Goal: Task Accomplishment & Management: Manage account settings

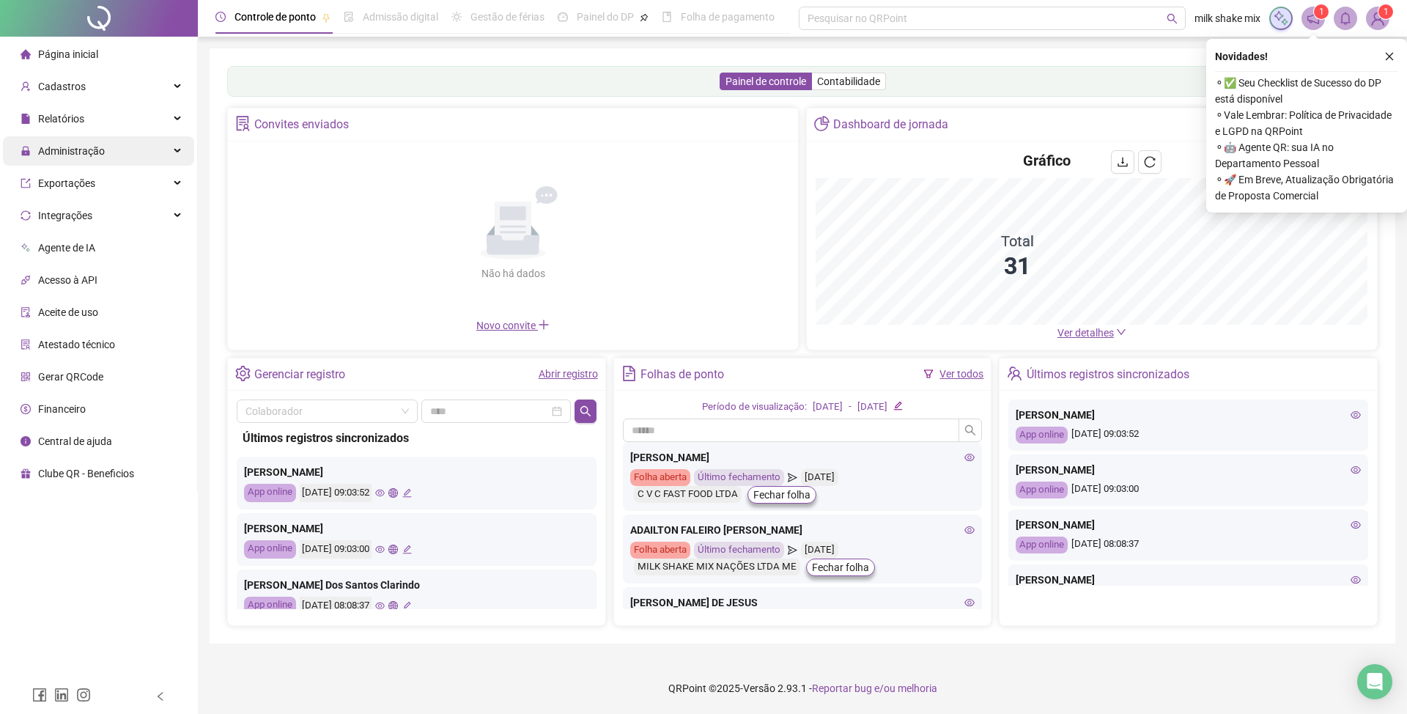
click at [127, 150] on div "Administração" at bounding box center [98, 150] width 191 height 29
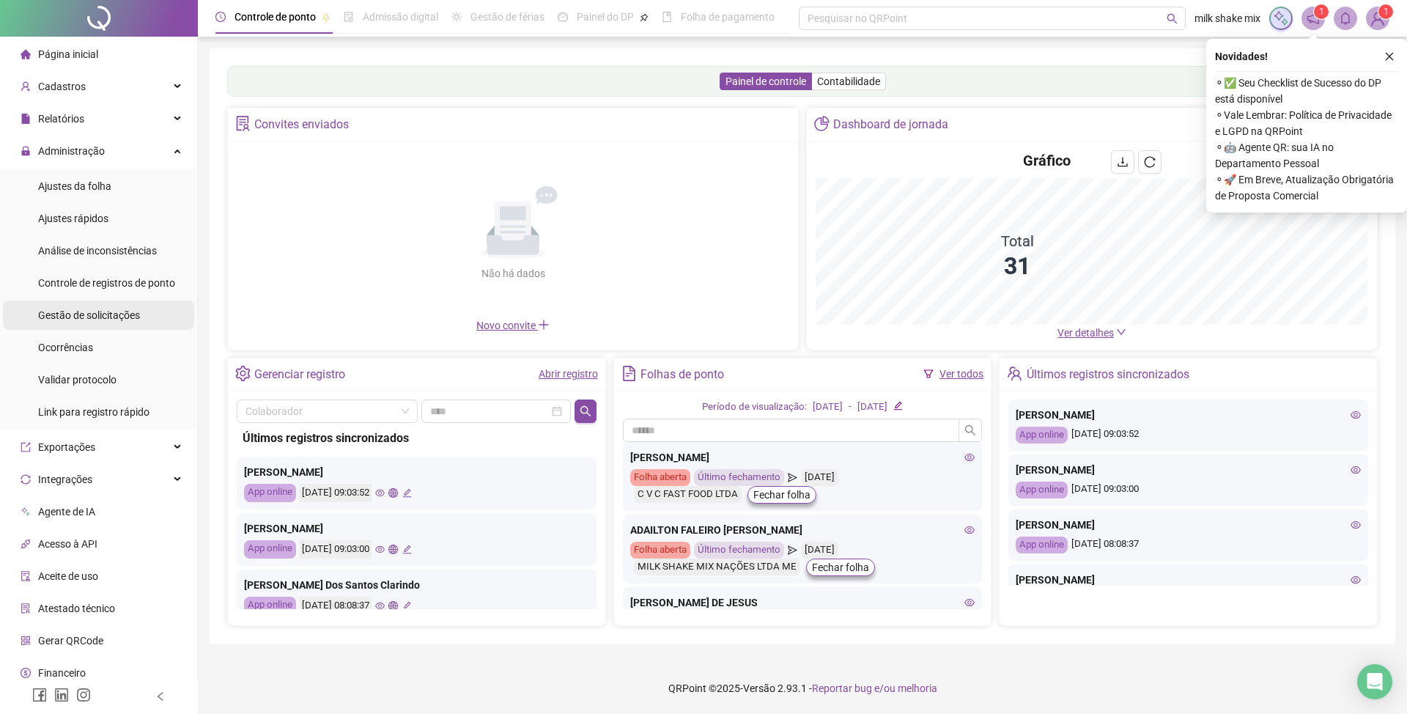
click at [83, 317] on span "Gestão de solicitações" at bounding box center [89, 315] width 102 height 12
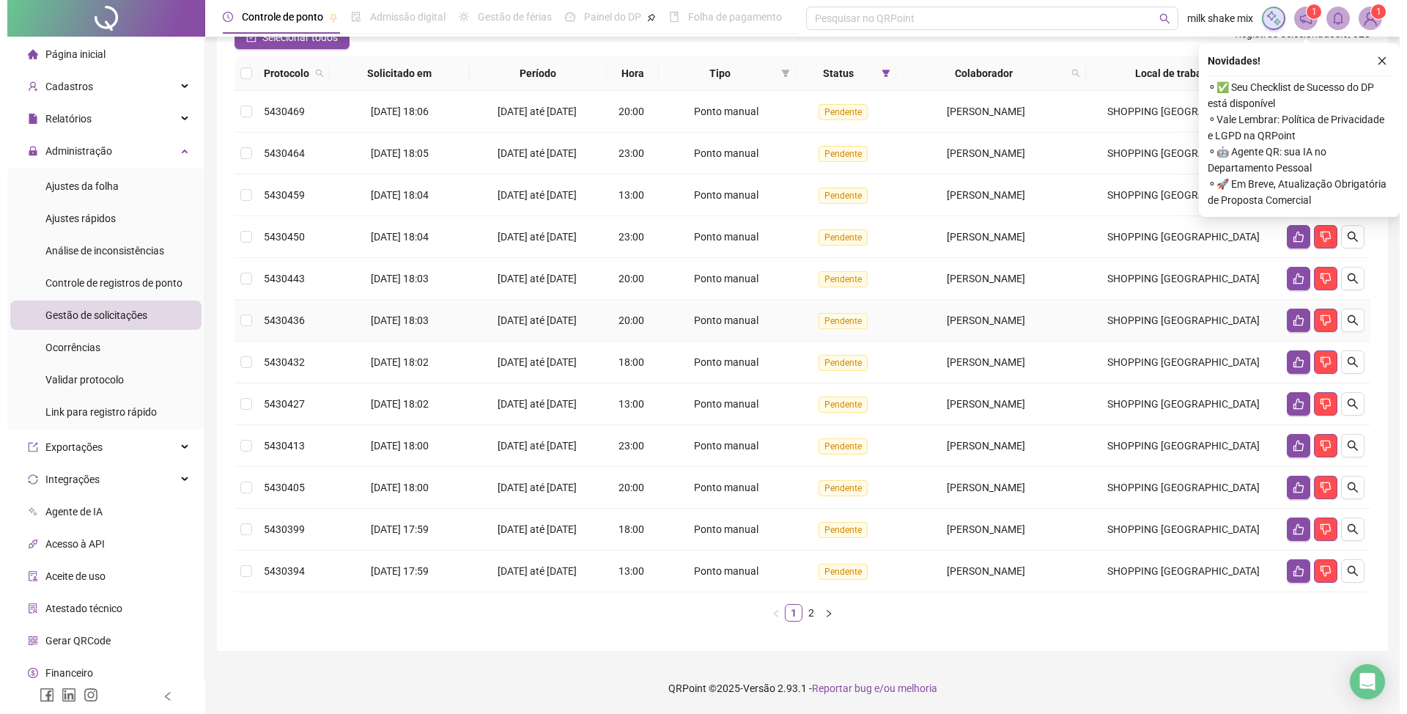
scroll to position [147, 0]
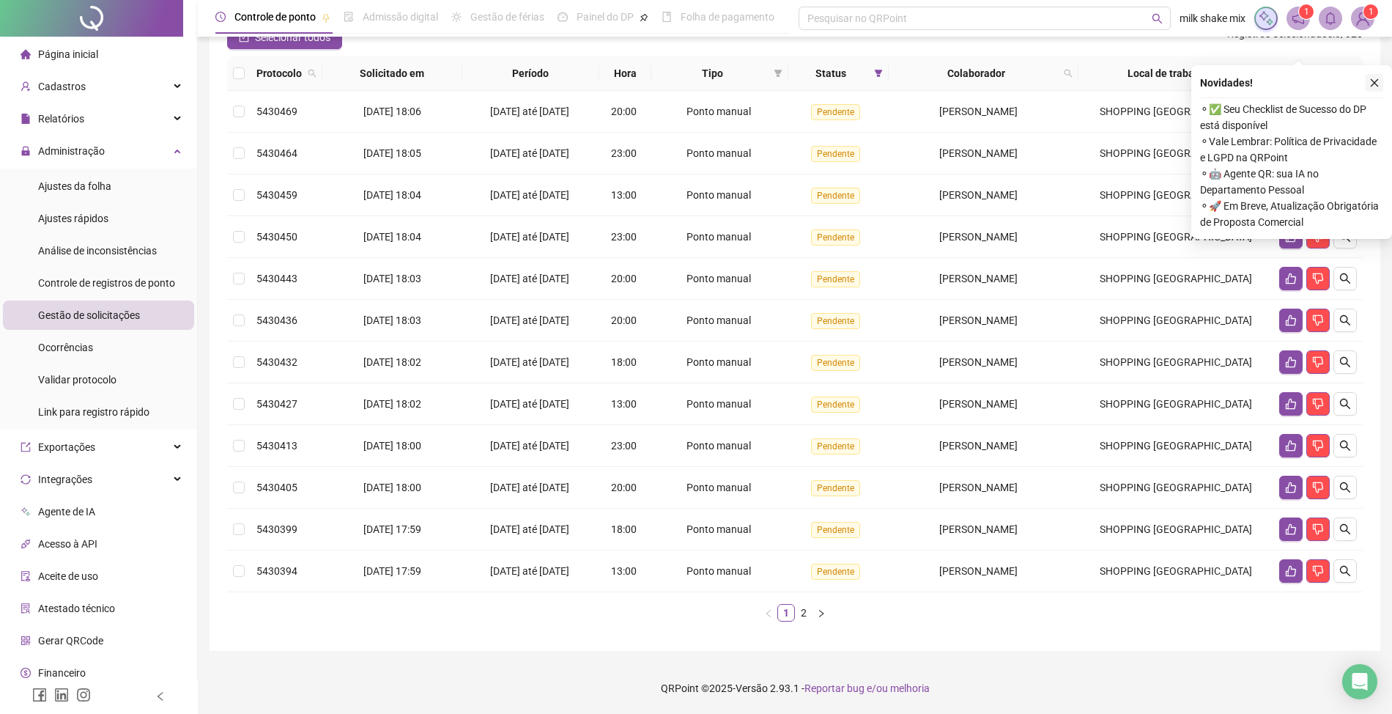
click at [1379, 78] on icon "close" at bounding box center [1374, 83] width 10 height 10
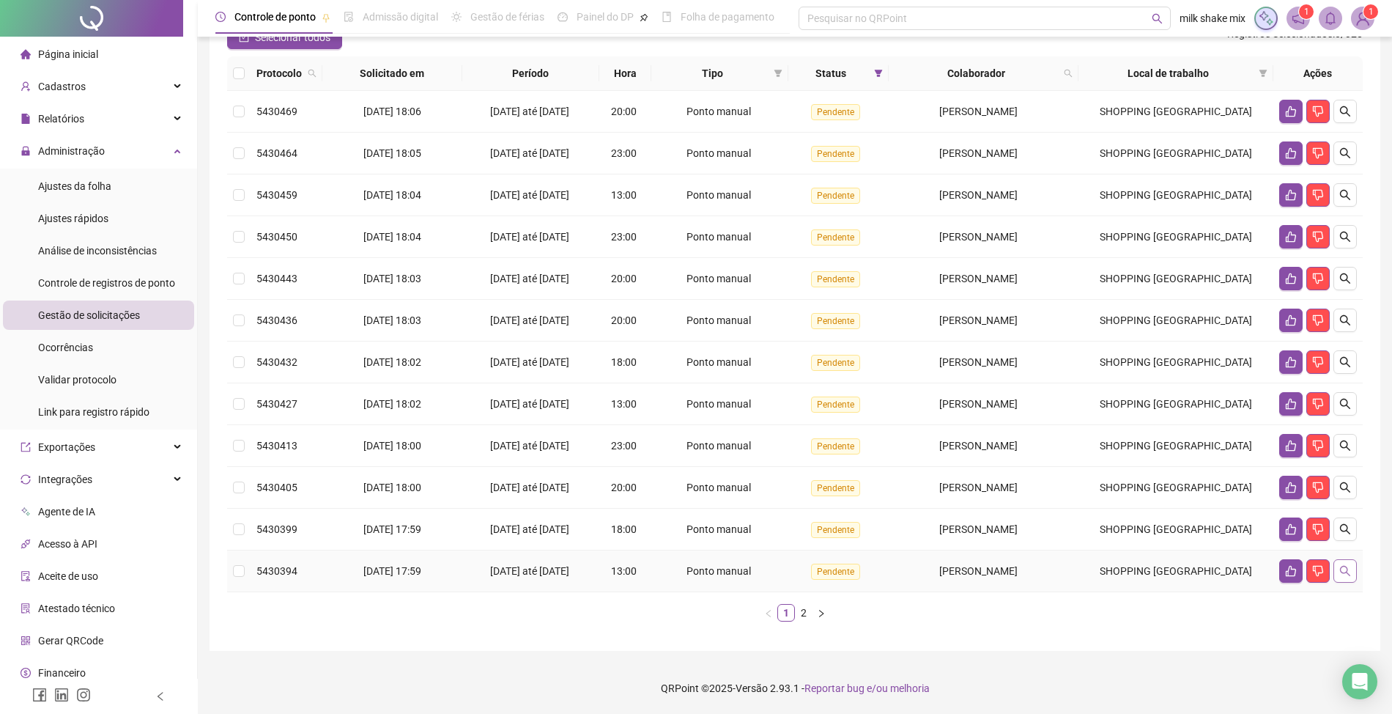
click at [1348, 573] on icon "search" at bounding box center [1345, 571] width 10 height 10
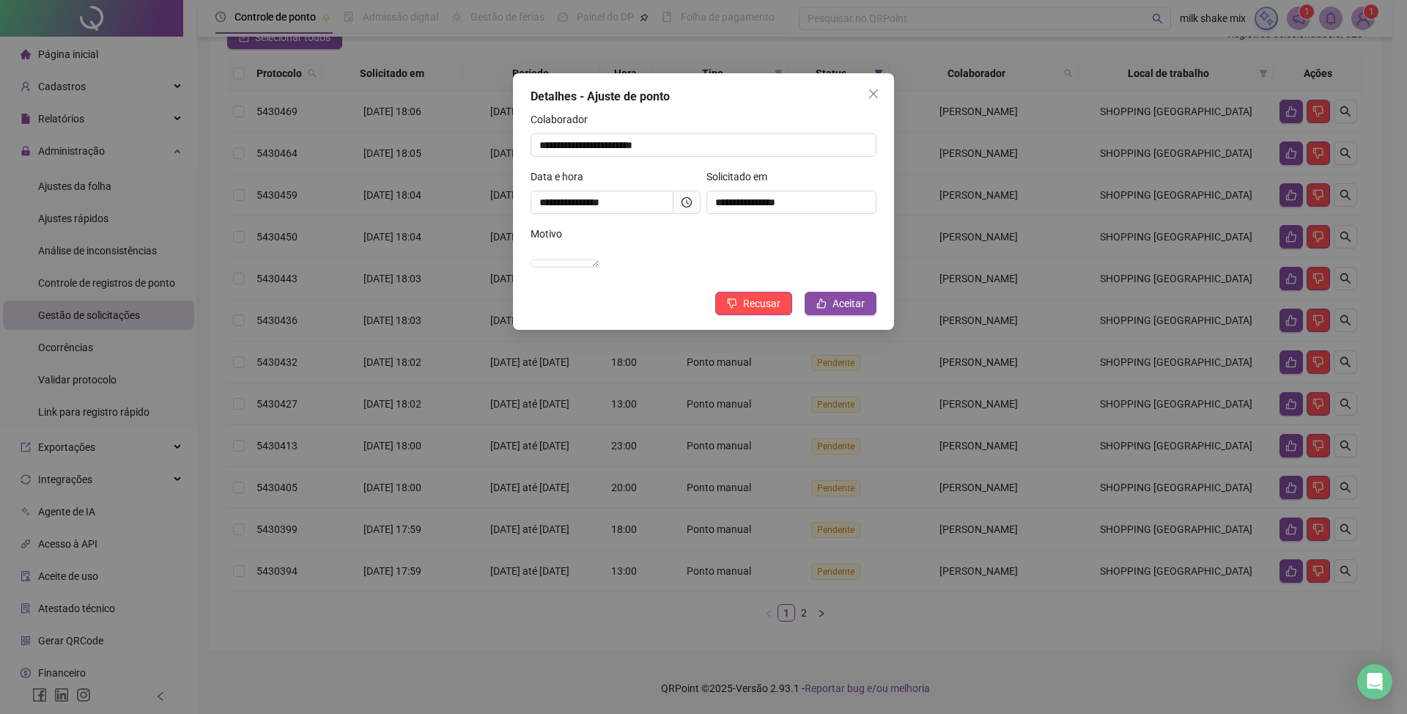
click at [878, 318] on div "**********" at bounding box center [703, 201] width 381 height 256
click at [874, 315] on button "Aceitar" at bounding box center [841, 303] width 72 height 23
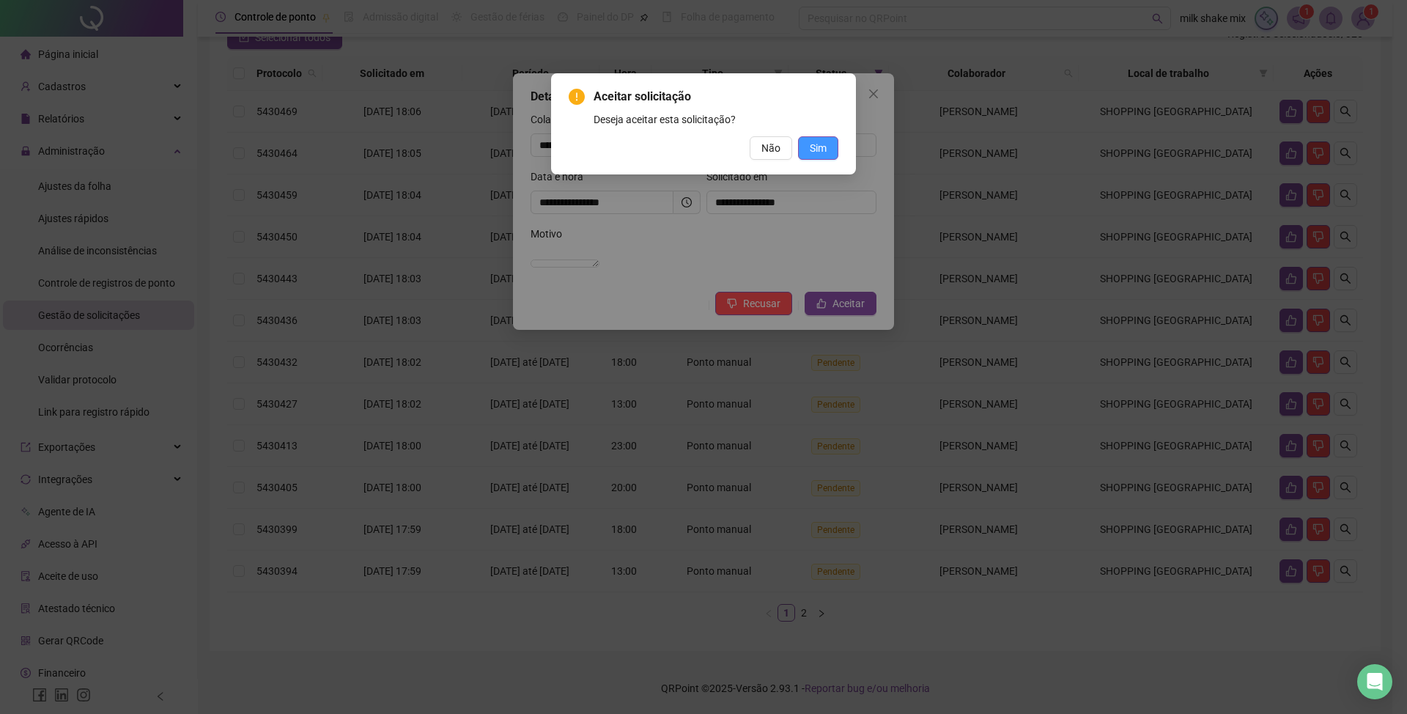
click at [825, 138] on button "Sim" at bounding box center [818, 147] width 40 height 23
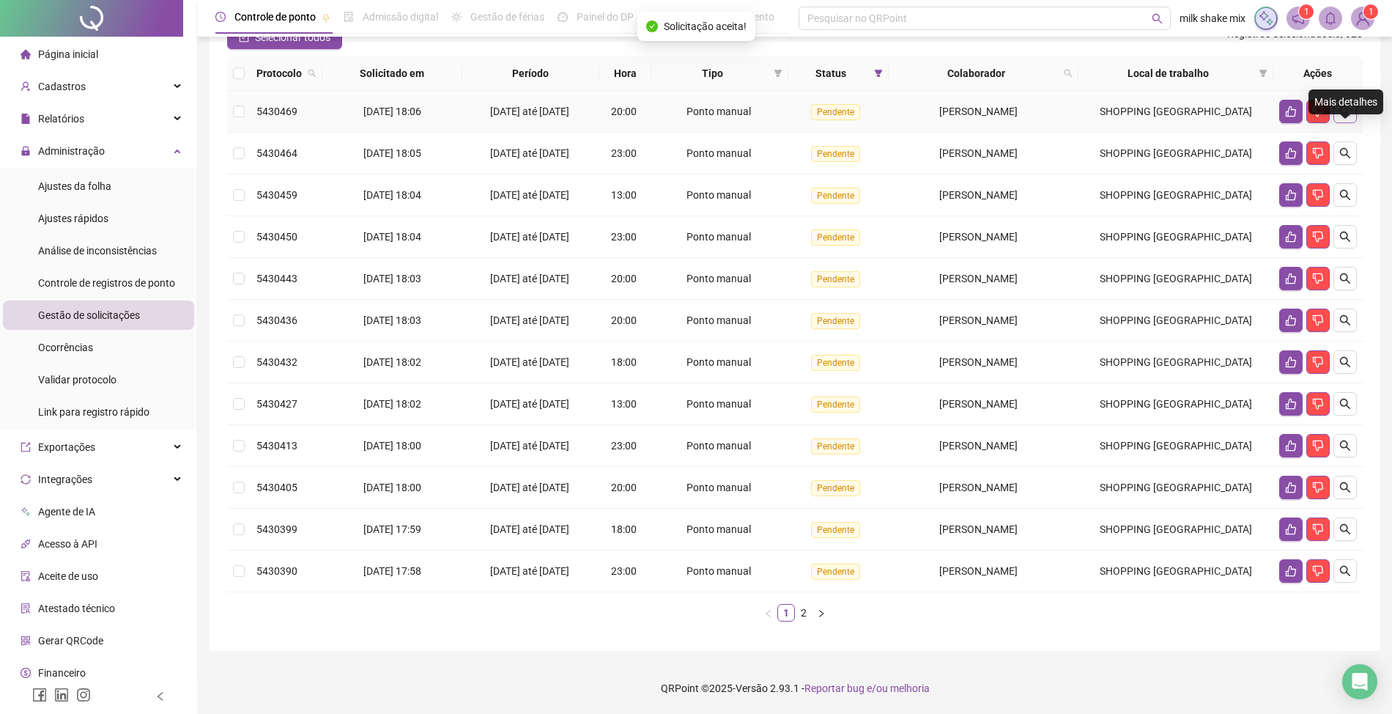
click at [1340, 106] on icon "search" at bounding box center [1345, 112] width 12 height 12
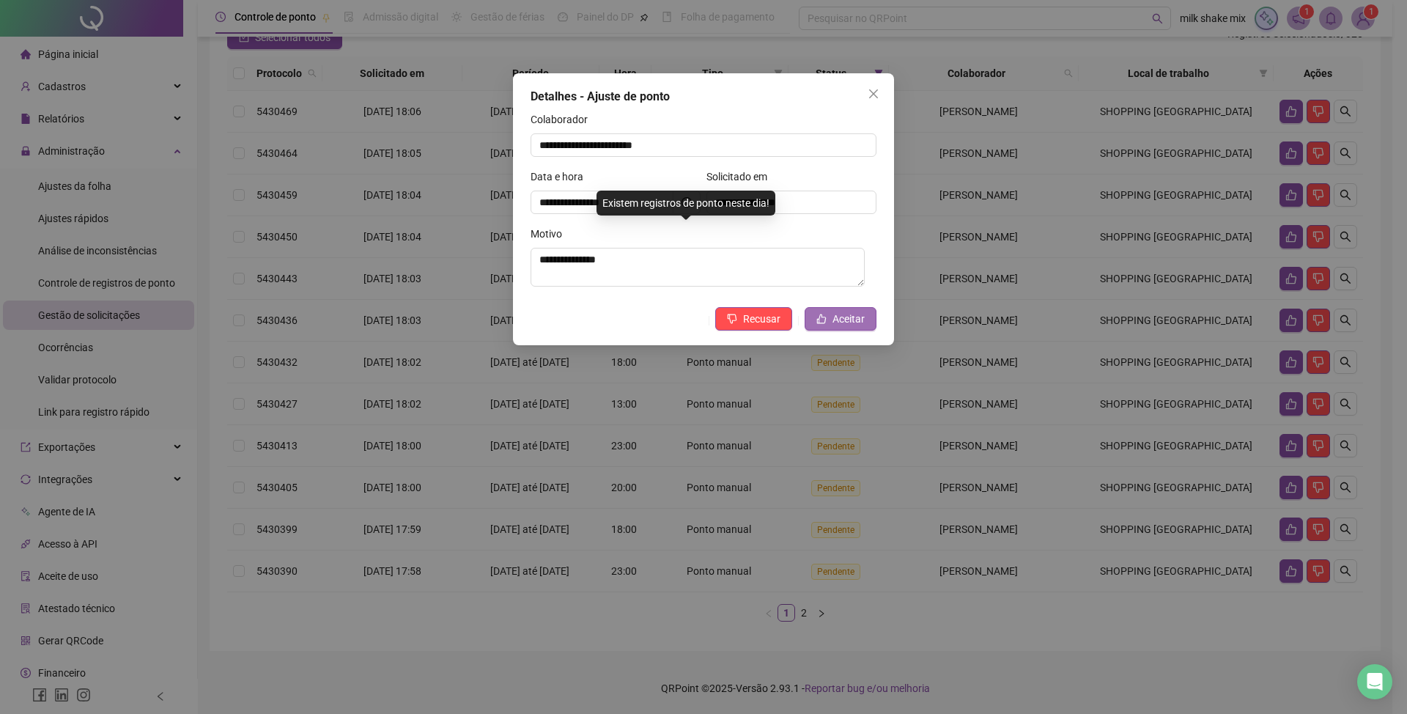
click at [851, 330] on button "Aceitar" at bounding box center [841, 318] width 72 height 23
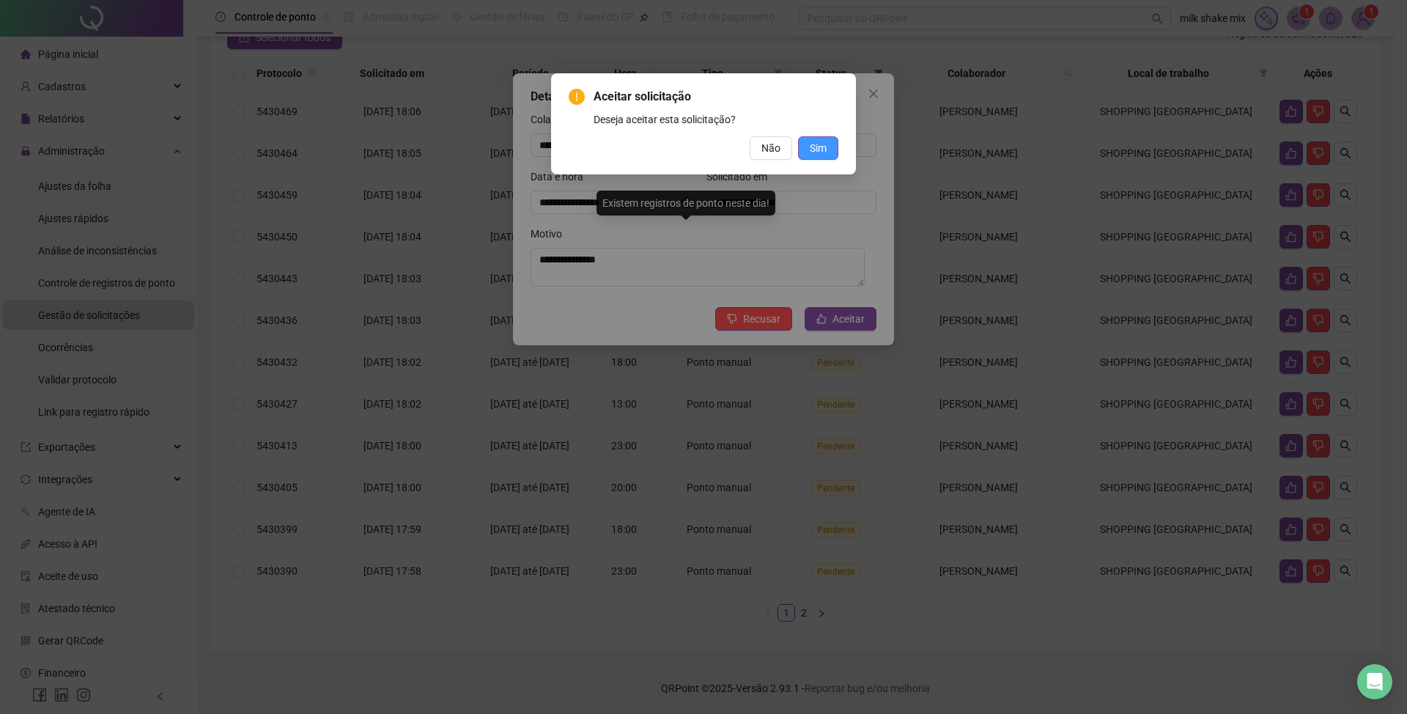
click at [827, 151] on button "Sim" at bounding box center [818, 147] width 40 height 23
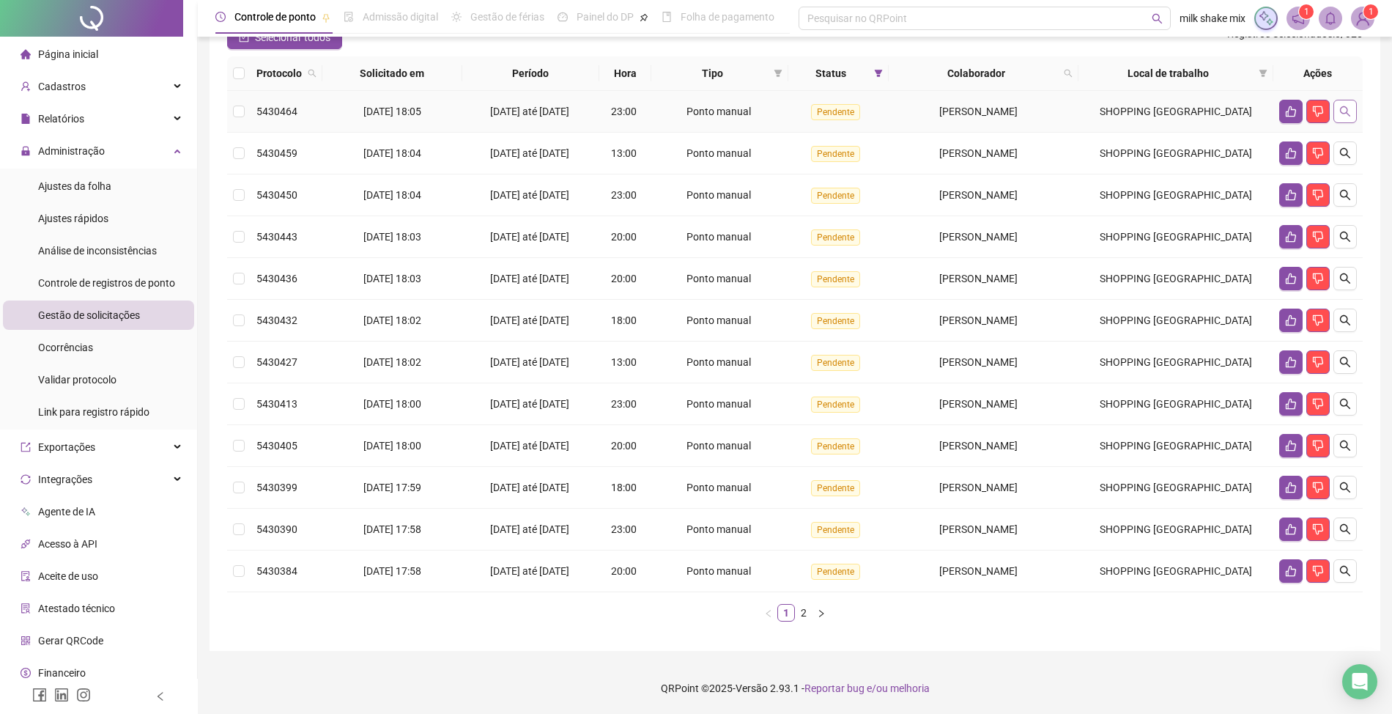
click at [1354, 106] on button "button" at bounding box center [1345, 111] width 23 height 23
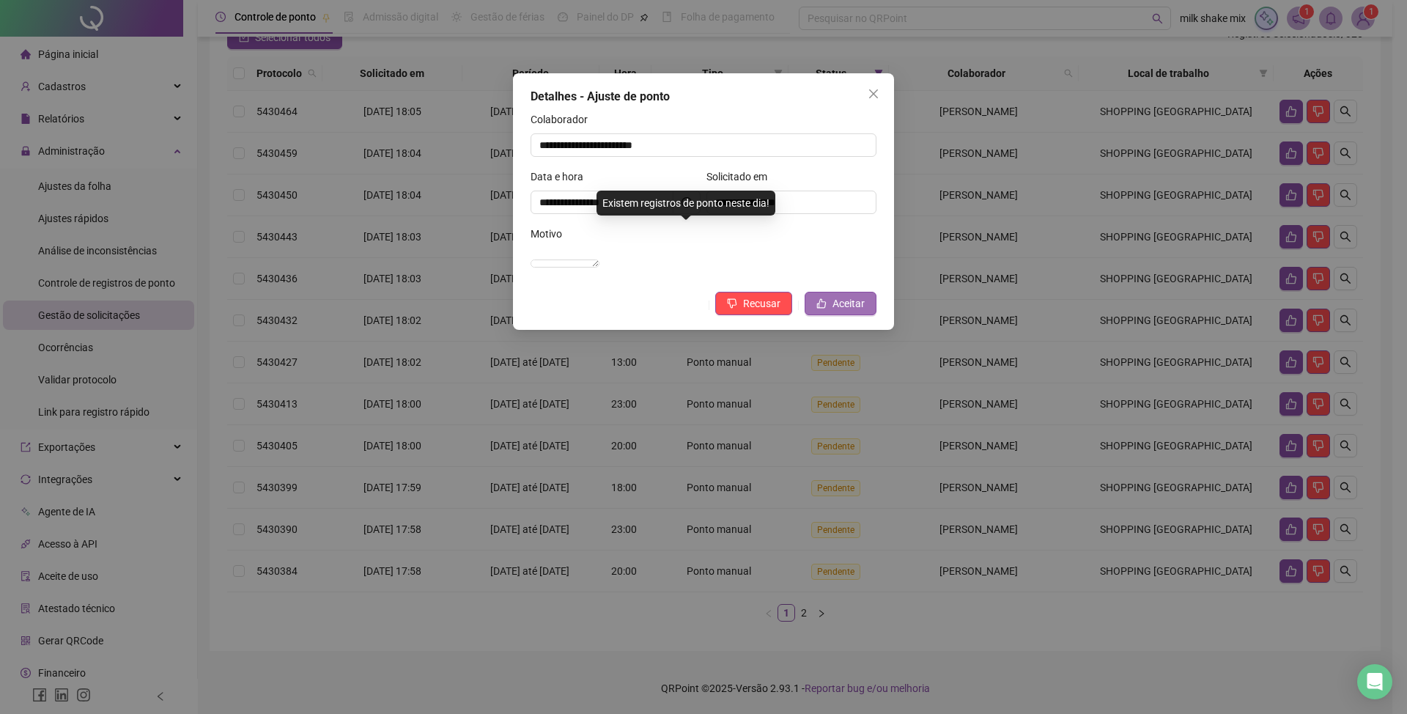
click at [846, 311] on span "Aceitar" at bounding box center [848, 303] width 32 height 16
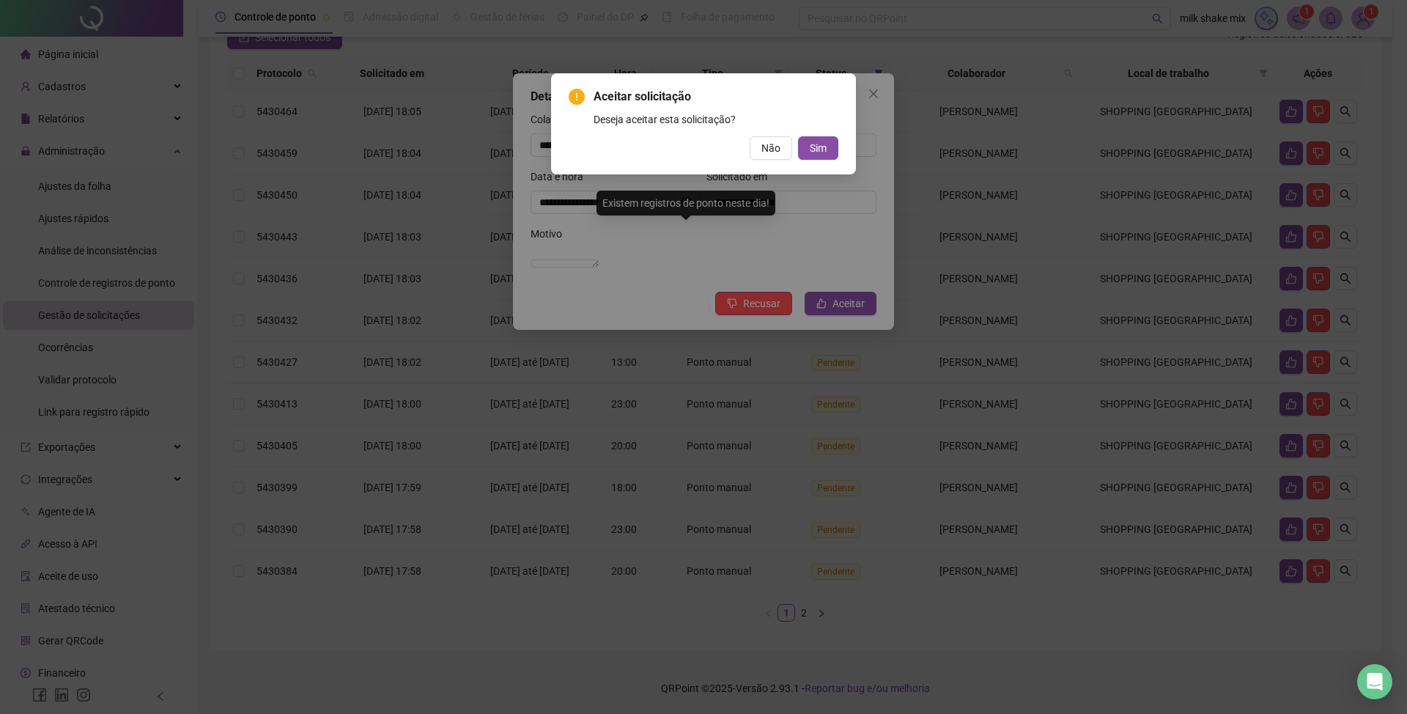
click at [797, 136] on div "Não Sim" at bounding box center [704, 147] width 270 height 23
click at [816, 147] on span "Sim" at bounding box center [818, 148] width 17 height 16
click at [824, 142] on span "Sim" at bounding box center [818, 148] width 17 height 16
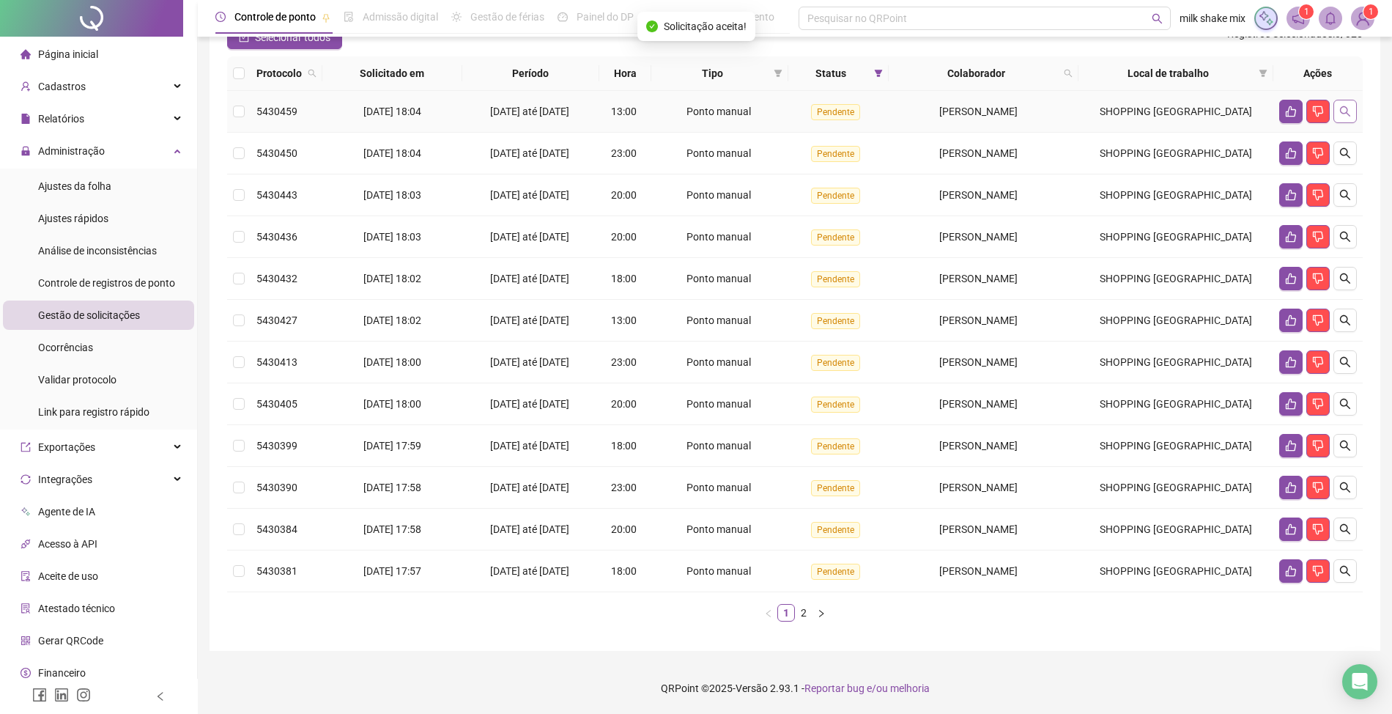
click at [1342, 108] on icon "search" at bounding box center [1345, 112] width 12 height 12
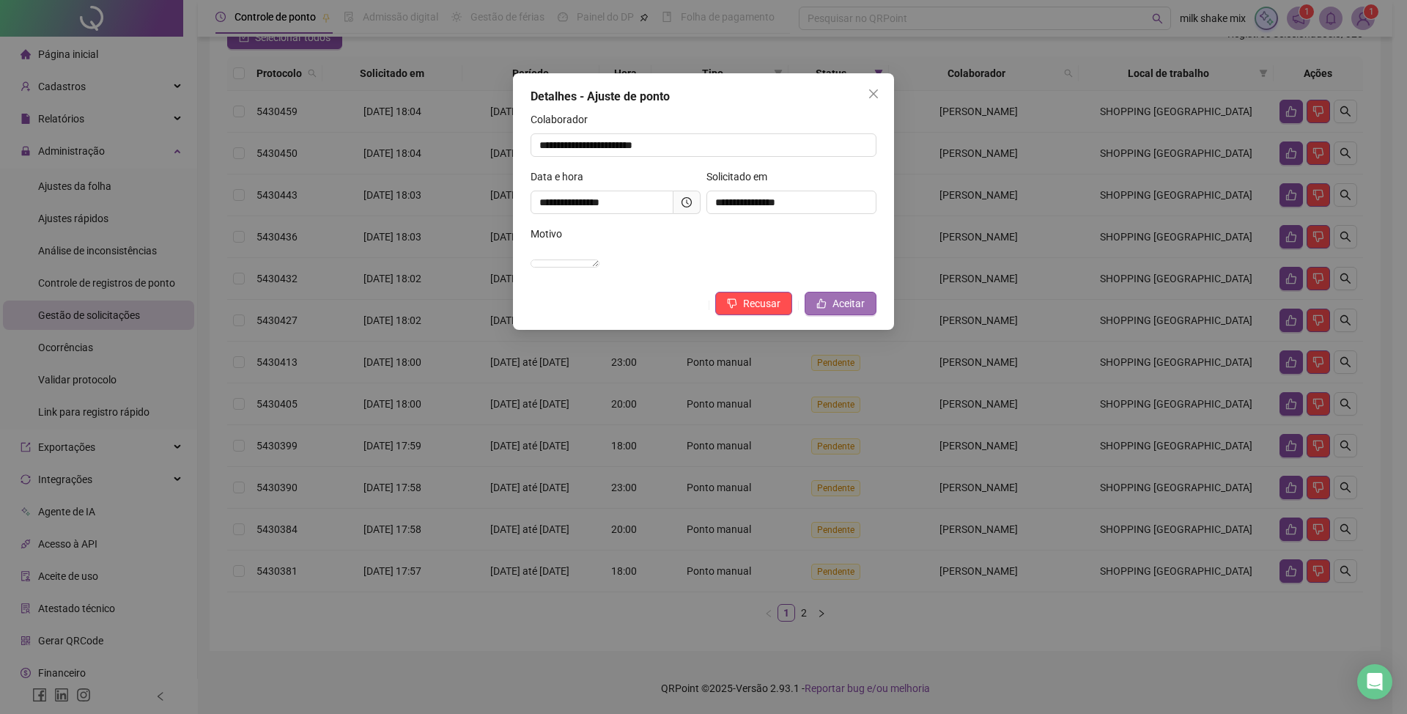
click at [828, 315] on button "Aceitar" at bounding box center [841, 303] width 72 height 23
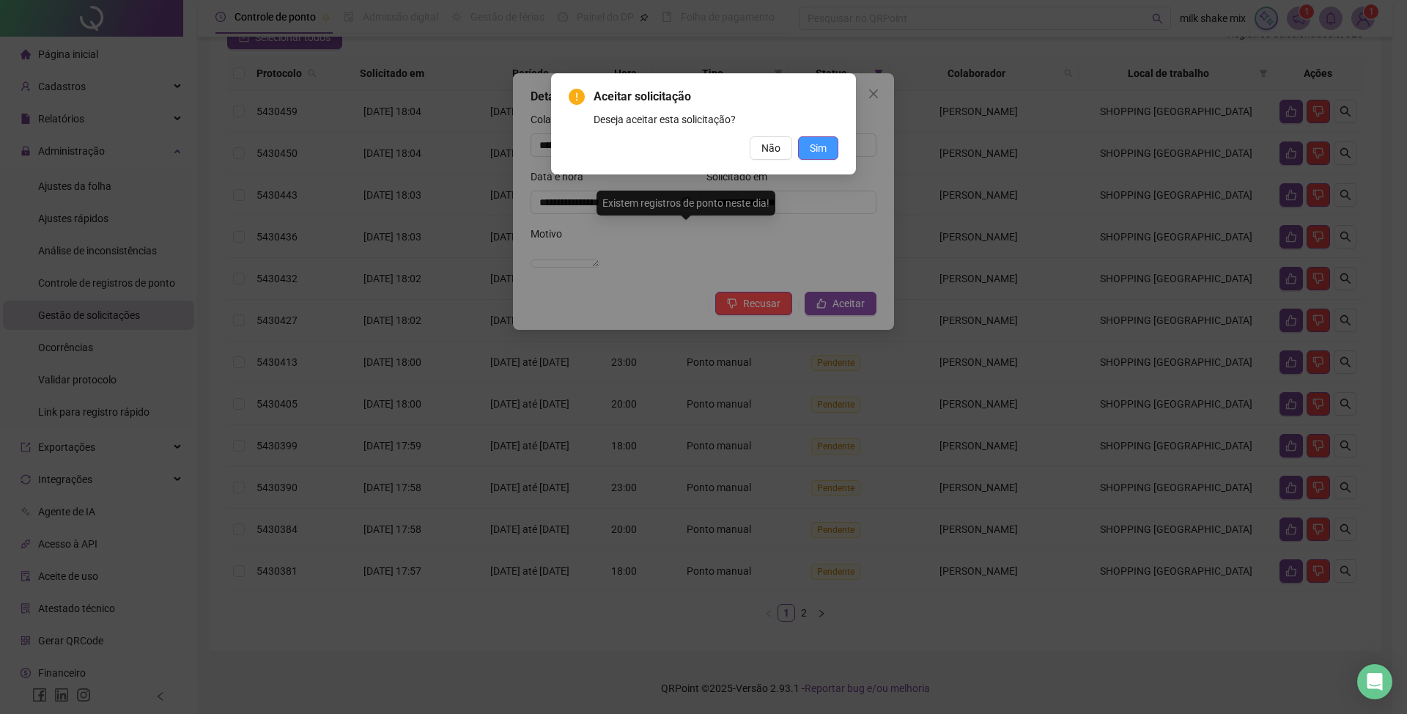
click at [809, 156] on button "Sim" at bounding box center [818, 147] width 40 height 23
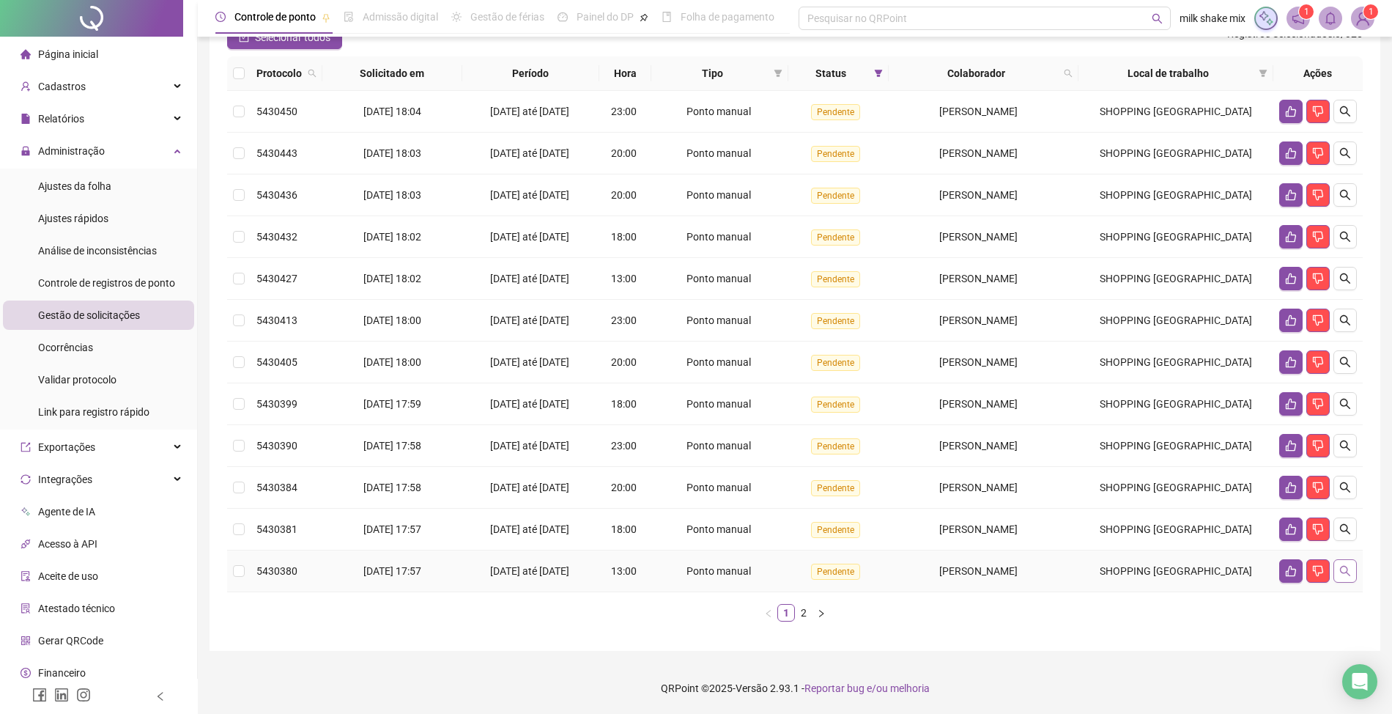
click at [1342, 569] on icon "search" at bounding box center [1345, 571] width 12 height 12
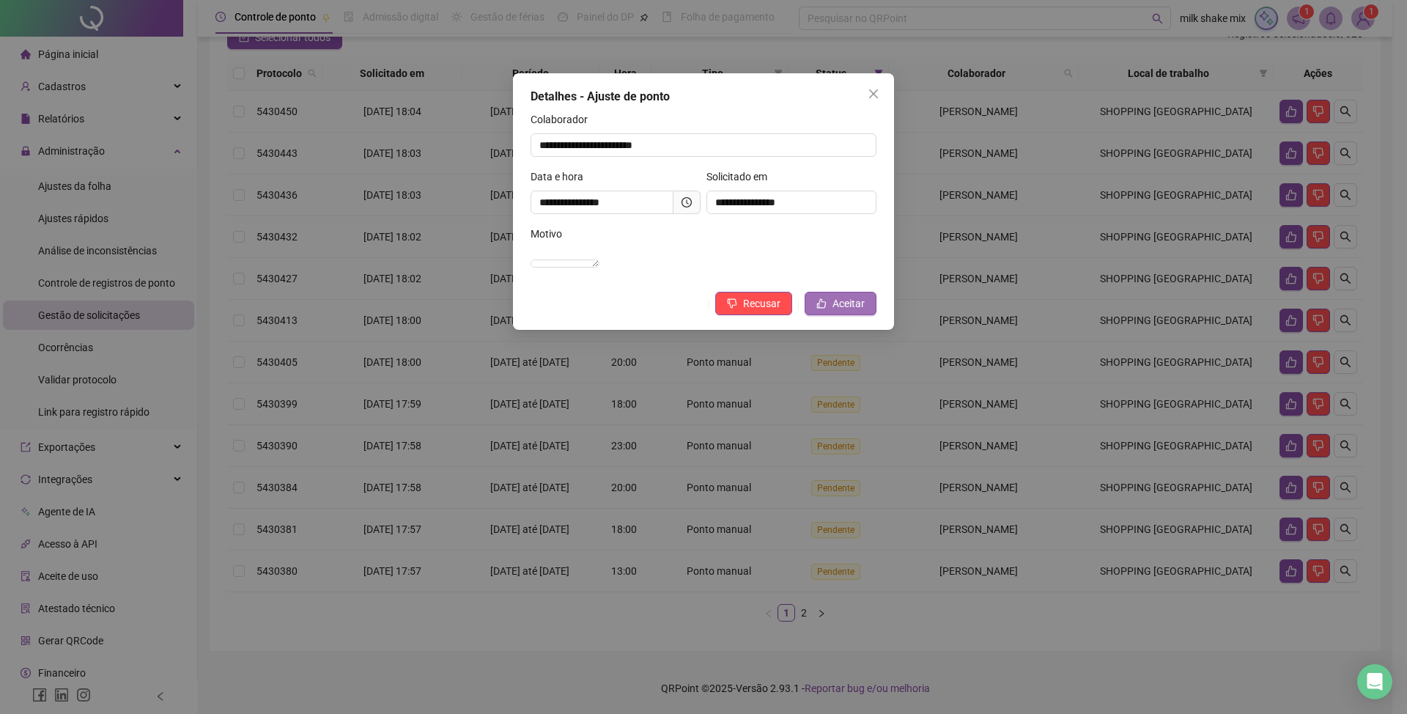
click at [831, 308] on button "Aceitar" at bounding box center [841, 303] width 72 height 23
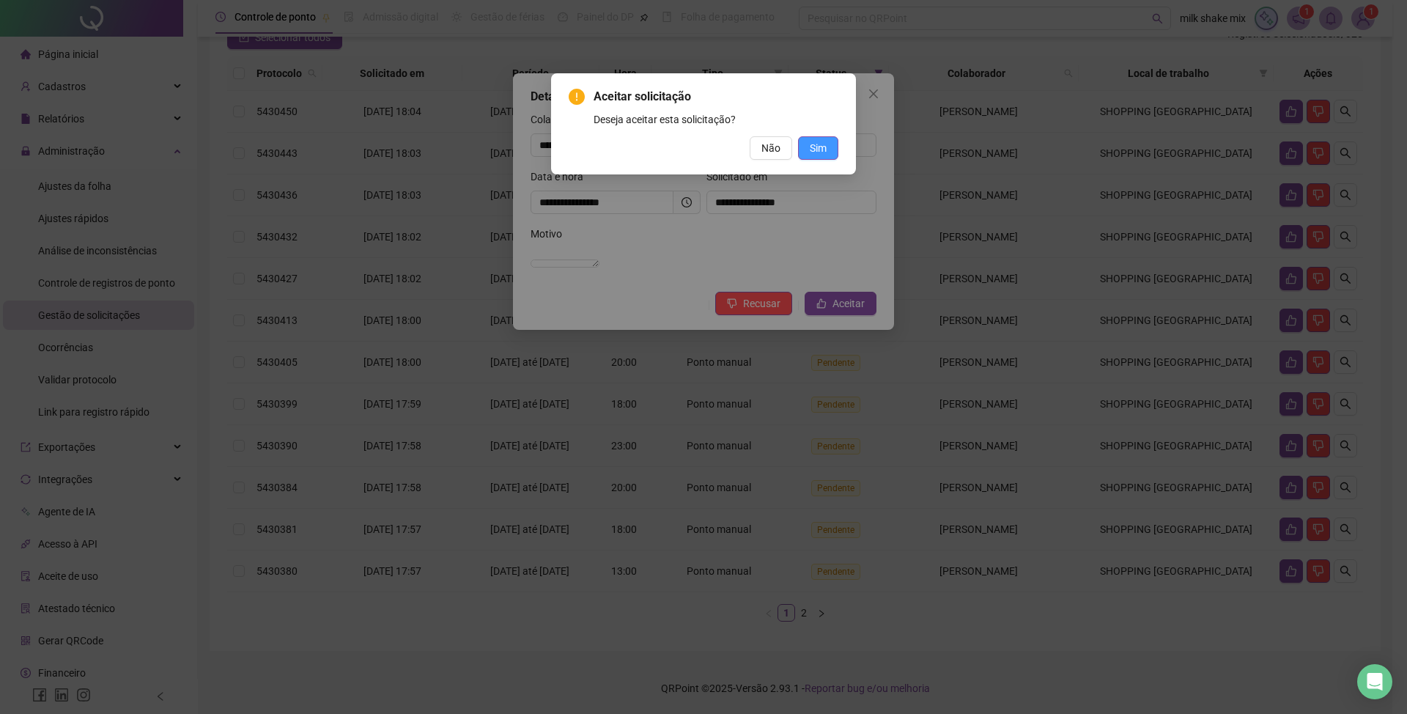
click at [827, 151] on button "Sim" at bounding box center [818, 147] width 40 height 23
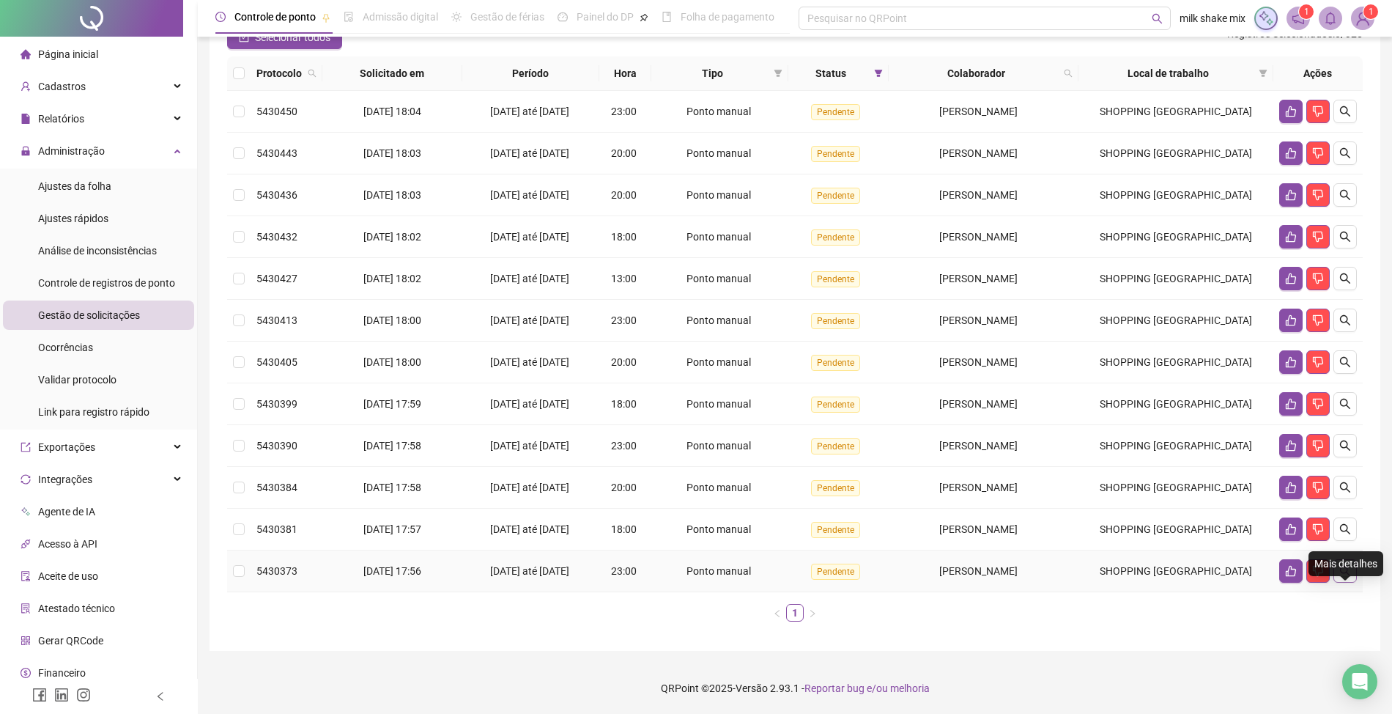
click at [1343, 573] on icon "search" at bounding box center [1345, 571] width 12 height 12
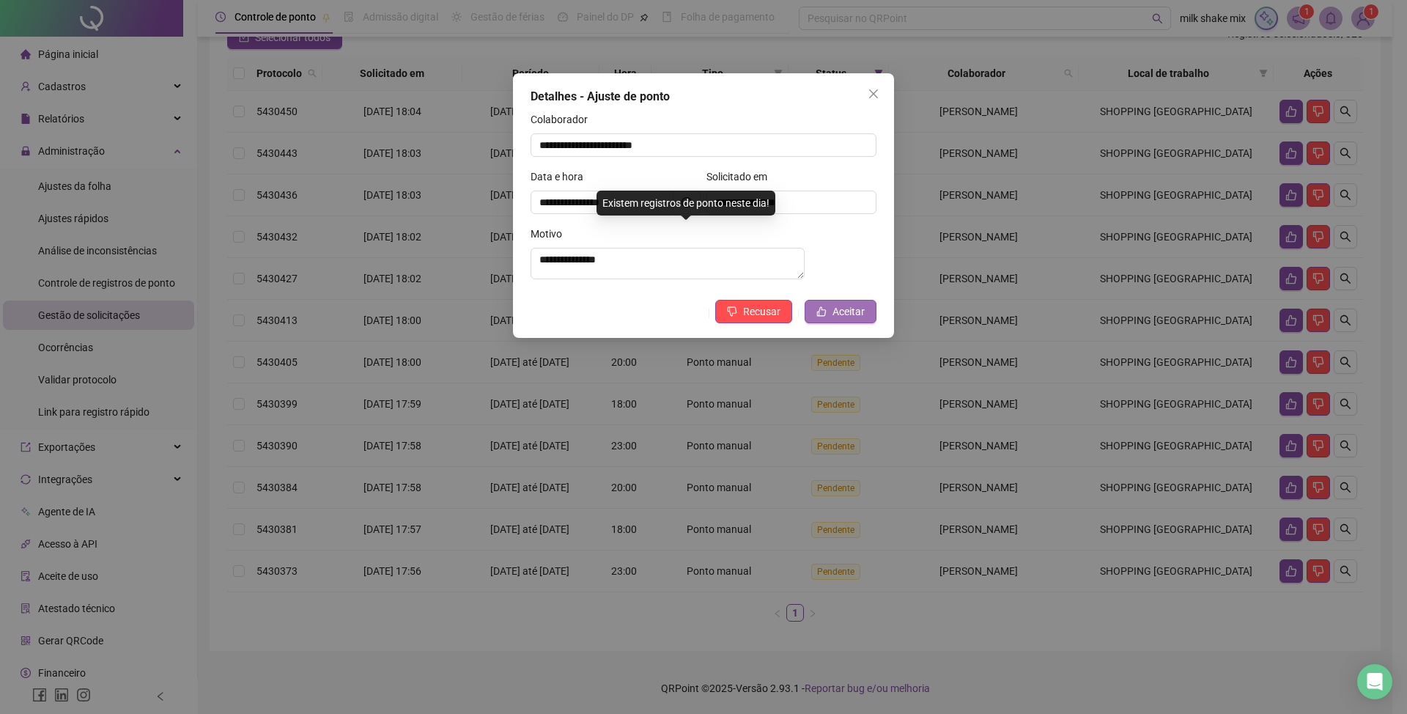
click at [839, 319] on span "Aceitar" at bounding box center [848, 311] width 32 height 16
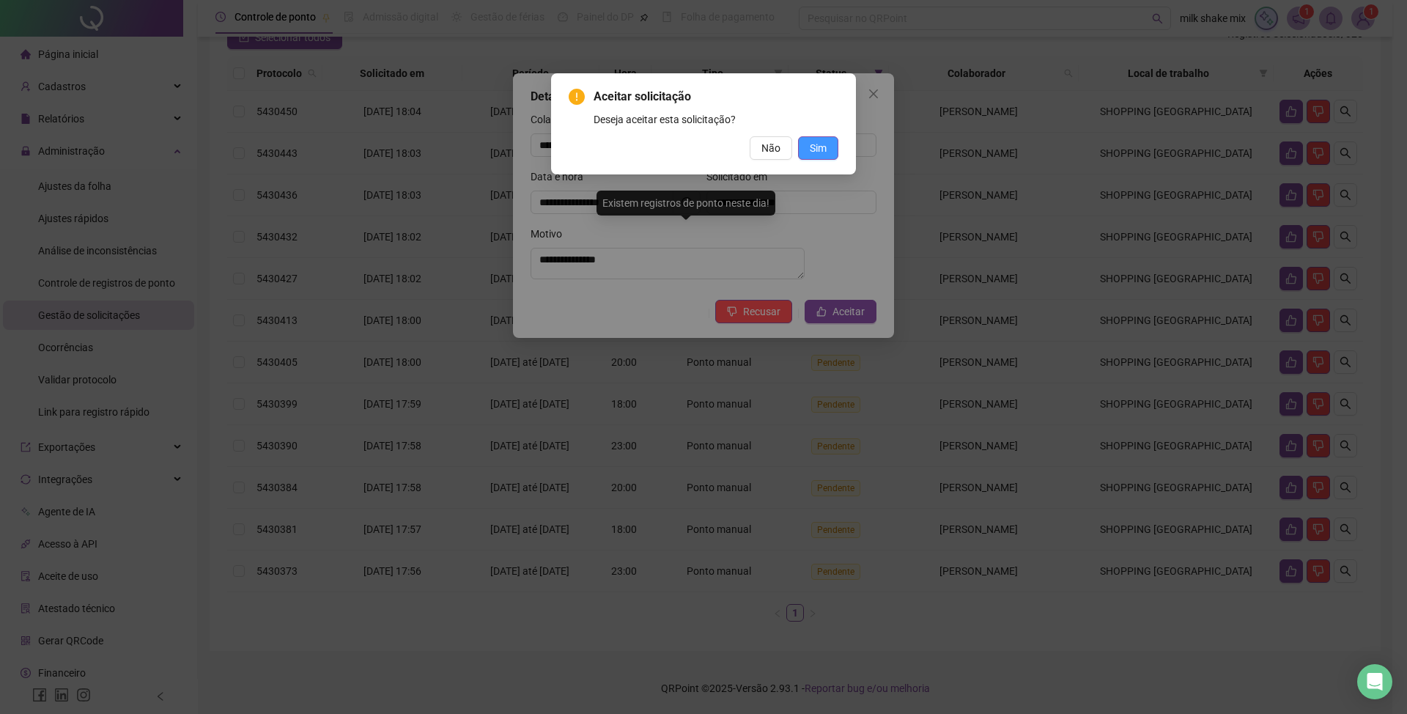
click at [812, 141] on span "Sim" at bounding box center [818, 148] width 17 height 16
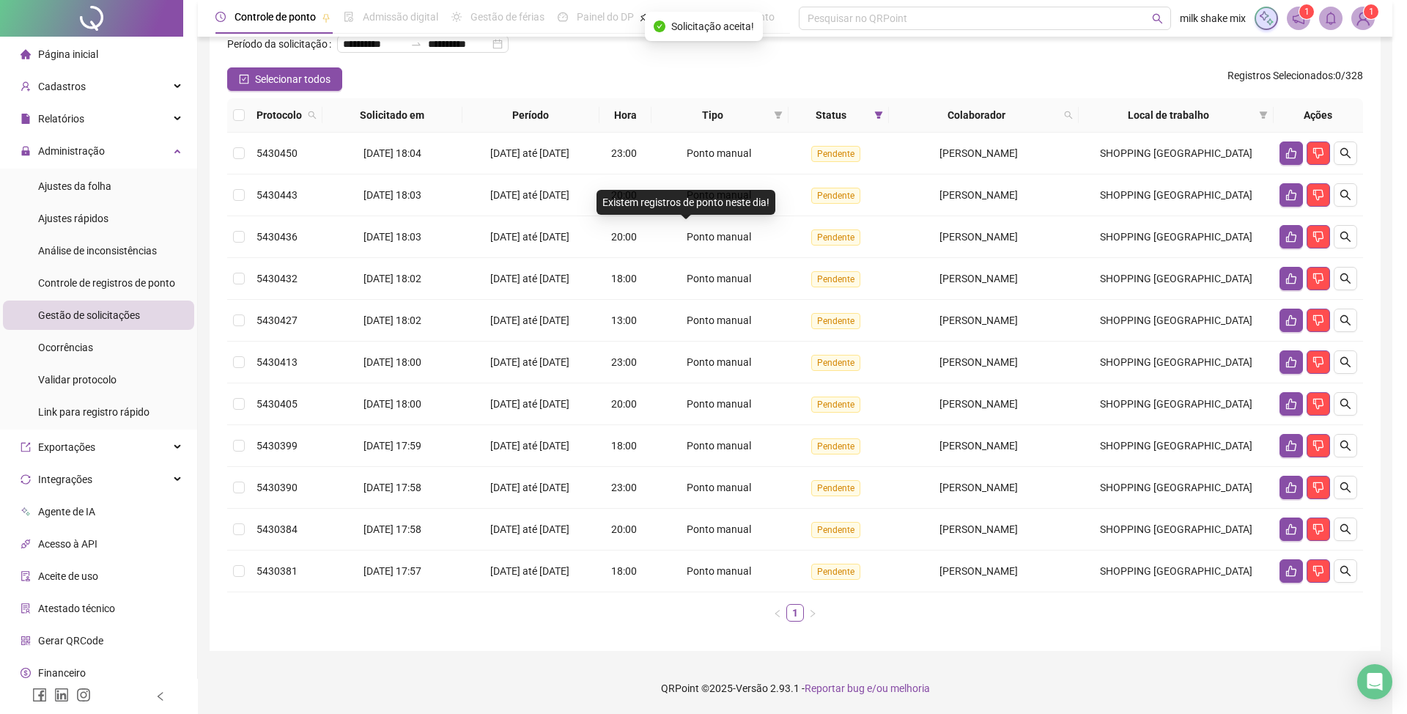
scroll to position [106, 0]
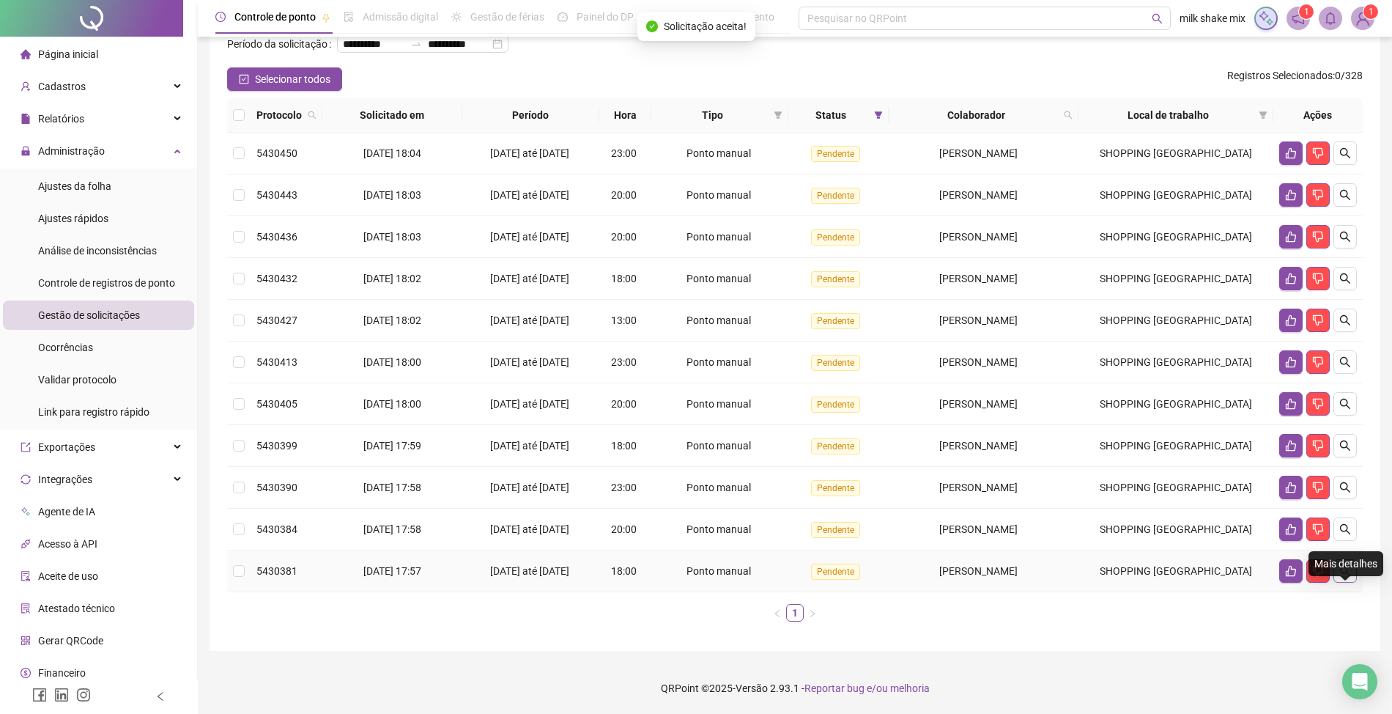
click at [1350, 572] on icon "search" at bounding box center [1345, 571] width 12 height 12
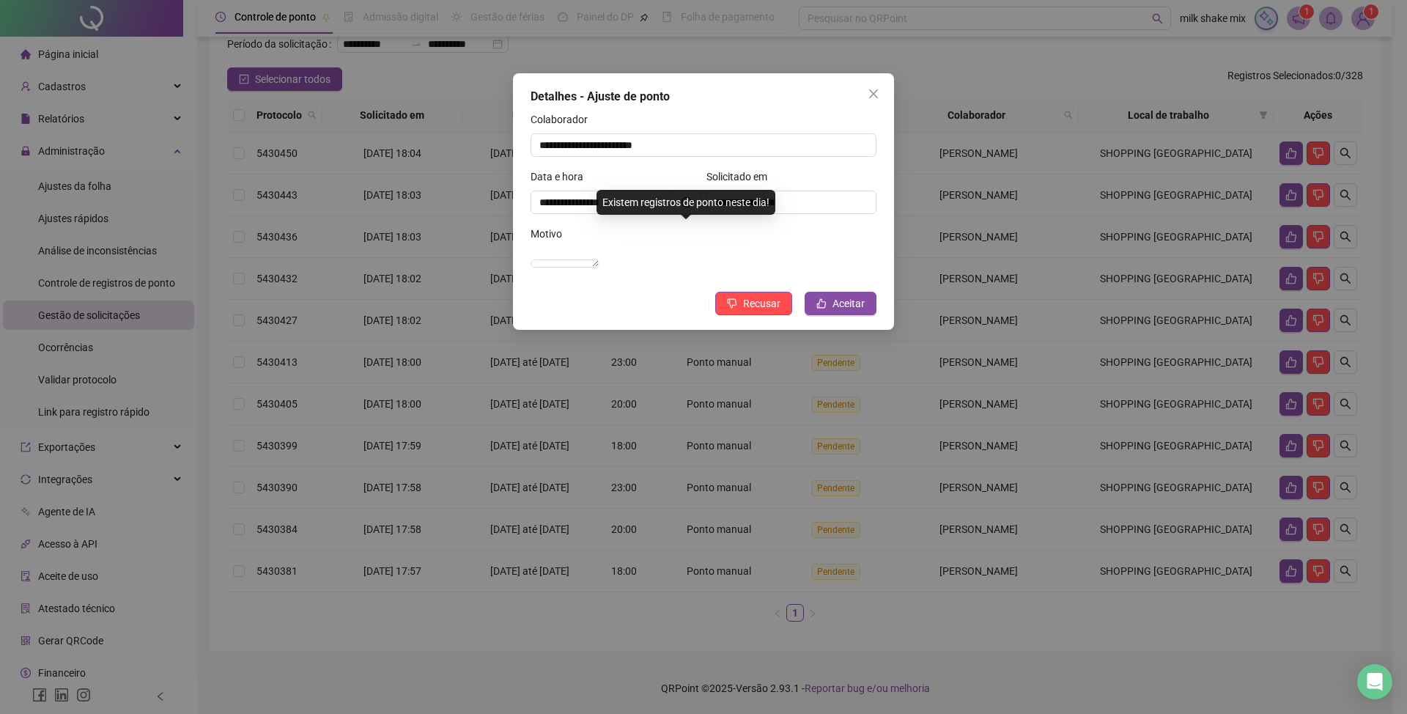
click at [862, 330] on div "**********" at bounding box center [703, 201] width 381 height 256
click at [860, 315] on button "Aceitar" at bounding box center [841, 303] width 72 height 23
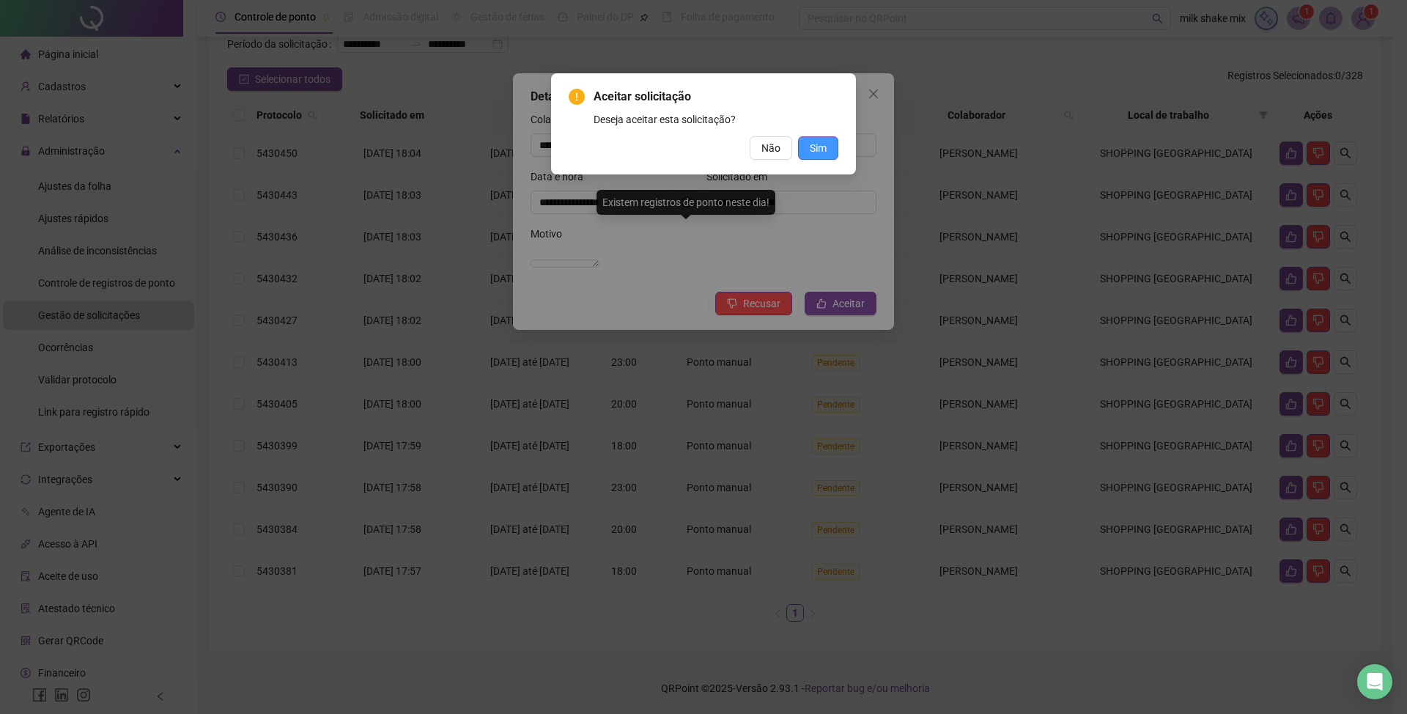
click at [807, 148] on button "Sim" at bounding box center [818, 147] width 40 height 23
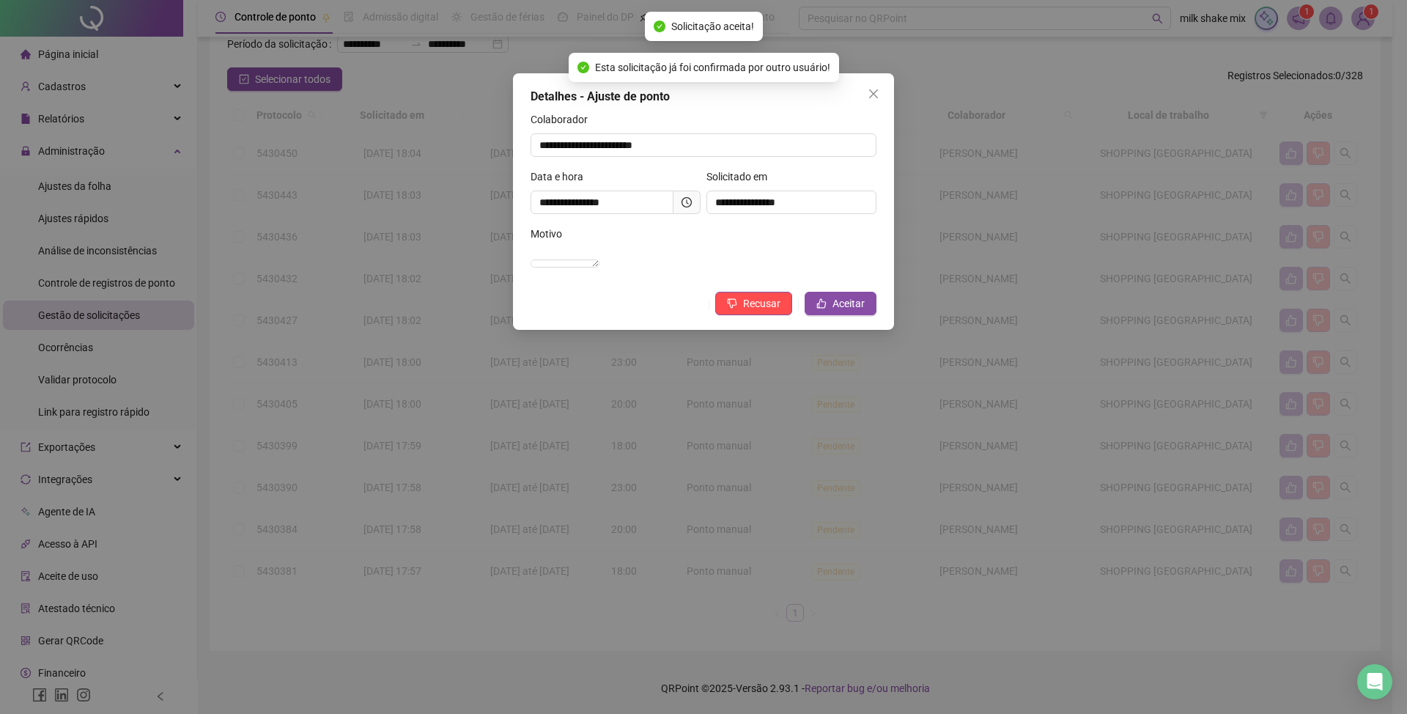
scroll to position [63, 0]
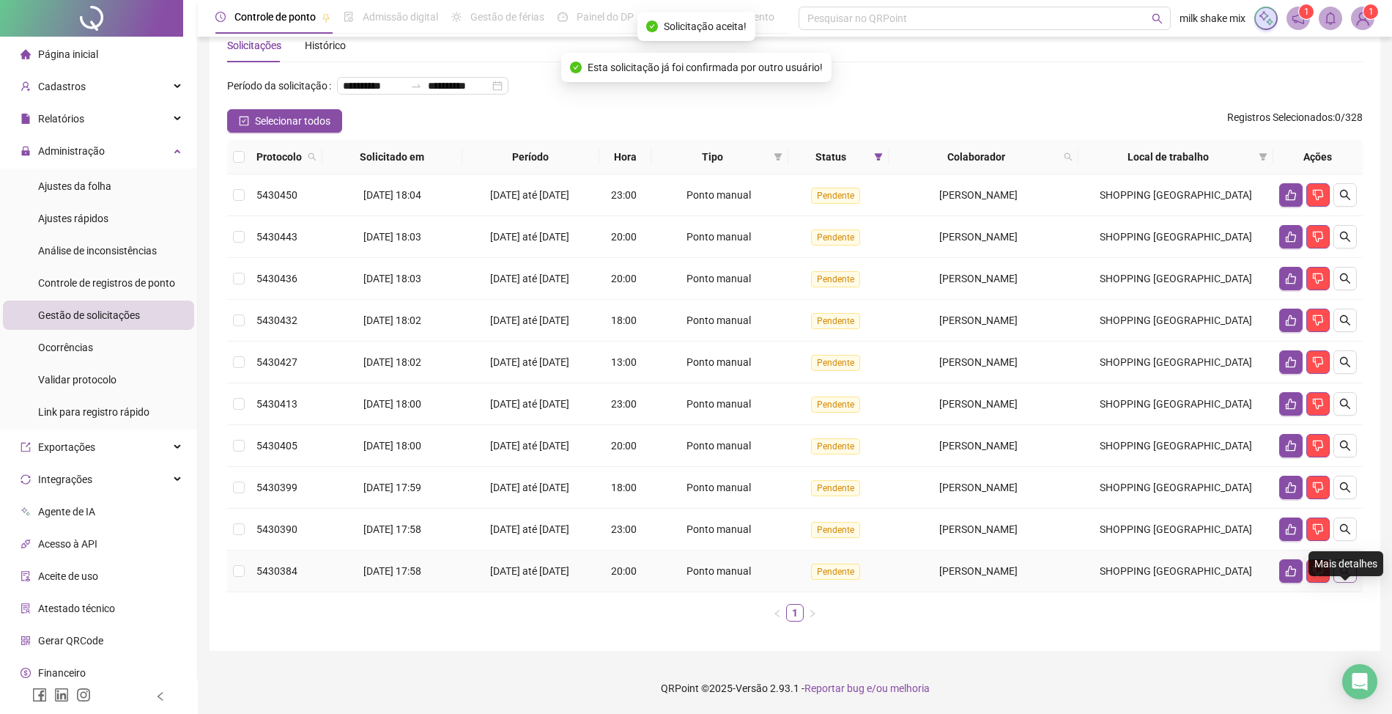
click at [1337, 566] on button "button" at bounding box center [1345, 570] width 23 height 23
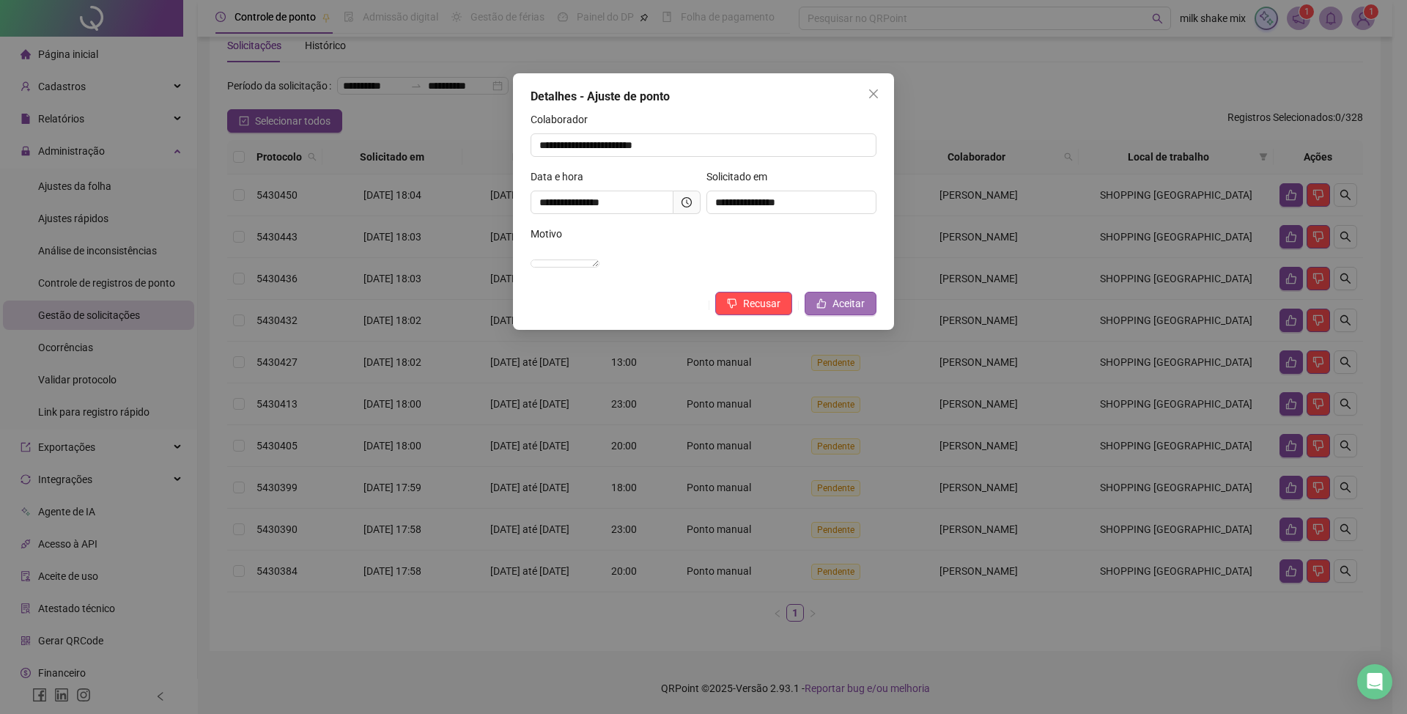
click at [856, 311] on span "Aceitar" at bounding box center [848, 303] width 32 height 16
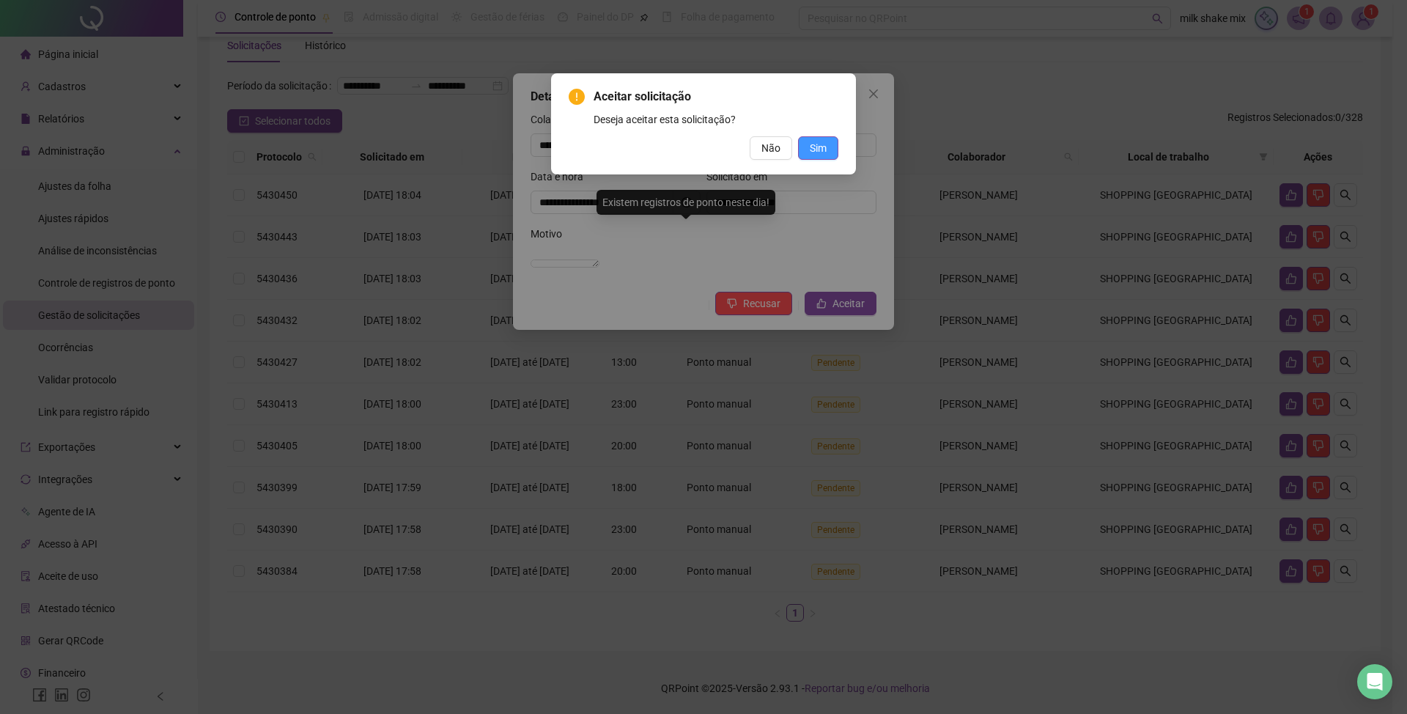
click at [835, 154] on button "Sim" at bounding box center [818, 147] width 40 height 23
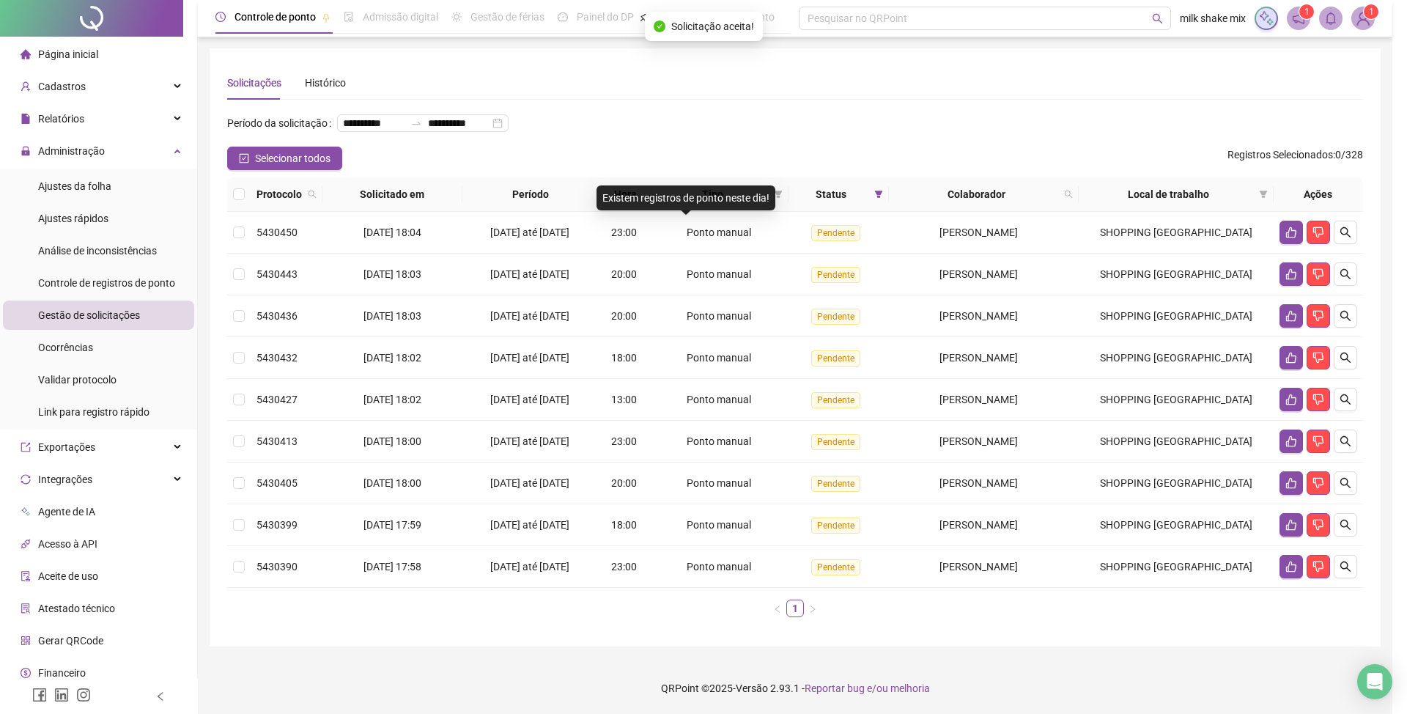
scroll to position [21, 0]
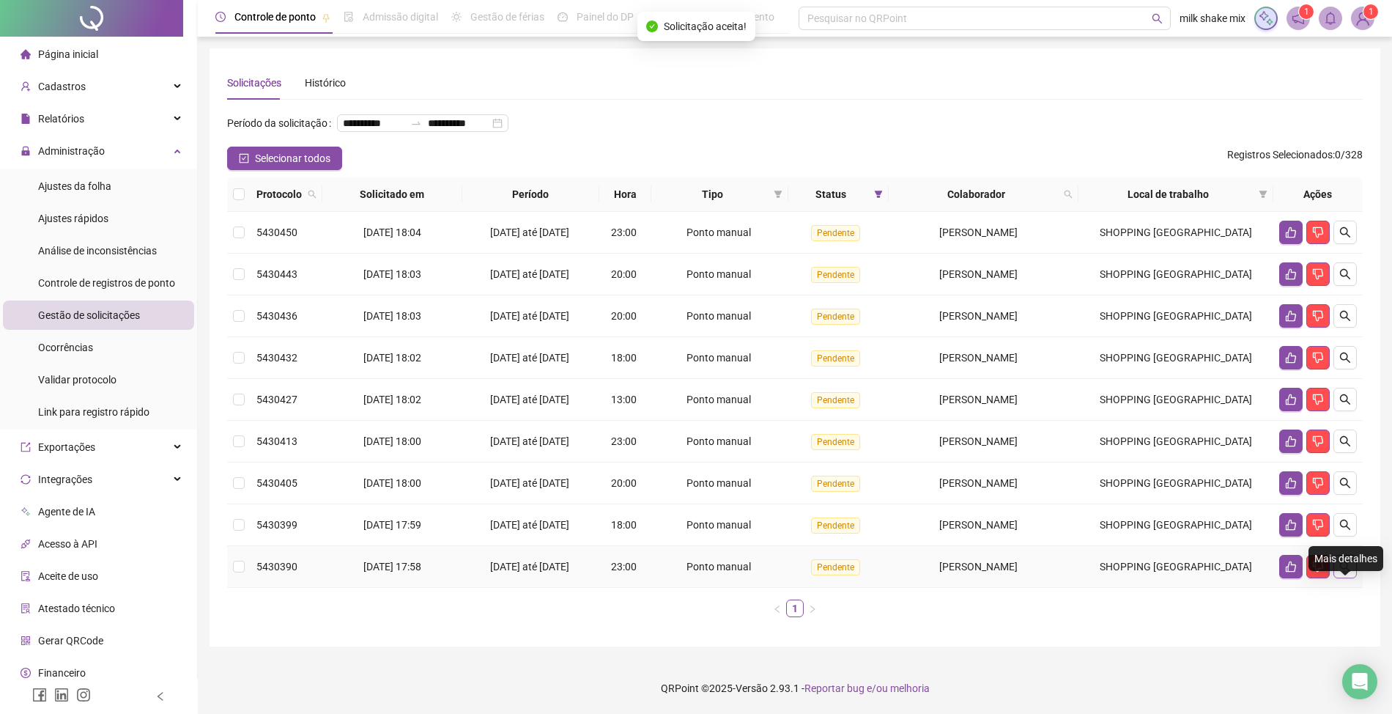
click at [1348, 577] on button "button" at bounding box center [1345, 566] width 23 height 23
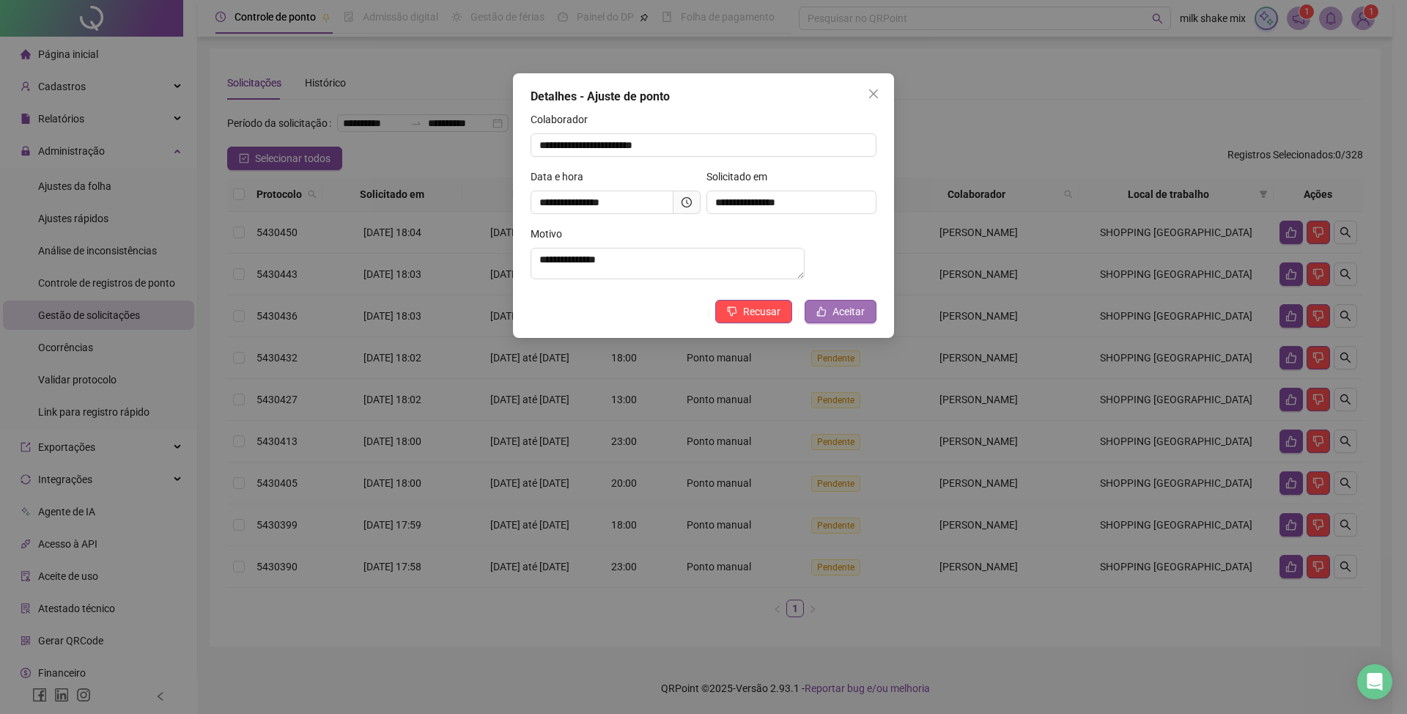
click at [818, 317] on icon "like" at bounding box center [822, 312] width 10 height 10
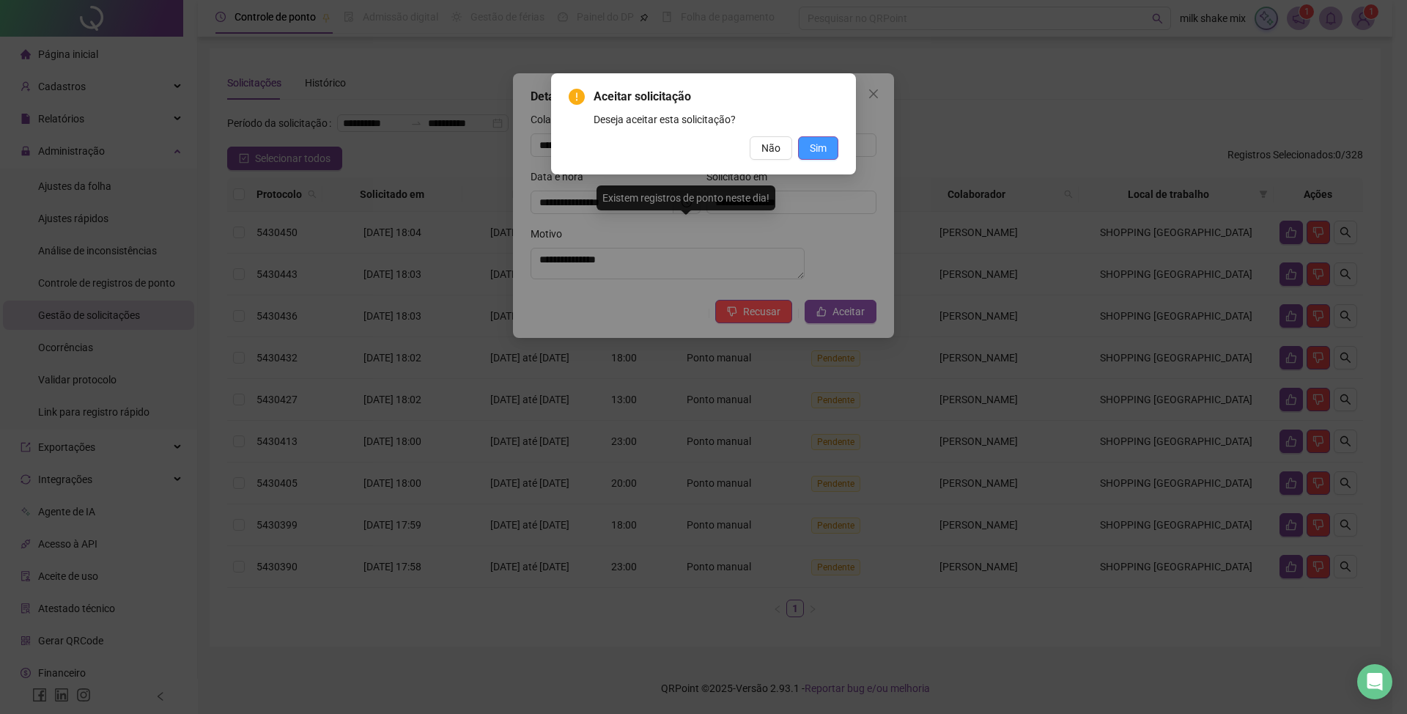
click at [816, 151] on span "Sim" at bounding box center [818, 148] width 17 height 16
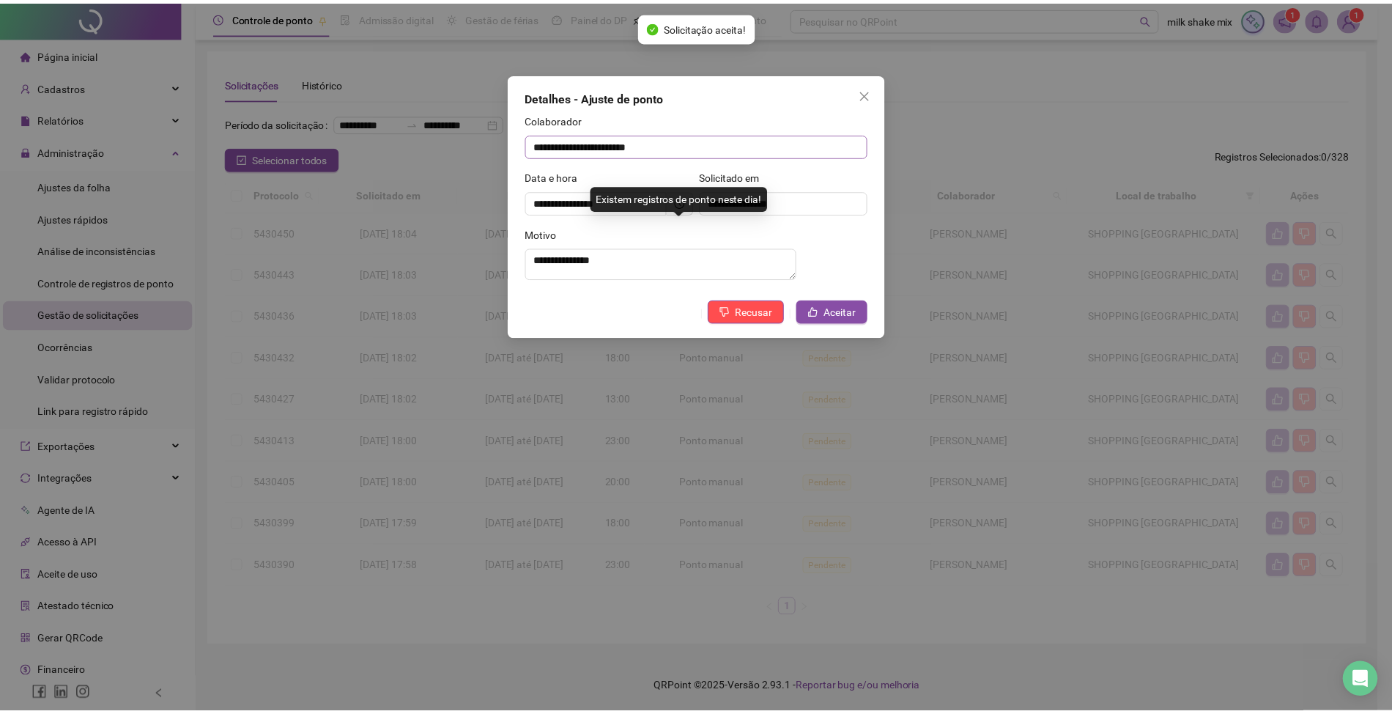
scroll to position [0, 0]
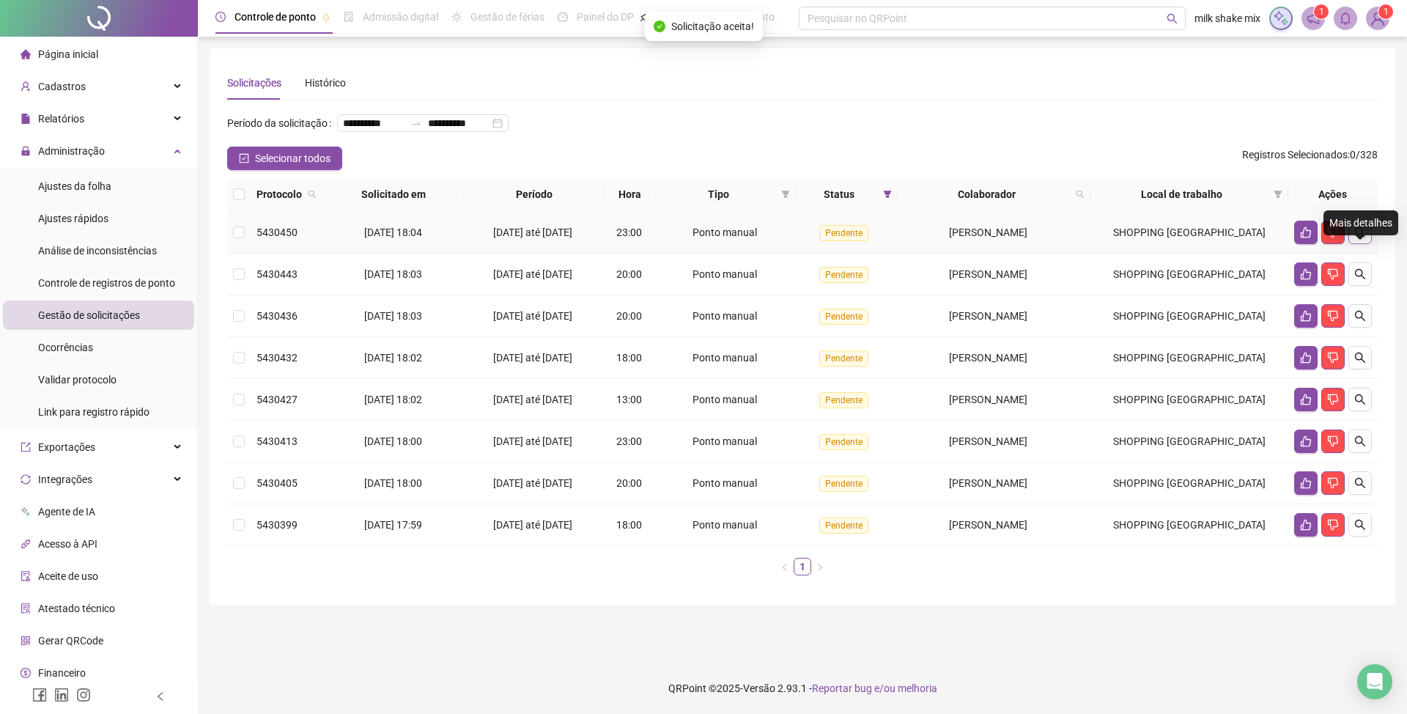
click at [1361, 244] on button "button" at bounding box center [1359, 232] width 23 height 23
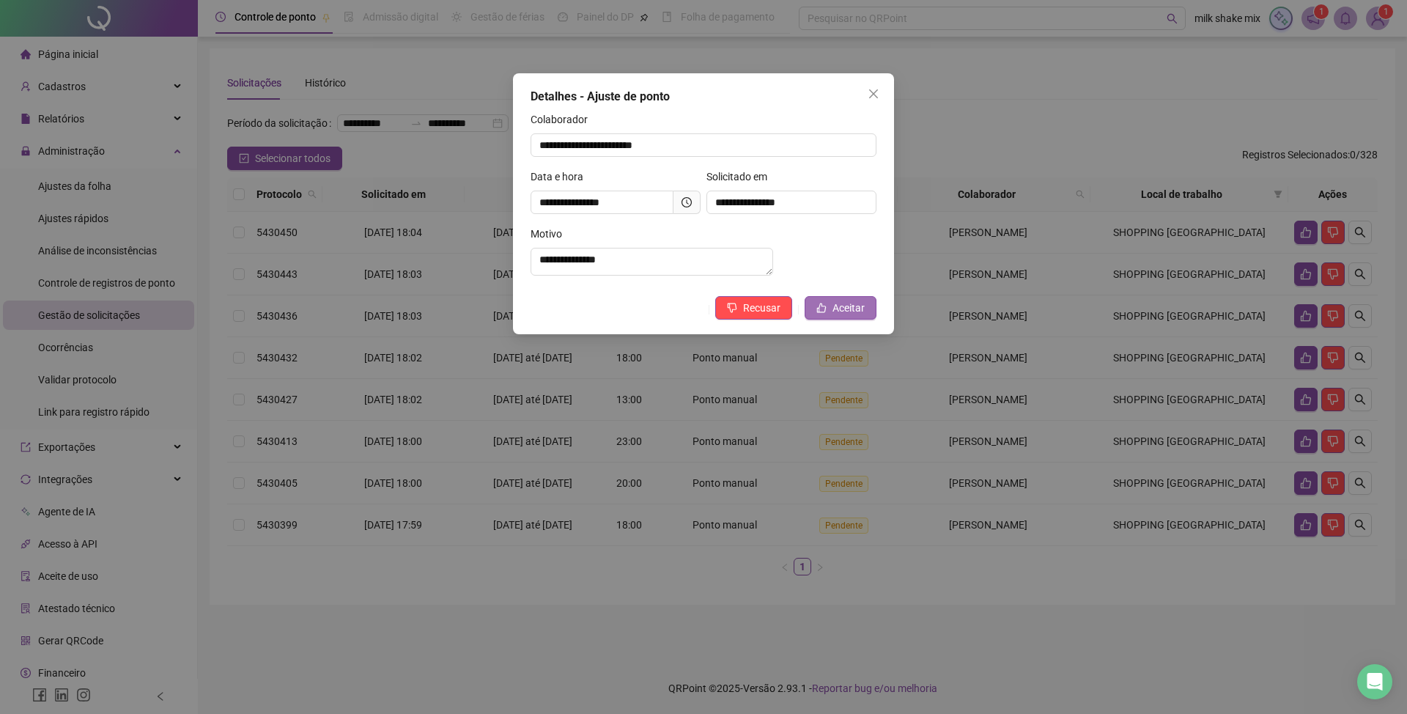
click at [854, 312] on span "Aceitar" at bounding box center [848, 308] width 32 height 16
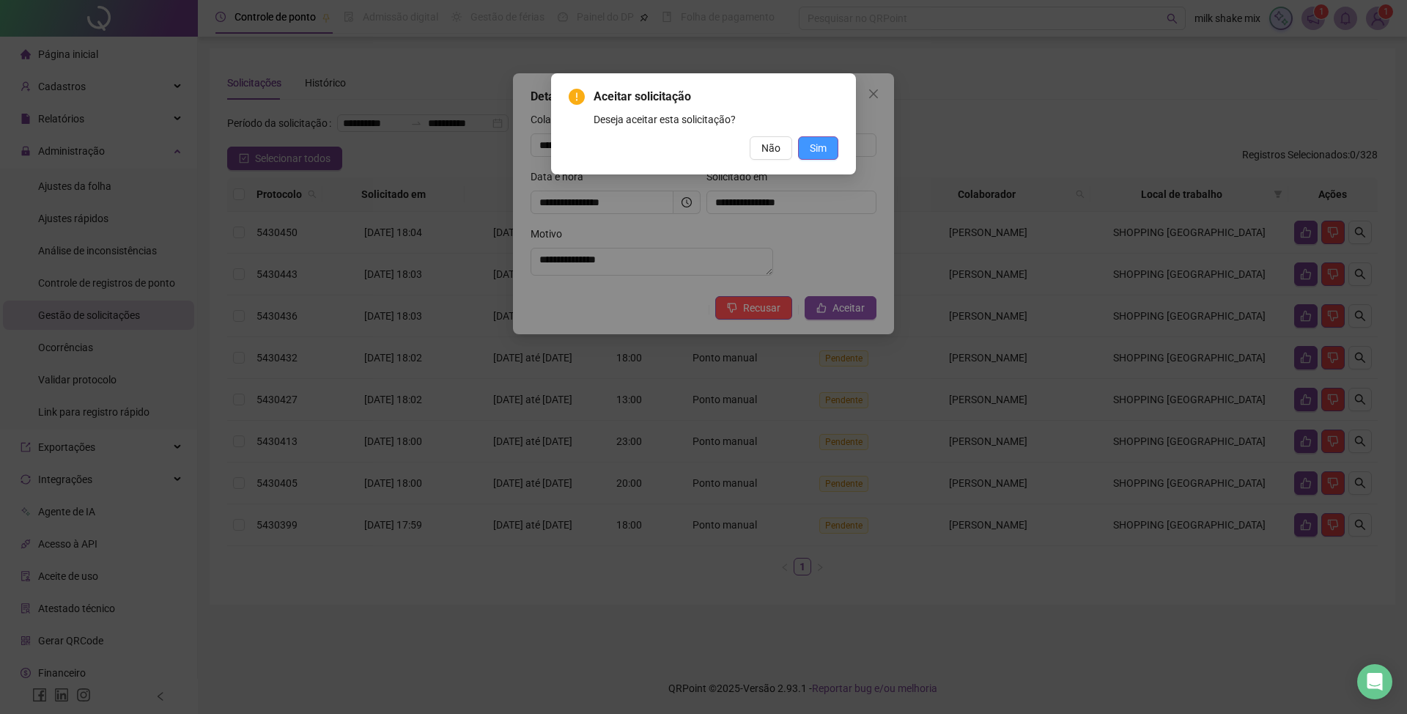
click at [807, 144] on button "Sim" at bounding box center [818, 147] width 40 height 23
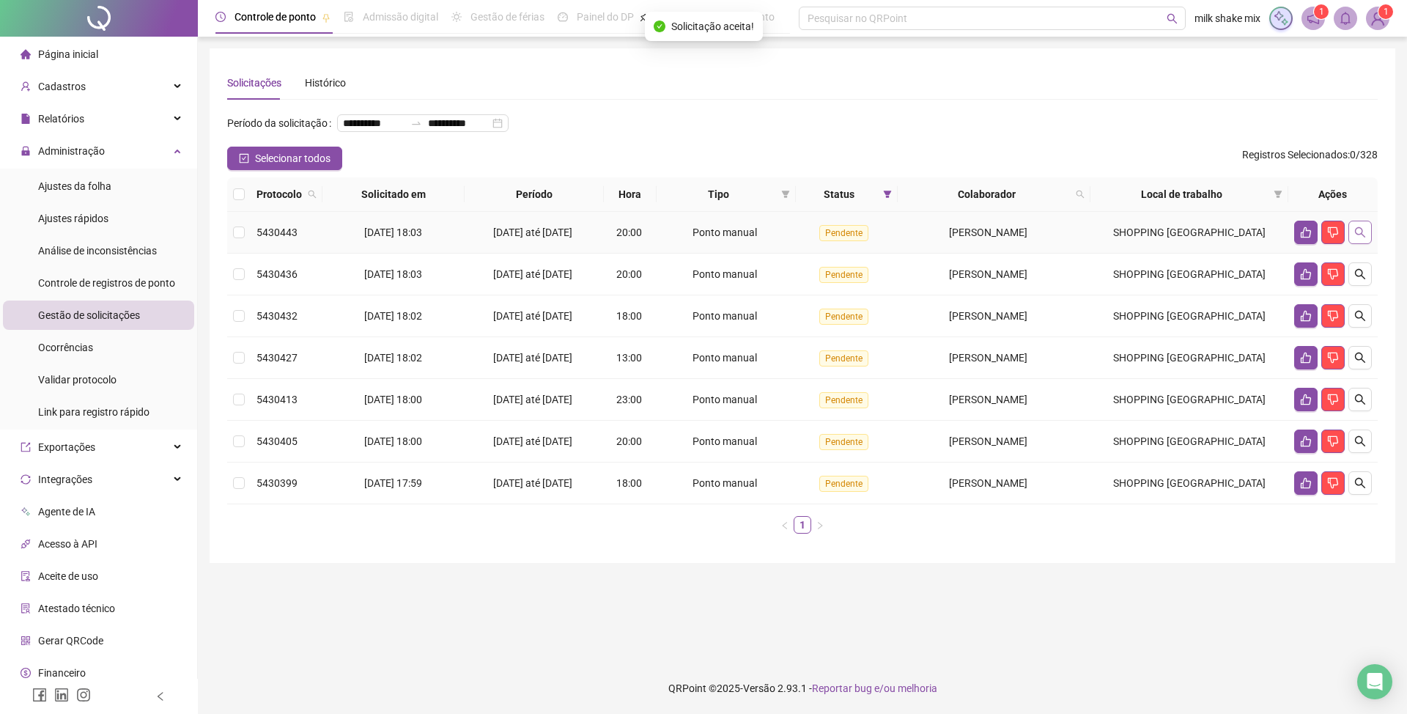
click at [1360, 237] on icon "search" at bounding box center [1360, 232] width 10 height 10
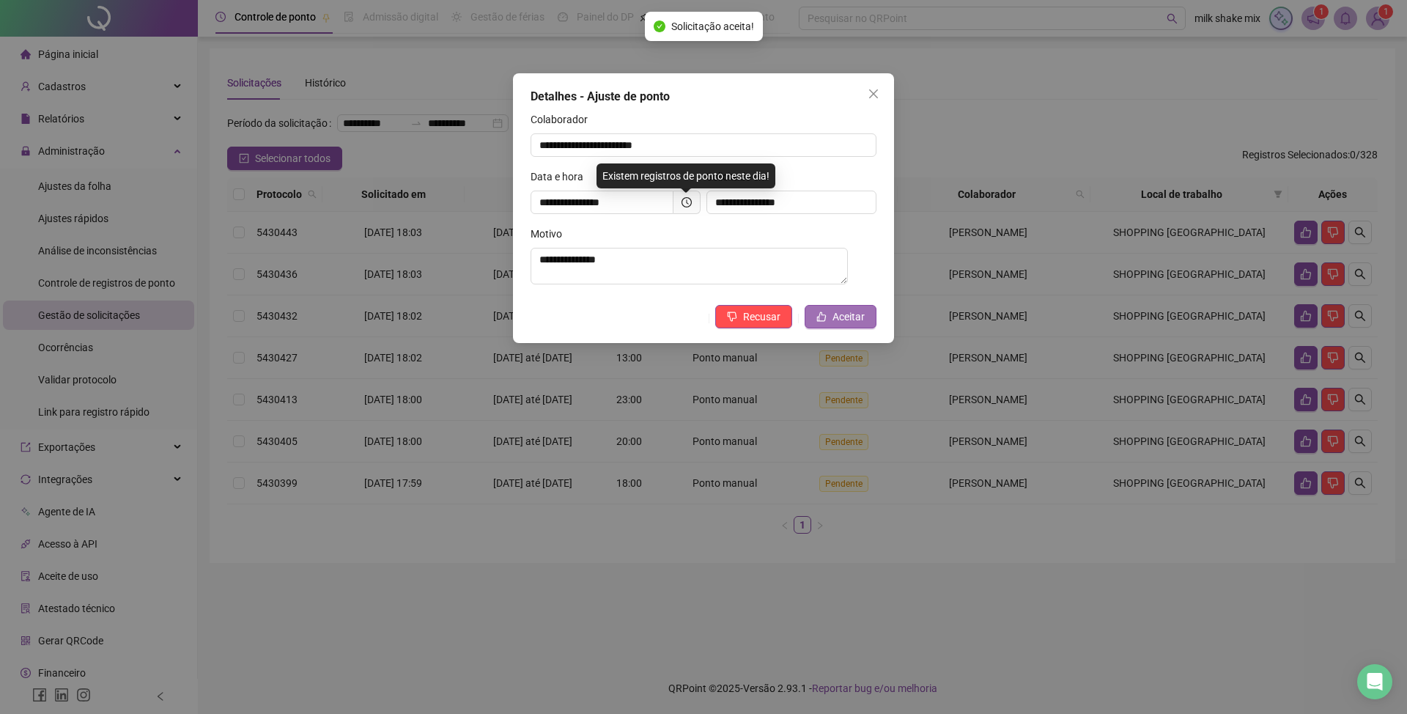
click at [845, 311] on button "Aceitar" at bounding box center [841, 316] width 72 height 23
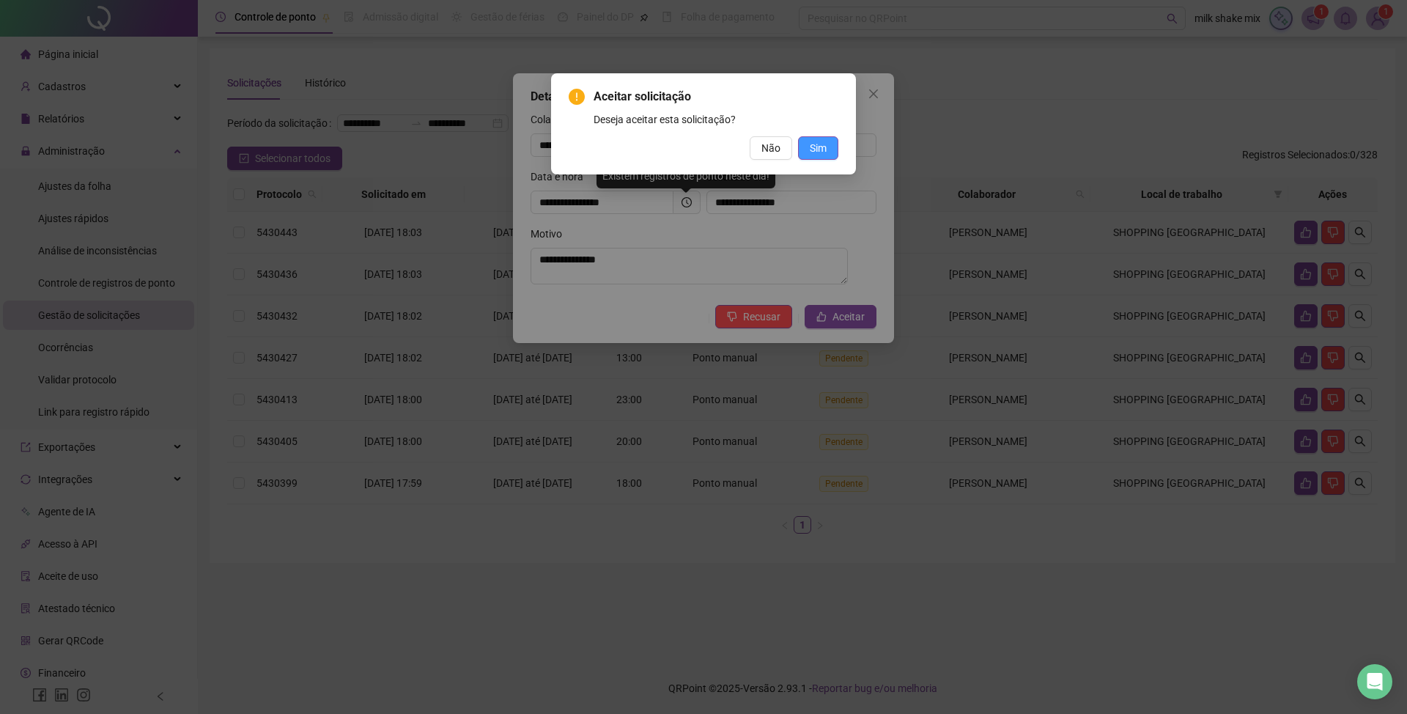
click at [821, 144] on span "Sim" at bounding box center [818, 148] width 17 height 16
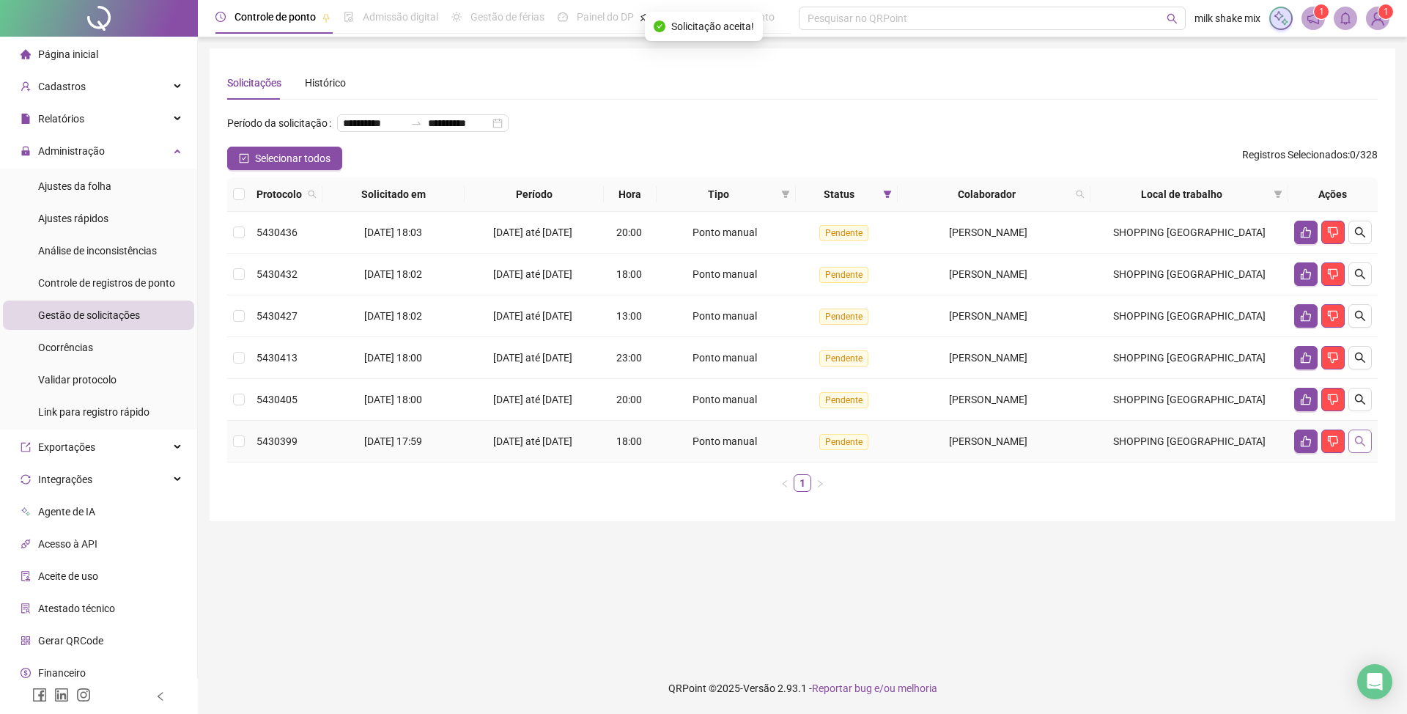
click at [1364, 453] on button "button" at bounding box center [1359, 440] width 23 height 23
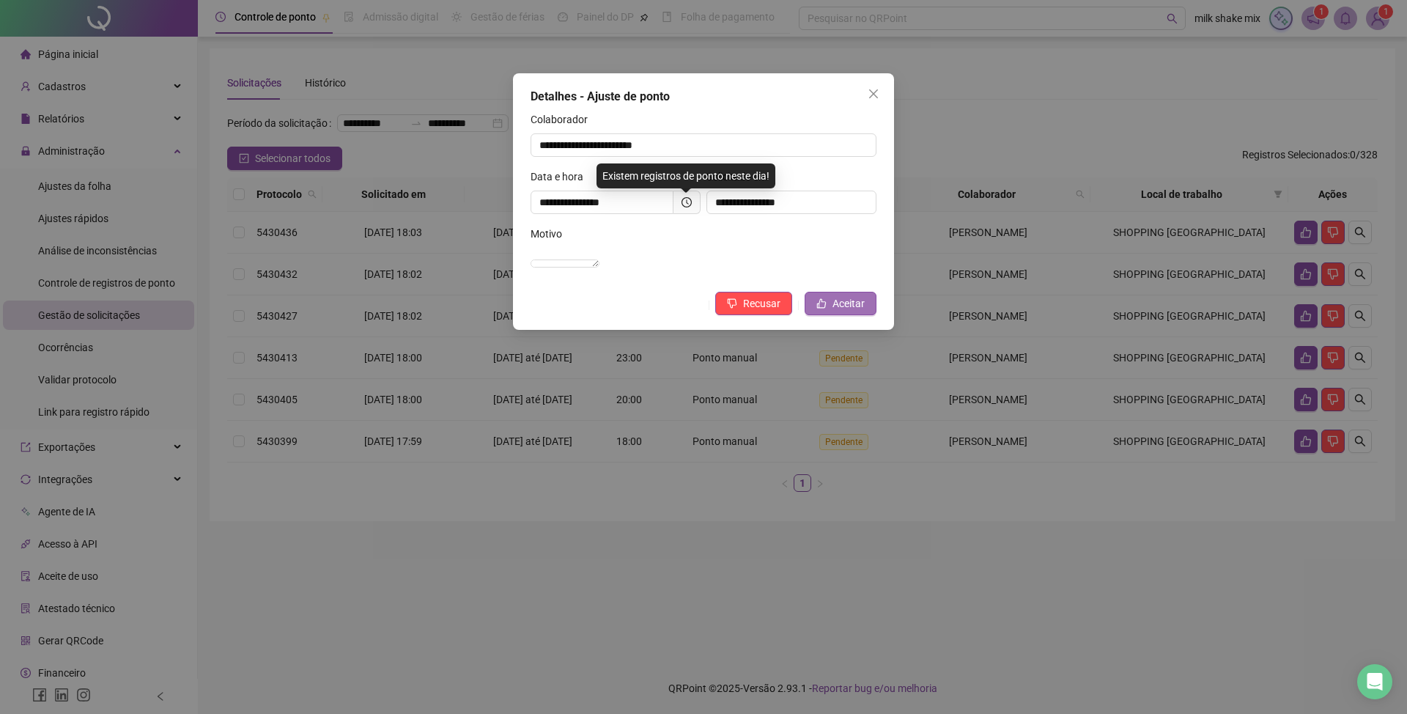
click at [835, 311] on span "Aceitar" at bounding box center [848, 303] width 32 height 16
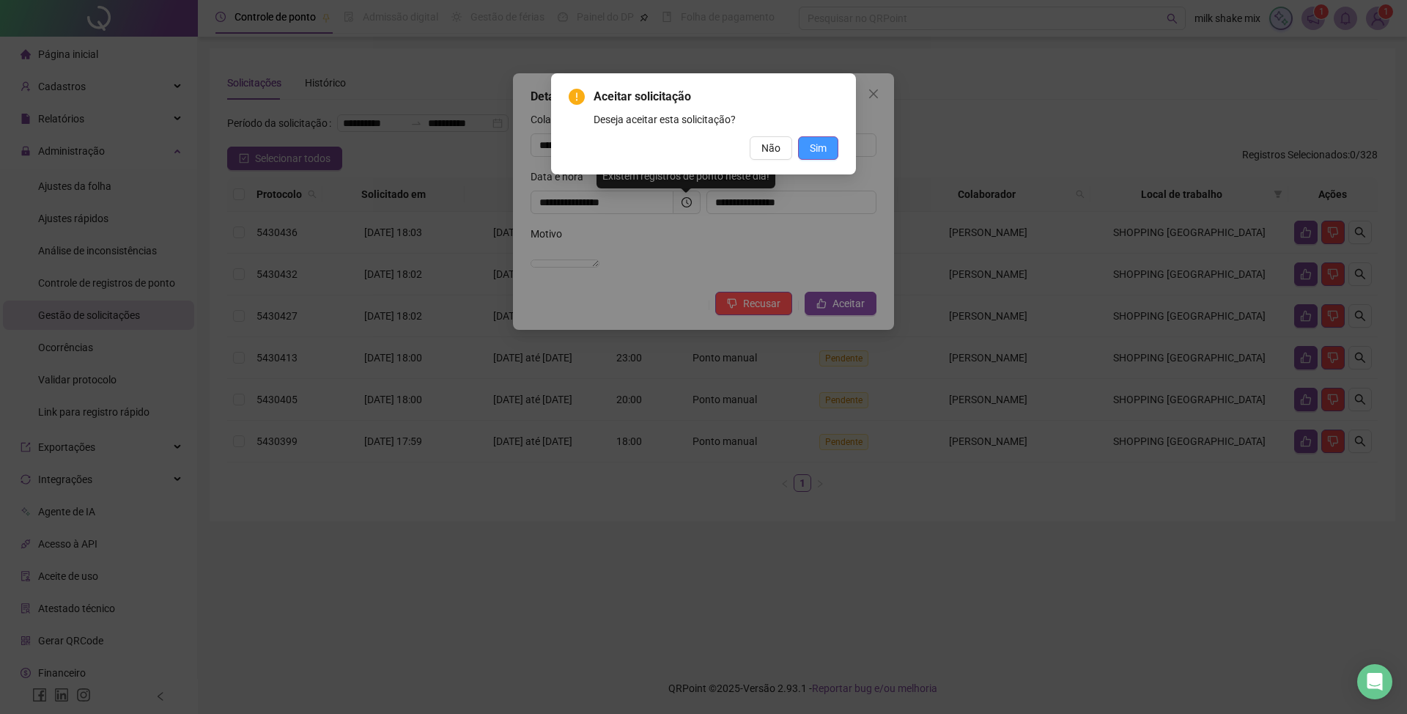
click at [815, 144] on span "Sim" at bounding box center [818, 148] width 17 height 16
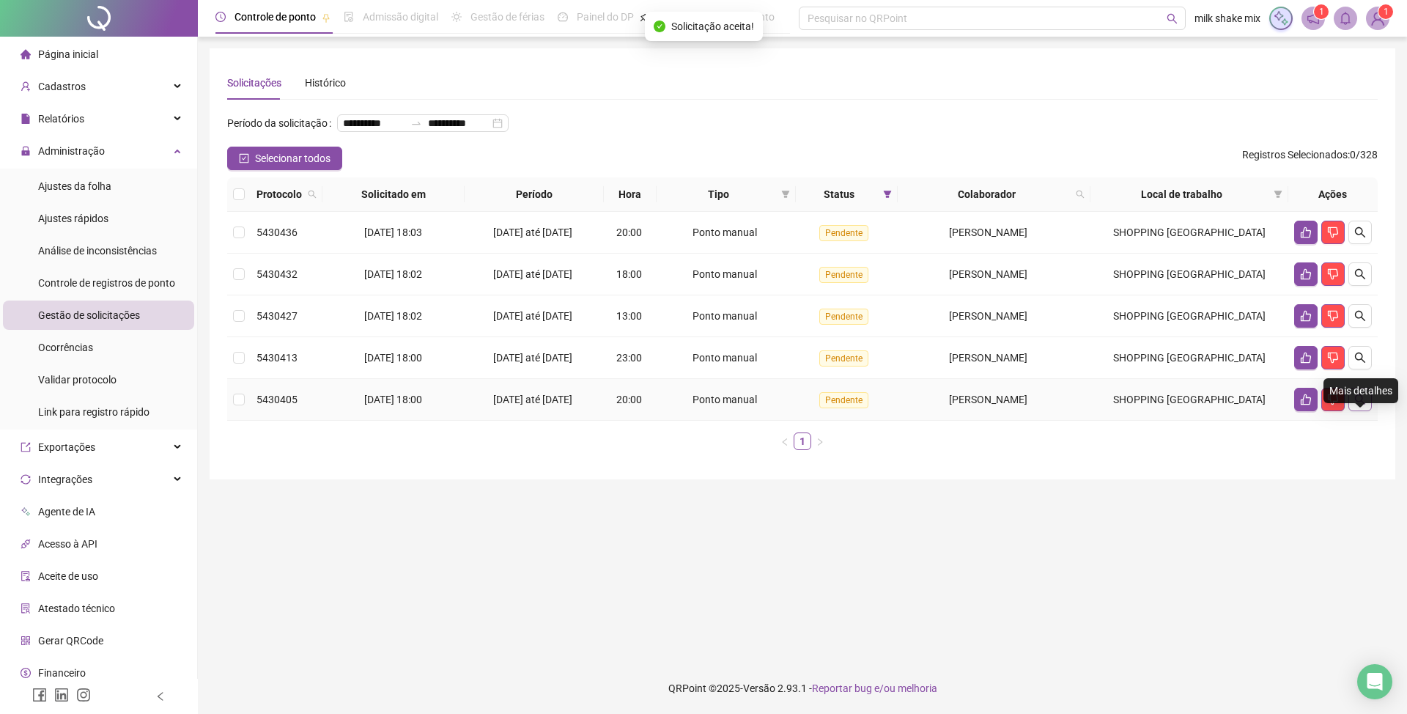
click at [1361, 405] on icon "search" at bounding box center [1360, 399] width 12 height 12
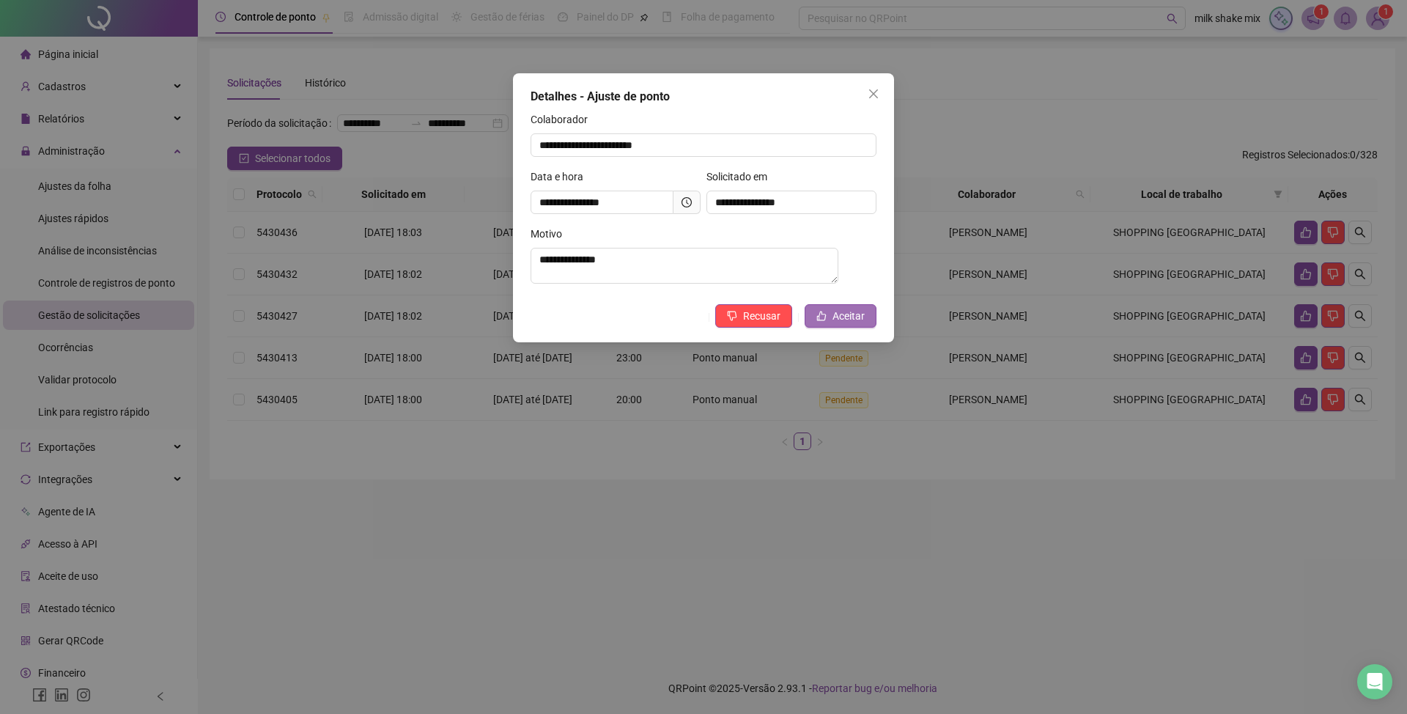
click at [848, 323] on span "Aceitar" at bounding box center [848, 316] width 32 height 16
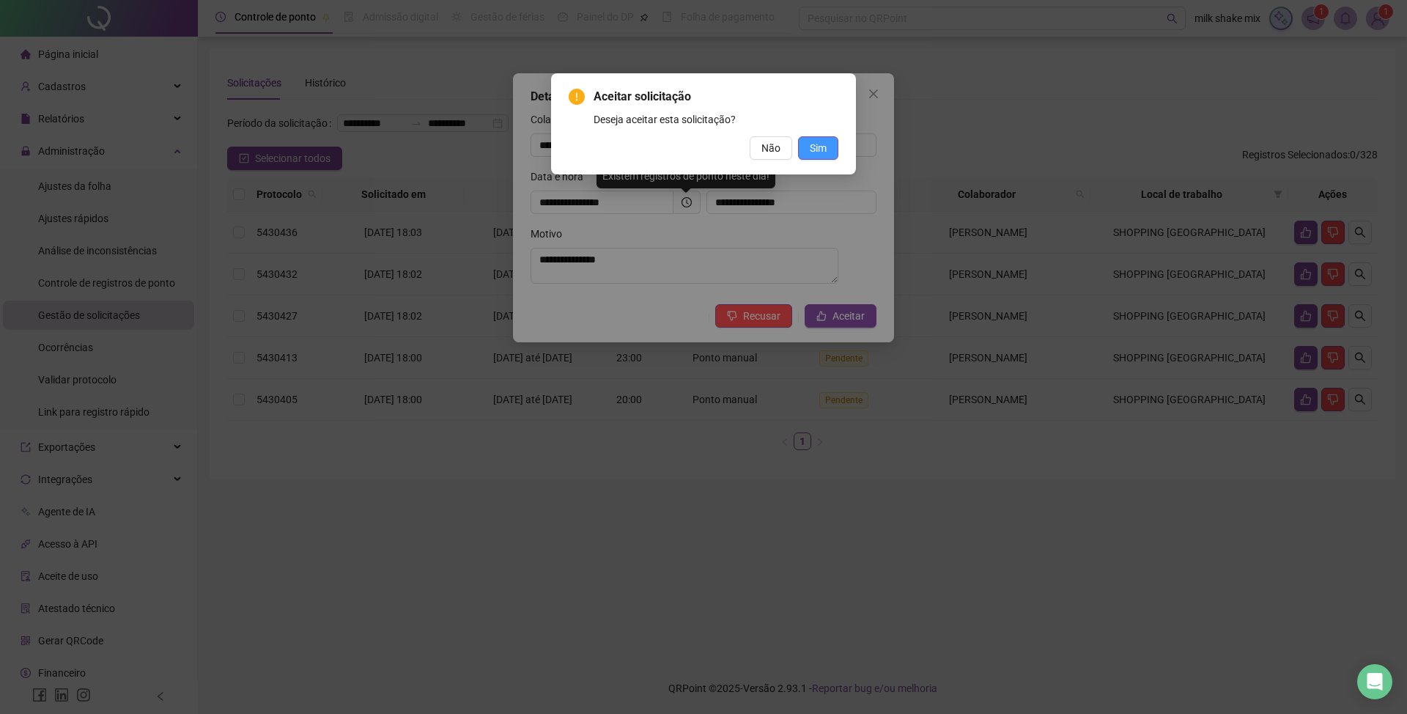
click at [821, 154] on span "Sim" at bounding box center [818, 148] width 17 height 16
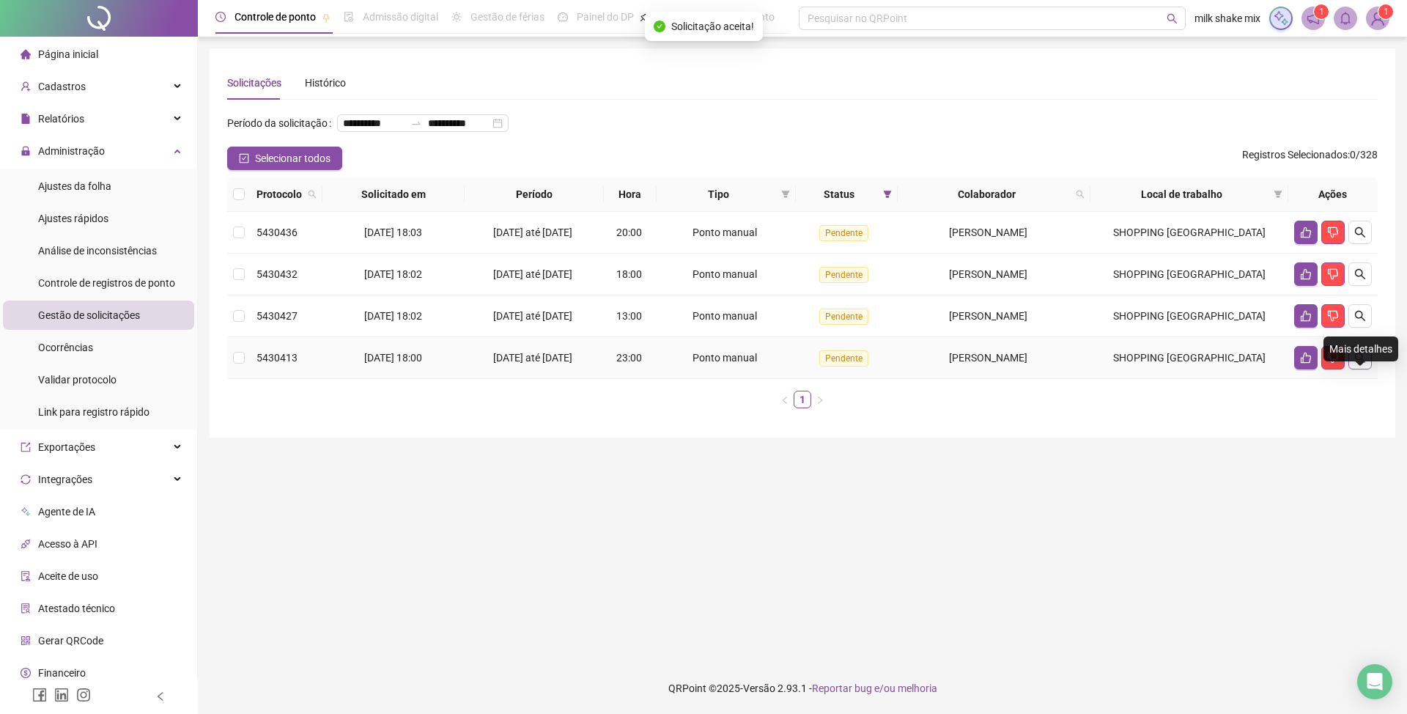
click at [1354, 363] on icon "search" at bounding box center [1360, 358] width 12 height 12
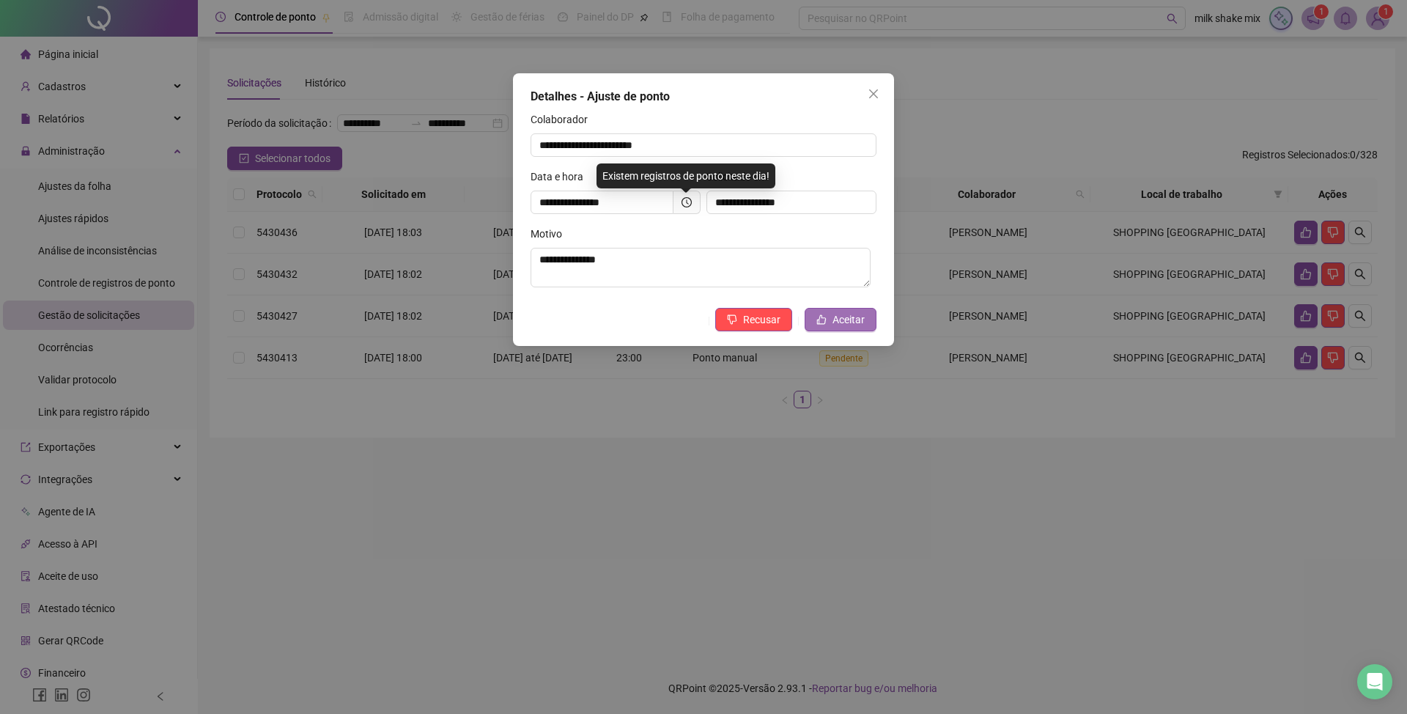
click at [812, 326] on button "Aceitar" at bounding box center [841, 319] width 72 height 23
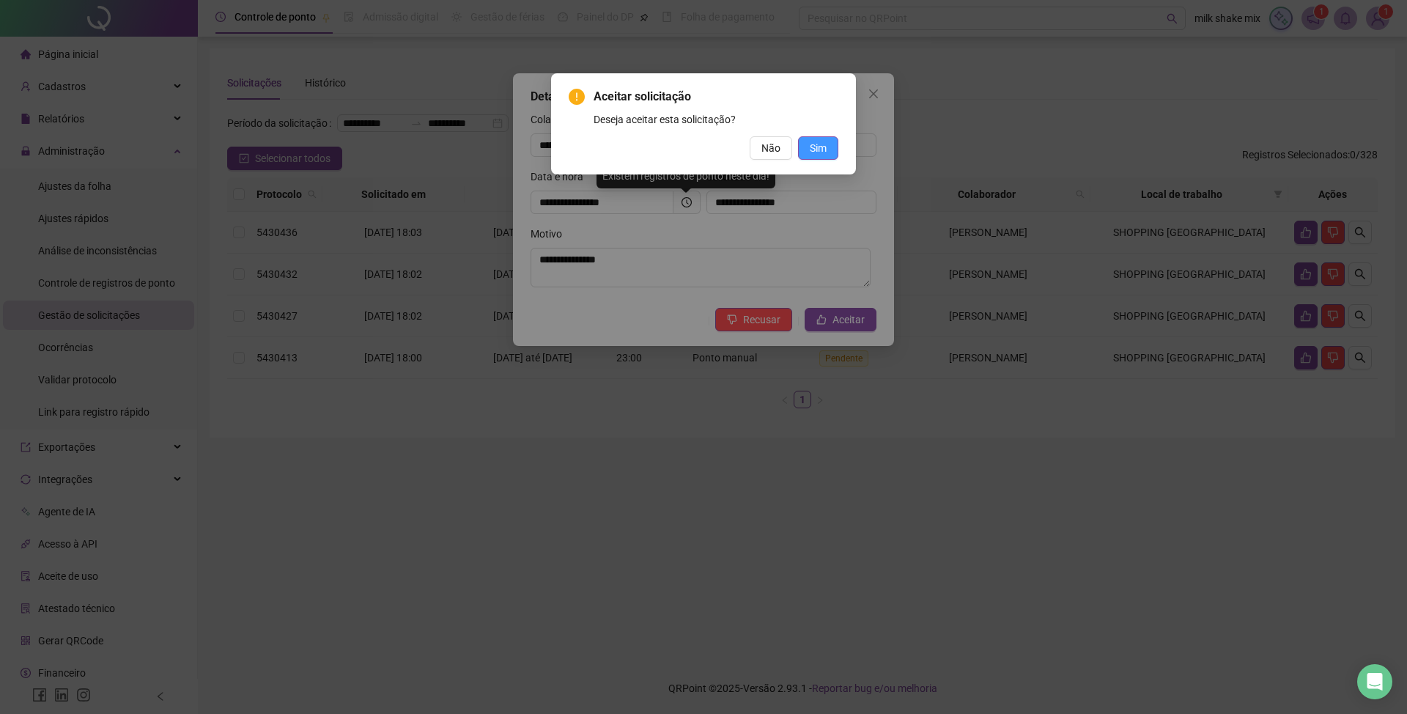
click at [828, 147] on button "Sim" at bounding box center [818, 147] width 40 height 23
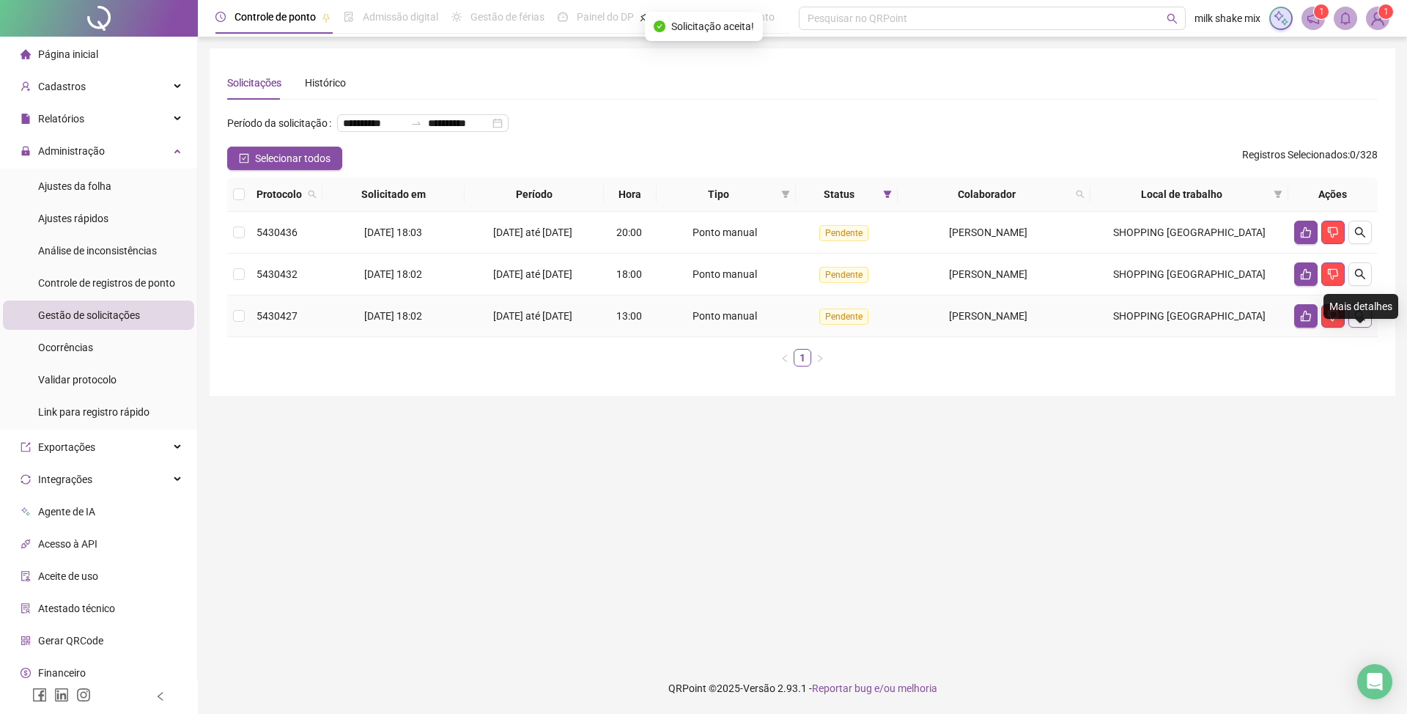
click at [1364, 322] on icon "search" at bounding box center [1360, 316] width 12 height 12
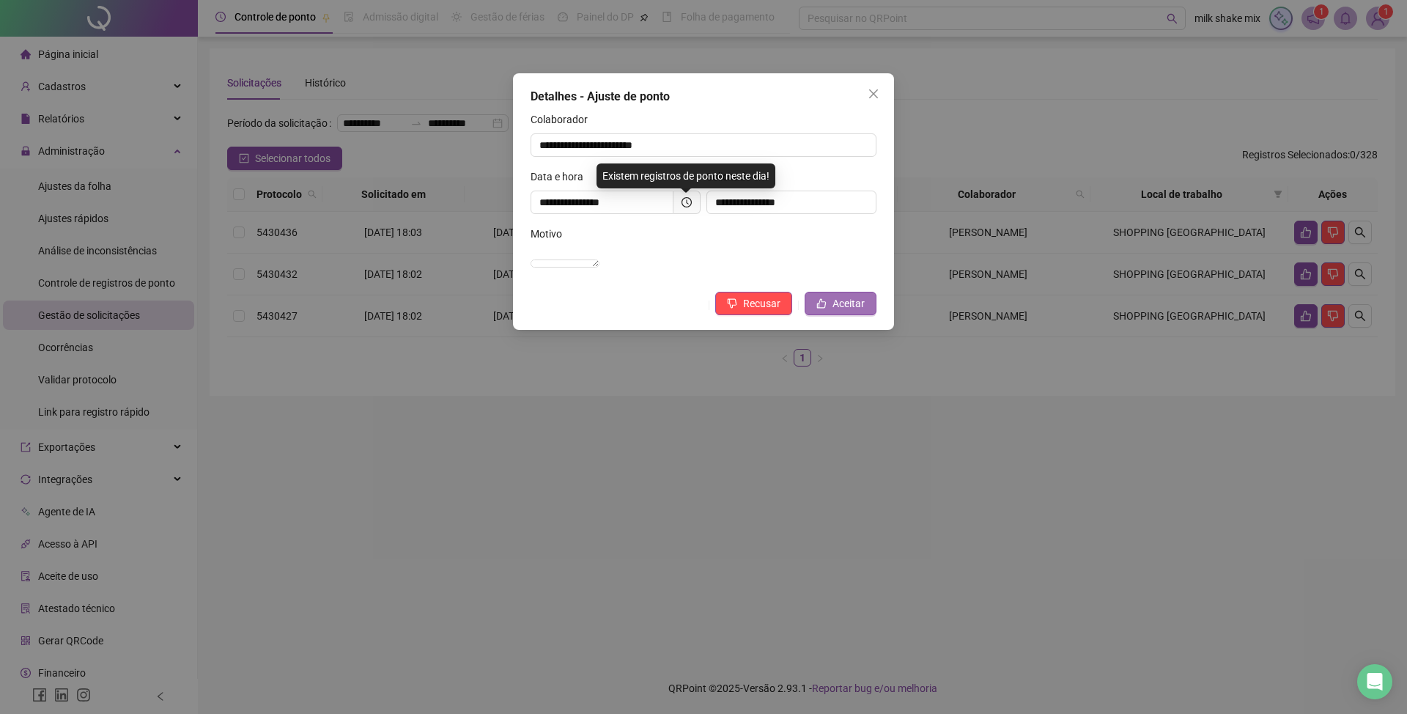
click at [847, 311] on span "Aceitar" at bounding box center [848, 303] width 32 height 16
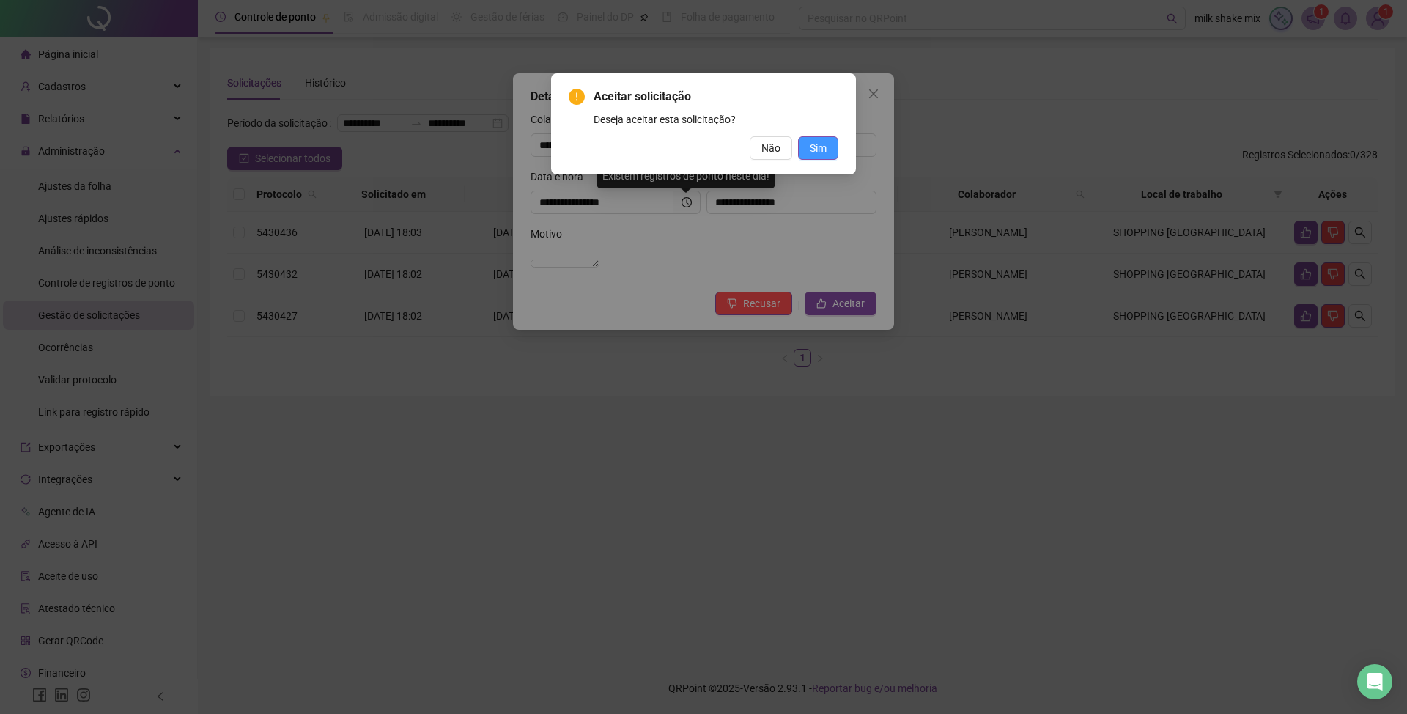
click at [816, 141] on span "Sim" at bounding box center [818, 148] width 17 height 16
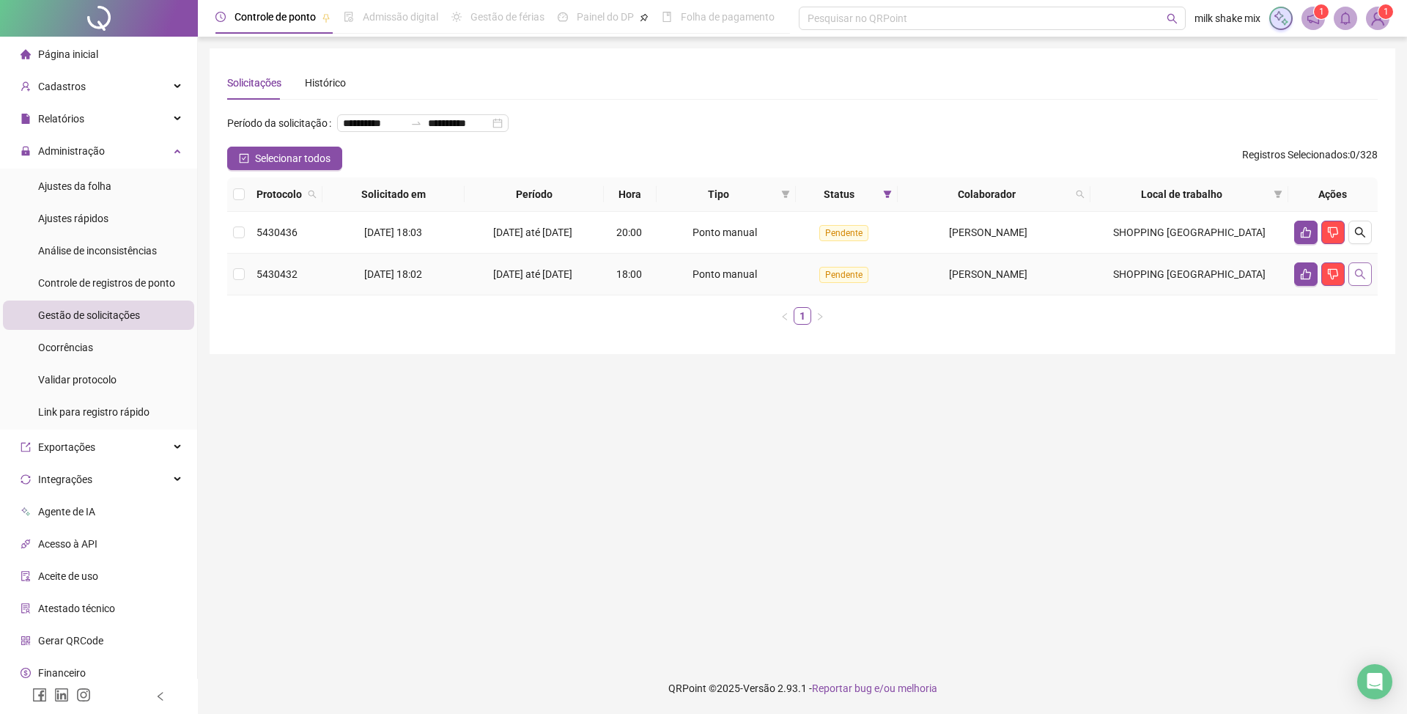
click at [1354, 280] on icon "search" at bounding box center [1360, 274] width 12 height 12
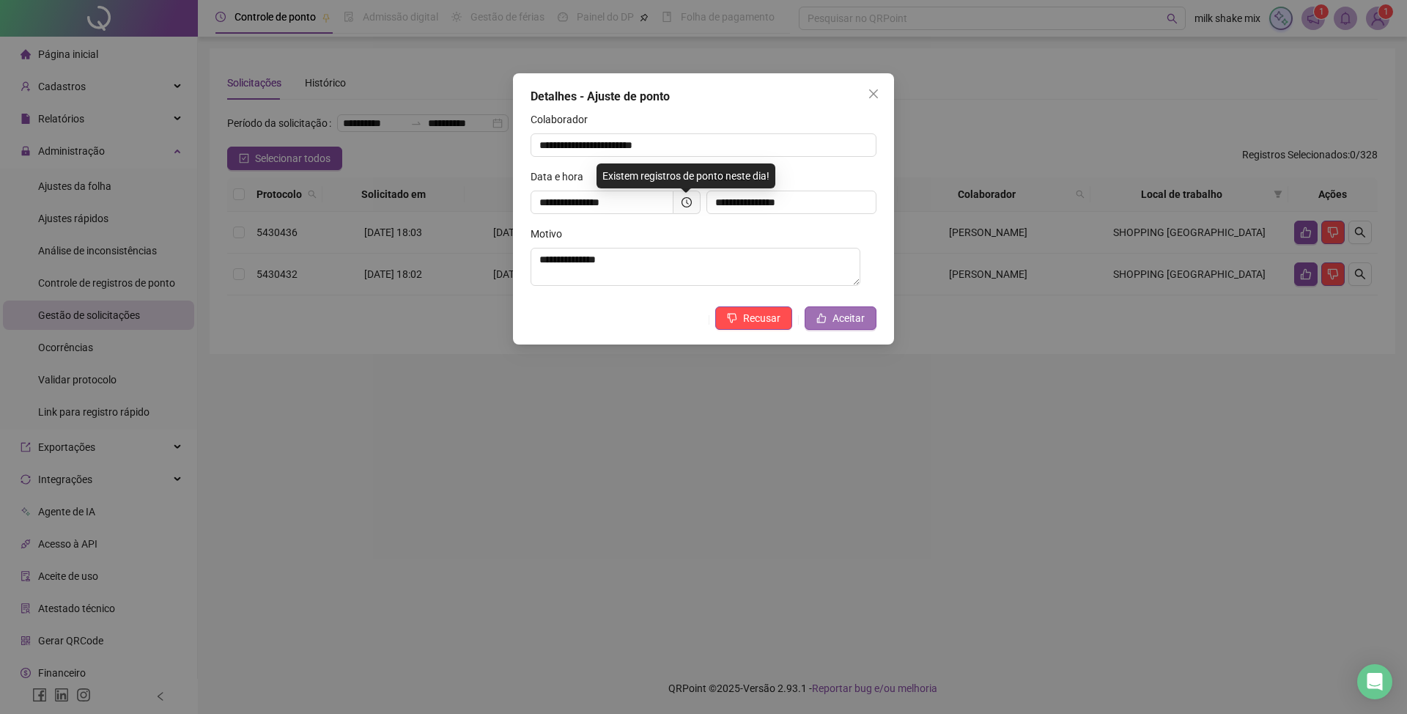
click at [838, 321] on span "Aceitar" at bounding box center [848, 318] width 32 height 16
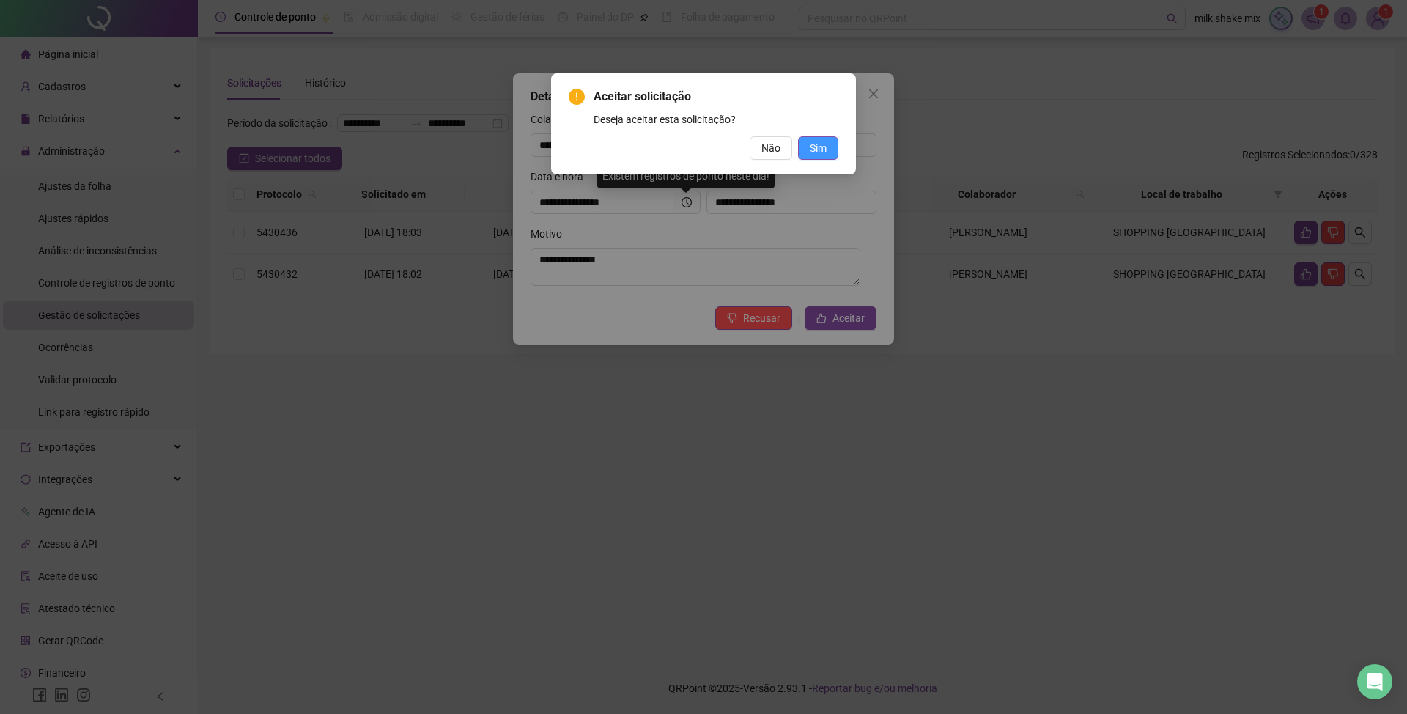
click at [824, 147] on span "Sim" at bounding box center [818, 148] width 17 height 16
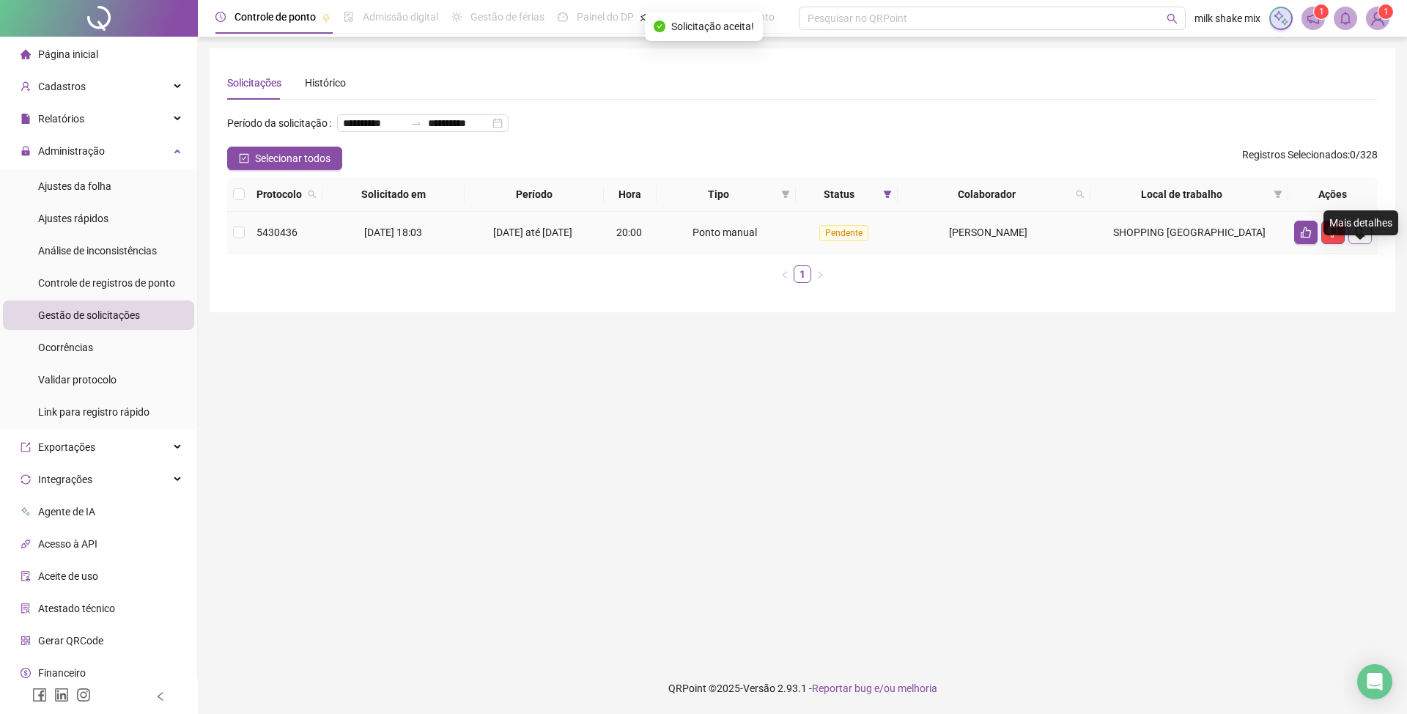
click at [1358, 238] on icon "search" at bounding box center [1360, 232] width 12 height 12
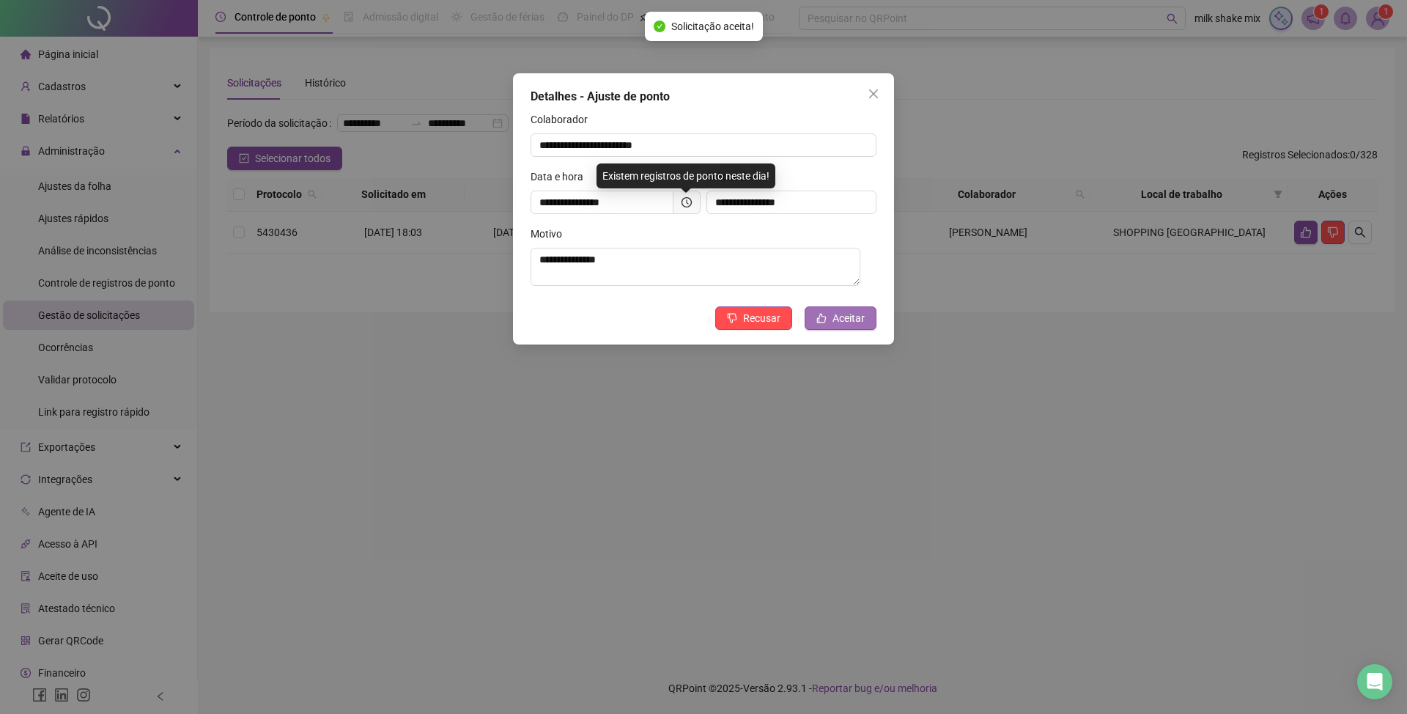
click at [863, 330] on button "Aceitar" at bounding box center [841, 317] width 72 height 23
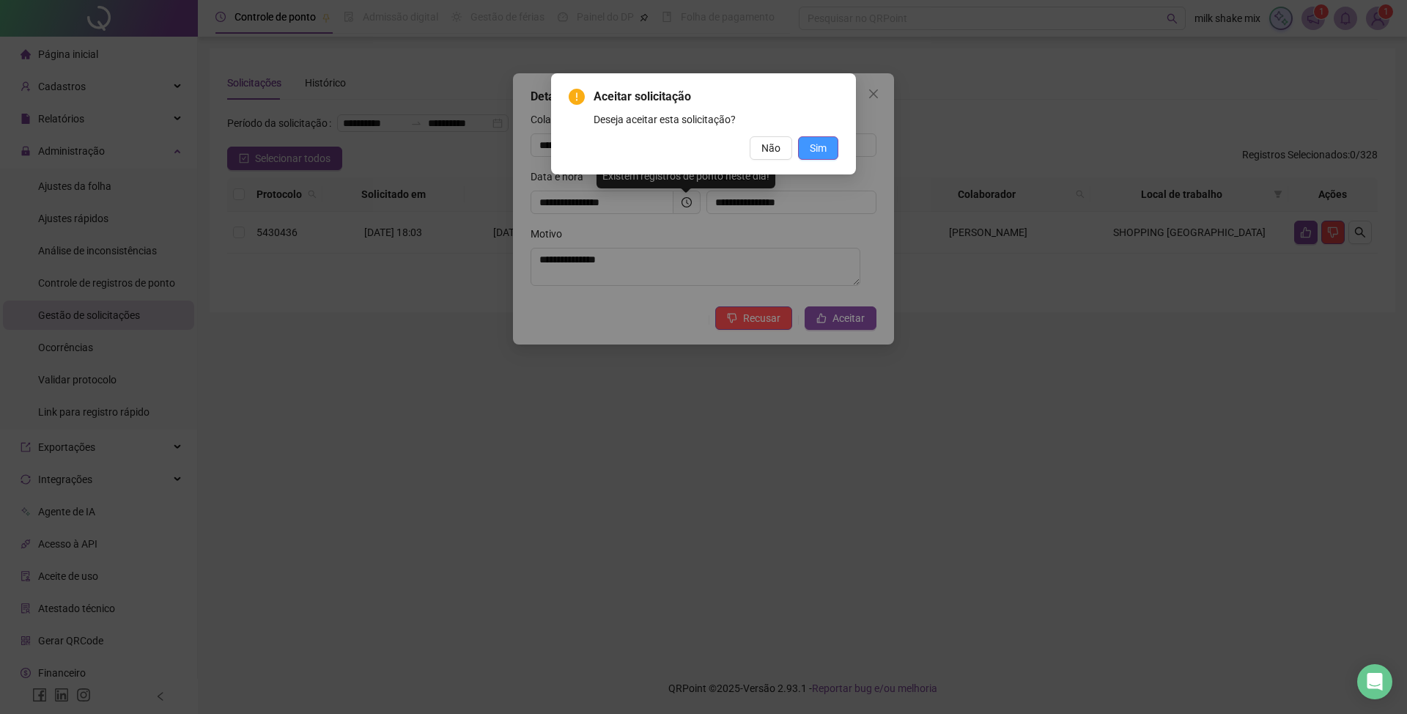
click at [832, 153] on button "Sim" at bounding box center [818, 147] width 40 height 23
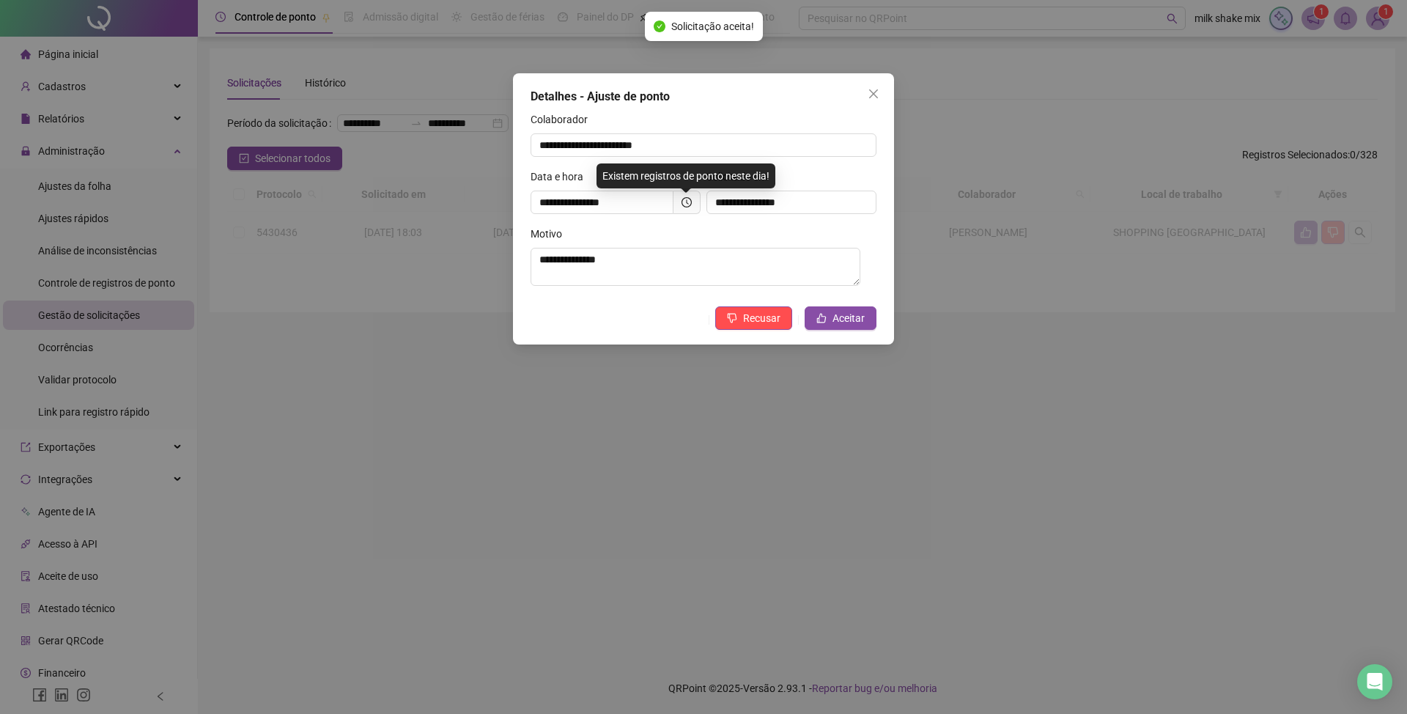
click at [815, 157] on div "Aceitar solicitação Deseja aceitar esta solicitação? Não Sim" at bounding box center [703, 357] width 1407 height 714
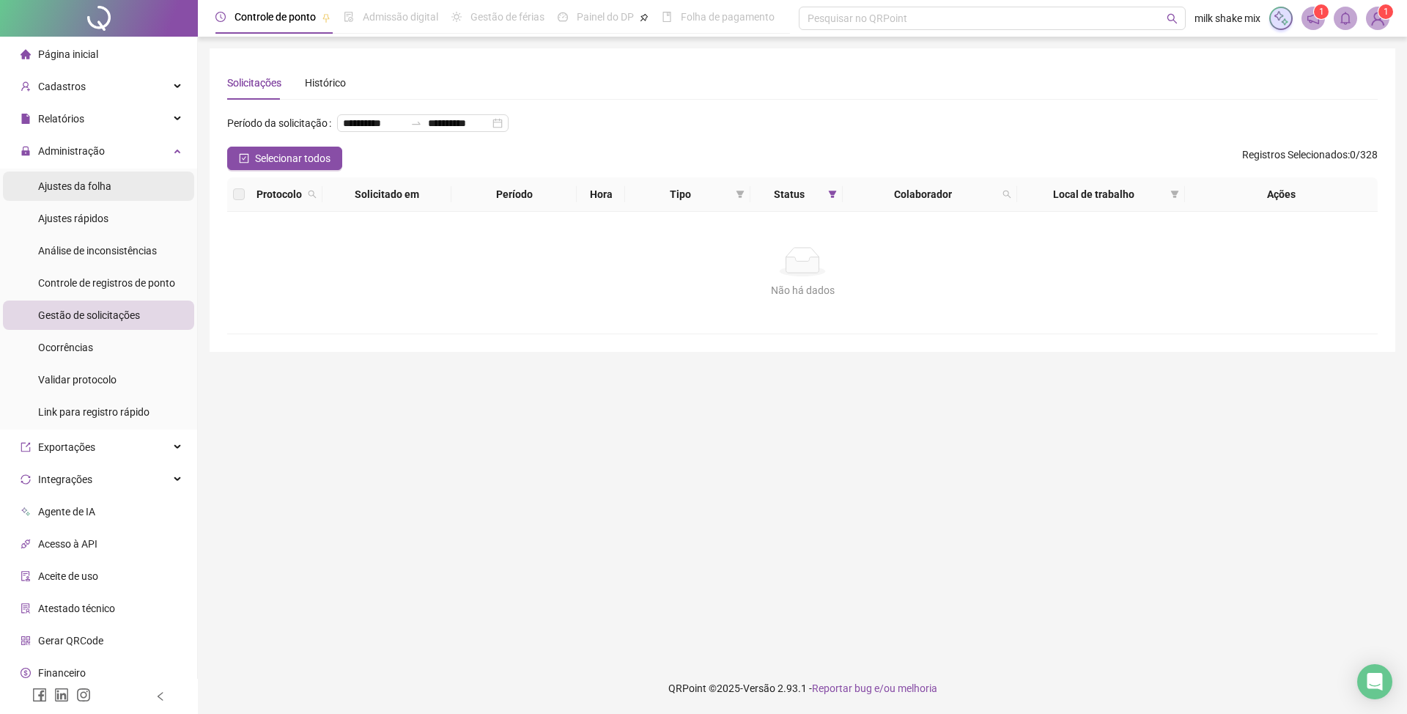
click at [70, 198] on div "Ajustes da folha" at bounding box center [74, 185] width 73 height 29
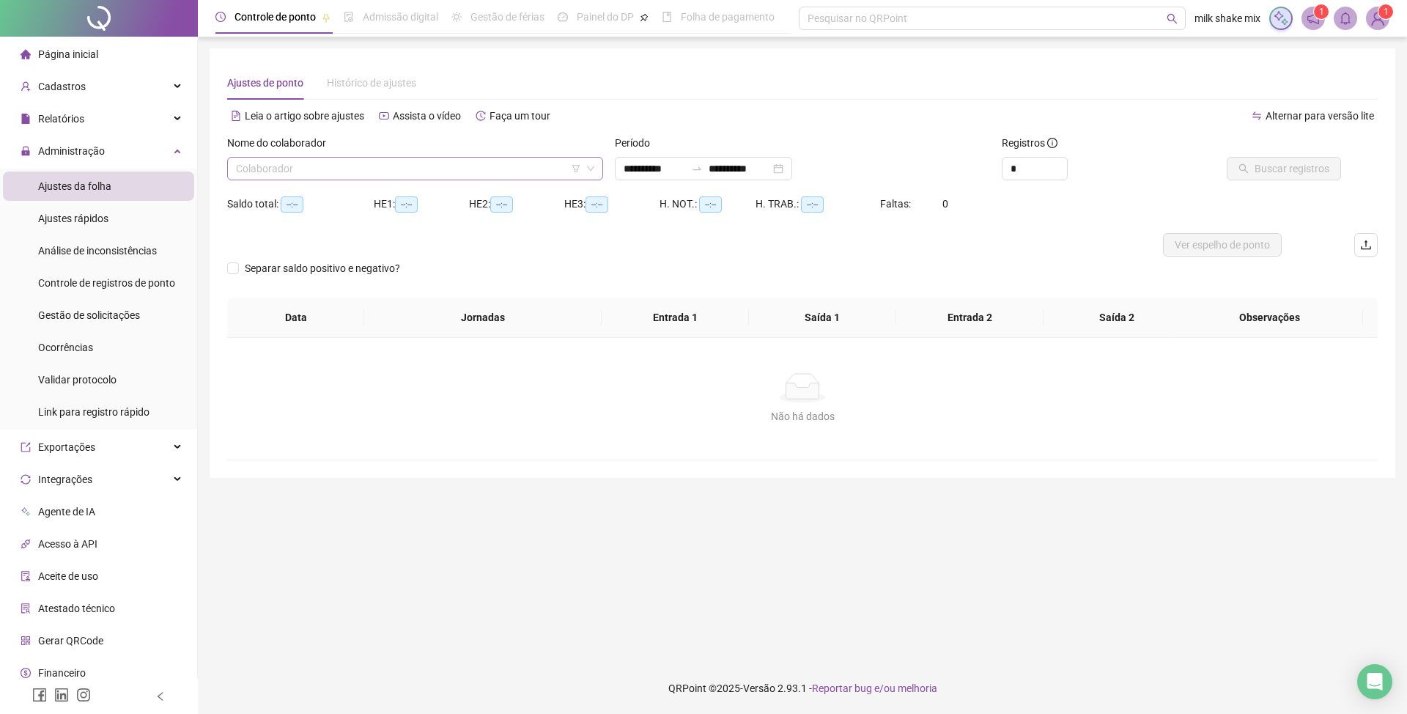
click at [385, 166] on input "search" at bounding box center [408, 169] width 345 height 22
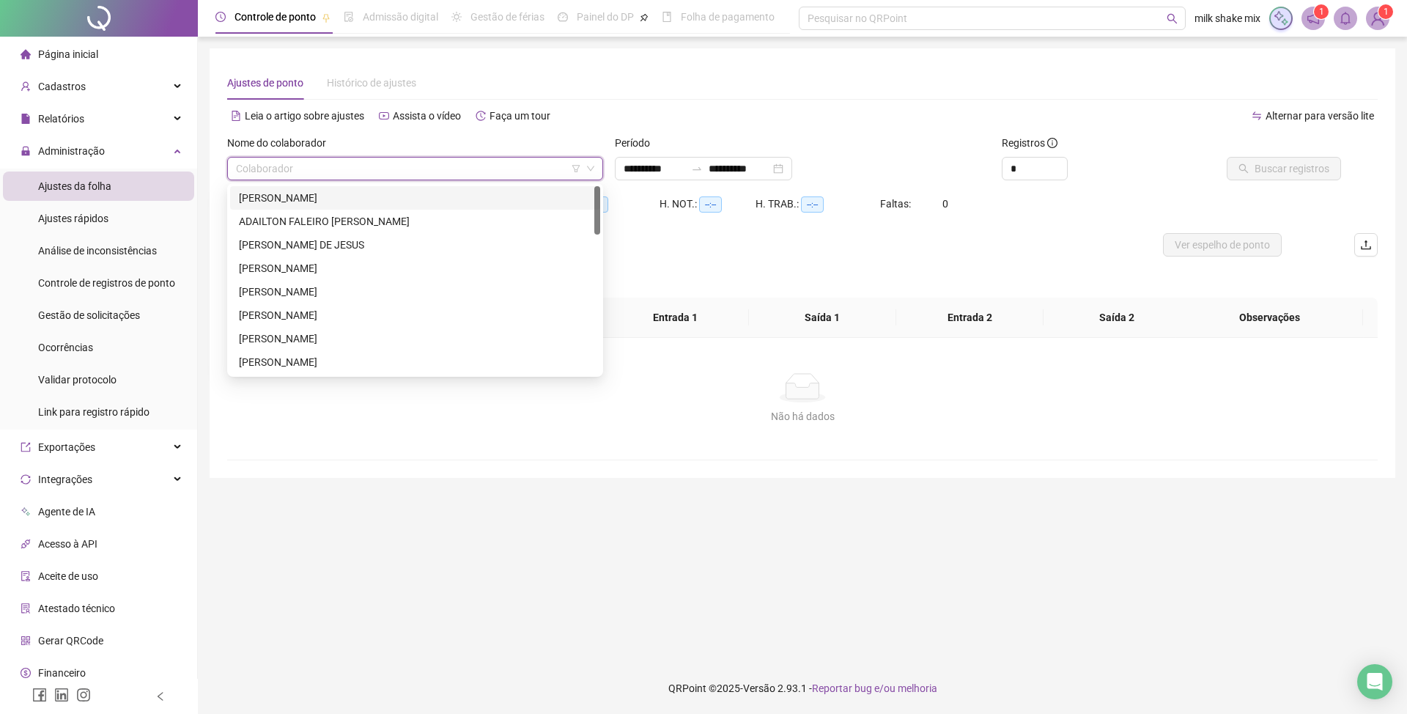
click at [402, 202] on div "[PERSON_NAME]" at bounding box center [415, 198] width 352 height 16
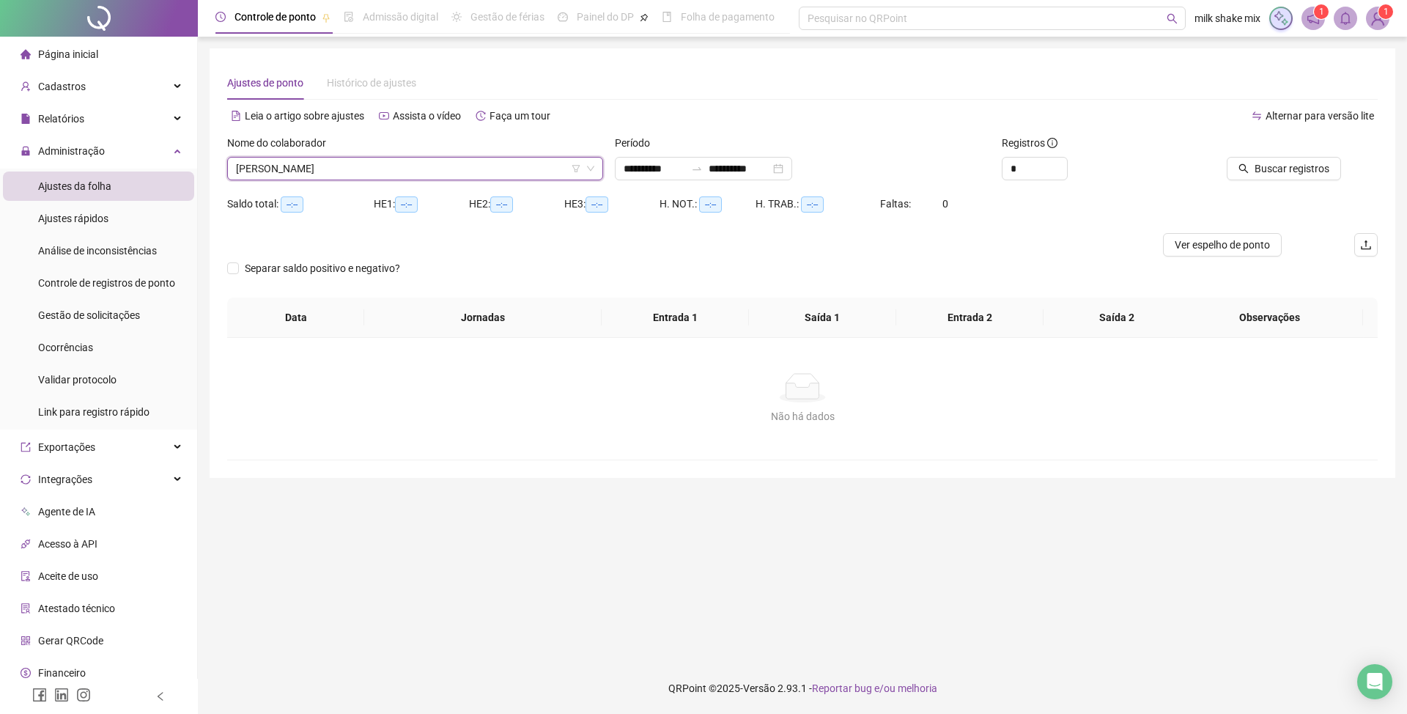
click at [635, 154] on div "Período" at bounding box center [803, 146] width 376 height 22
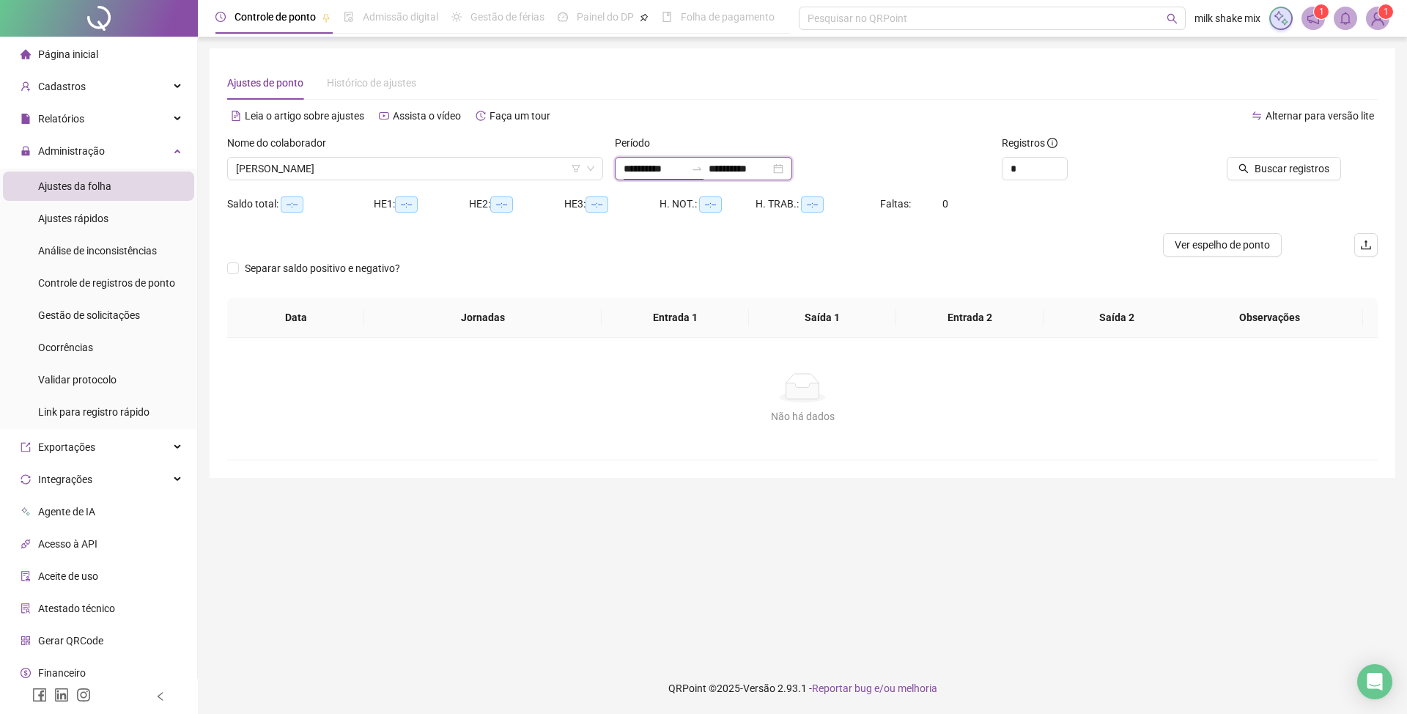
click at [657, 176] on input "**********" at bounding box center [655, 168] width 62 height 16
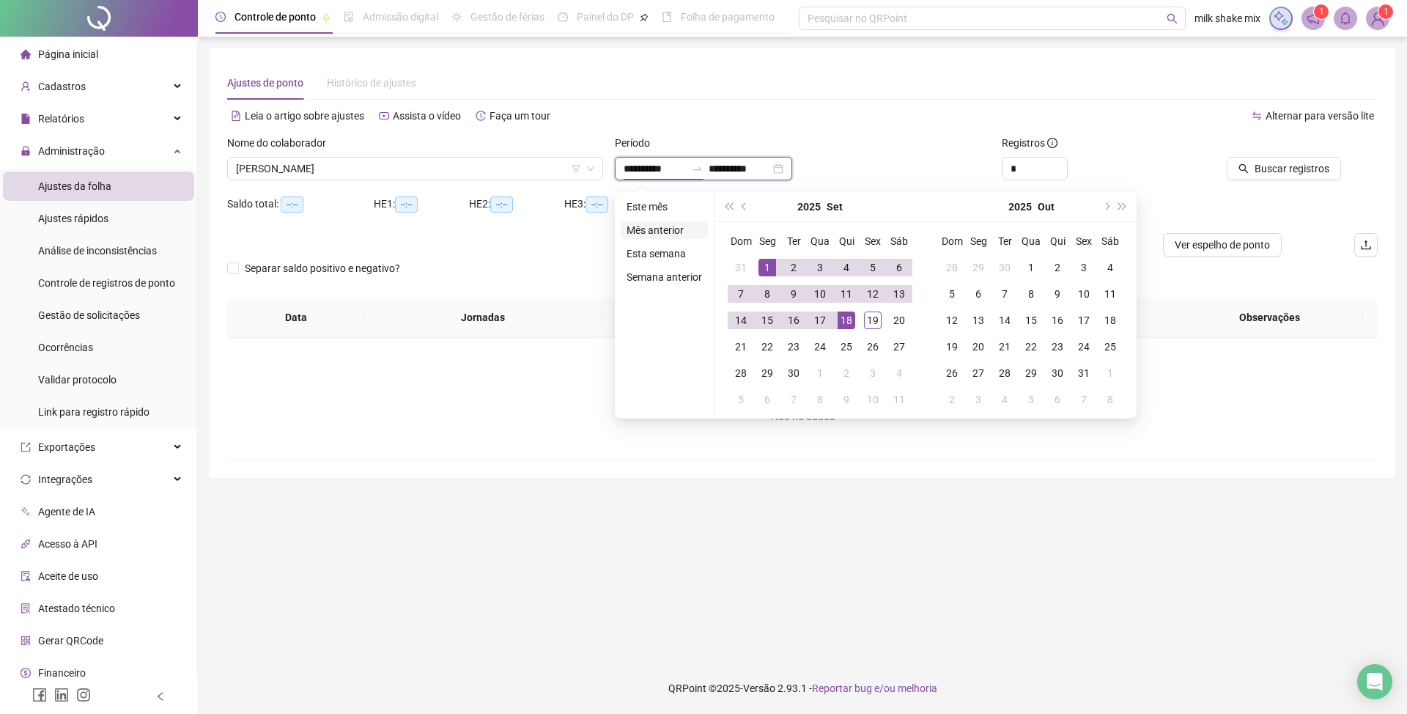
type input "**********"
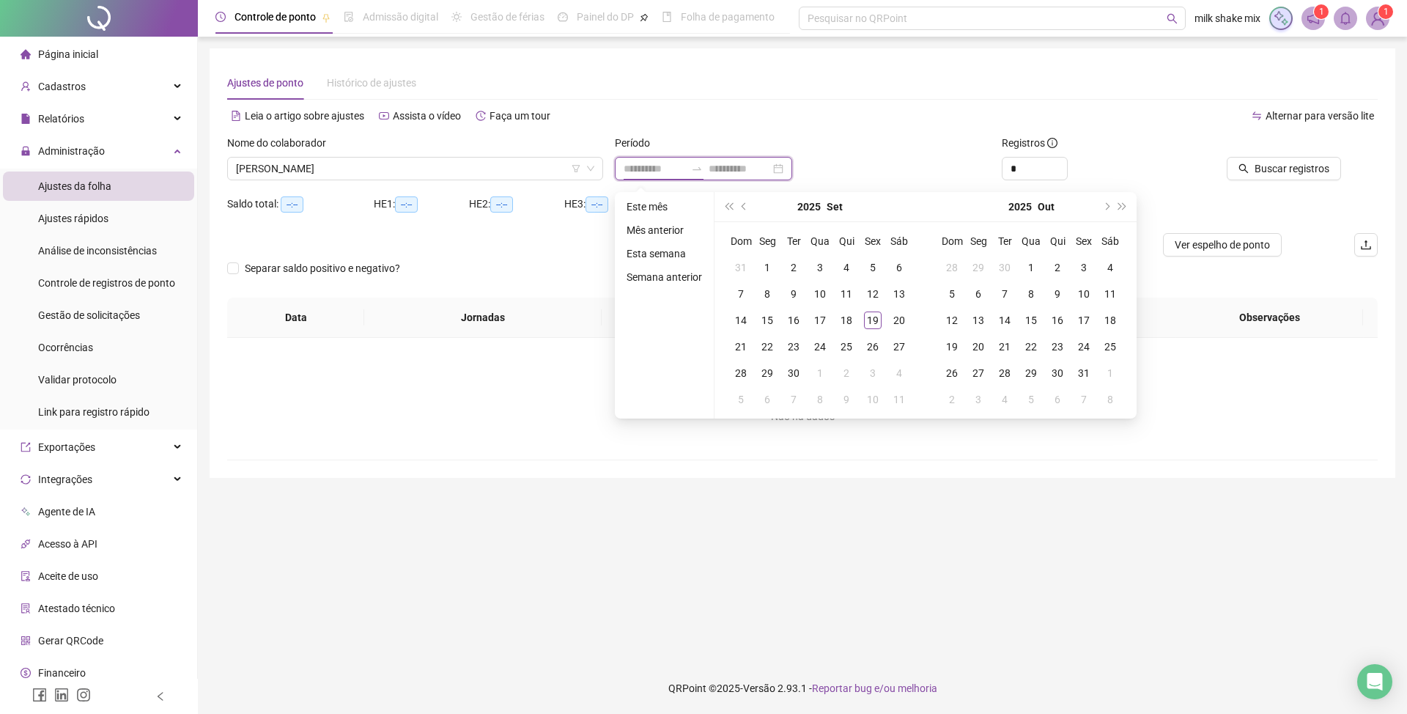
type input "**********"
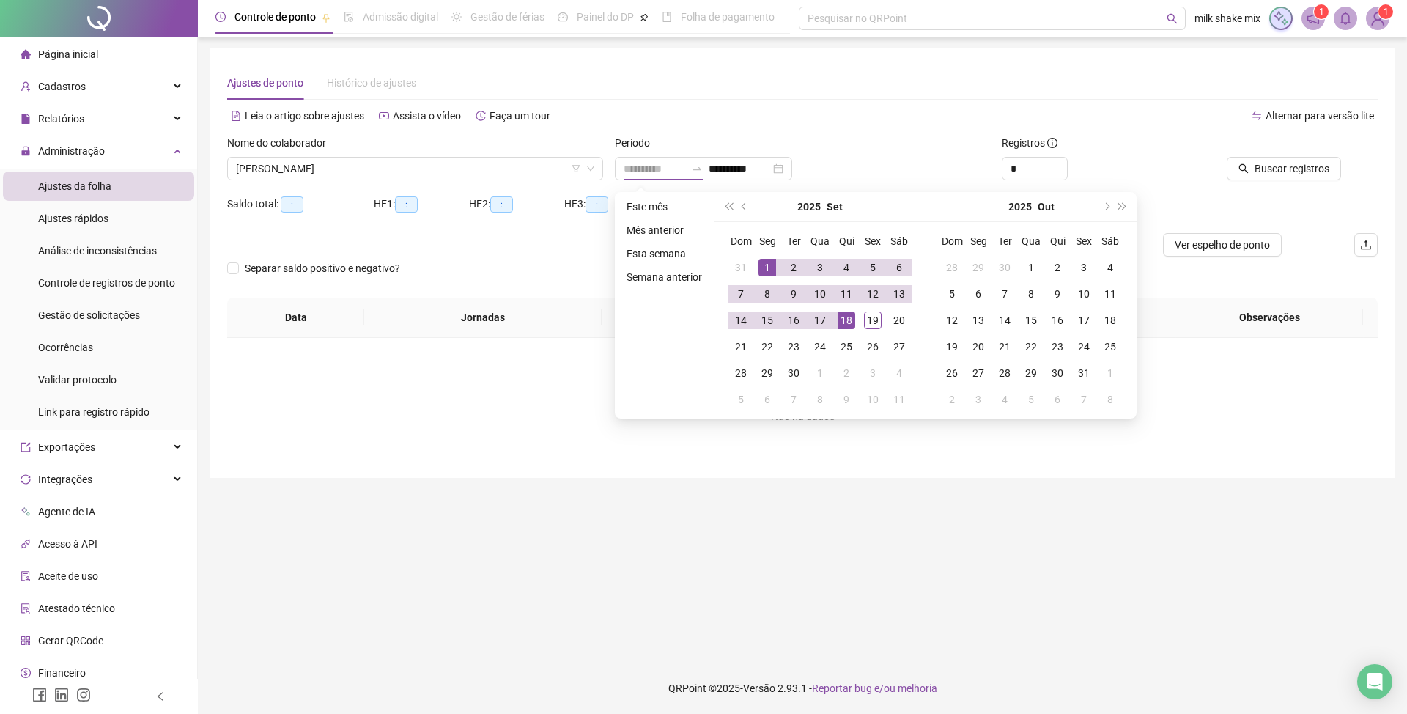
click at [761, 267] on div "1" at bounding box center [767, 268] width 18 height 18
type input "**********"
click at [868, 319] on div "19" at bounding box center [873, 320] width 18 height 18
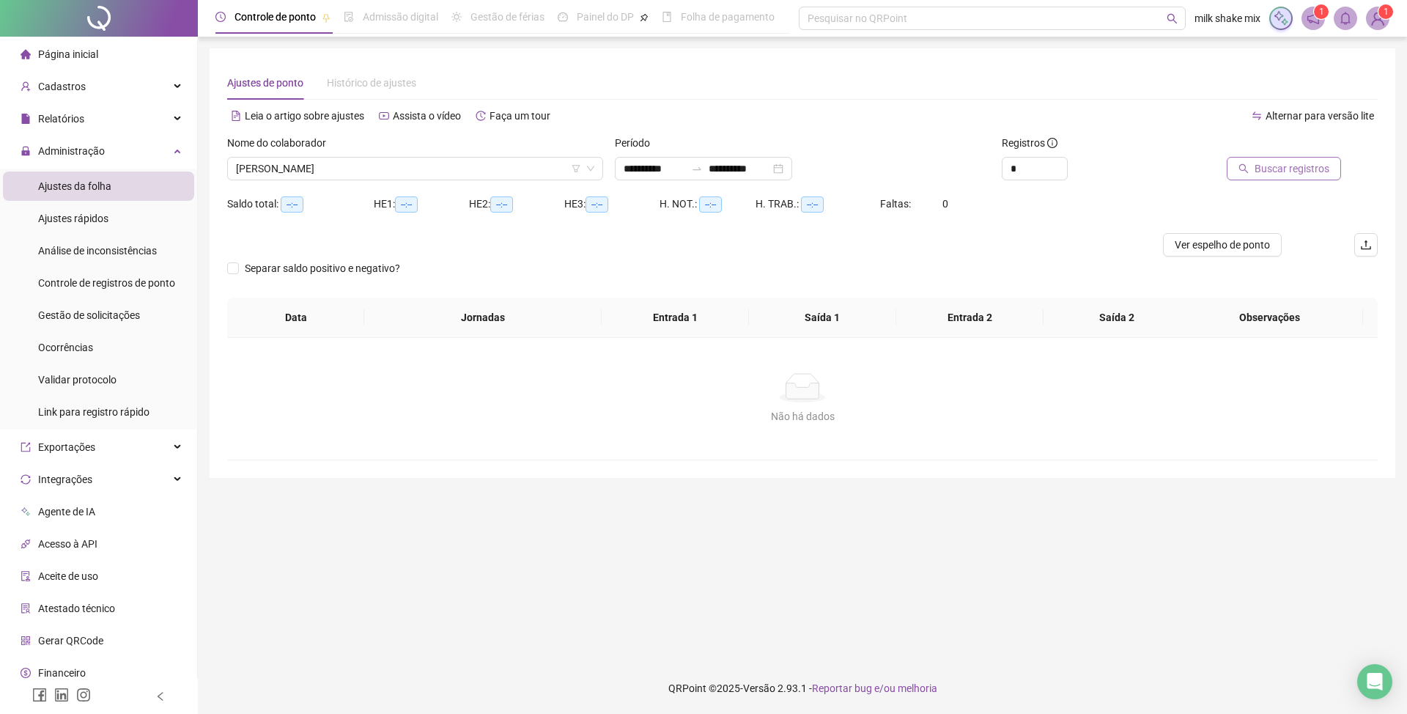
click at [1276, 164] on span "Buscar registros" at bounding box center [1291, 168] width 75 height 16
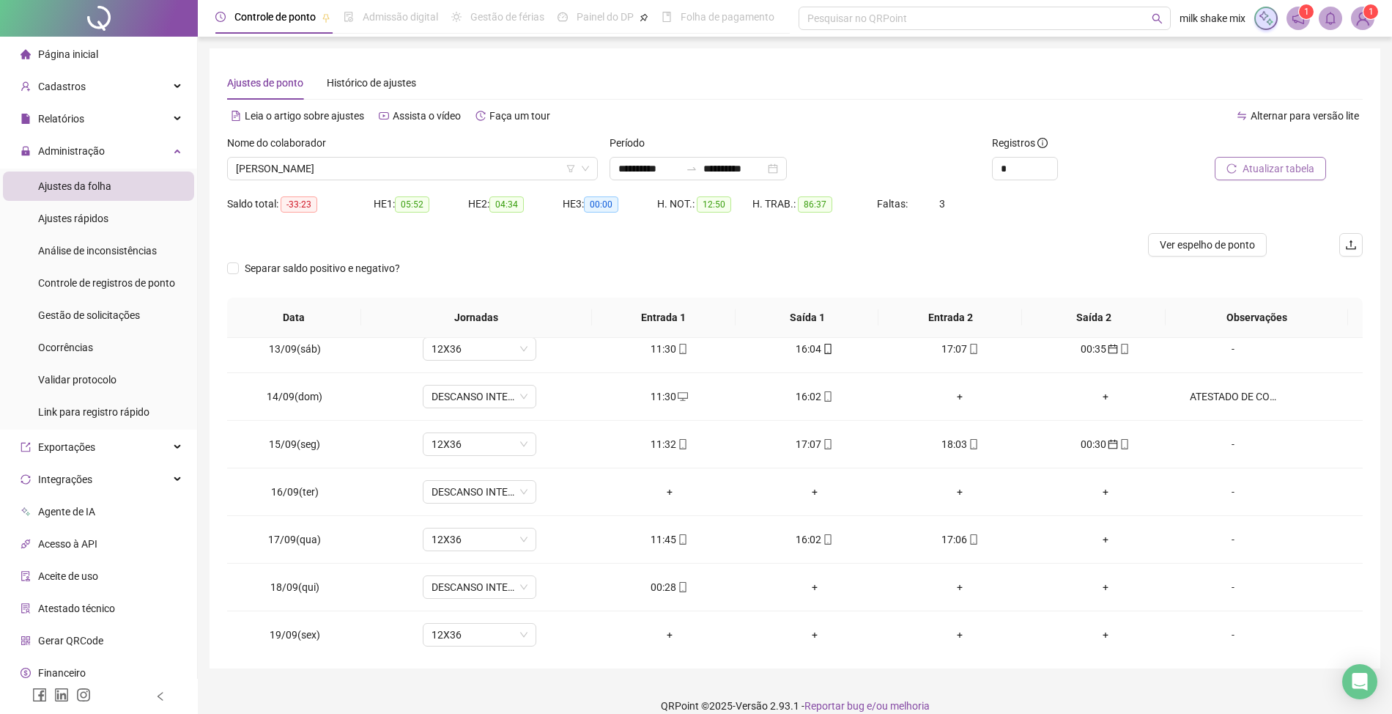
scroll to position [586, 0]
click at [657, 591] on div "00:28" at bounding box center [669, 585] width 122 height 16
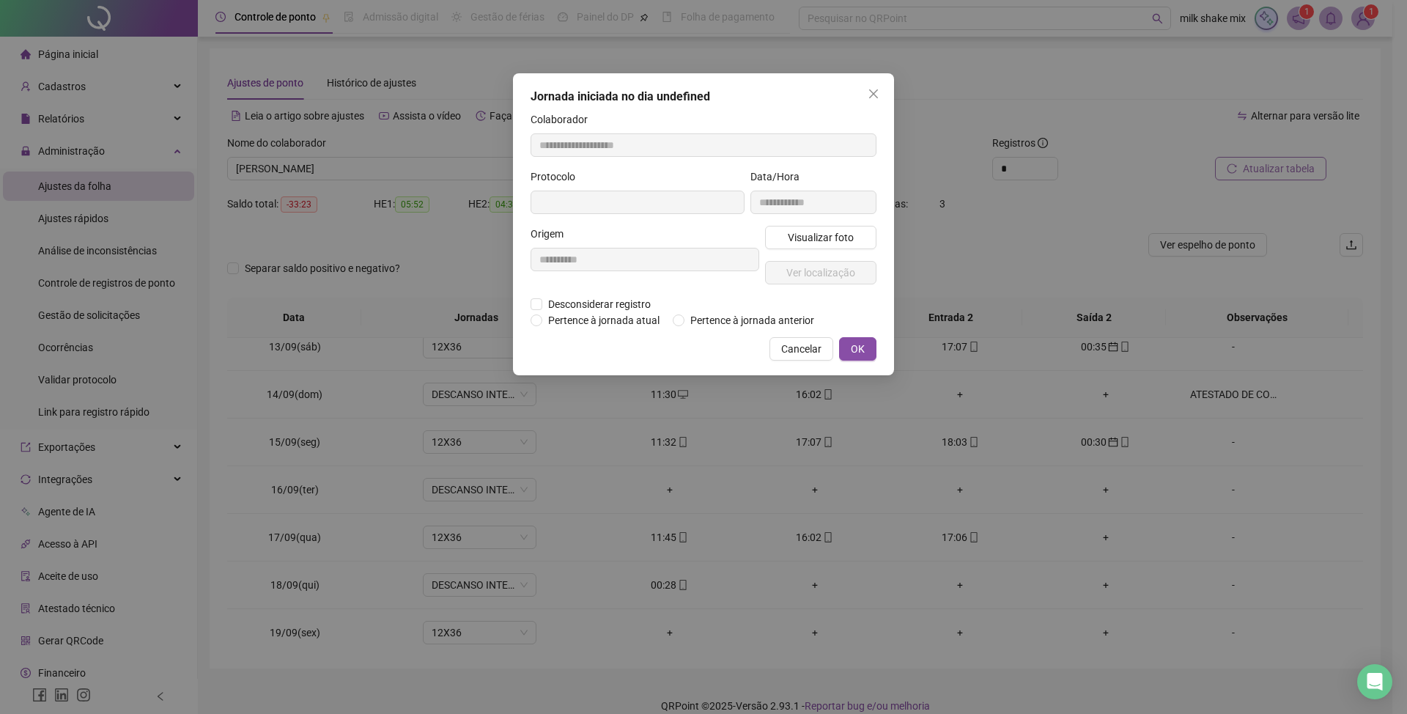
type input "**********"
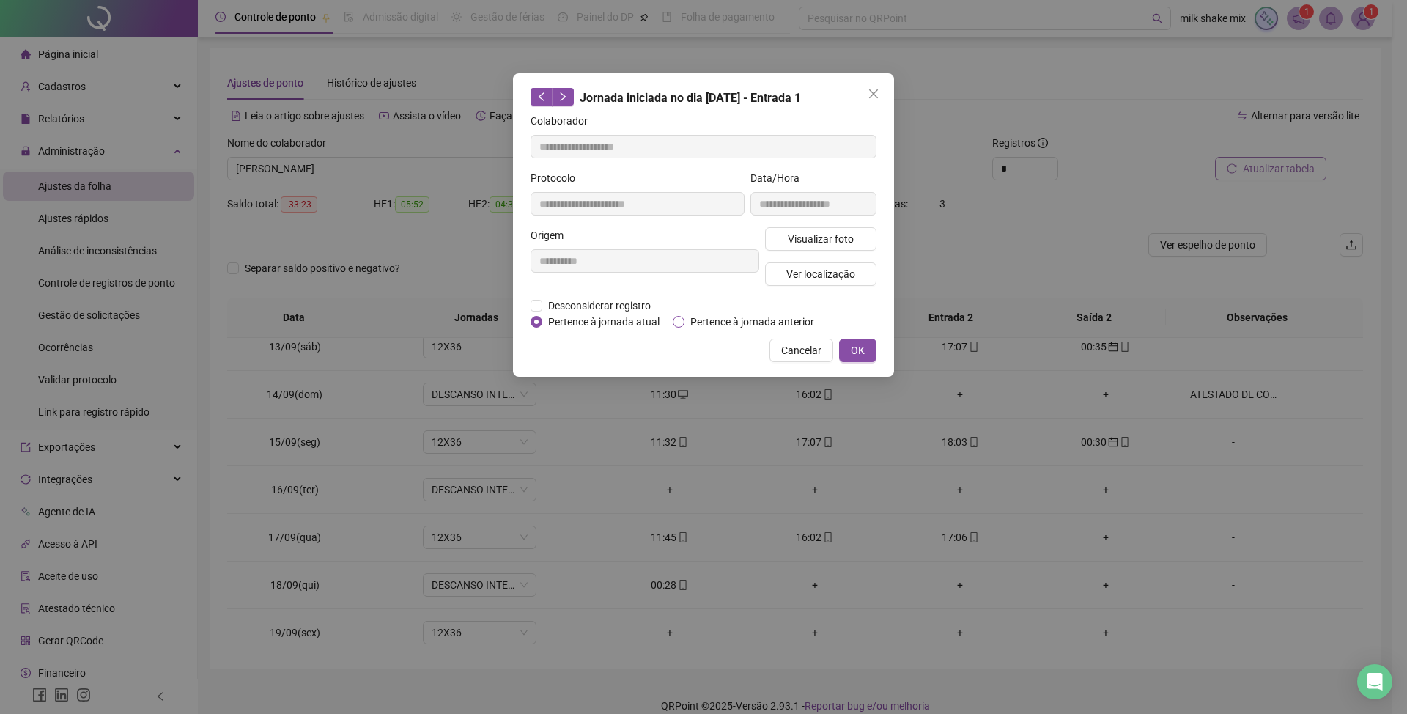
click at [715, 326] on span "Pertence à jornada anterior" at bounding box center [752, 322] width 136 height 16
click at [870, 355] on button "OK" at bounding box center [857, 350] width 37 height 23
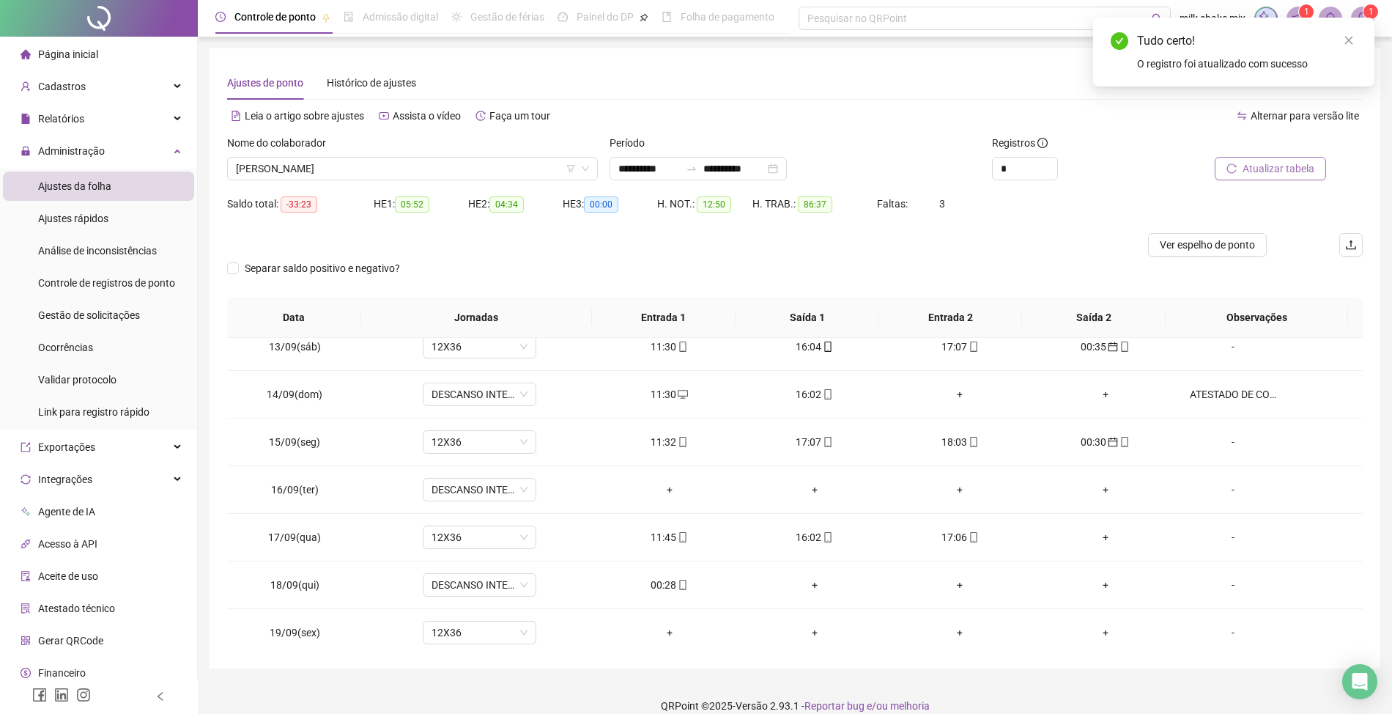
click at [1300, 161] on span "Atualizar tabela" at bounding box center [1279, 168] width 72 height 16
click at [361, 161] on span "[PERSON_NAME]" at bounding box center [412, 169] width 353 height 22
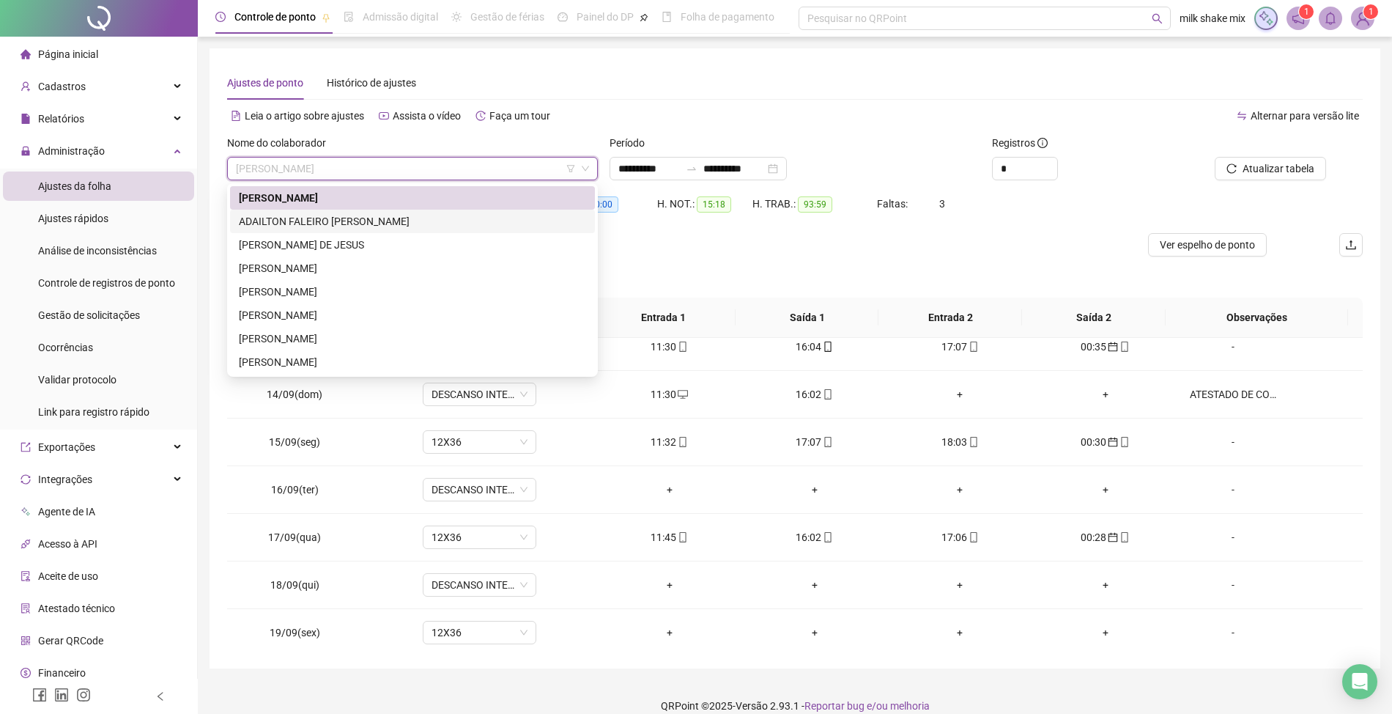
click at [353, 221] on div "ADAILTON FALEIRO [PERSON_NAME]" at bounding box center [412, 221] width 347 height 16
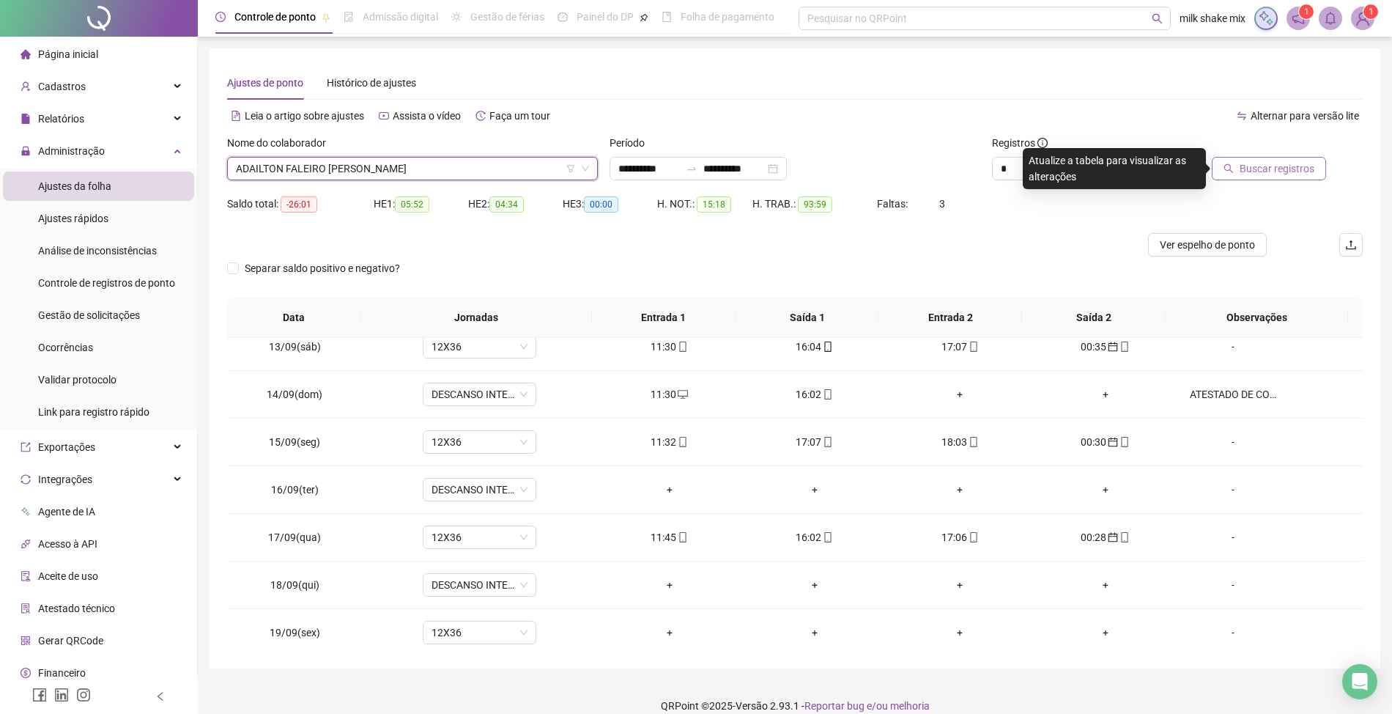
click at [1270, 171] on span "Buscar registros" at bounding box center [1277, 168] width 75 height 16
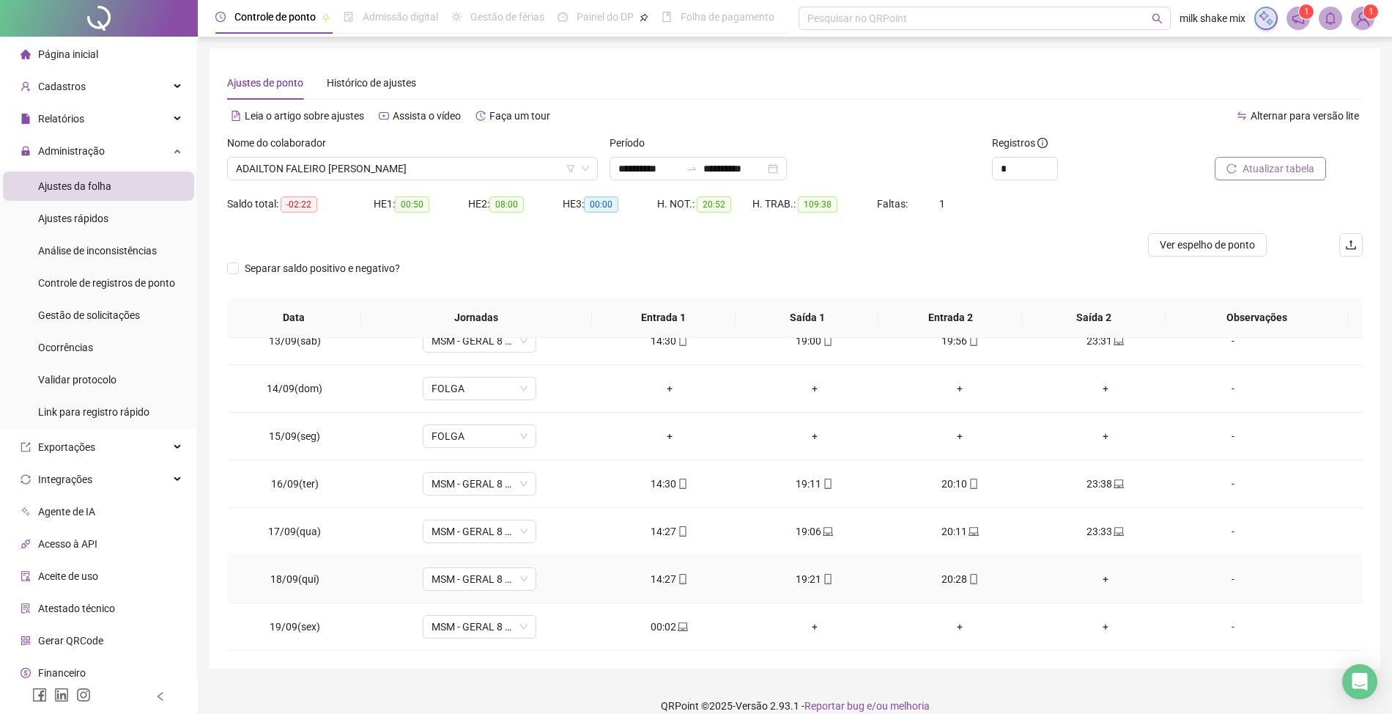
scroll to position [596, 0]
click at [662, 628] on div "00:02" at bounding box center [669, 626] width 122 height 16
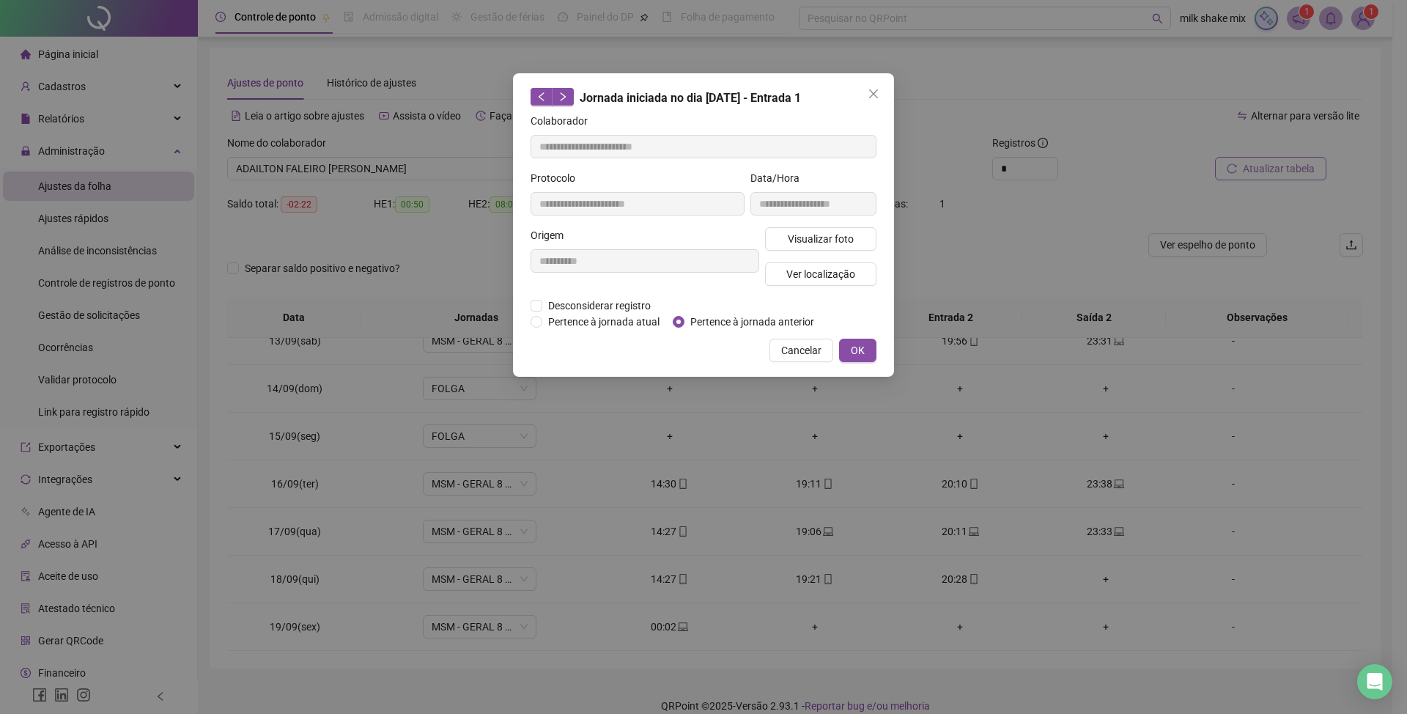
type input "**********"
click at [731, 319] on span "Pertence à jornada anterior" at bounding box center [752, 322] width 136 height 16
click at [848, 344] on button "OK" at bounding box center [857, 350] width 37 height 23
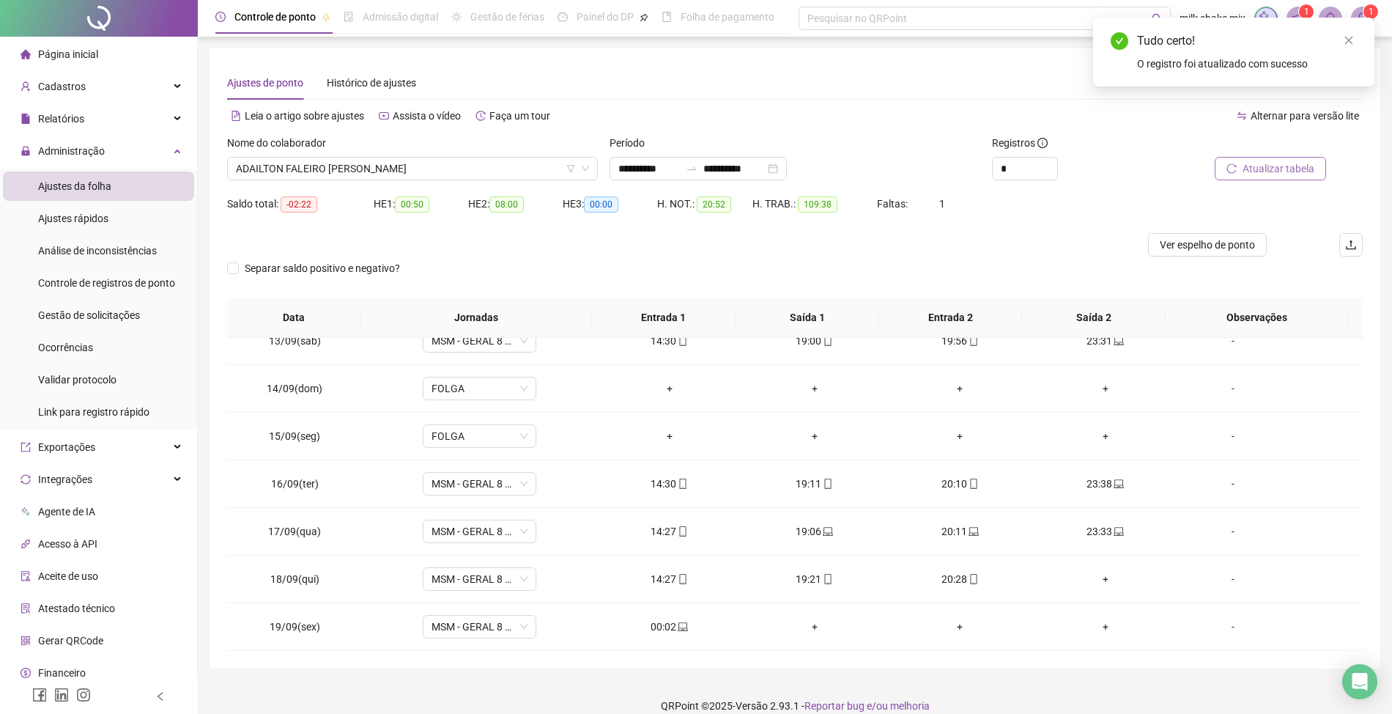
click at [1293, 169] on span "Atualizar tabela" at bounding box center [1279, 168] width 72 height 16
click at [422, 162] on span "ADAILTON FALEIRO [PERSON_NAME]" at bounding box center [412, 169] width 353 height 22
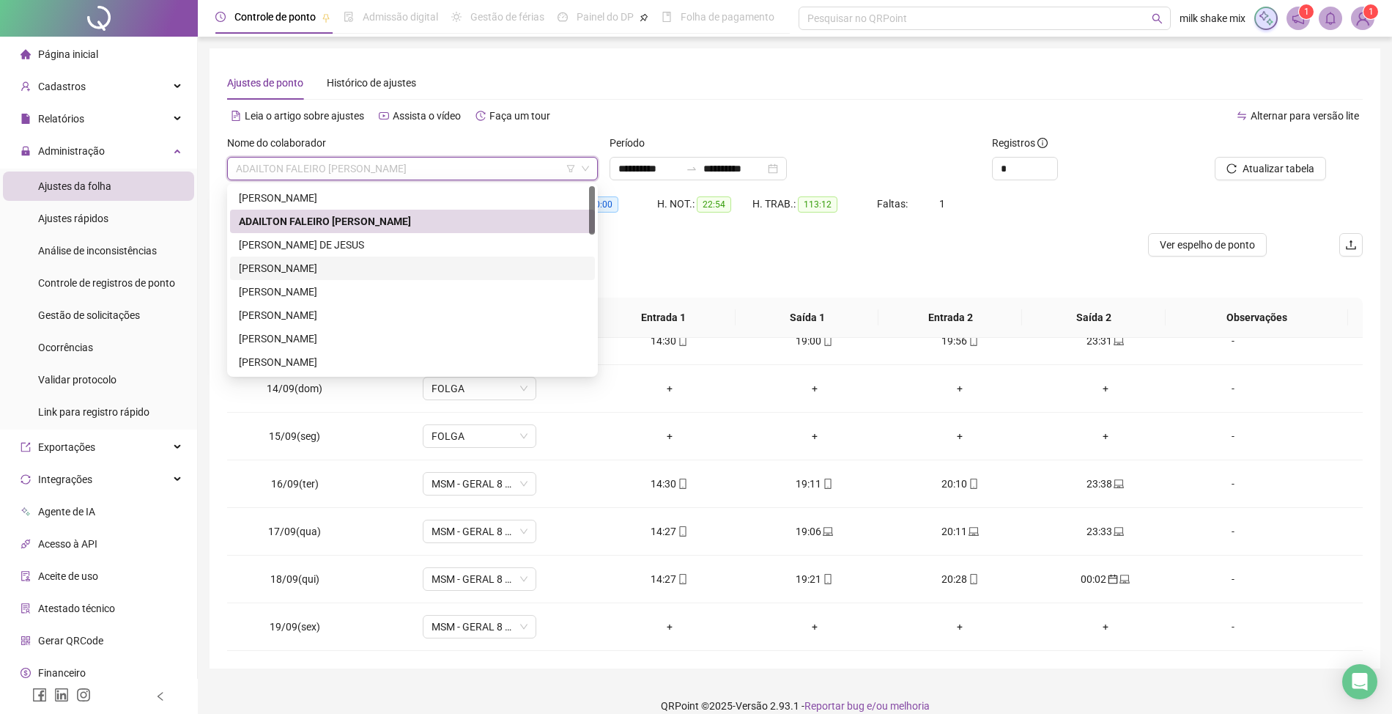
click at [276, 264] on div "[PERSON_NAME]" at bounding box center [412, 268] width 347 height 16
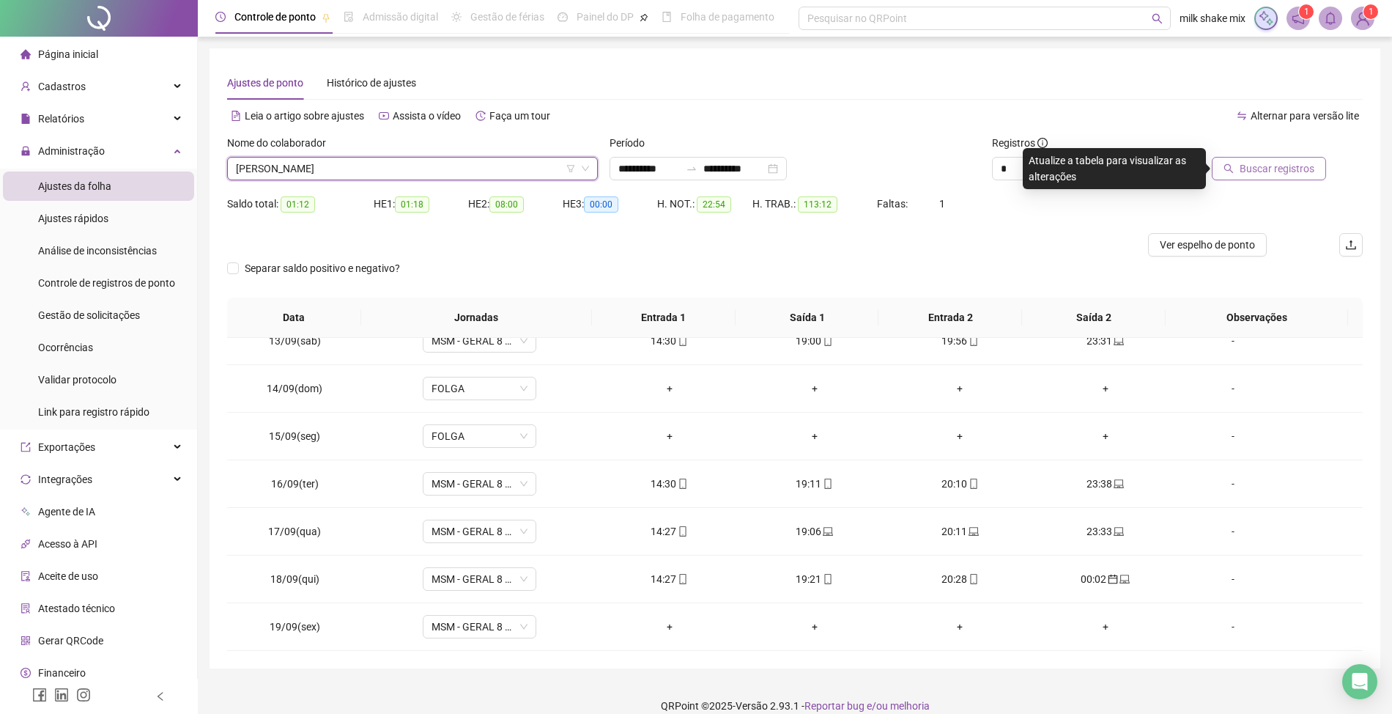
click at [1252, 177] on button "Buscar registros" at bounding box center [1269, 168] width 114 height 23
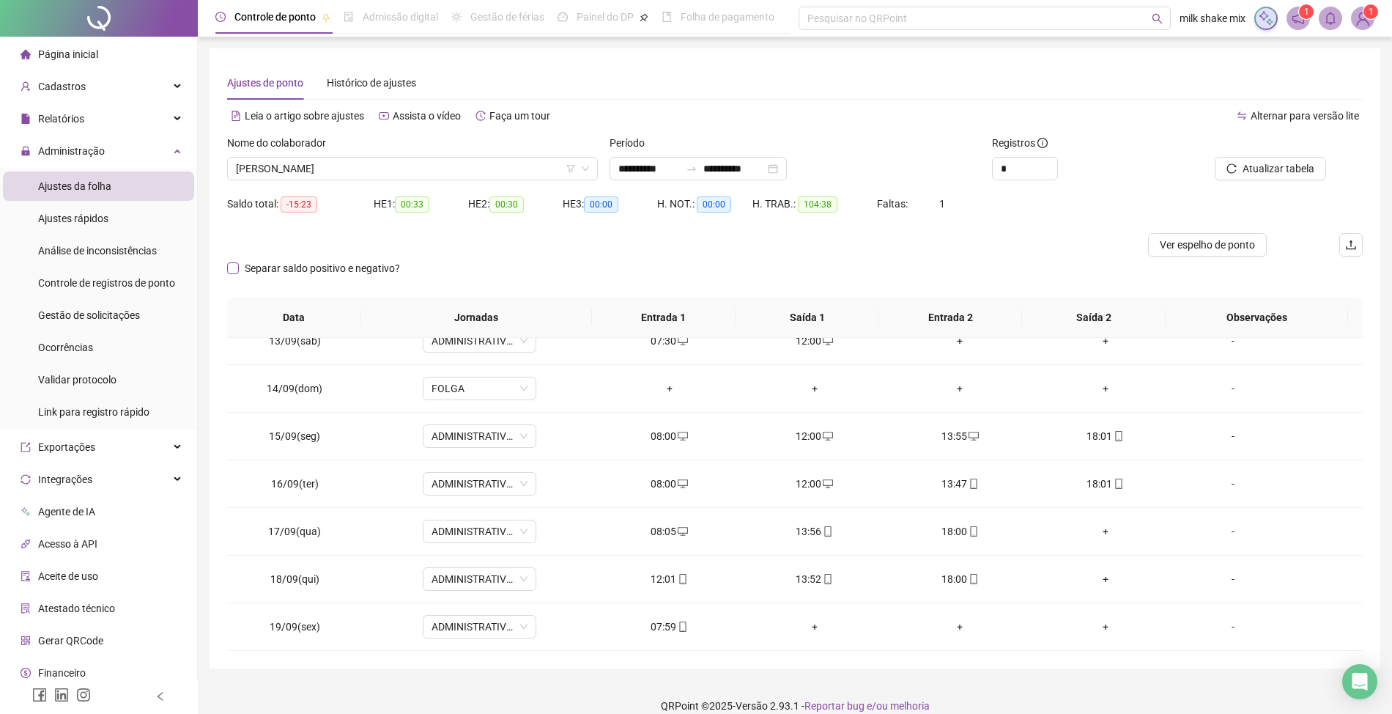
click at [262, 274] on span "Separar saldo positivo e negativo?" at bounding box center [322, 268] width 167 height 16
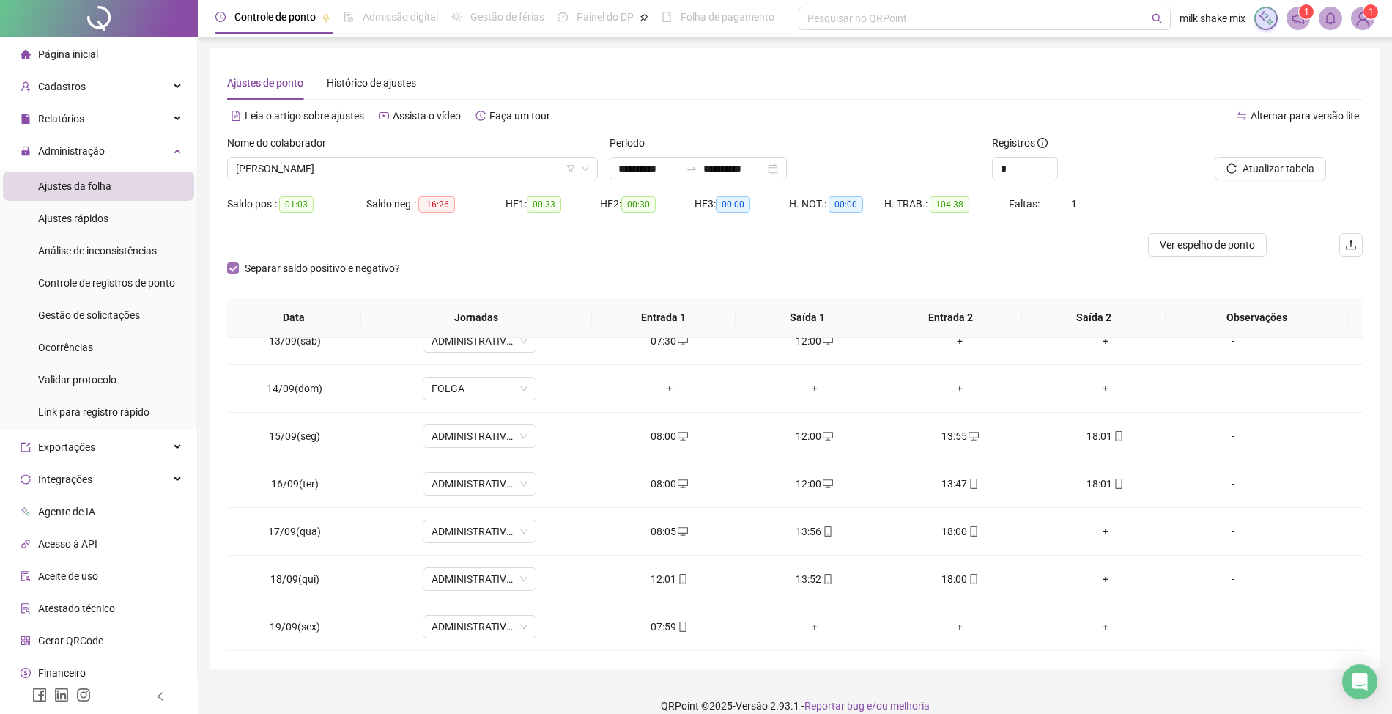
click at [262, 274] on span "Separar saldo positivo e negativo?" at bounding box center [322, 268] width 167 height 16
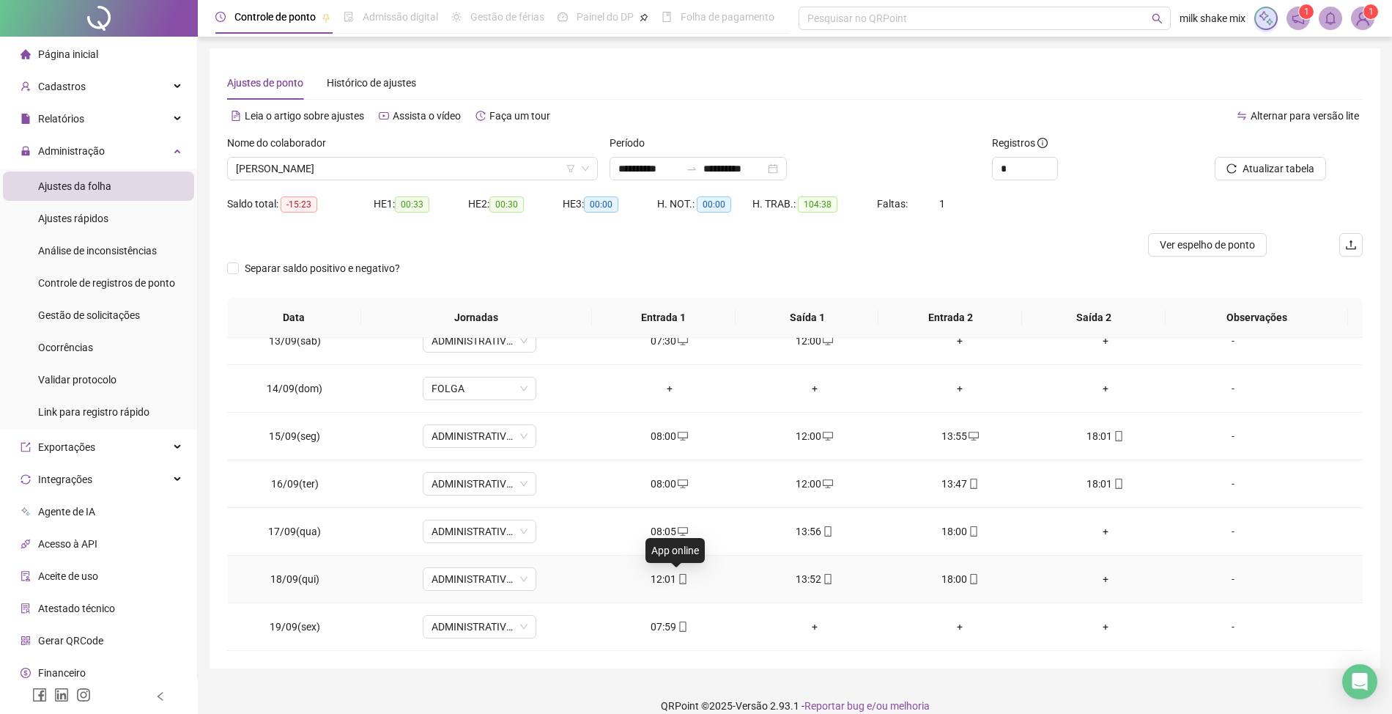
click at [676, 573] on span at bounding box center [682, 579] width 12 height 12
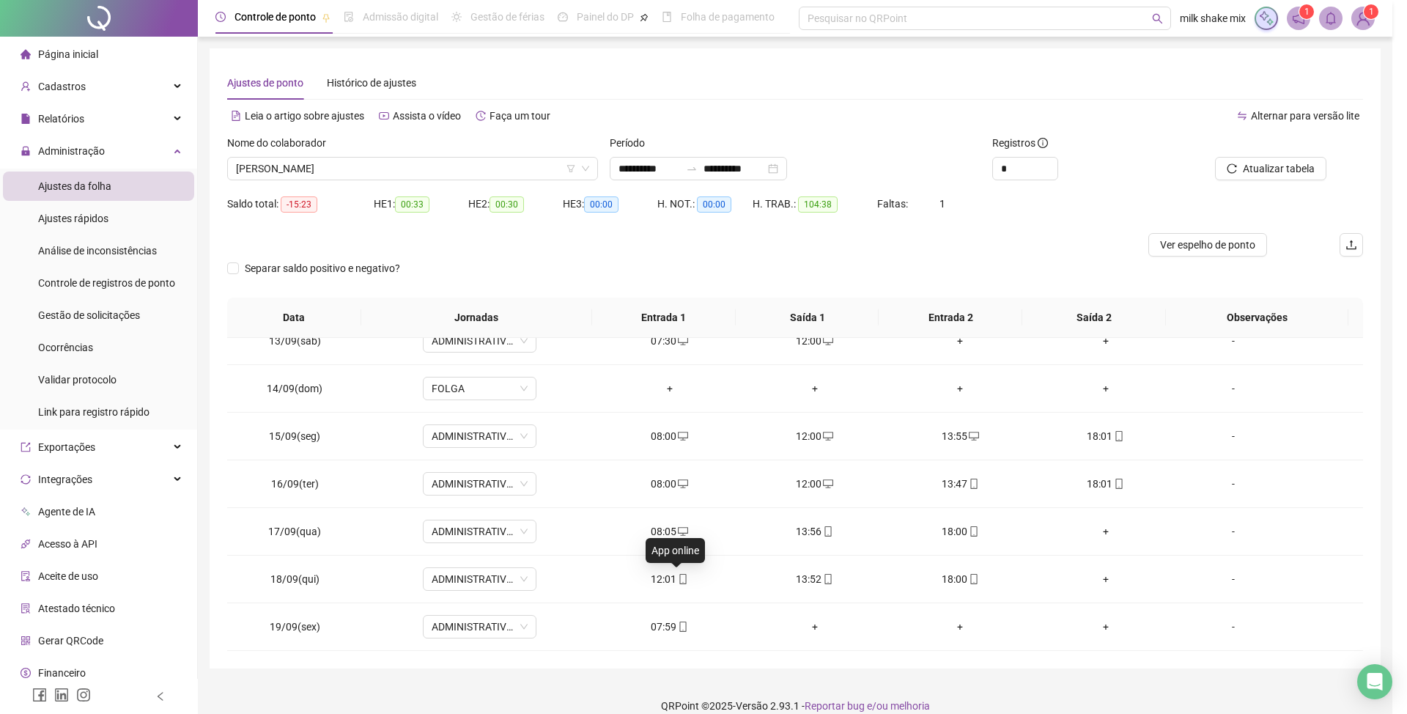
type input "**********"
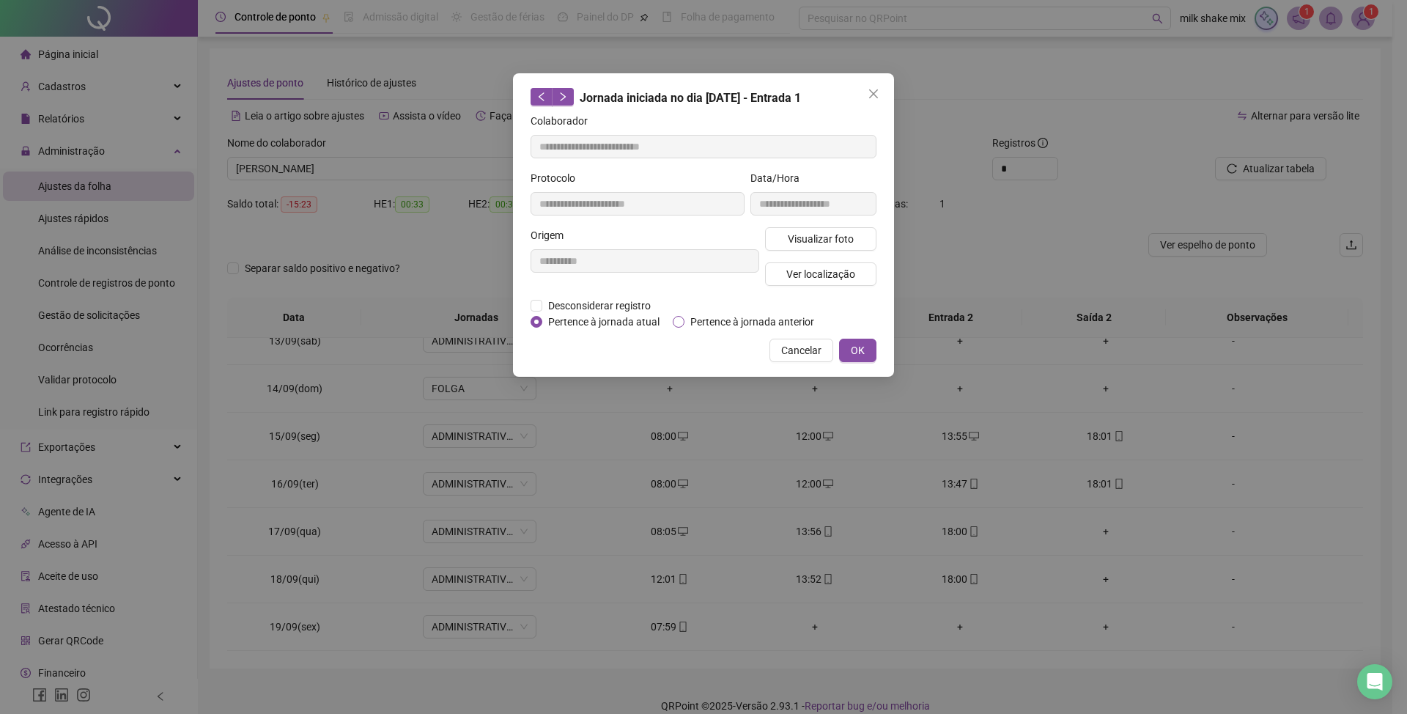
click at [695, 324] on span "Pertence à jornada anterior" at bounding box center [752, 322] width 136 height 16
click at [868, 355] on button "OK" at bounding box center [857, 350] width 37 height 23
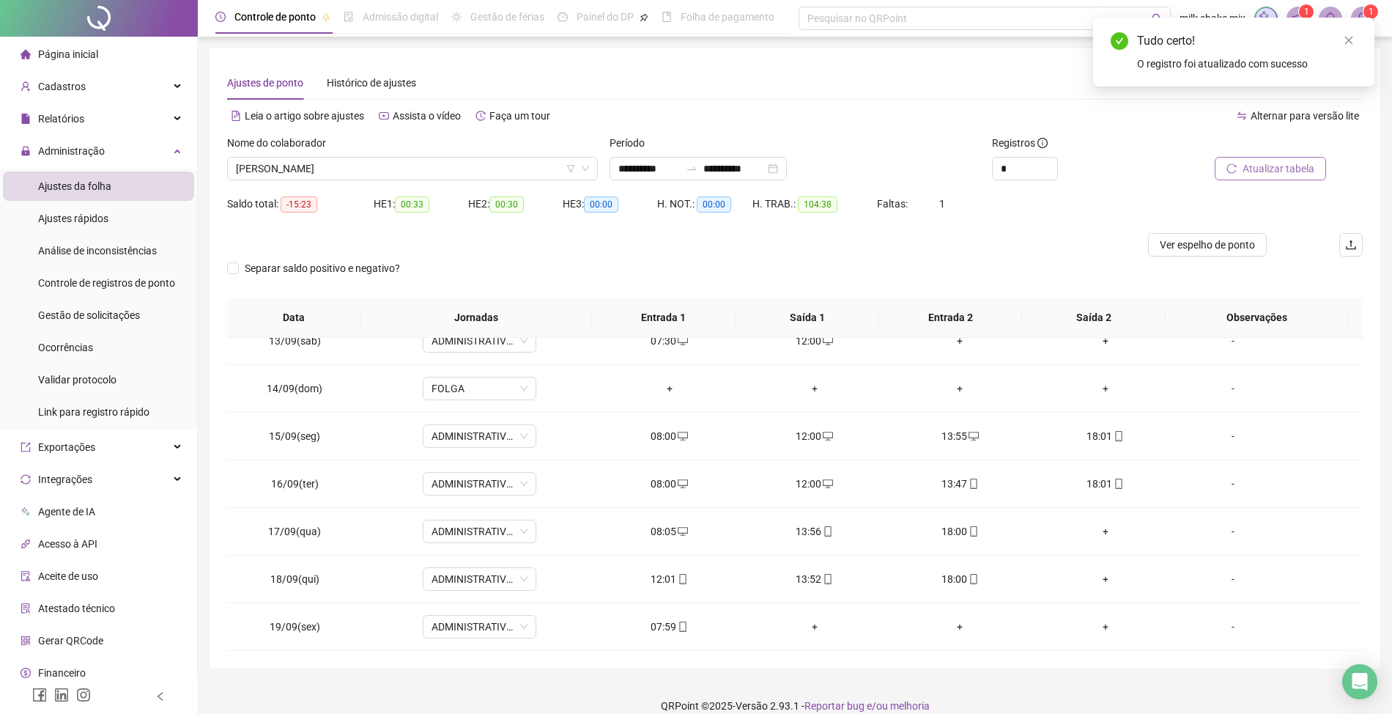
click at [1257, 176] on span "Atualizar tabela" at bounding box center [1279, 168] width 72 height 16
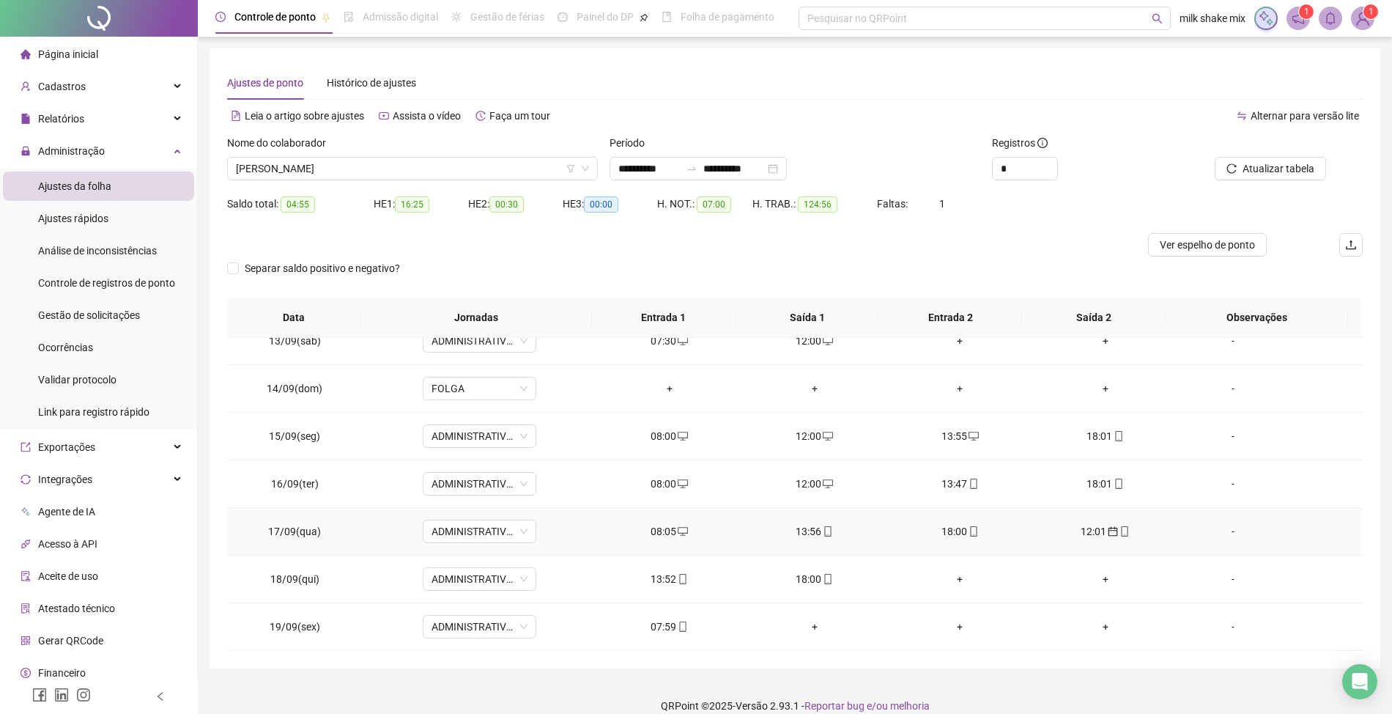
click at [1087, 529] on div "12:01" at bounding box center [1105, 531] width 122 height 16
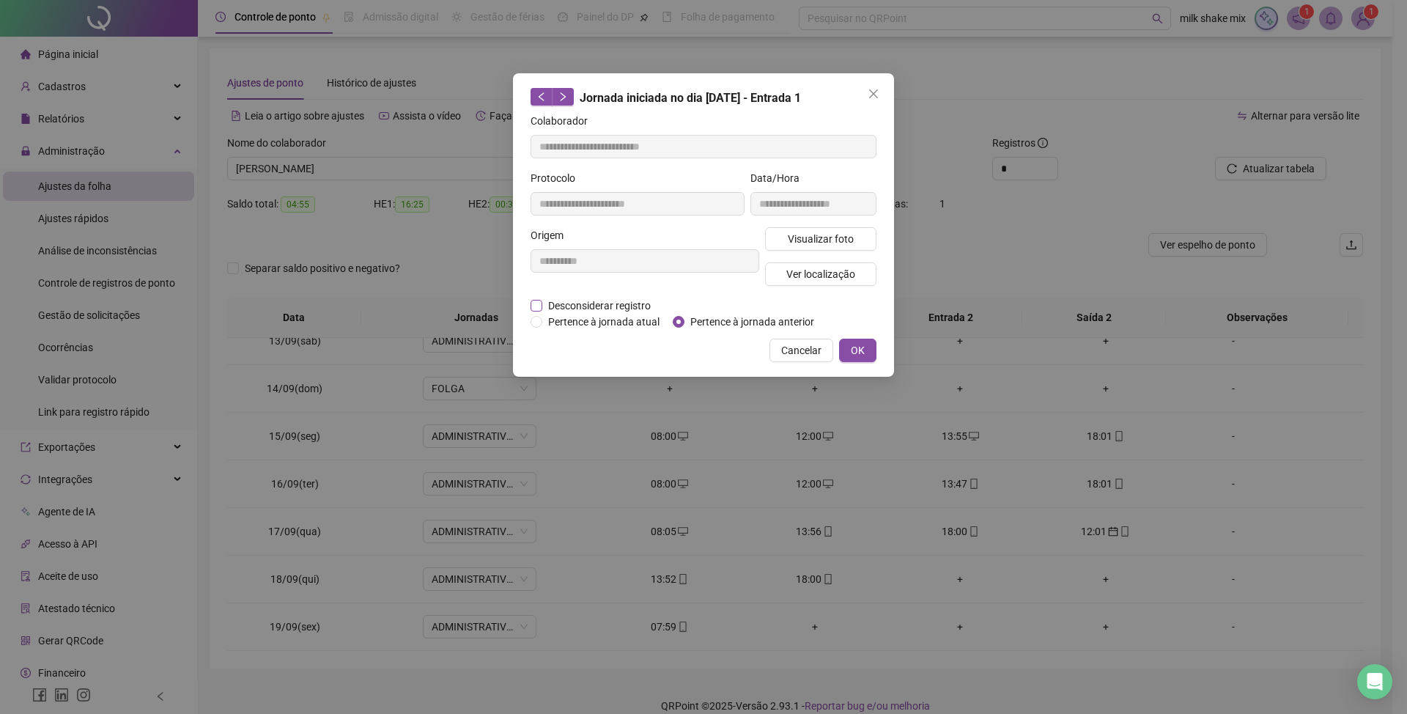
click at [610, 309] on span "Desconsiderar registro" at bounding box center [599, 305] width 114 height 16
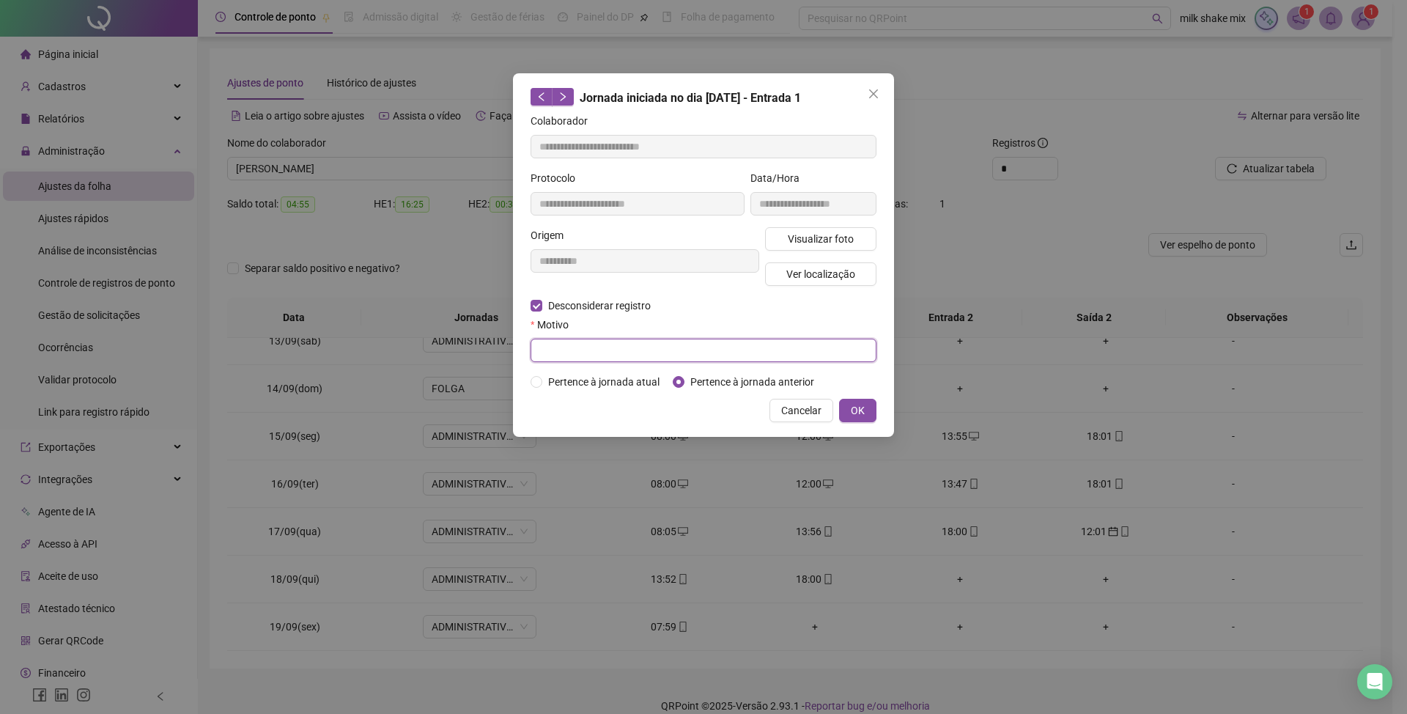
click at [615, 349] on input "text" at bounding box center [703, 350] width 346 height 23
type input "*"
click at [857, 412] on span "OK" at bounding box center [858, 410] width 14 height 16
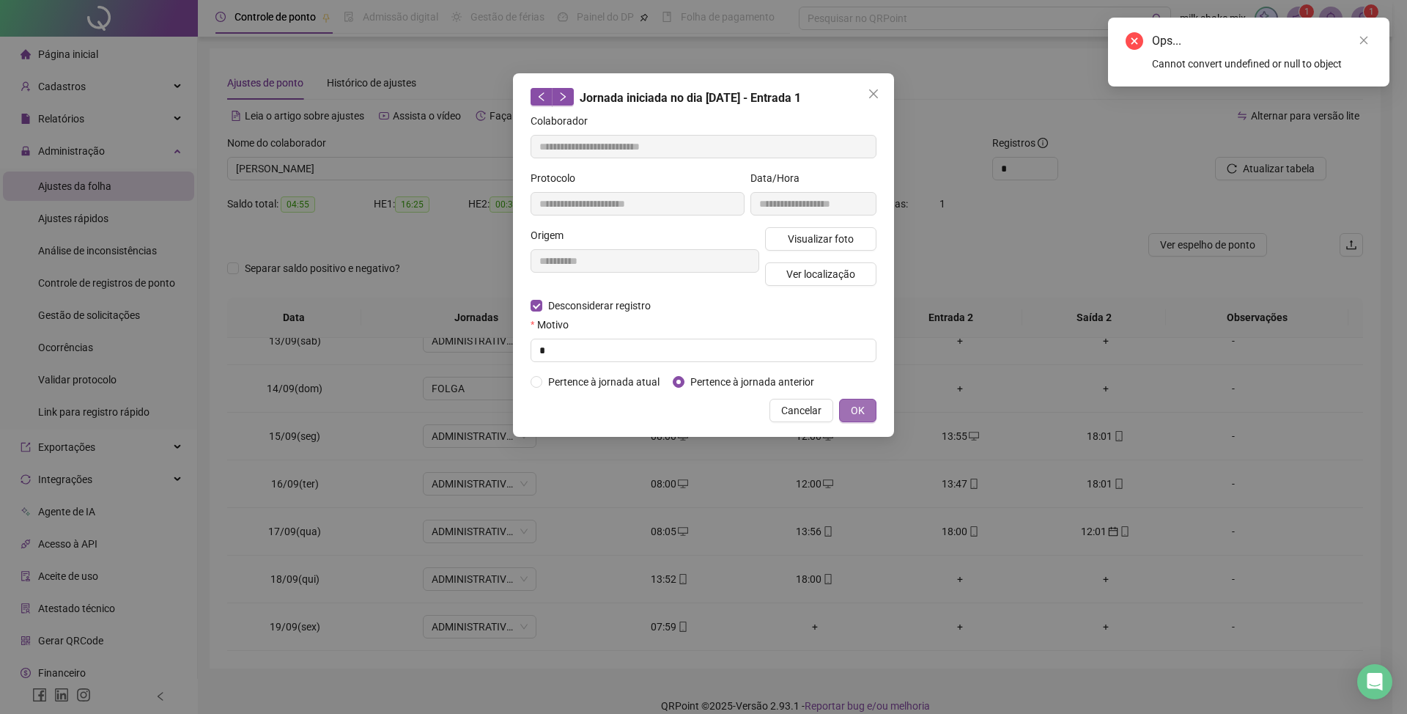
click at [854, 413] on span "OK" at bounding box center [858, 410] width 14 height 16
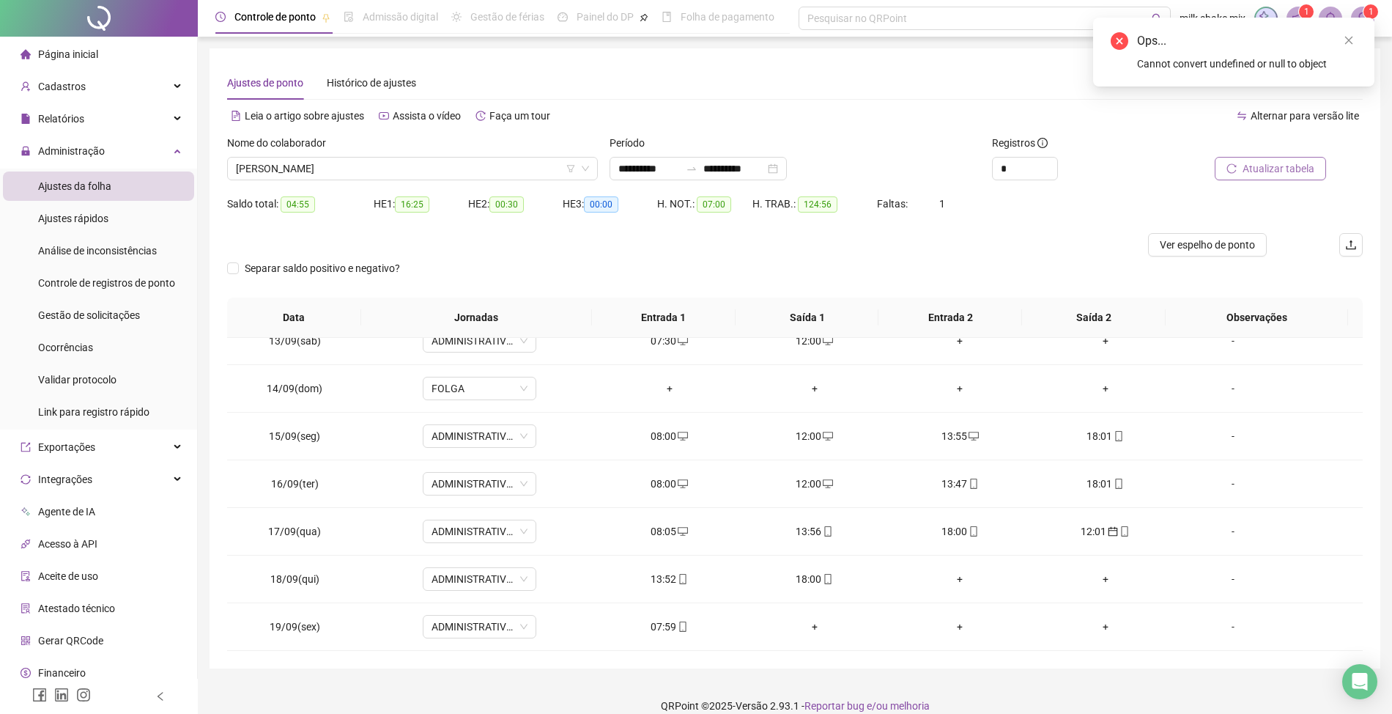
click at [1300, 171] on span "Atualizar tabela" at bounding box center [1279, 168] width 72 height 16
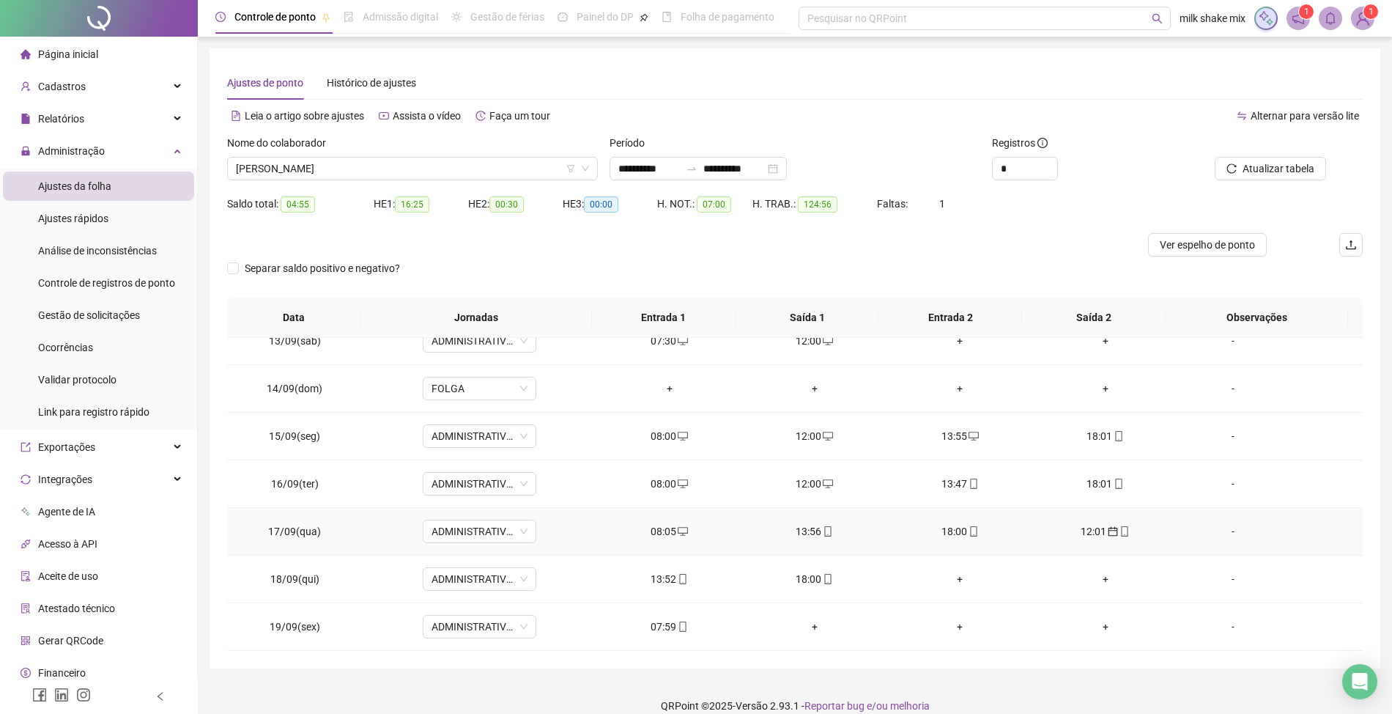
click at [1112, 537] on div "12:01" at bounding box center [1105, 531] width 122 height 16
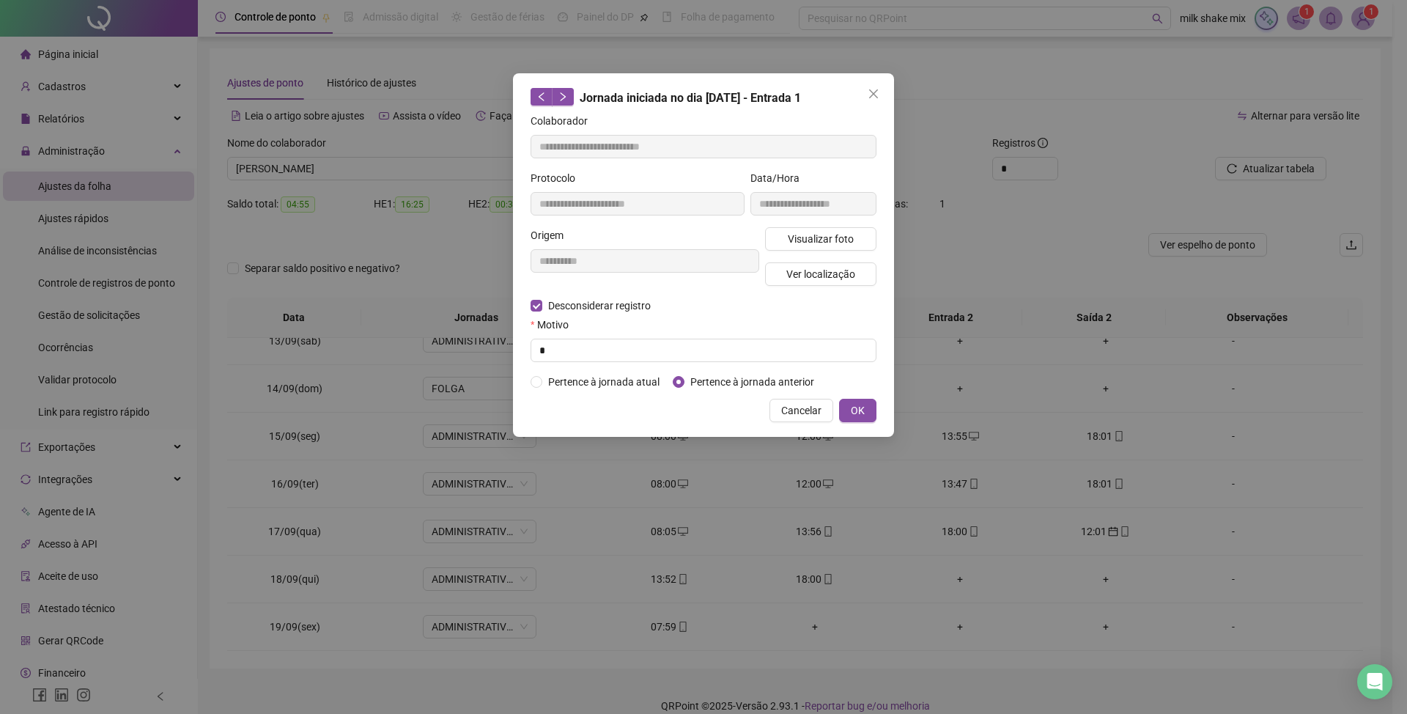
click at [758, 376] on span "Pertence à jornada anterior" at bounding box center [752, 382] width 136 height 16
click at [712, 381] on span "Pertence à jornada anterior" at bounding box center [752, 382] width 136 height 16
click at [873, 402] on button "OK" at bounding box center [857, 410] width 37 height 23
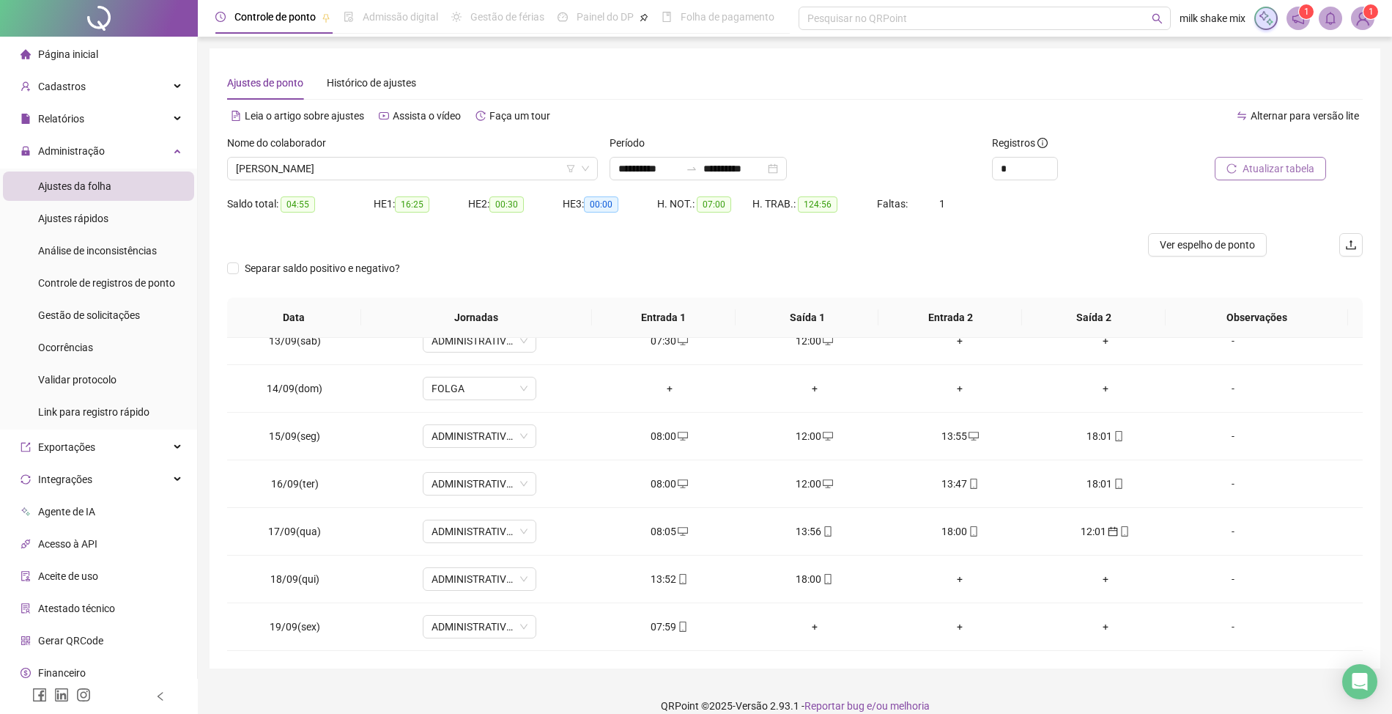
click at [1282, 167] on span "Atualizar tabela" at bounding box center [1279, 168] width 72 height 16
click at [1086, 533] on div "12:01" at bounding box center [1105, 531] width 122 height 16
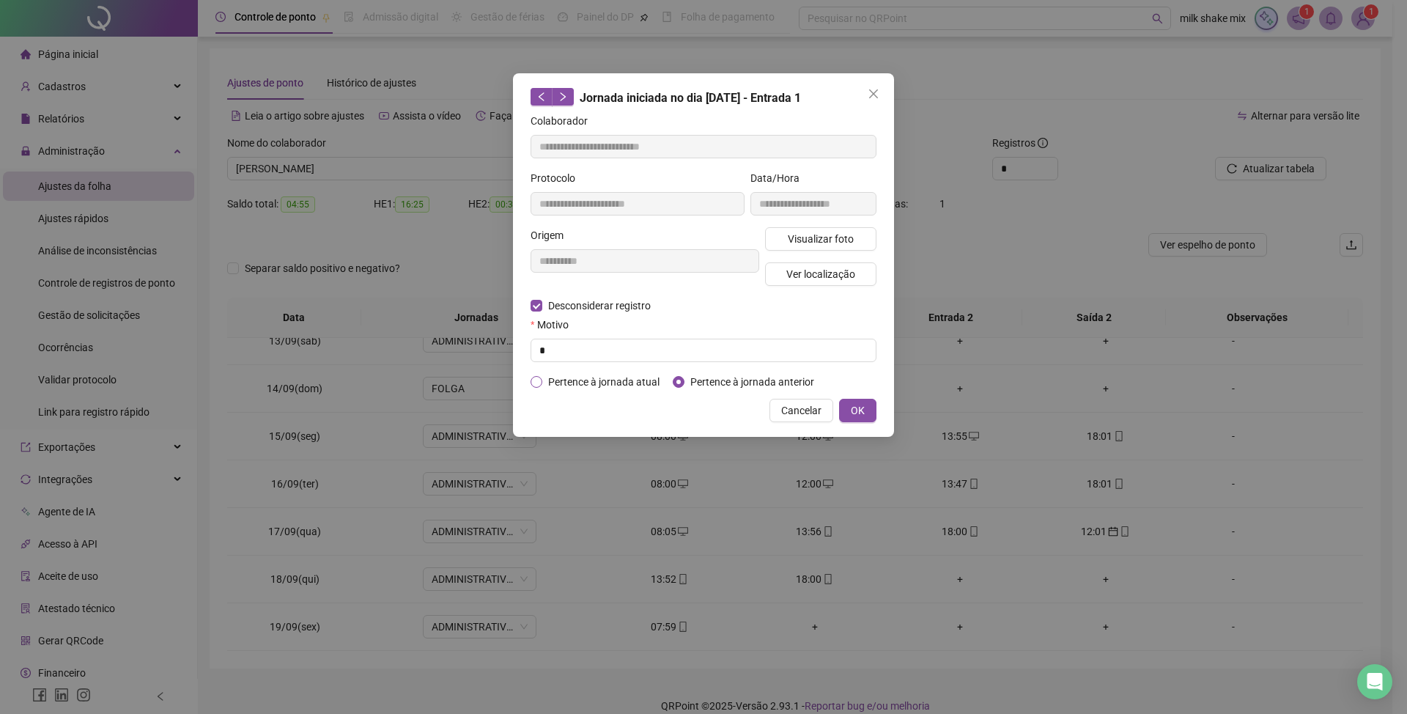
click at [628, 385] on span "Pertence à jornada atual" at bounding box center [603, 382] width 123 height 16
click at [686, 385] on span "Pertence à jornada anterior" at bounding box center [752, 382] width 136 height 16
click at [613, 311] on span "Desconsiderar registro" at bounding box center [599, 305] width 114 height 16
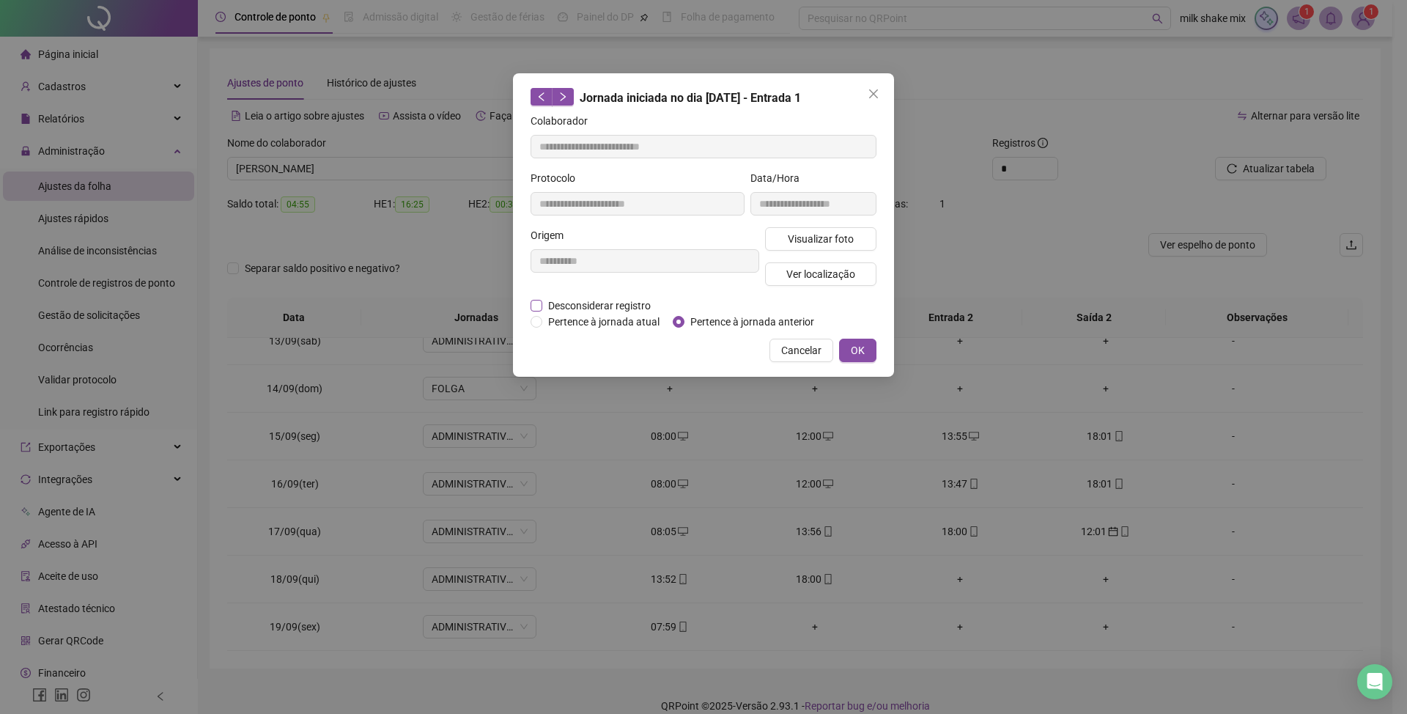
click at [614, 305] on span "Desconsiderar registro" at bounding box center [599, 305] width 114 height 16
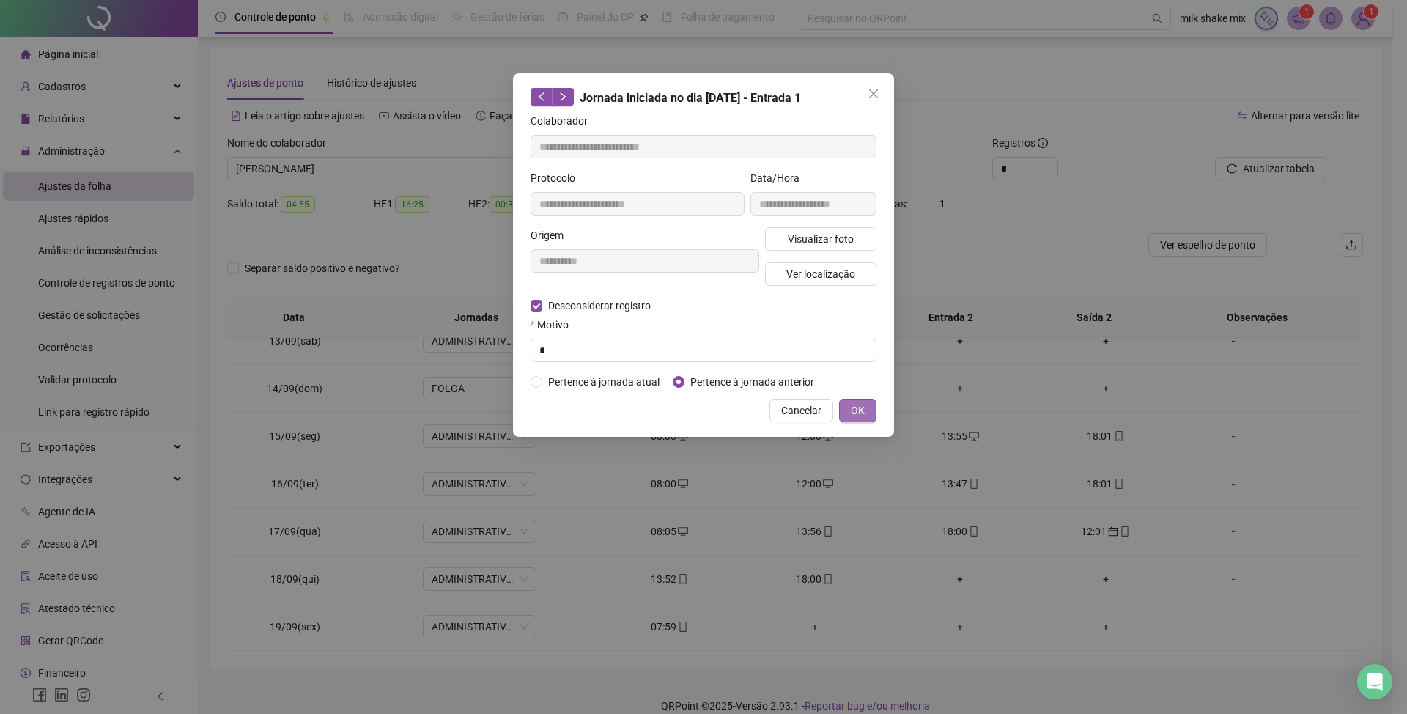
click at [859, 412] on span "OK" at bounding box center [858, 410] width 14 height 16
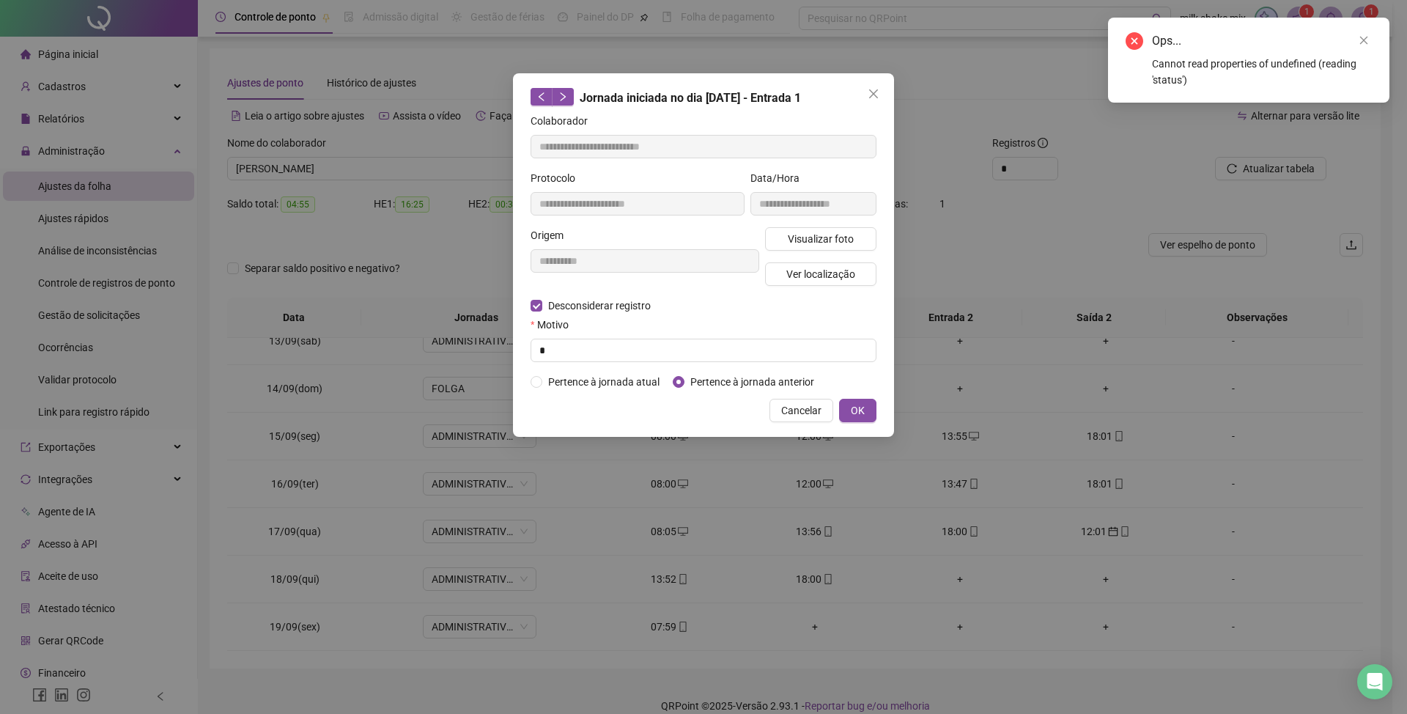
click at [686, 381] on span "Pertence à jornada anterior" at bounding box center [752, 382] width 136 height 16
click at [873, 92] on icon "close" at bounding box center [874, 94] width 12 height 12
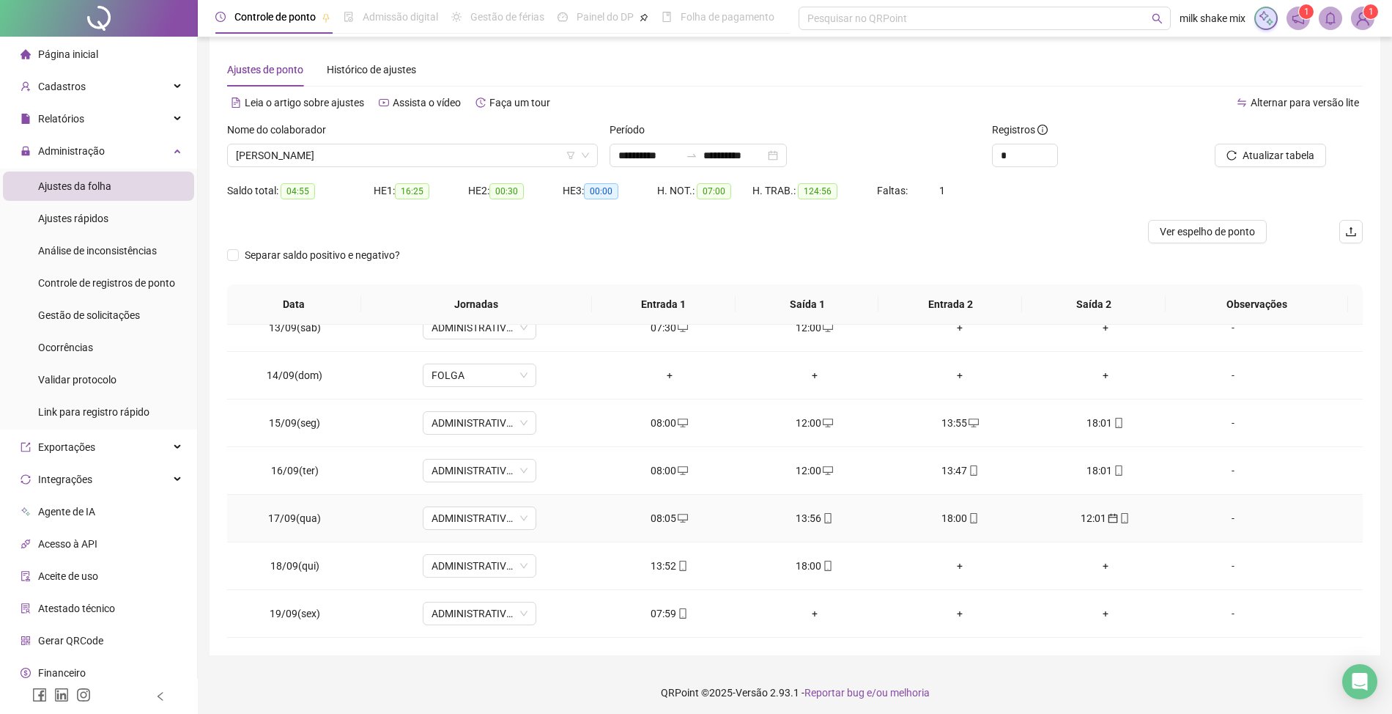
scroll to position [18, 0]
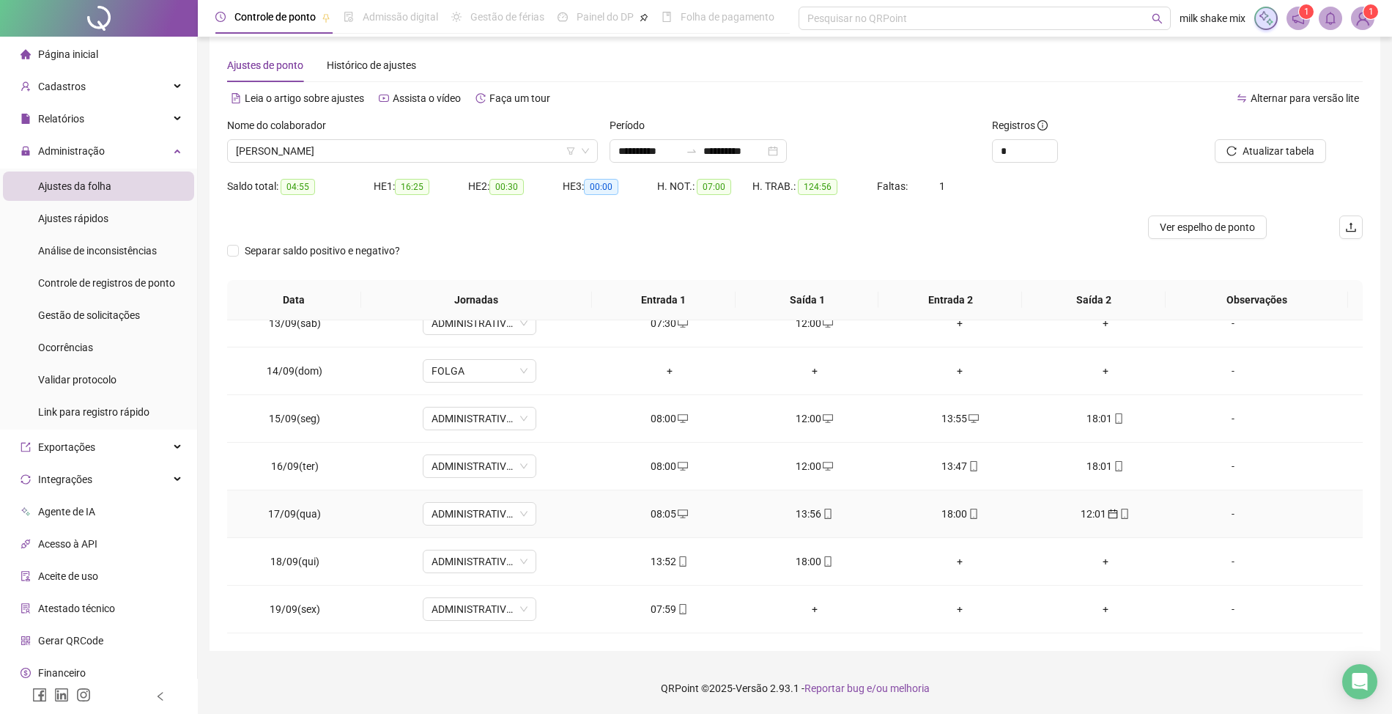
click at [1087, 510] on div "12:01" at bounding box center [1105, 514] width 122 height 16
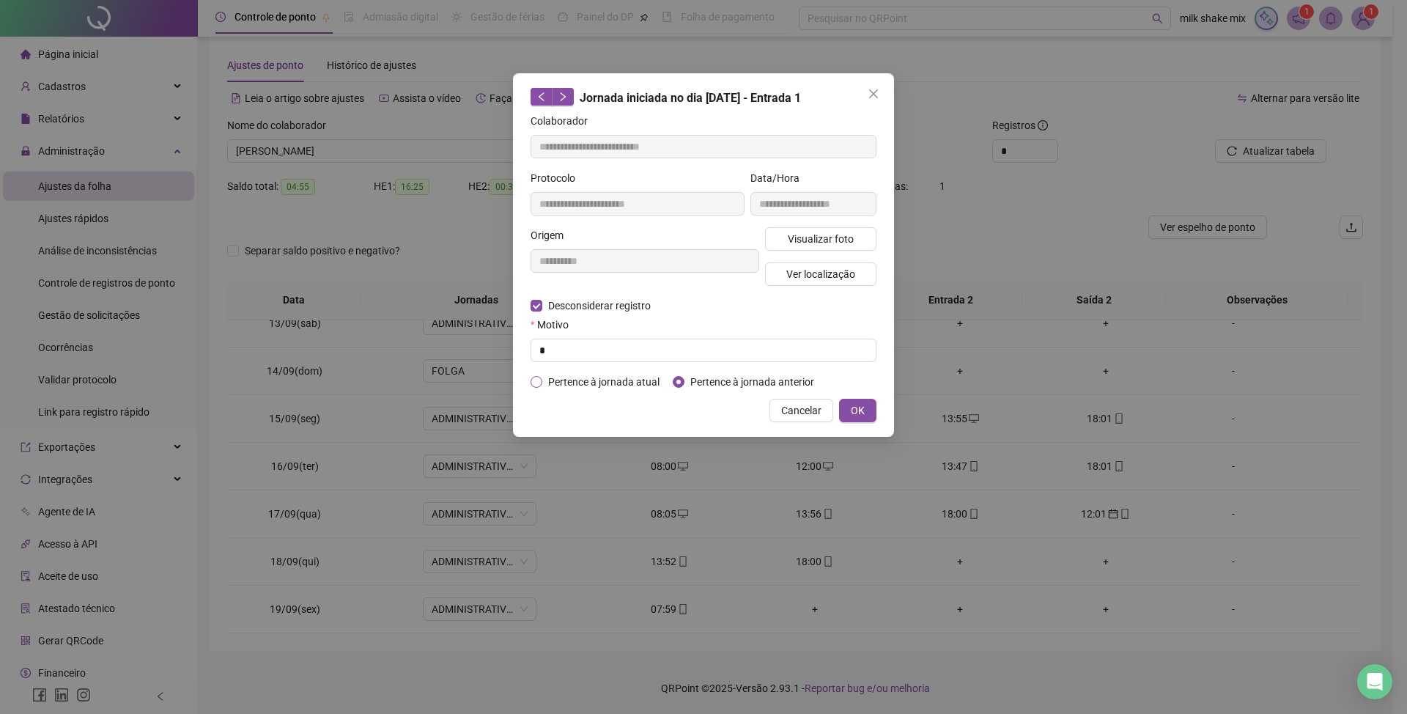
click at [607, 381] on span "Pertence à jornada atual" at bounding box center [603, 382] width 123 height 16
click at [851, 411] on span "OK" at bounding box center [858, 410] width 14 height 16
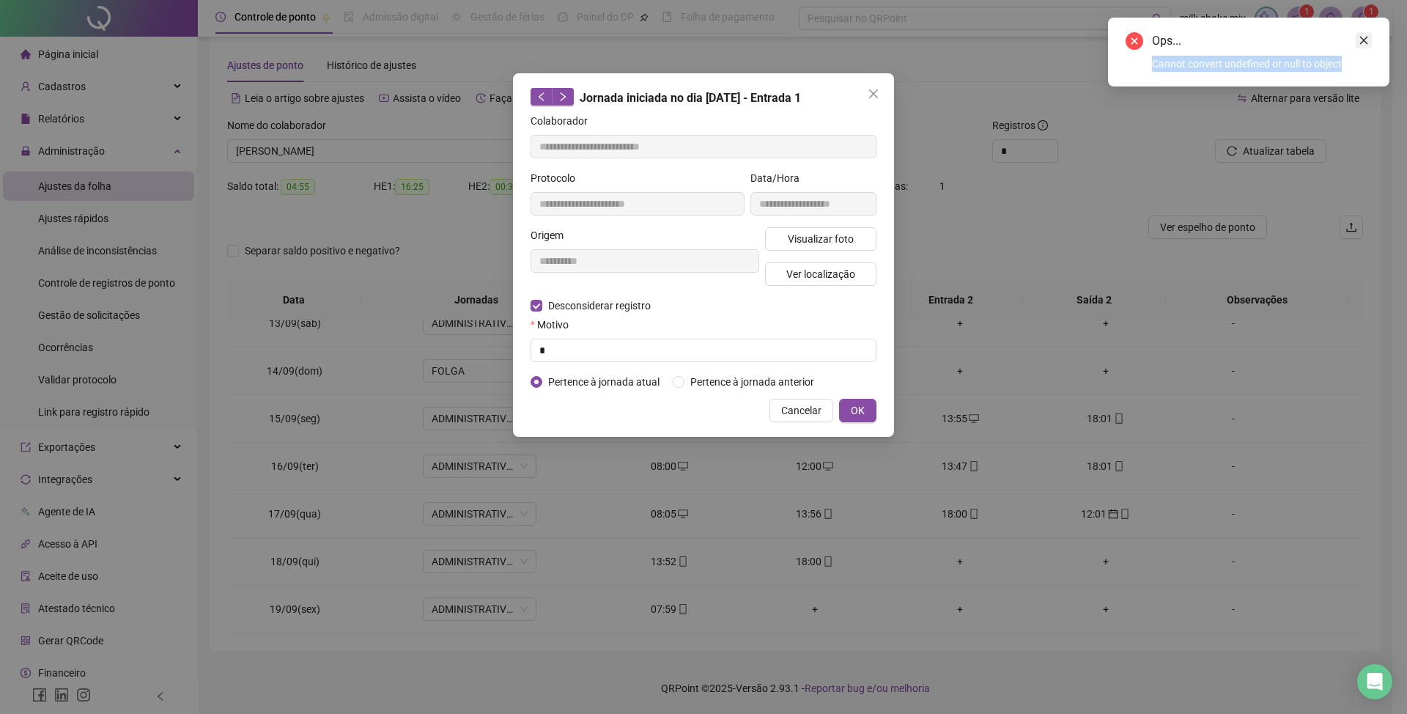
click at [1358, 32] on div "Ops... Cannot convert undefined or null to object" at bounding box center [1248, 52] width 281 height 69
click at [870, 98] on icon "close" at bounding box center [874, 94] width 12 height 12
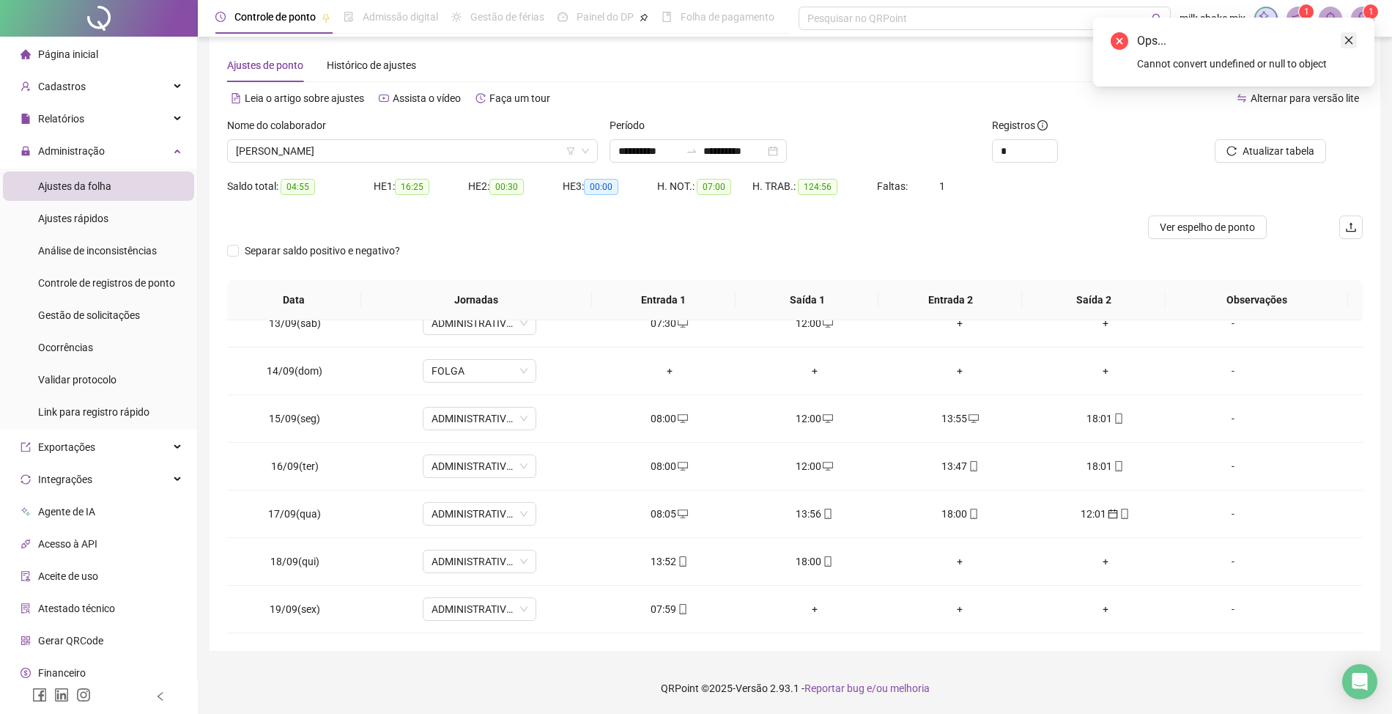
click at [1348, 42] on icon "close" at bounding box center [1349, 40] width 10 height 10
click at [1093, 519] on div "12:01" at bounding box center [1105, 514] width 122 height 16
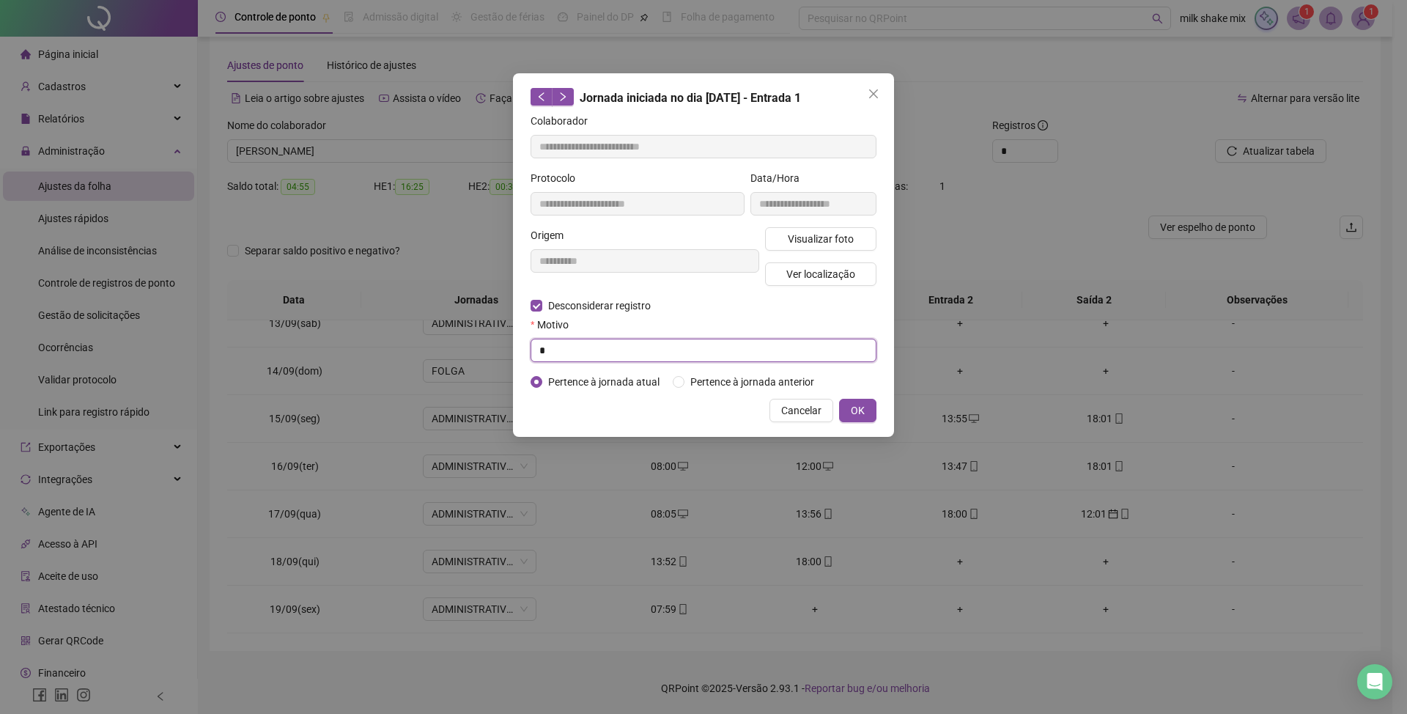
click at [580, 350] on input "*" at bounding box center [703, 350] width 346 height 23
click at [759, 388] on span "Pertence à jornada anterior" at bounding box center [752, 382] width 136 height 16
click at [587, 388] on span "Pertence à jornada atual" at bounding box center [603, 382] width 123 height 16
click at [576, 306] on span "Desconsiderar registro" at bounding box center [599, 305] width 114 height 16
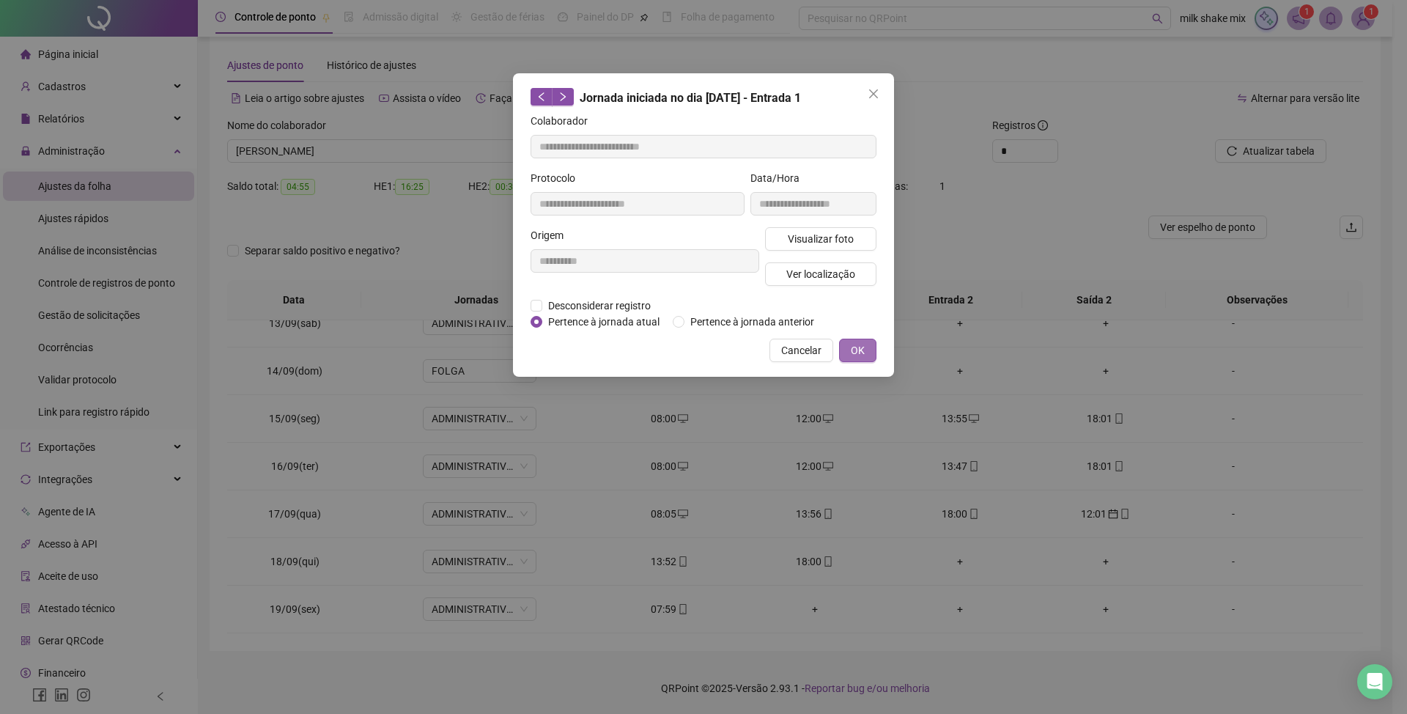
click at [854, 344] on span "OK" at bounding box center [858, 350] width 14 height 16
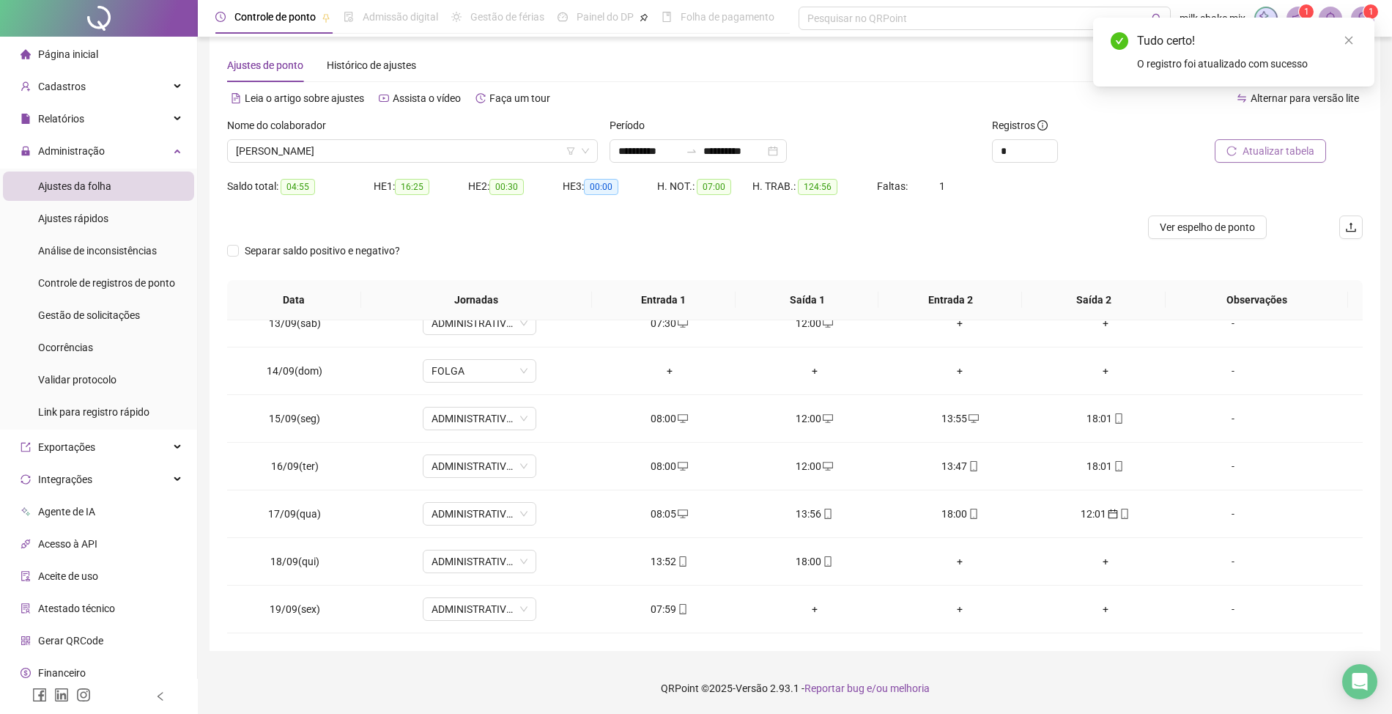
click at [1304, 147] on span "Atualizar tabela" at bounding box center [1279, 151] width 72 height 16
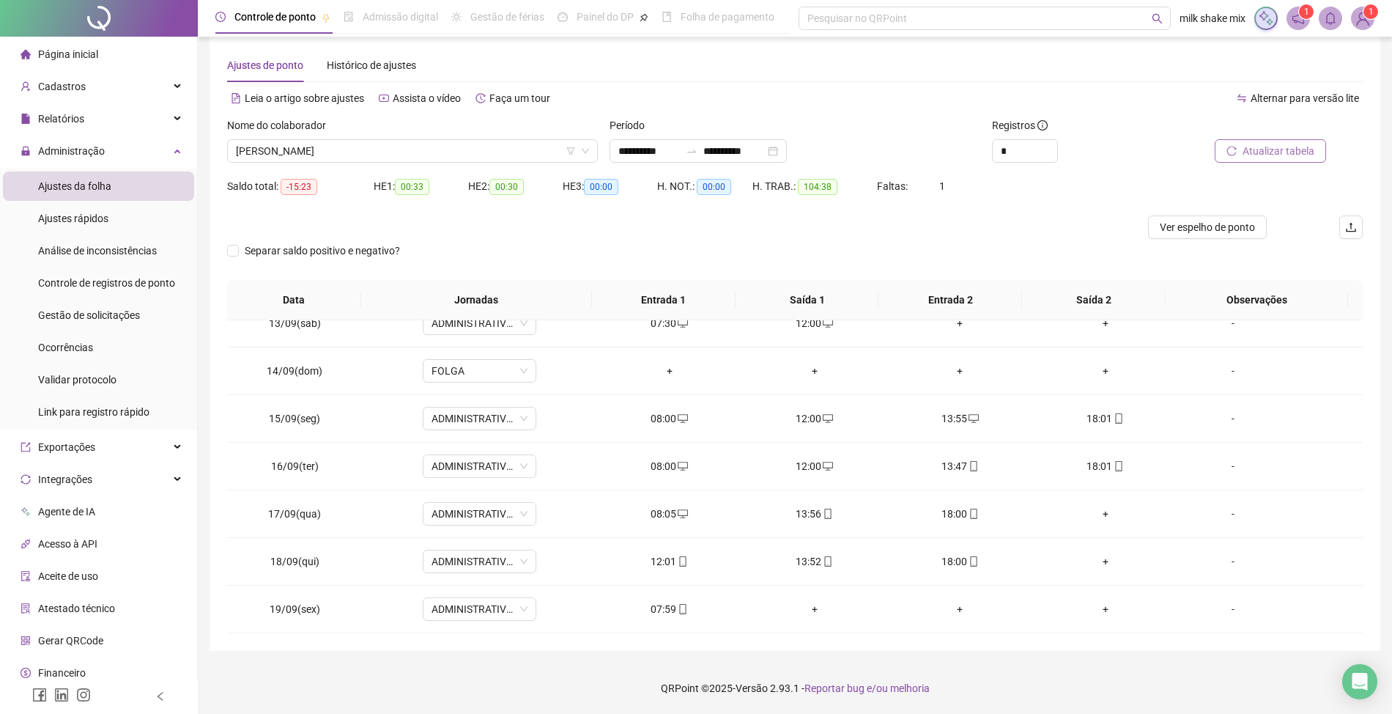
click at [1298, 151] on span "Atualizar tabela" at bounding box center [1279, 151] width 72 height 16
click at [284, 249] on span "Separar saldo positivo e negativo?" at bounding box center [322, 251] width 167 height 16
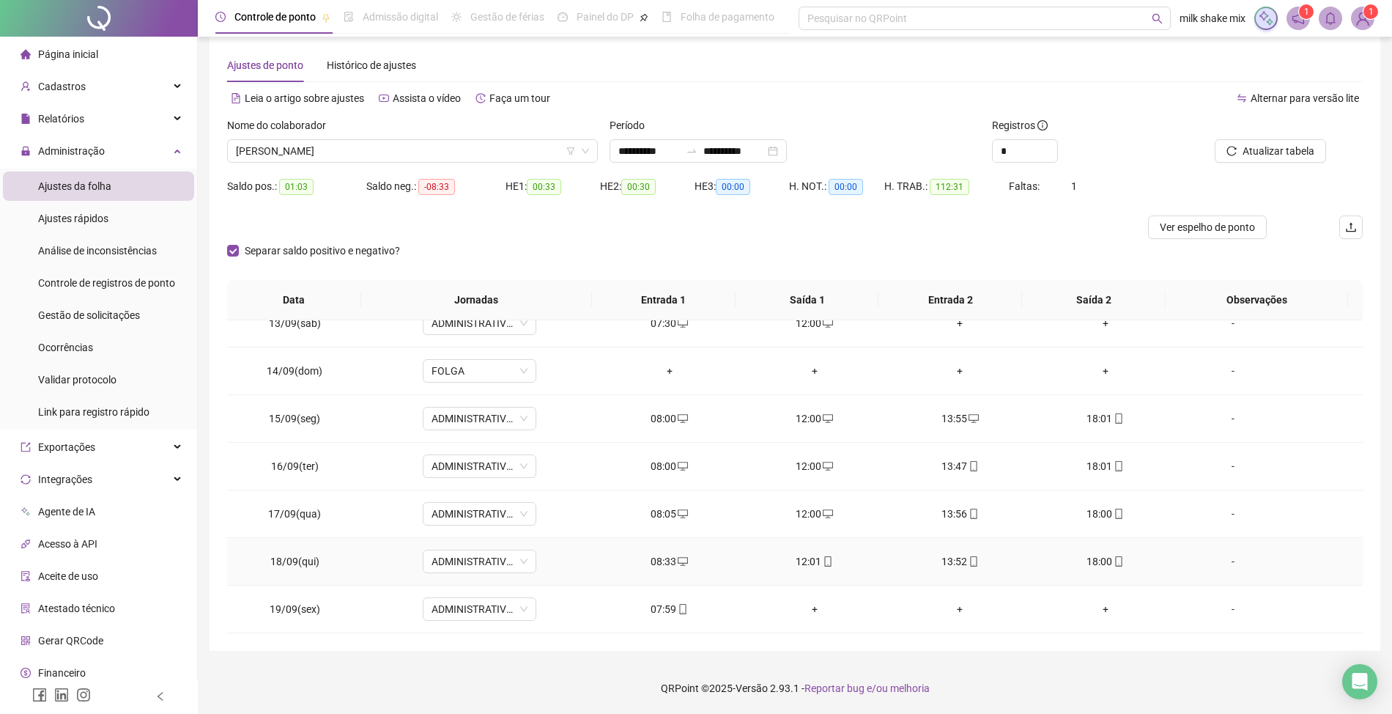
click at [665, 572] on td "08:33" at bounding box center [668, 562] width 145 height 48
click at [661, 561] on div "08:33" at bounding box center [669, 561] width 122 height 16
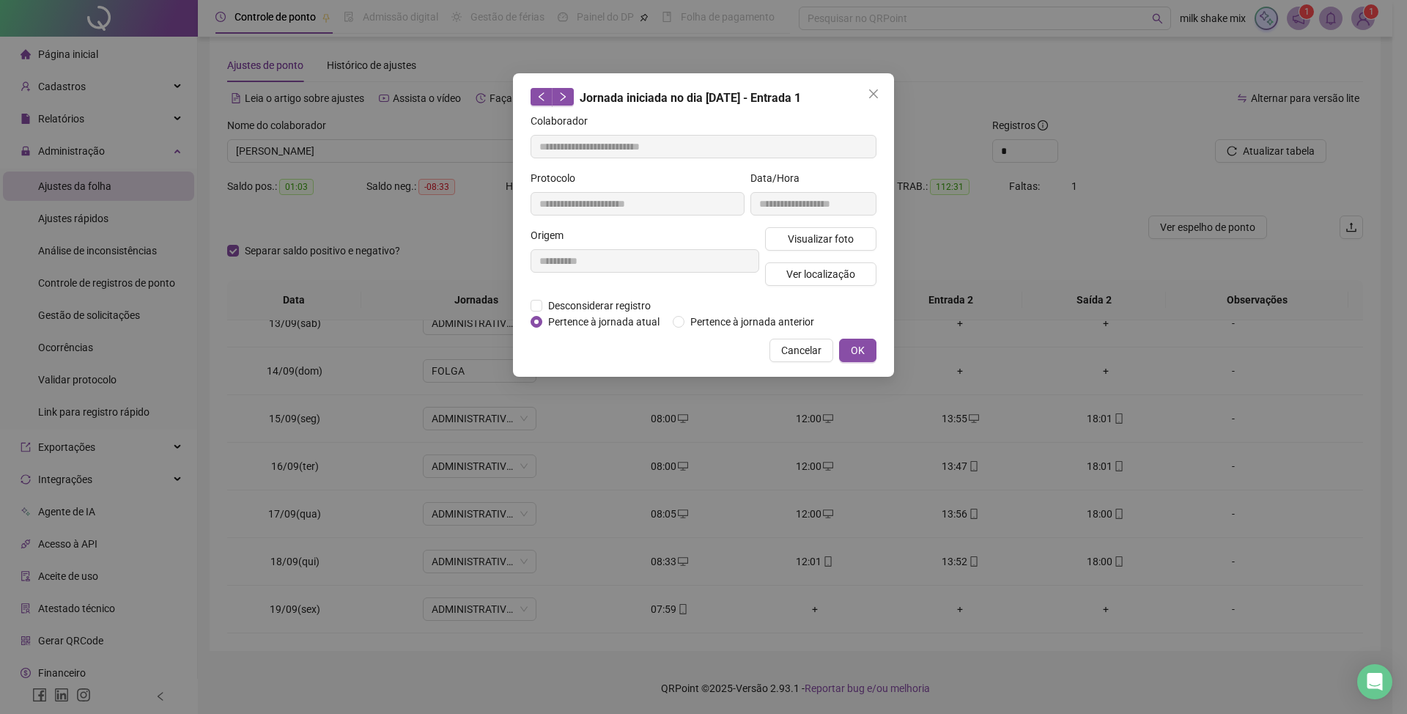
type input "**********"
click at [607, 305] on span "Desconsiderar registro" at bounding box center [599, 305] width 114 height 16
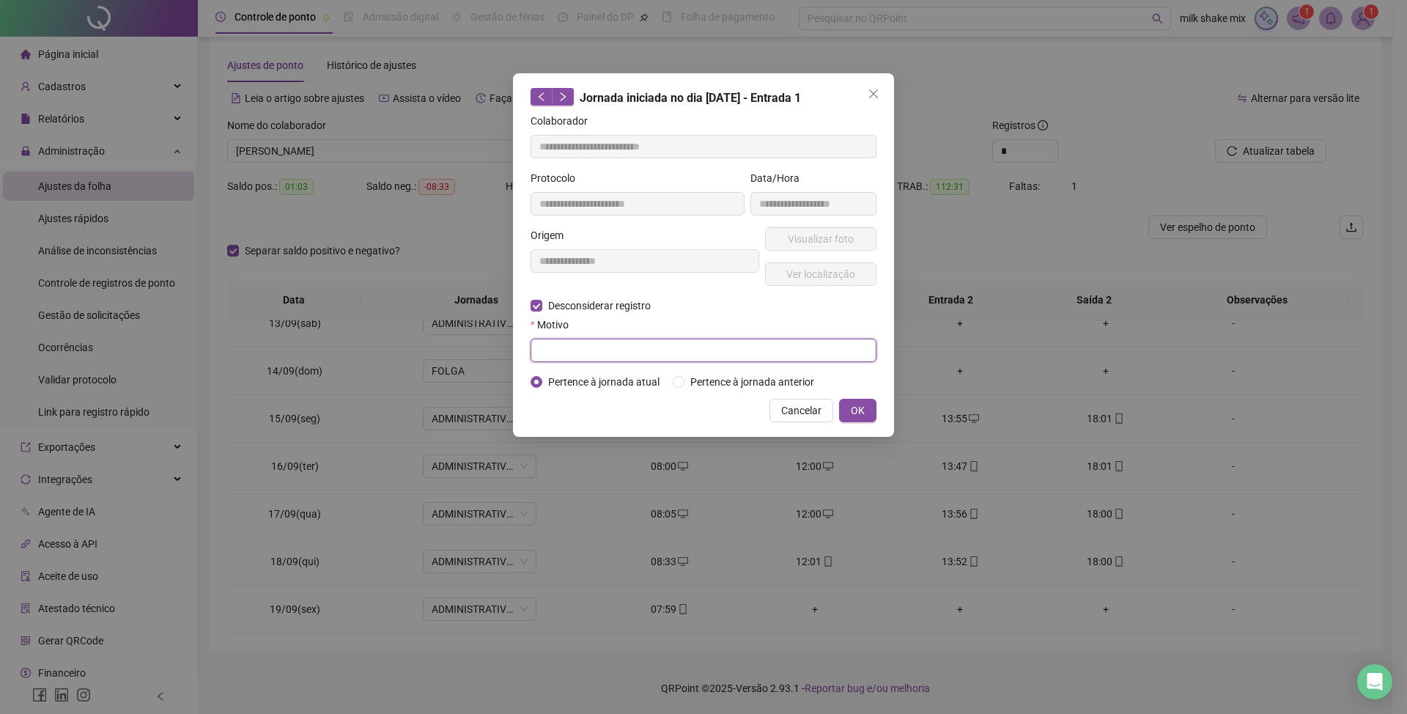
click at [566, 356] on input "text" at bounding box center [703, 350] width 346 height 23
type input "*"
click at [865, 404] on button "OK" at bounding box center [857, 410] width 37 height 23
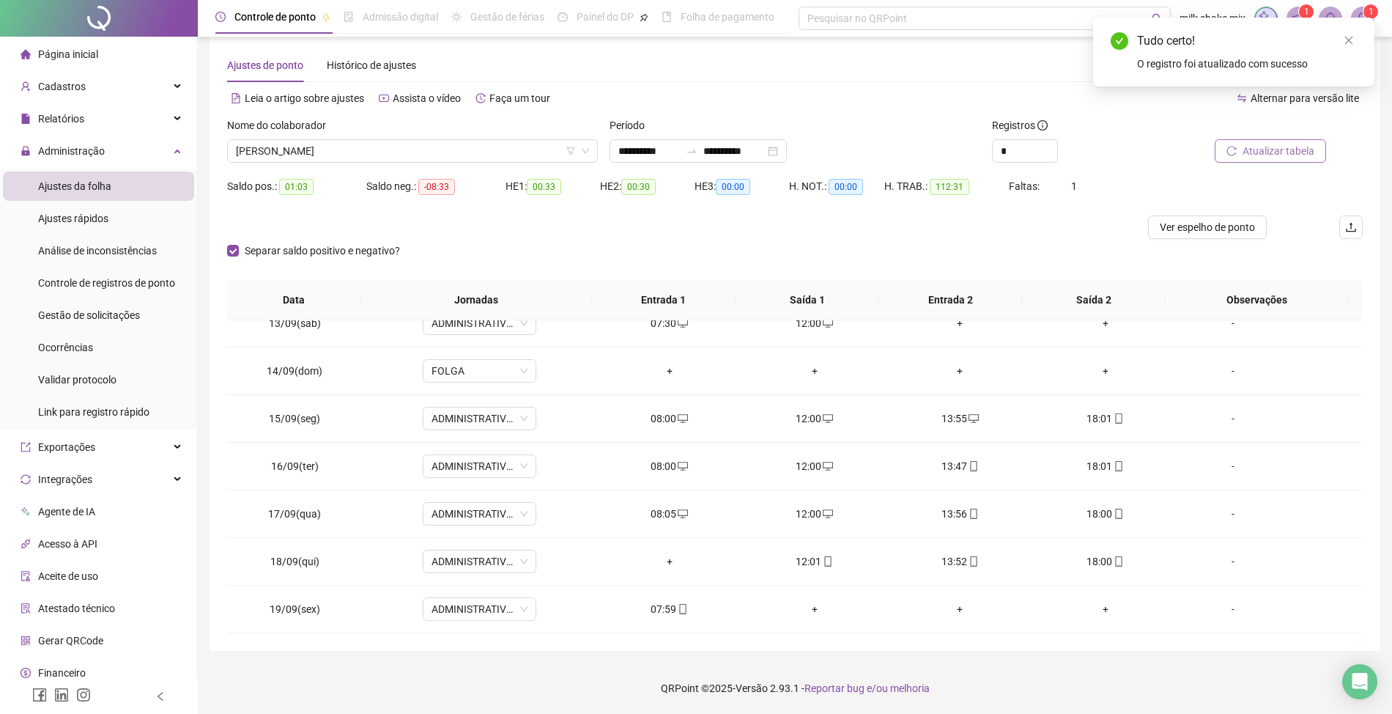
click at [1302, 145] on span "Atualizar tabela" at bounding box center [1279, 151] width 72 height 16
click at [1293, 148] on span "Atualizar tabela" at bounding box center [1279, 151] width 72 height 16
click at [473, 155] on span "[PERSON_NAME]" at bounding box center [412, 151] width 353 height 22
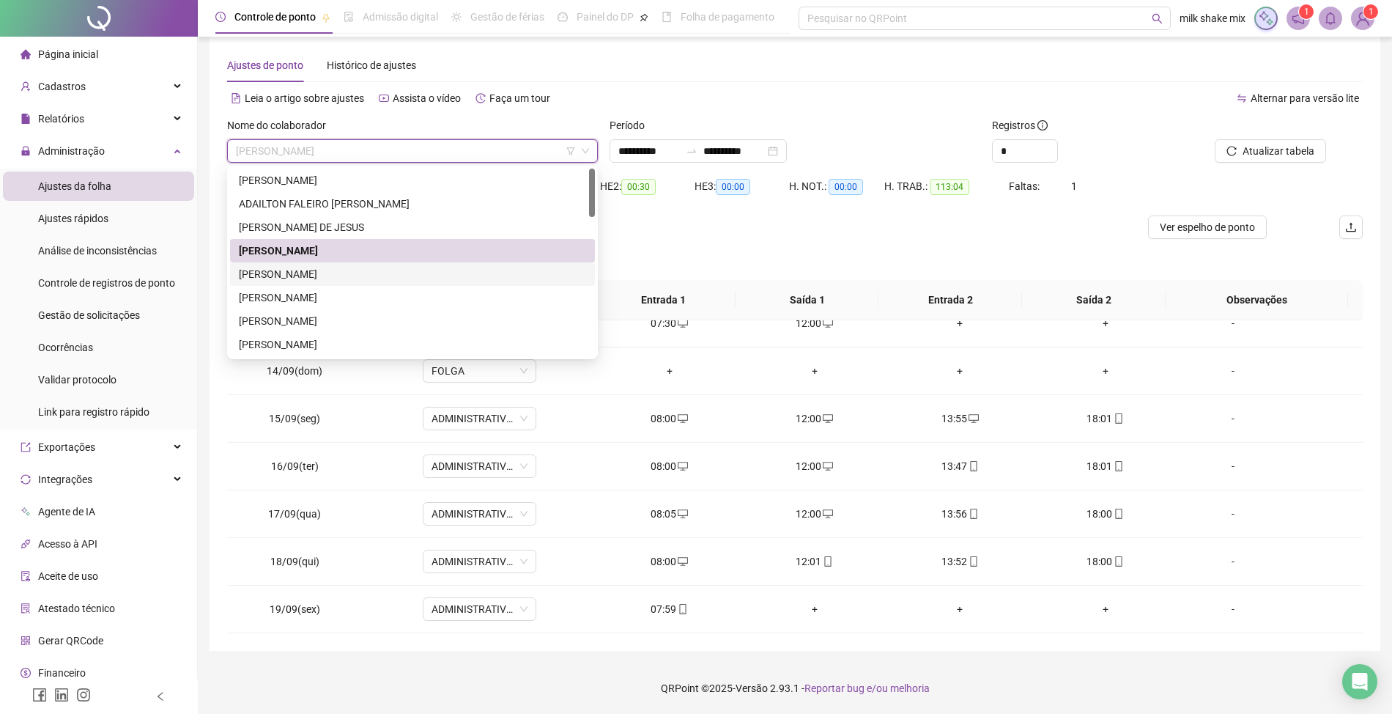
drag, startPoint x: 294, startPoint y: 276, endPoint x: 288, endPoint y: 286, distance: 11.2
click at [293, 276] on div "[PERSON_NAME]" at bounding box center [412, 274] width 347 height 16
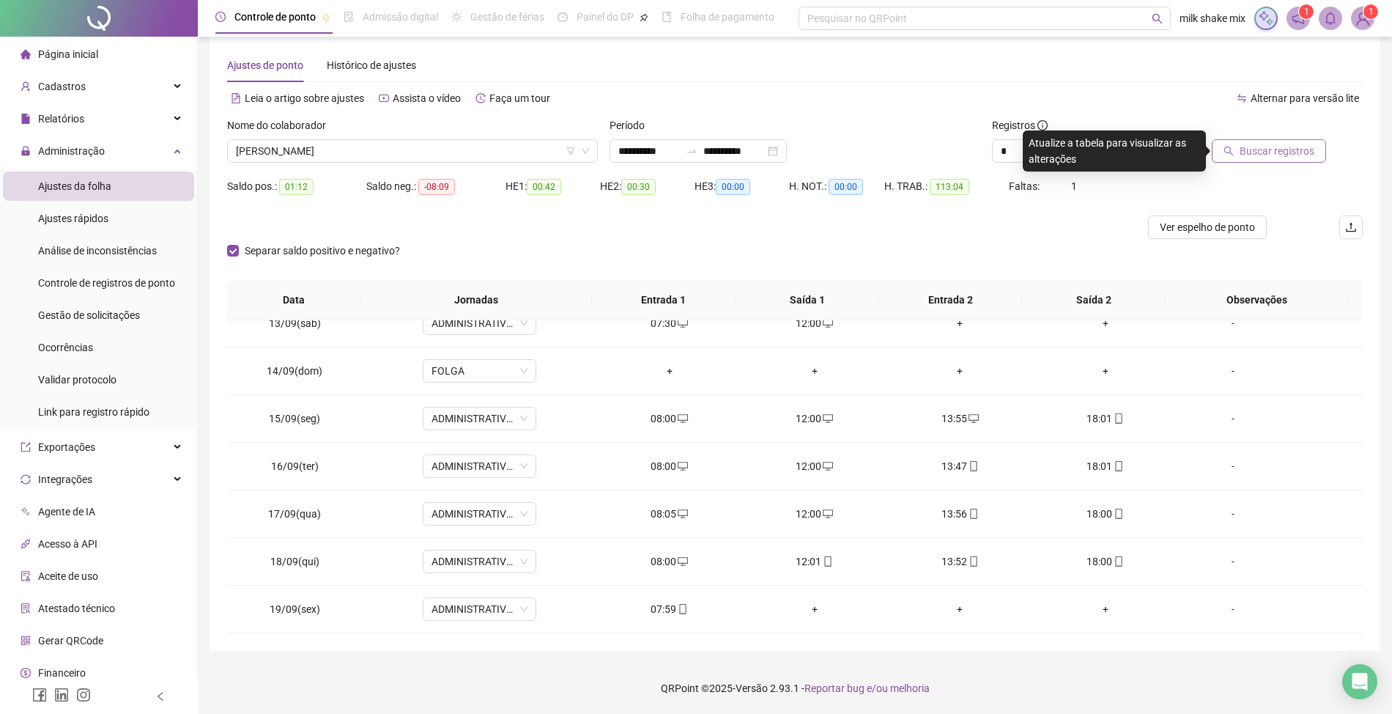
click at [1262, 147] on span "Buscar registros" at bounding box center [1277, 151] width 75 height 16
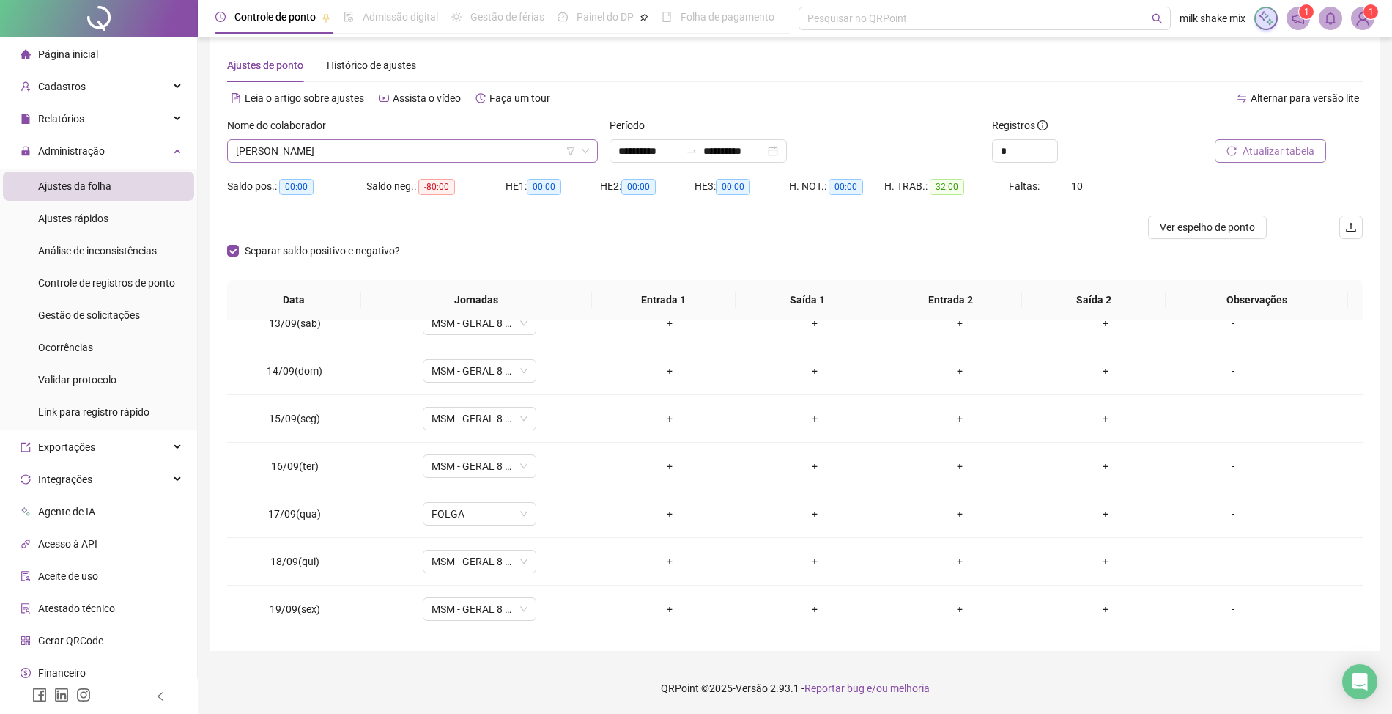
click at [455, 141] on span "[PERSON_NAME]" at bounding box center [412, 151] width 353 height 22
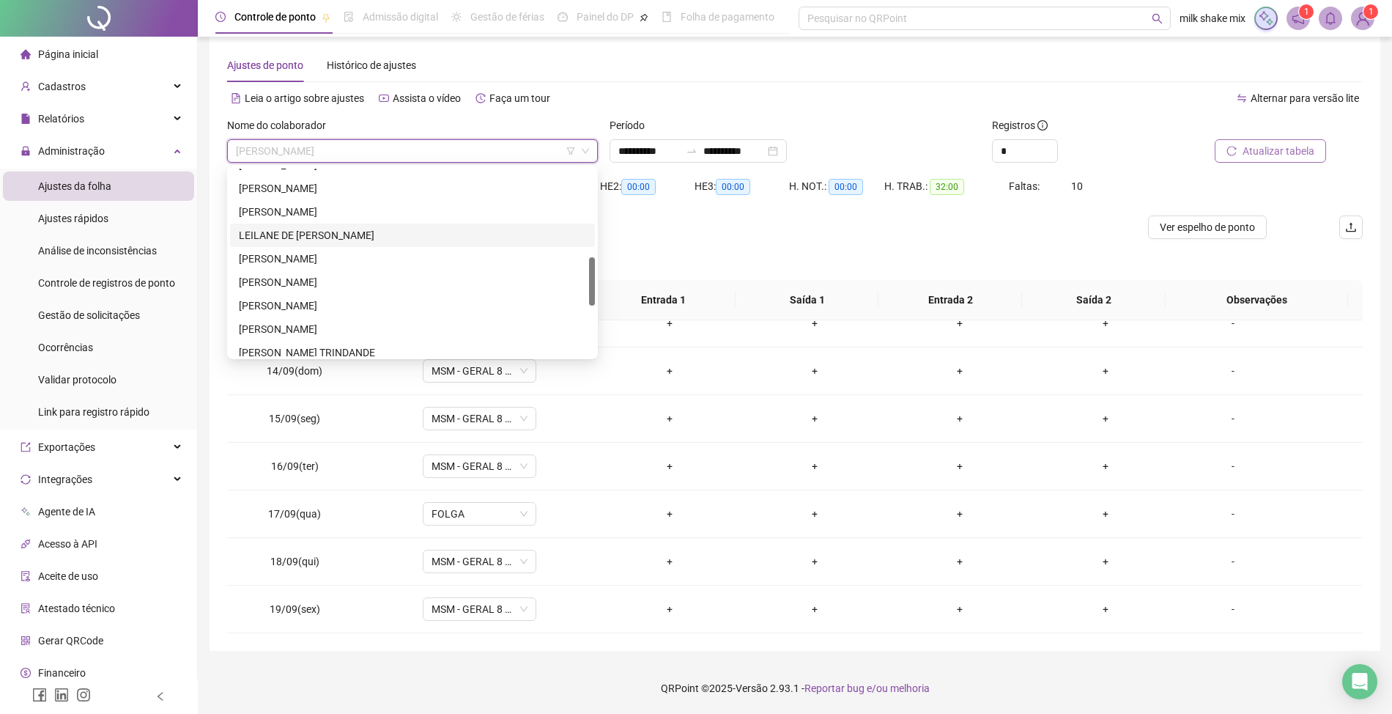
scroll to position [148, 0]
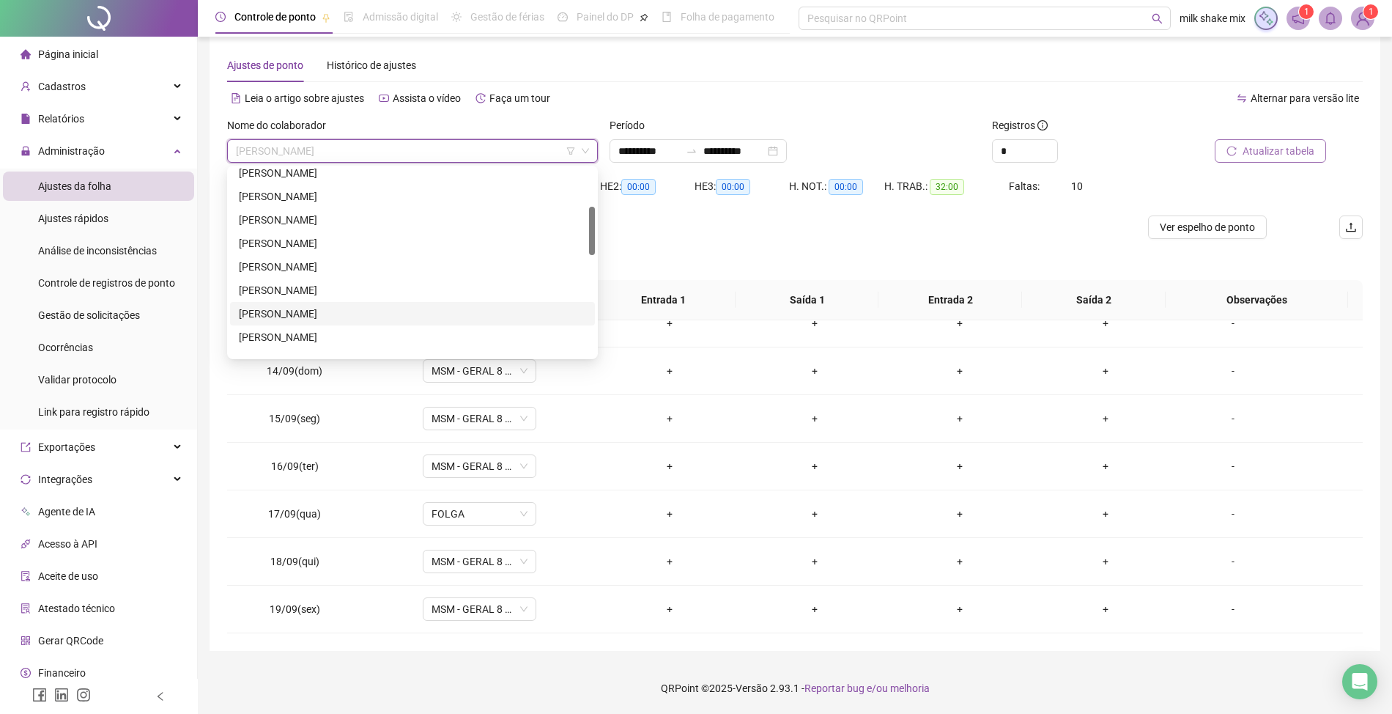
click at [305, 306] on div "[PERSON_NAME]" at bounding box center [412, 314] width 347 height 16
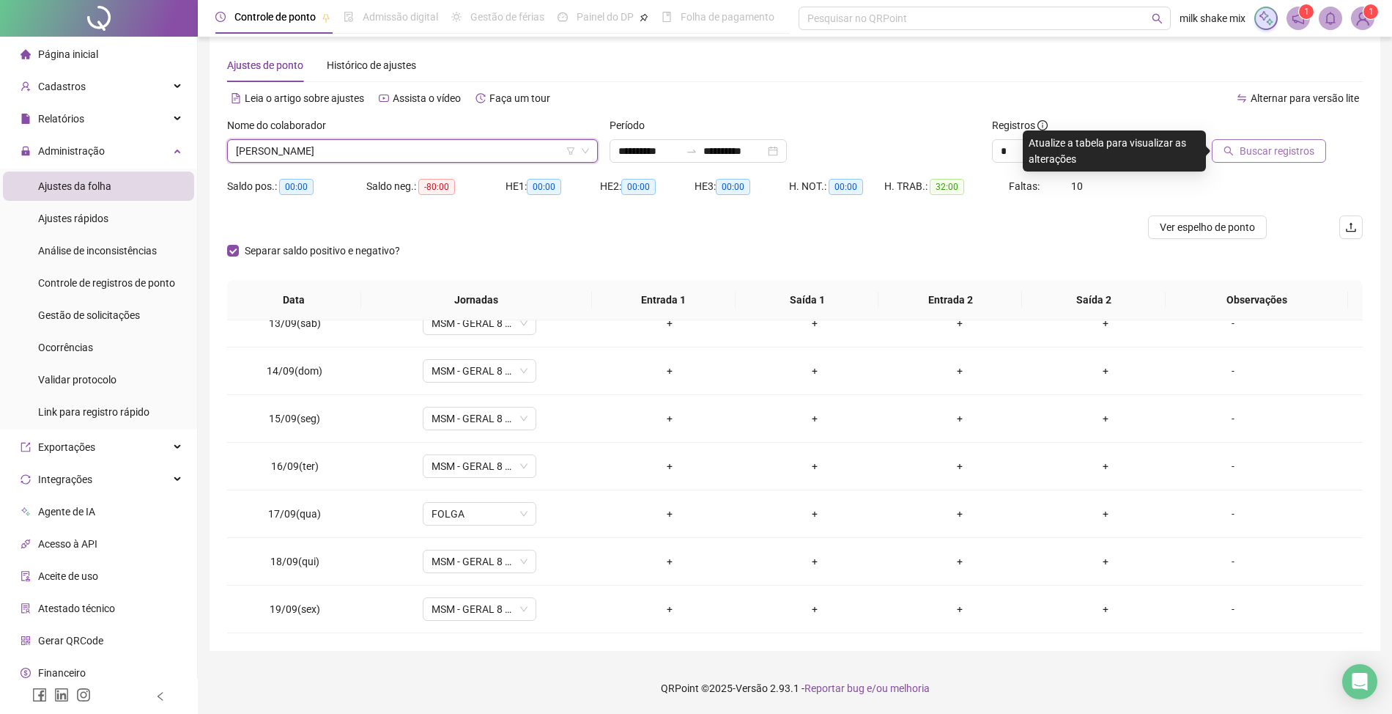
click at [1273, 157] on span "Buscar registros" at bounding box center [1277, 151] width 75 height 16
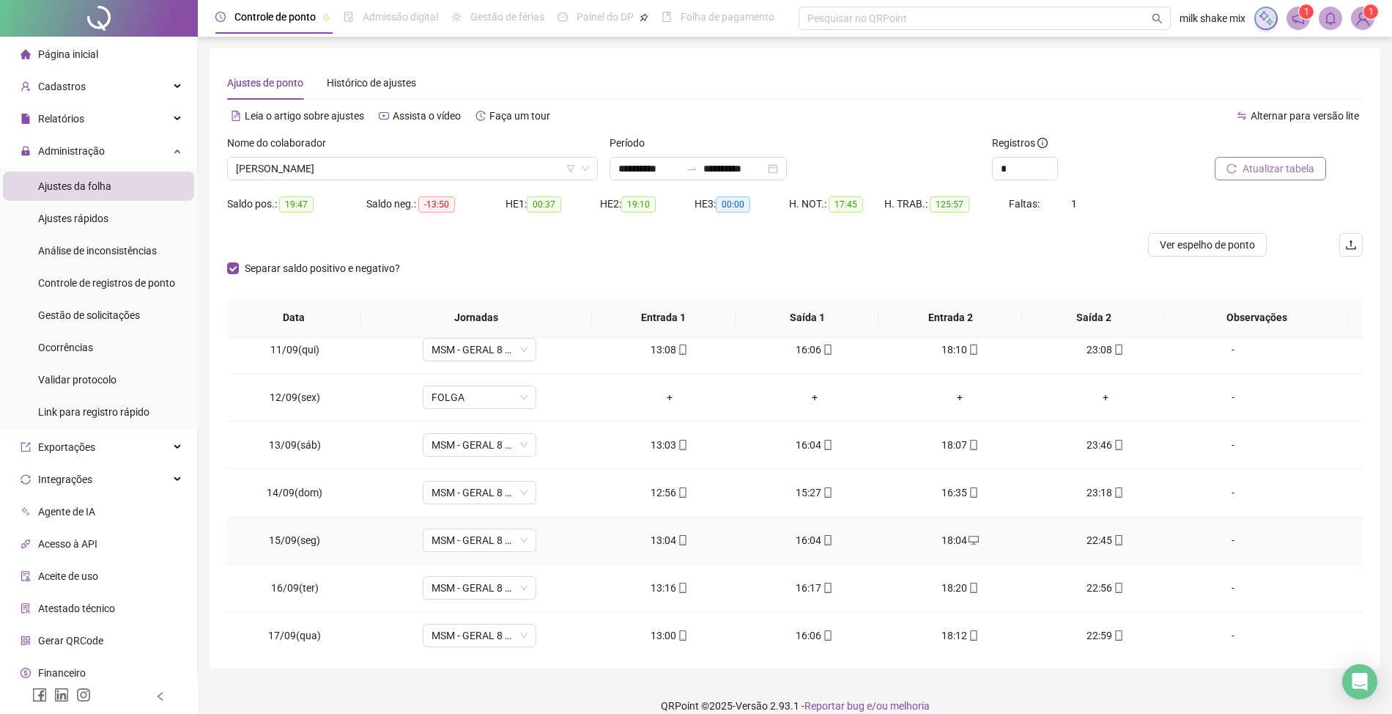
scroll to position [596, 0]
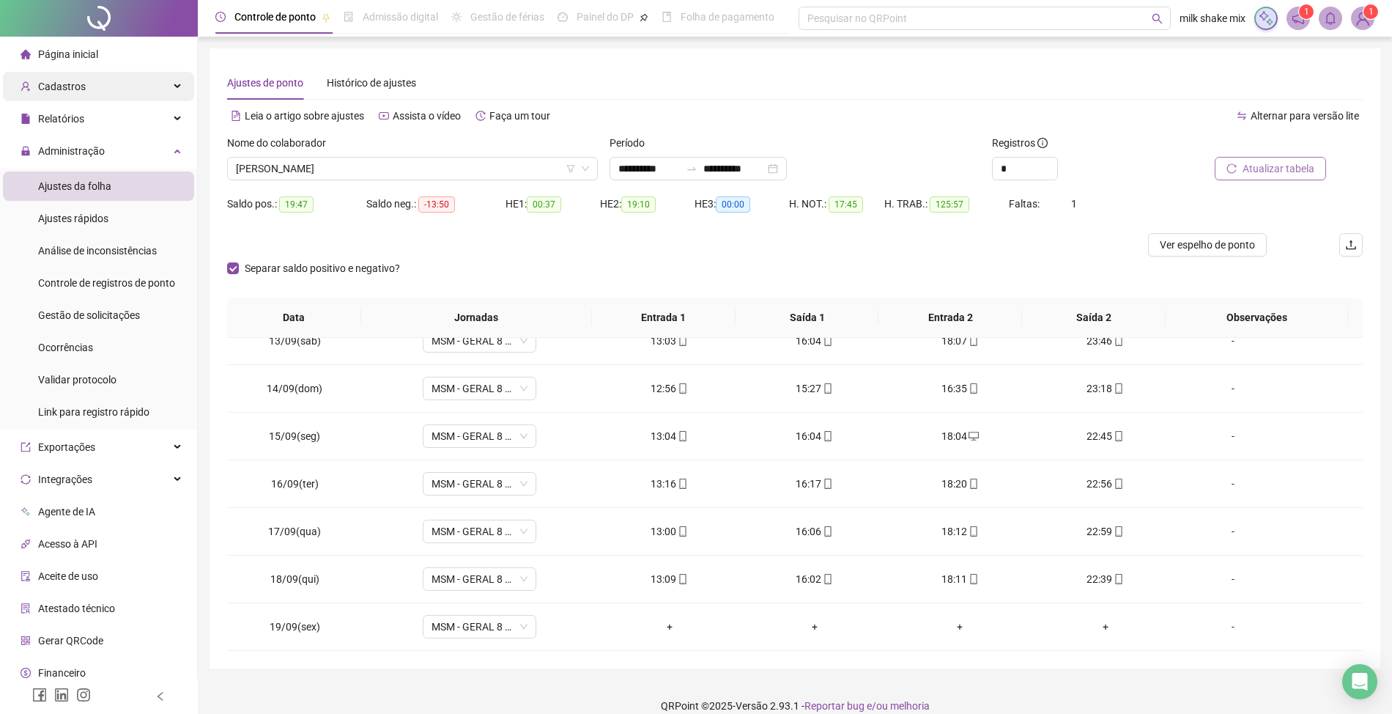
click at [54, 82] on span "Cadastros" at bounding box center [62, 87] width 48 height 12
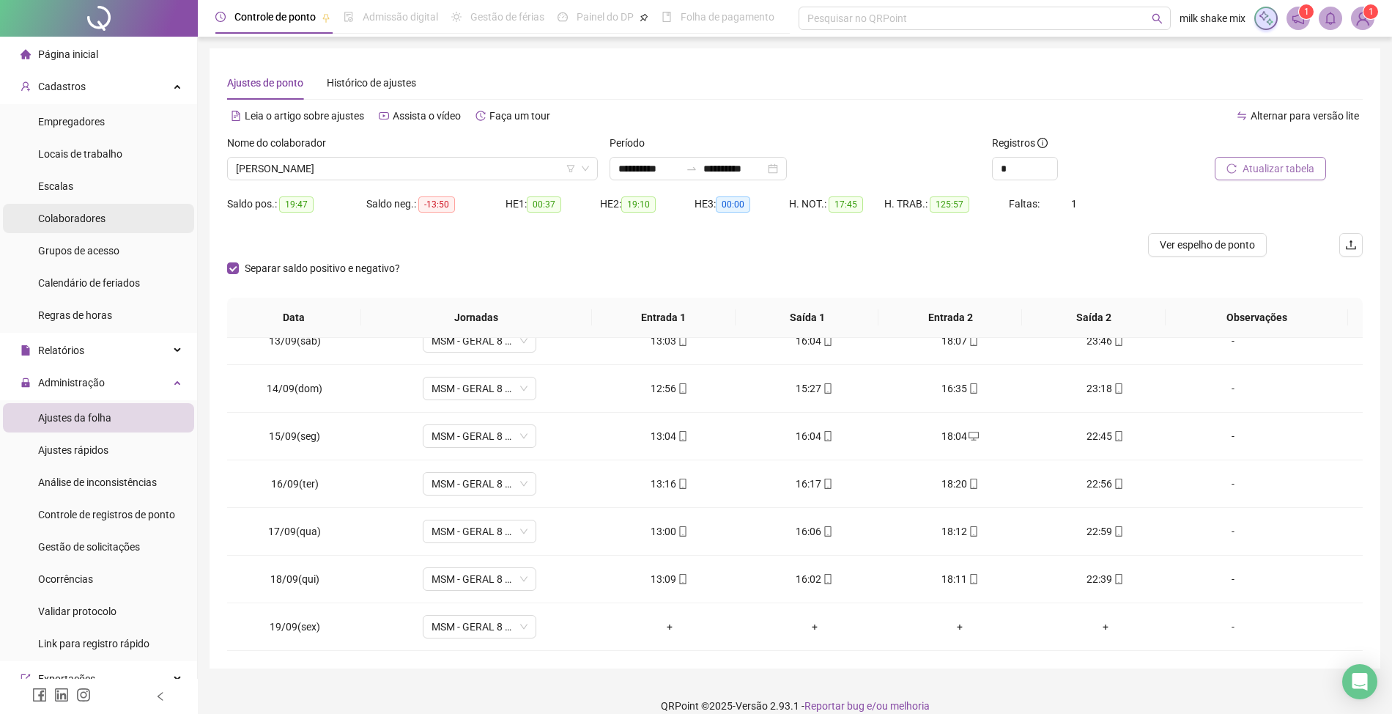
click at [89, 212] on span "Colaboradores" at bounding box center [71, 218] width 67 height 12
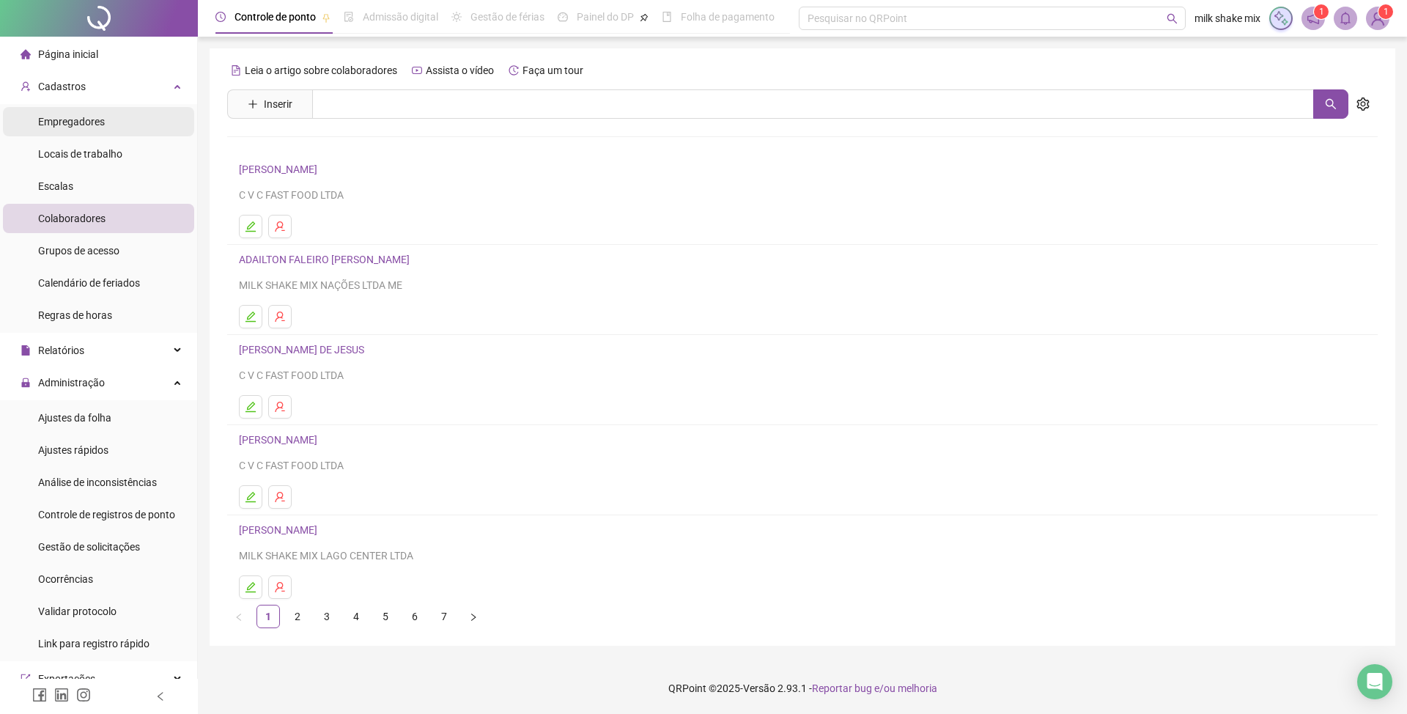
click at [66, 130] on div "Empregadores" at bounding box center [71, 121] width 67 height 29
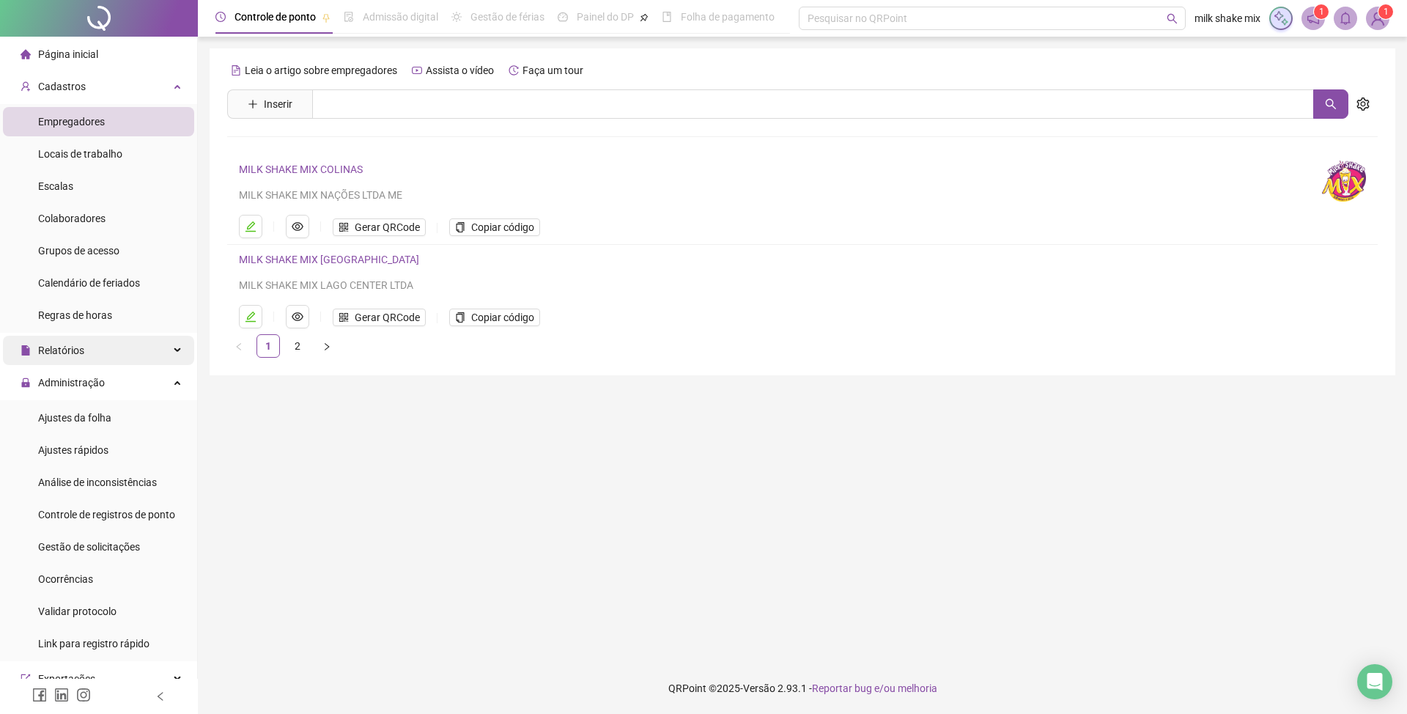
click at [91, 347] on div "Relatórios" at bounding box center [98, 350] width 191 height 29
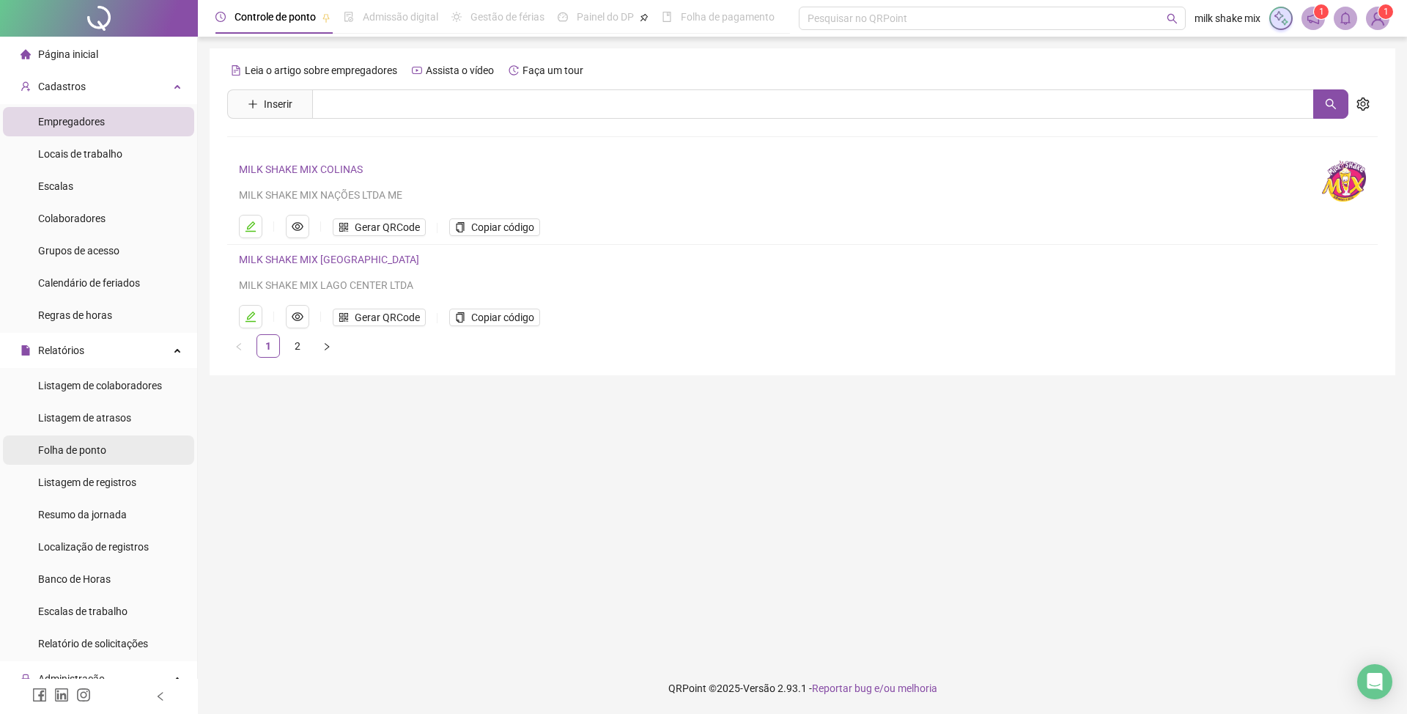
click at [101, 448] on span "Folha de ponto" at bounding box center [72, 450] width 68 height 12
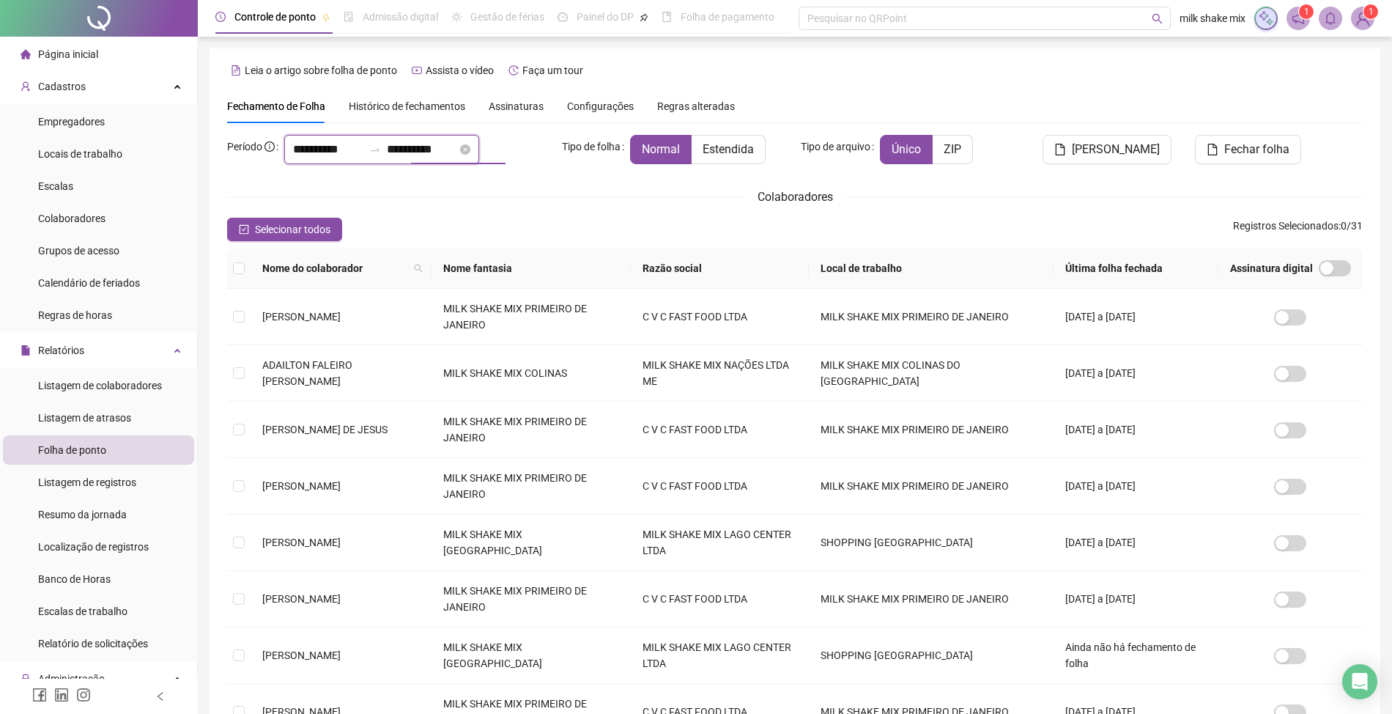
click at [449, 150] on input "**********" at bounding box center [422, 150] width 70 height 18
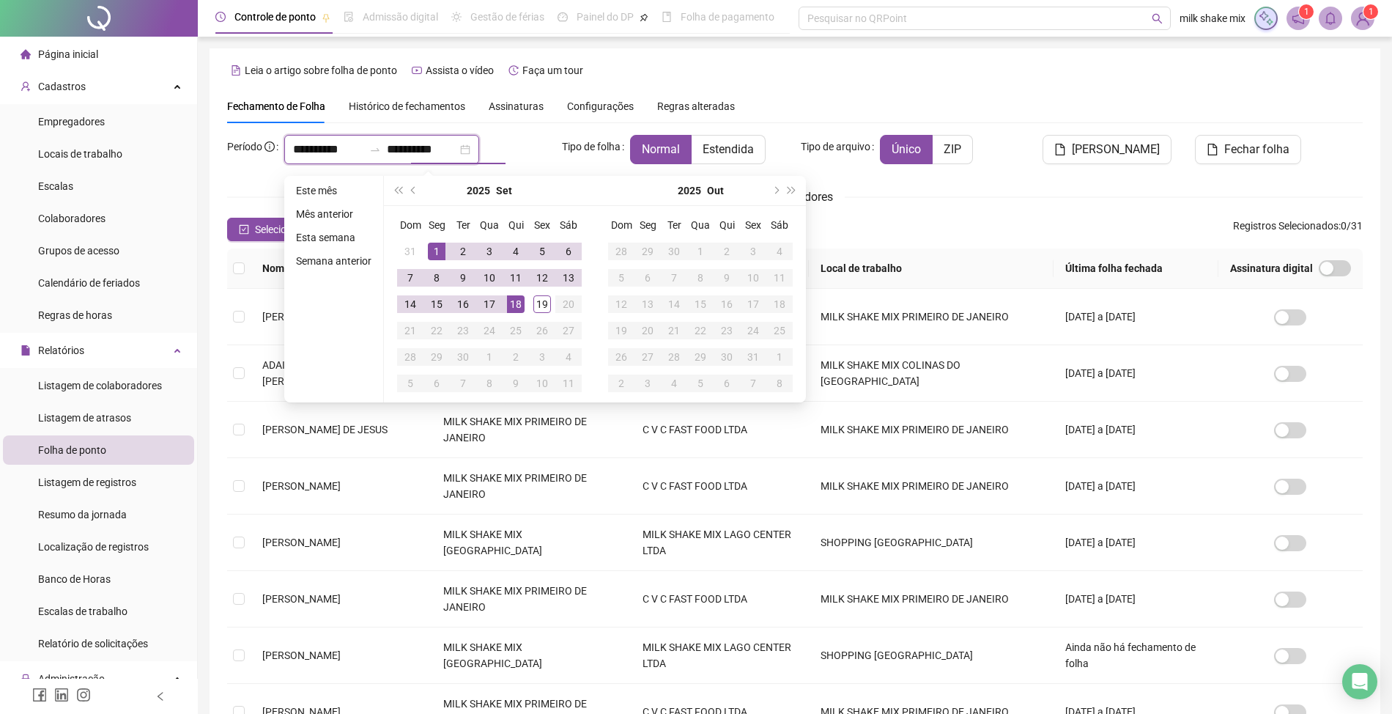
type input "**********"
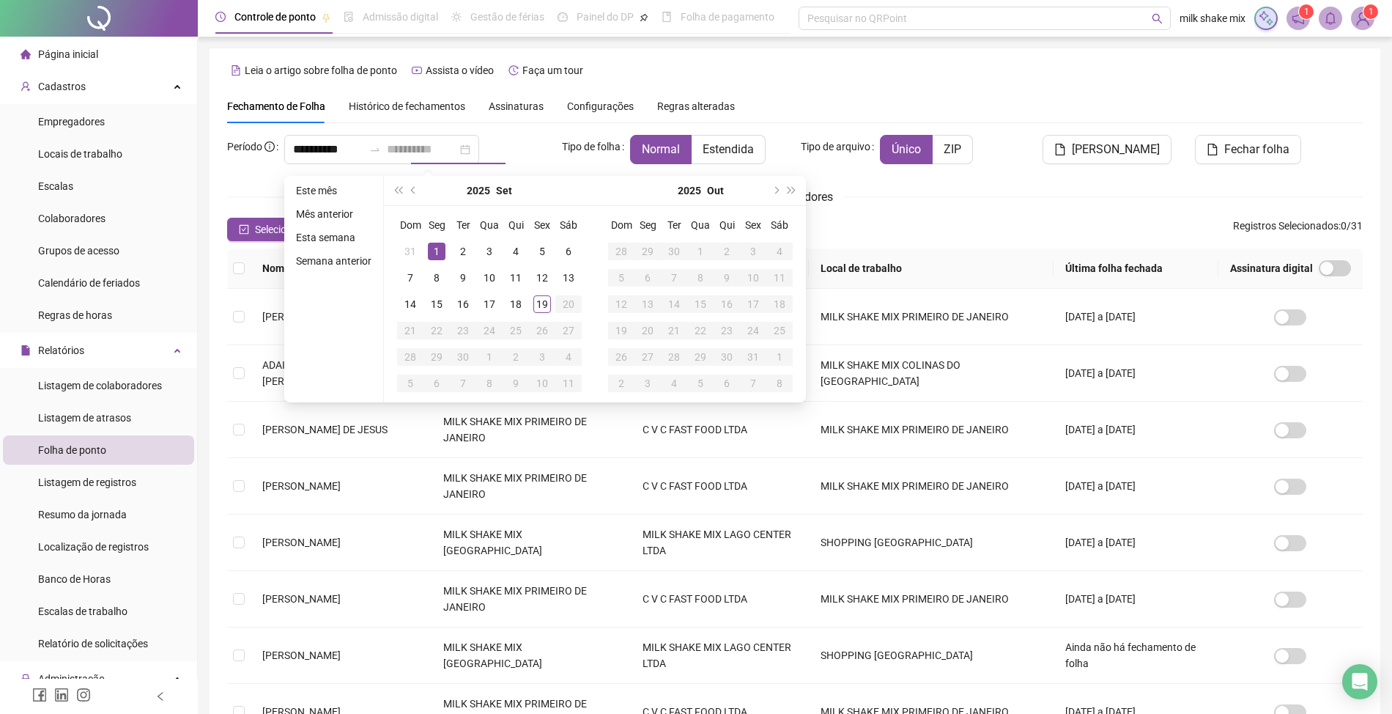
click at [437, 253] on div "1" at bounding box center [437, 252] width 18 height 18
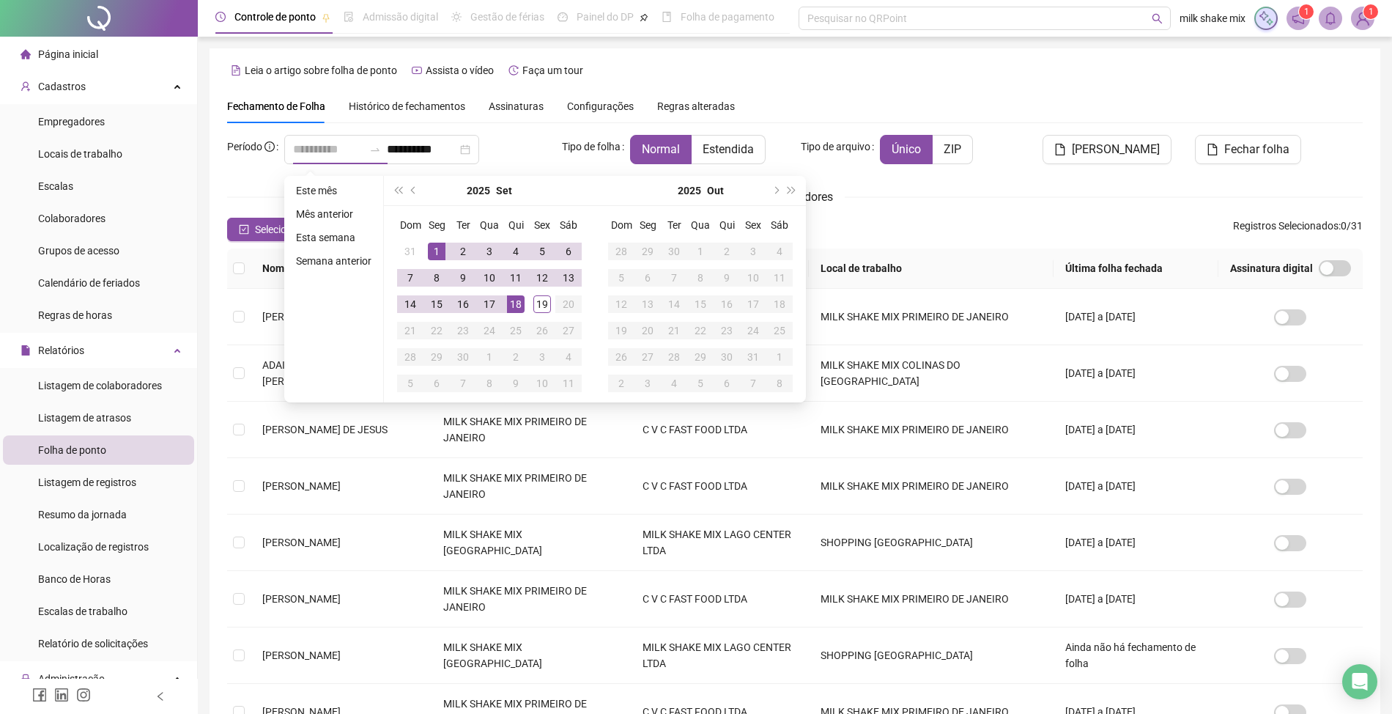
click at [510, 300] on div "18" at bounding box center [516, 304] width 18 height 18
type input "**********"
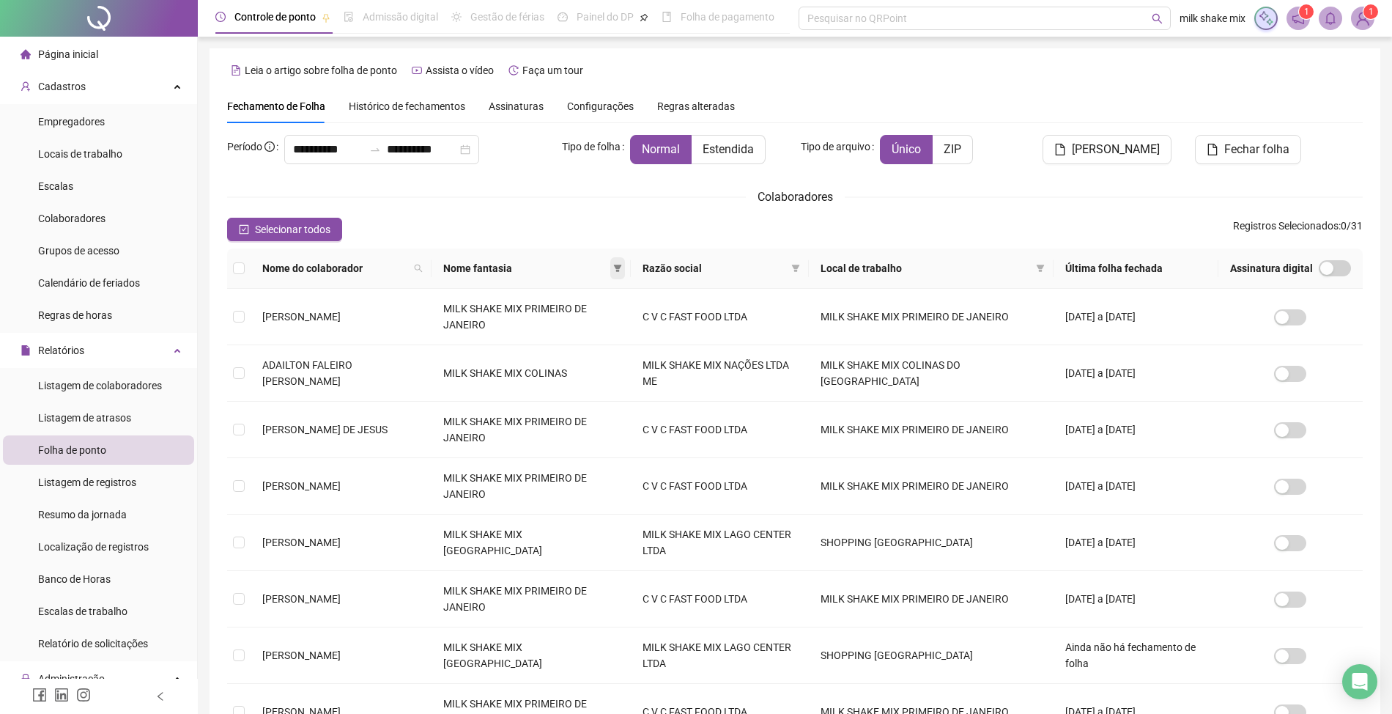
click at [617, 270] on icon "filter" at bounding box center [617, 268] width 9 height 9
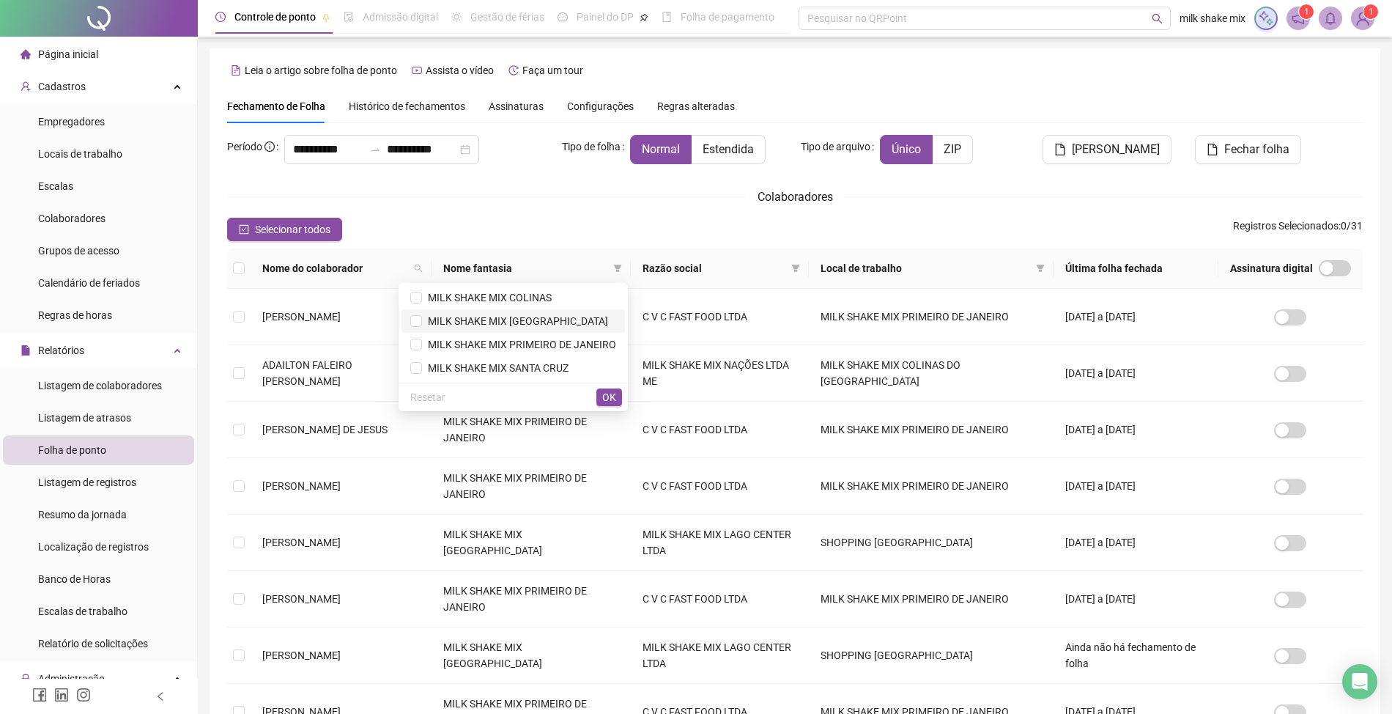
click at [563, 318] on span "MILK SHAKE MIX [GEOGRAPHIC_DATA]" at bounding box center [515, 321] width 186 height 12
click at [605, 399] on span "OK" at bounding box center [609, 397] width 14 height 16
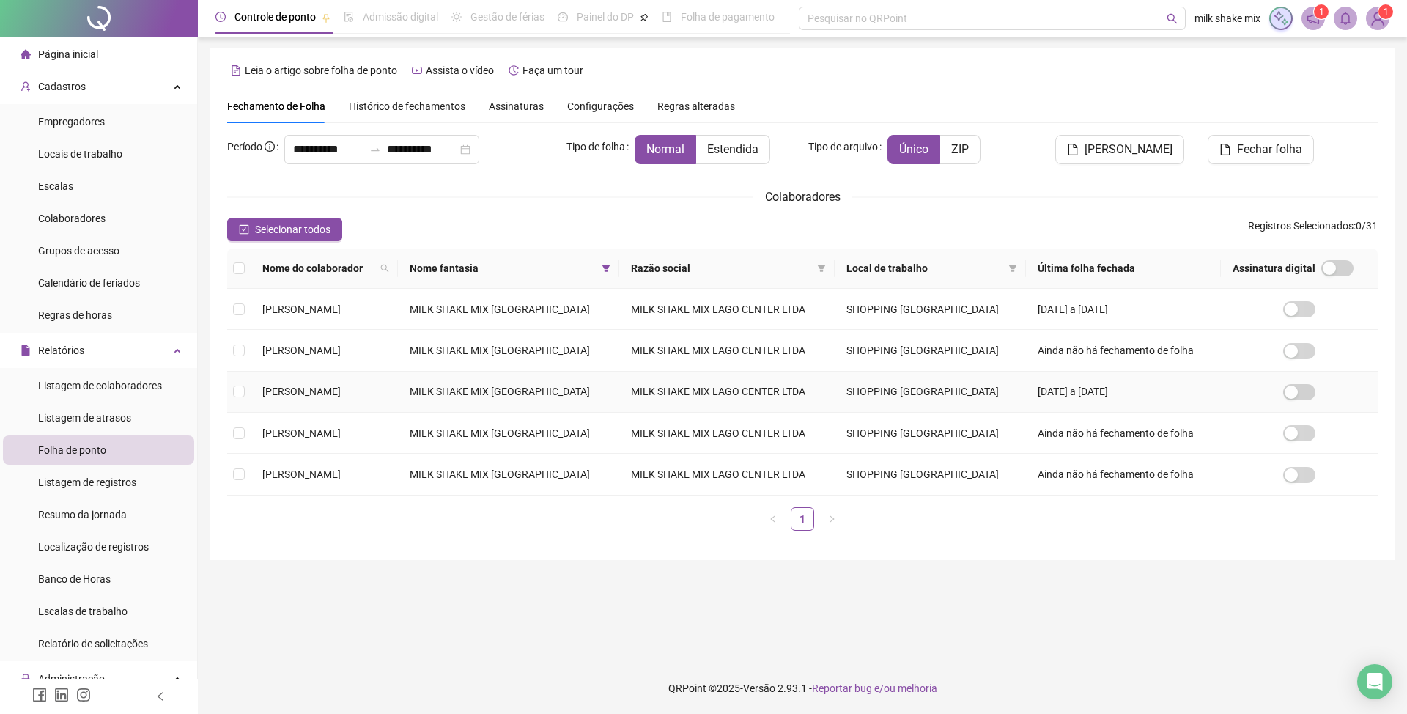
click at [341, 397] on span "[PERSON_NAME]" at bounding box center [301, 391] width 78 height 12
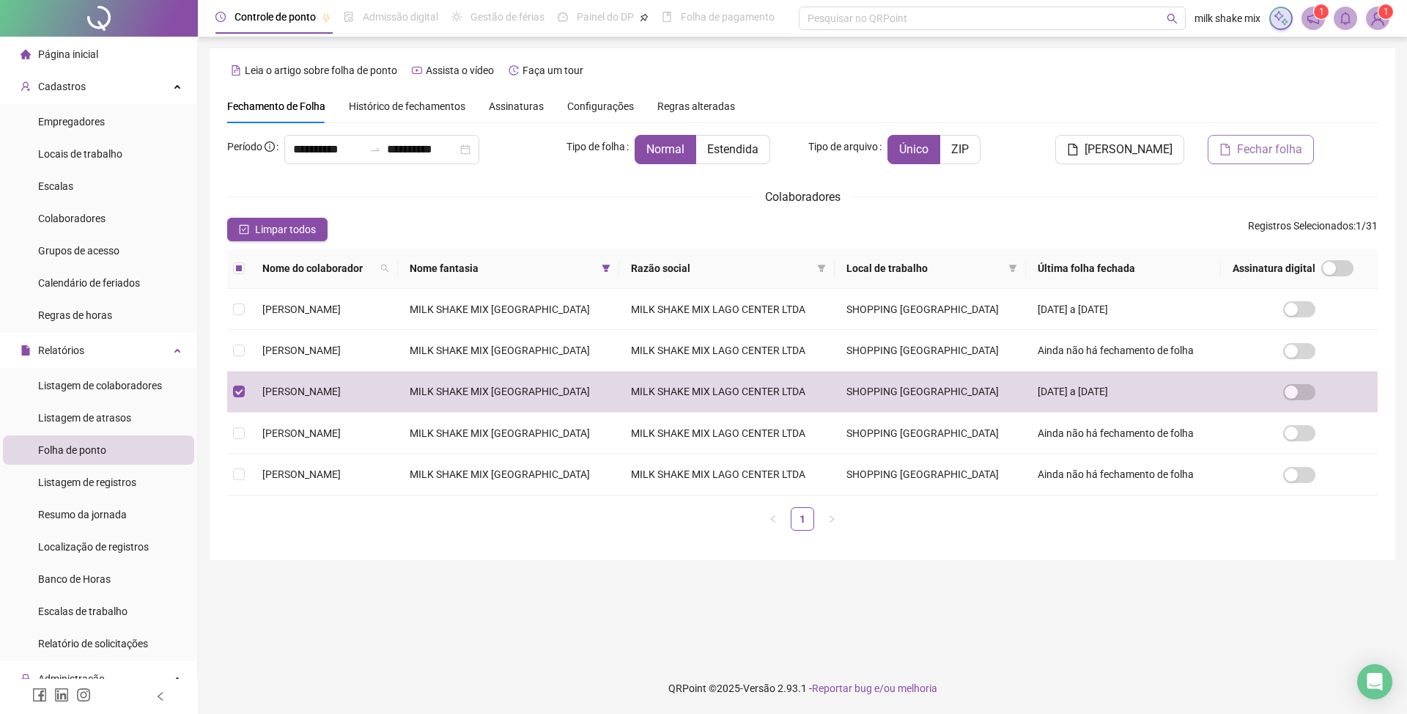
click at [1265, 154] on span "Fechar folha" at bounding box center [1269, 150] width 65 height 18
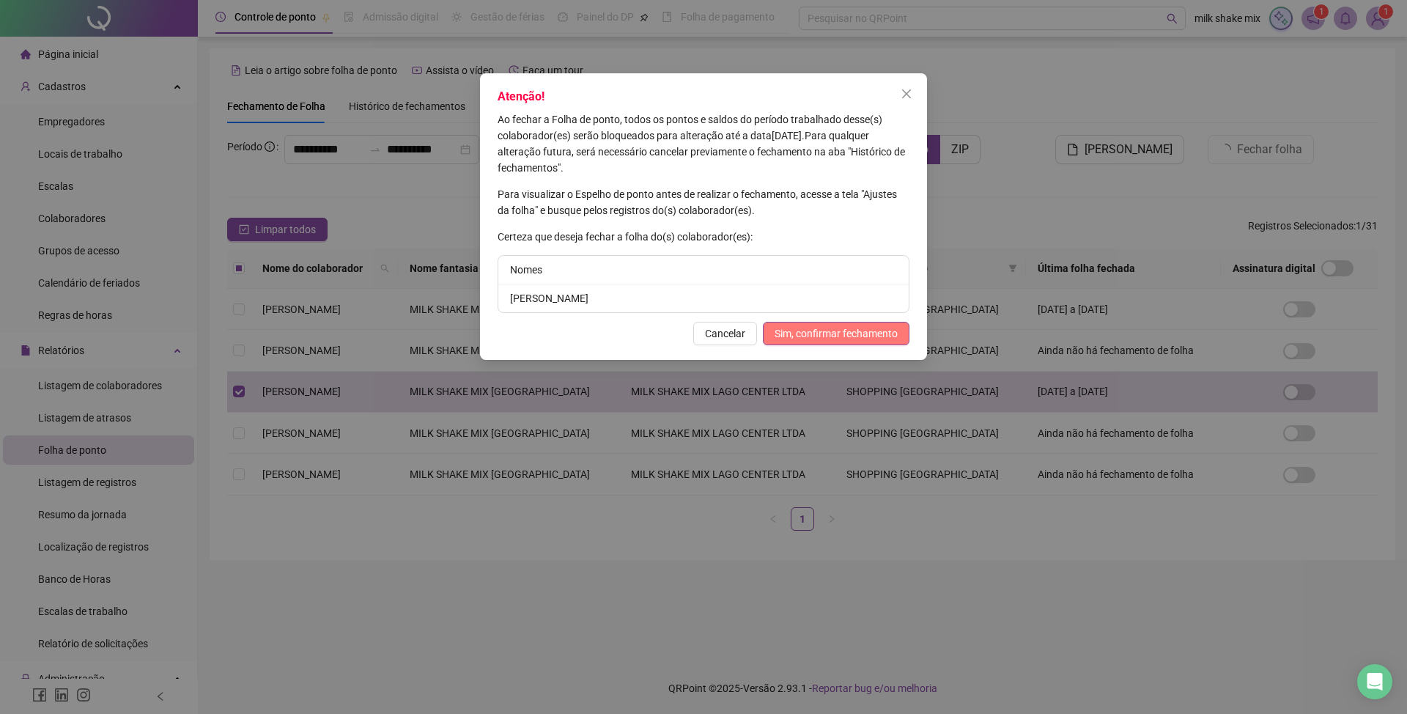
click at [897, 332] on span "Sim, confirmar fechamento" at bounding box center [835, 333] width 123 height 16
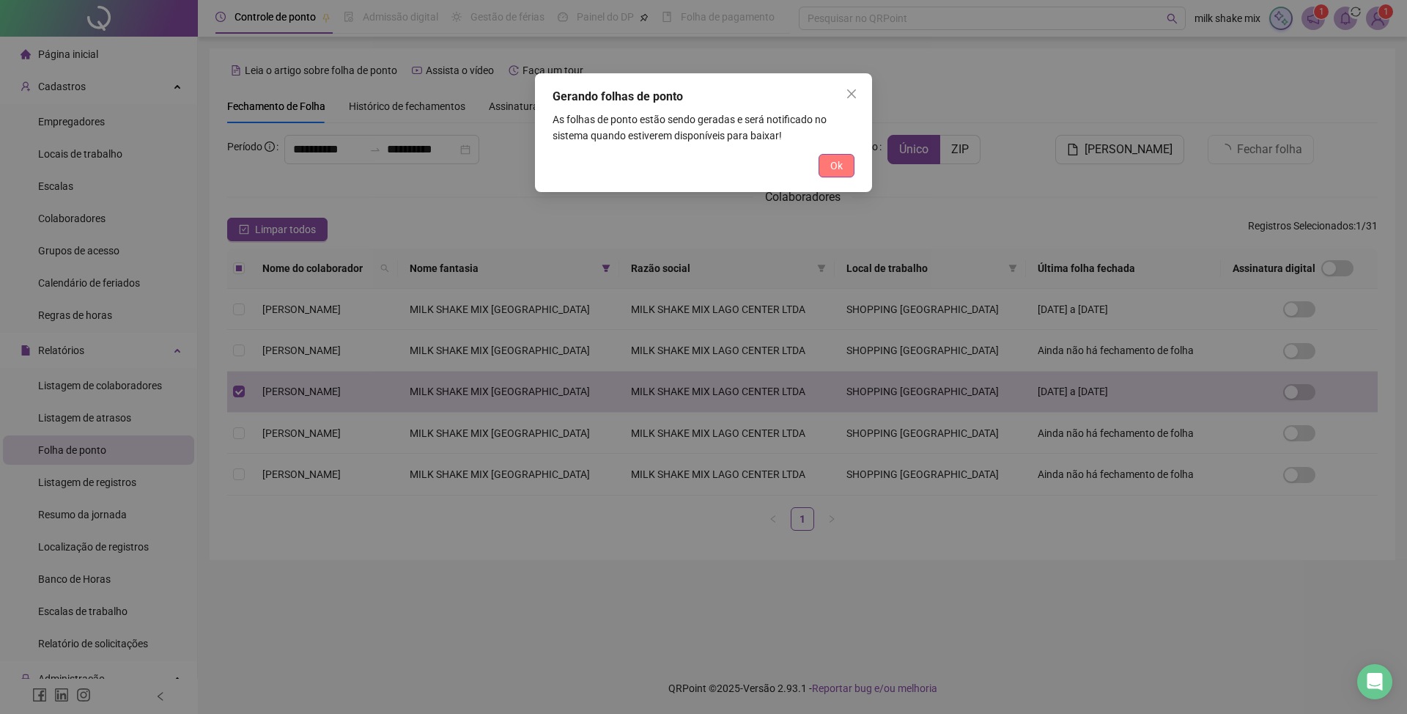
click at [840, 159] on span "Ok" at bounding box center [836, 166] width 12 height 16
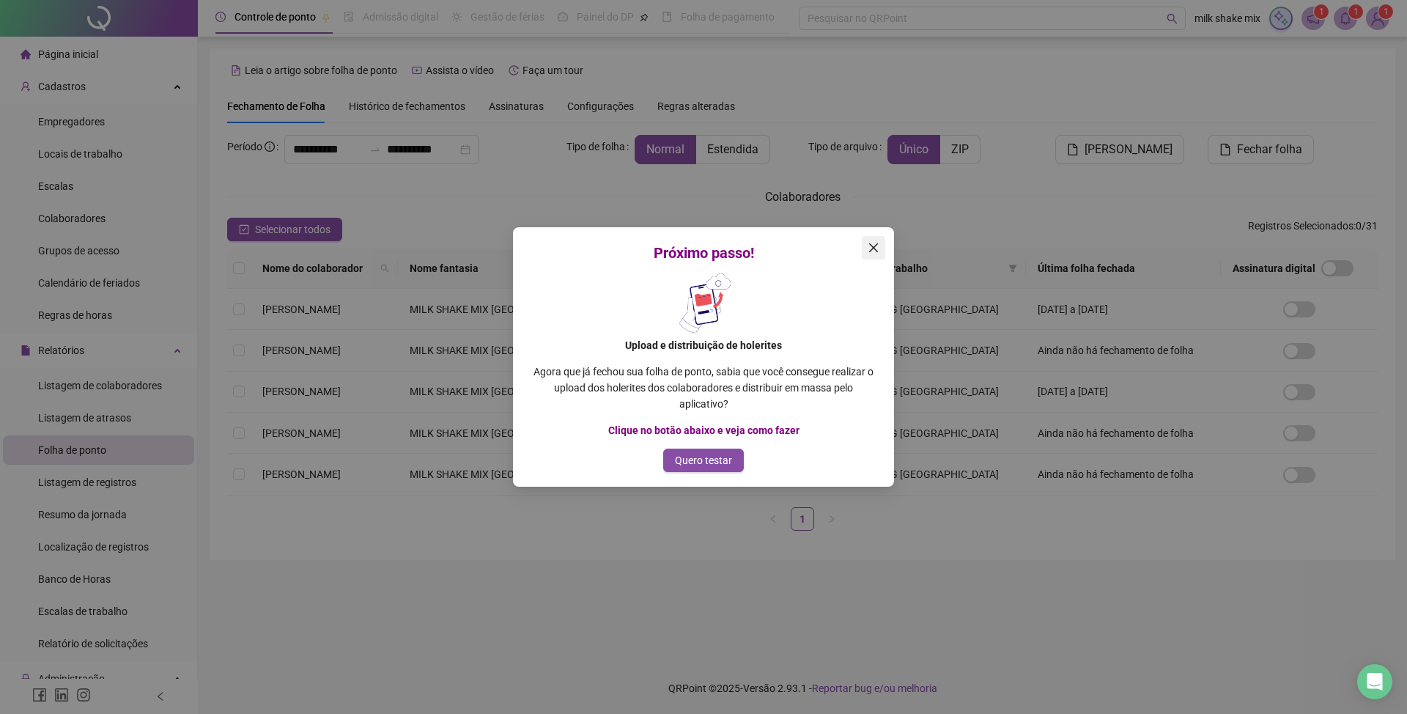
click at [868, 250] on icon "close" at bounding box center [874, 248] width 12 height 12
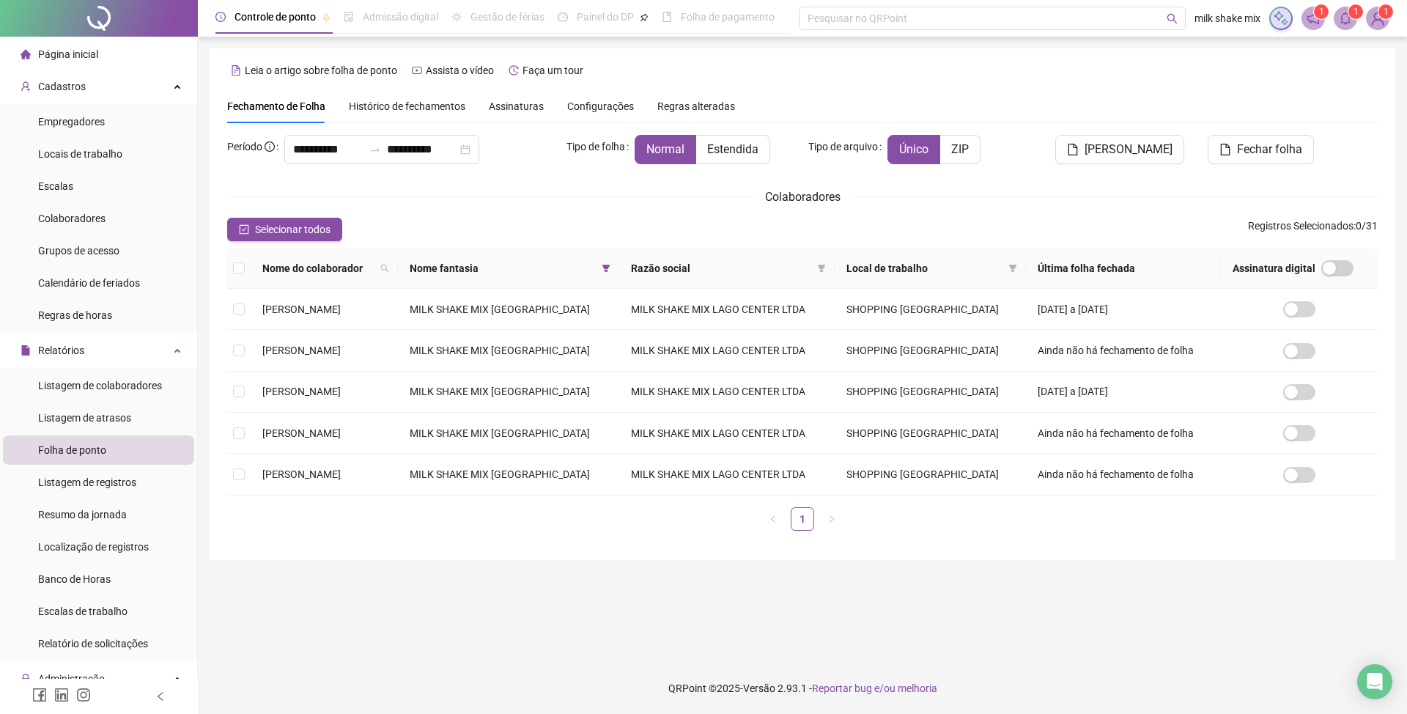
click at [1350, 18] on icon "bell" at bounding box center [1345, 18] width 13 height 13
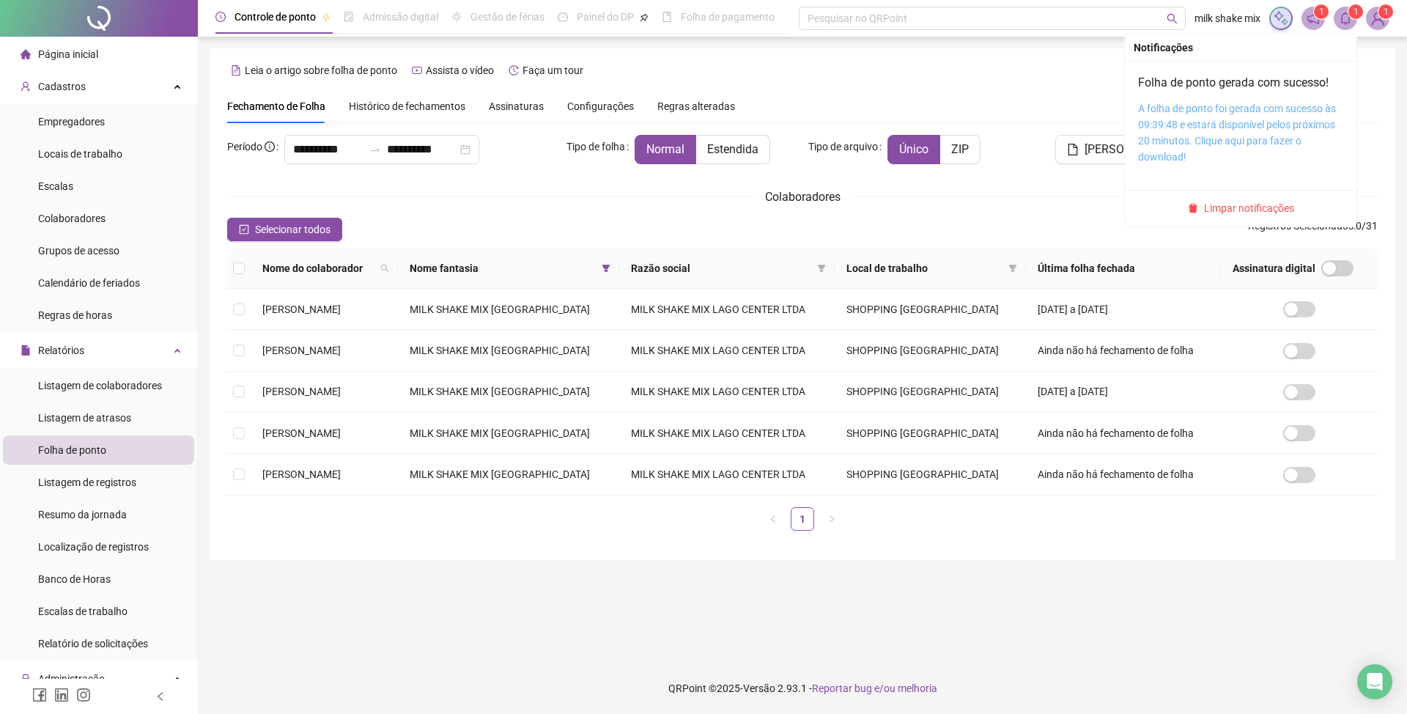
click at [1272, 109] on link "A folha de ponto foi gerada com sucesso às 09:39:48 e estará disponível pelos p…" at bounding box center [1237, 133] width 198 height 60
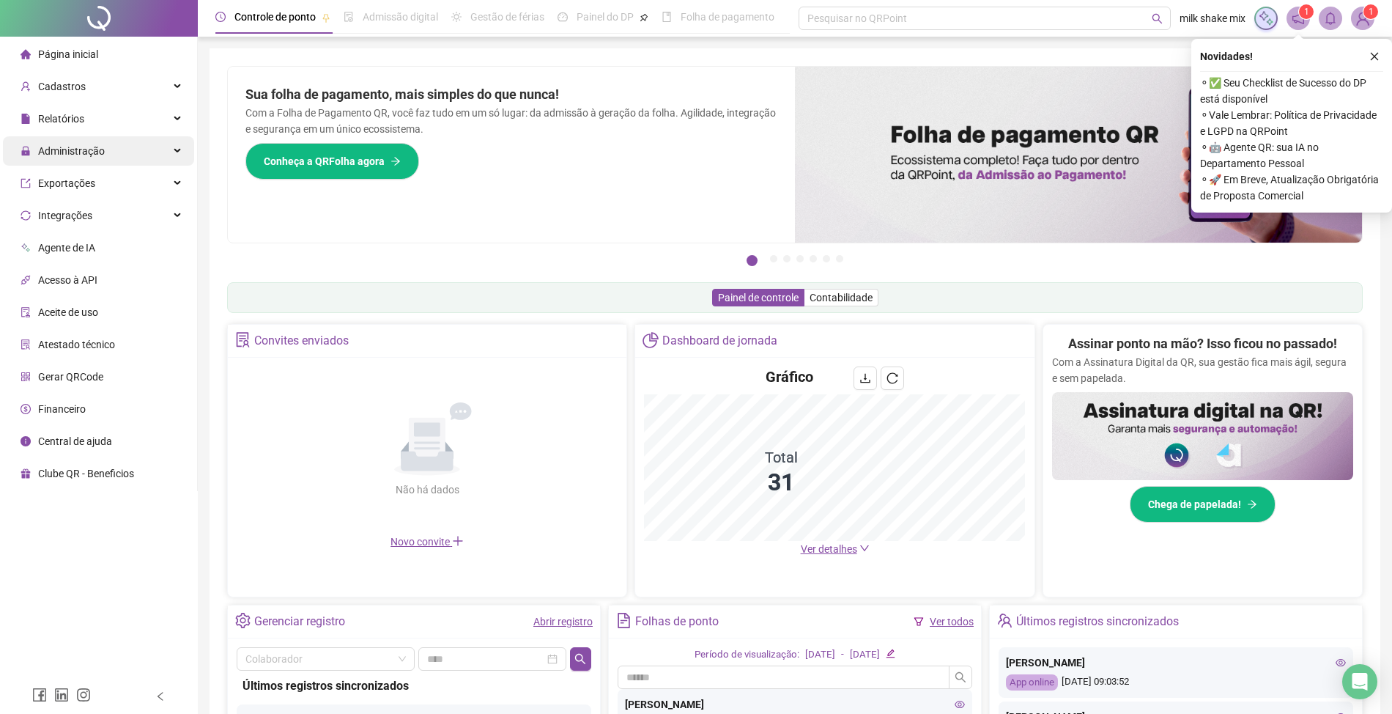
click at [139, 148] on div "Administração" at bounding box center [98, 150] width 191 height 29
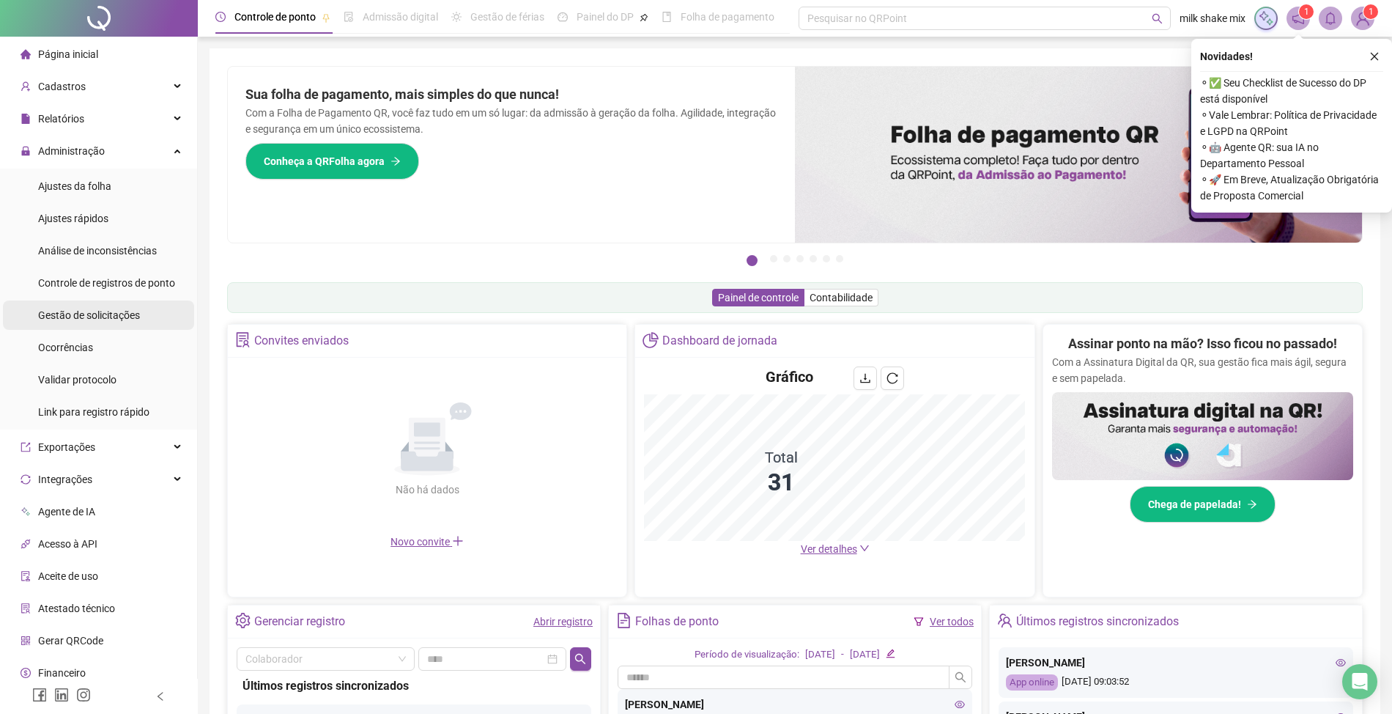
click at [109, 317] on span "Gestão de solicitações" at bounding box center [89, 315] width 102 height 12
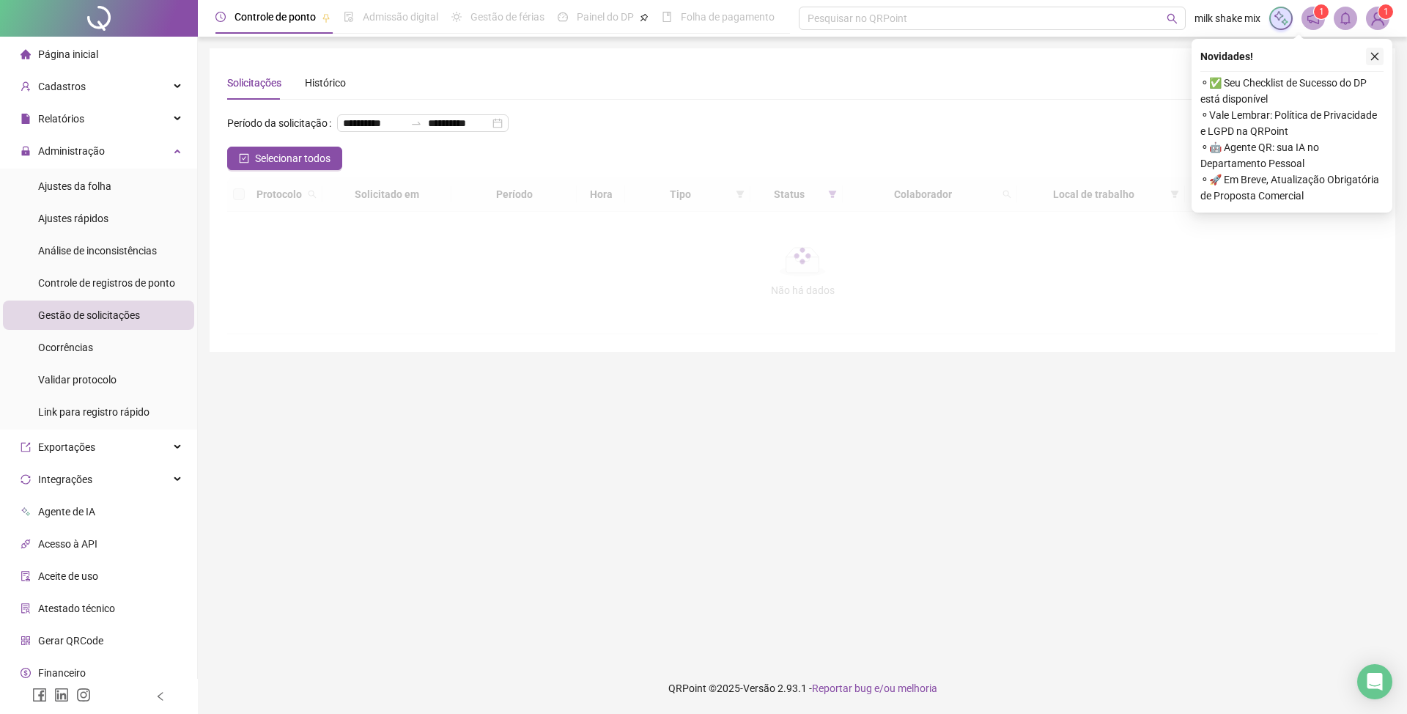
click at [1054, 56] on icon "close" at bounding box center [1374, 56] width 10 height 10
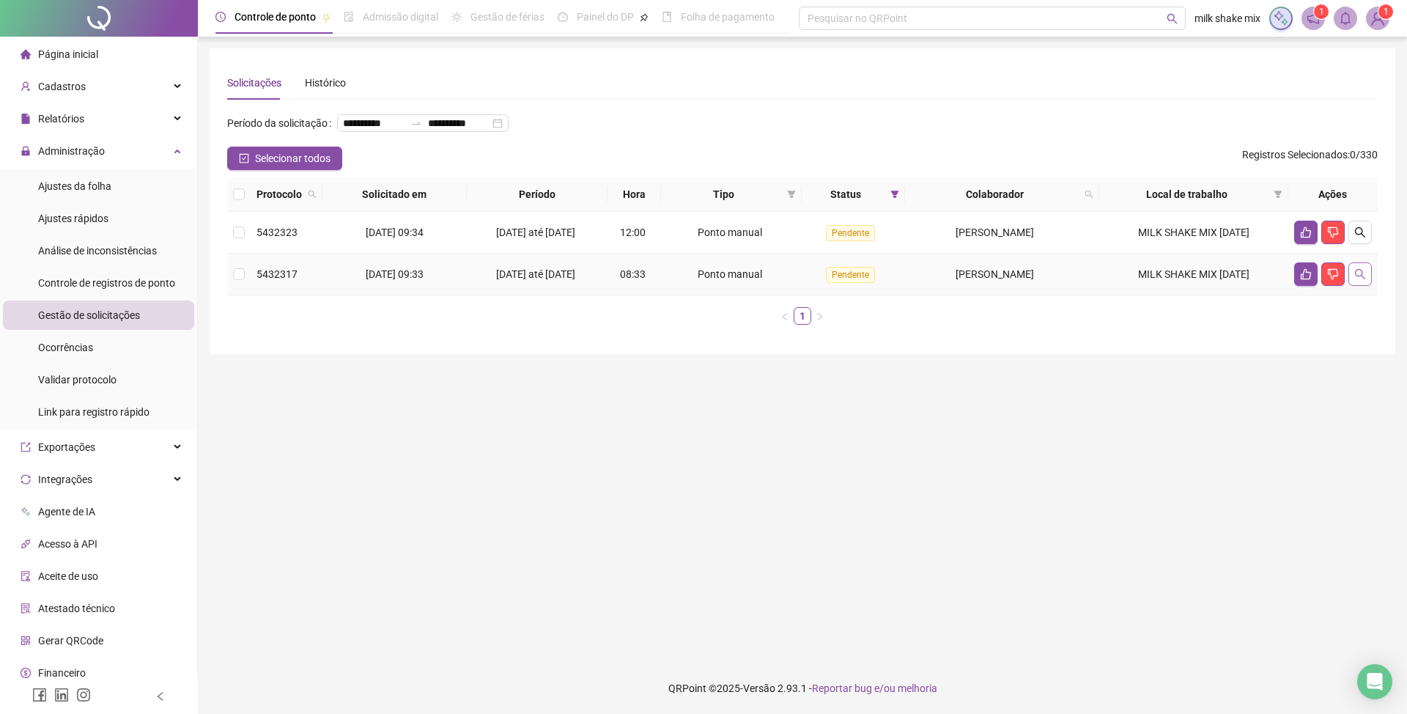
click at [1054, 280] on icon "search" at bounding box center [1360, 274] width 12 height 12
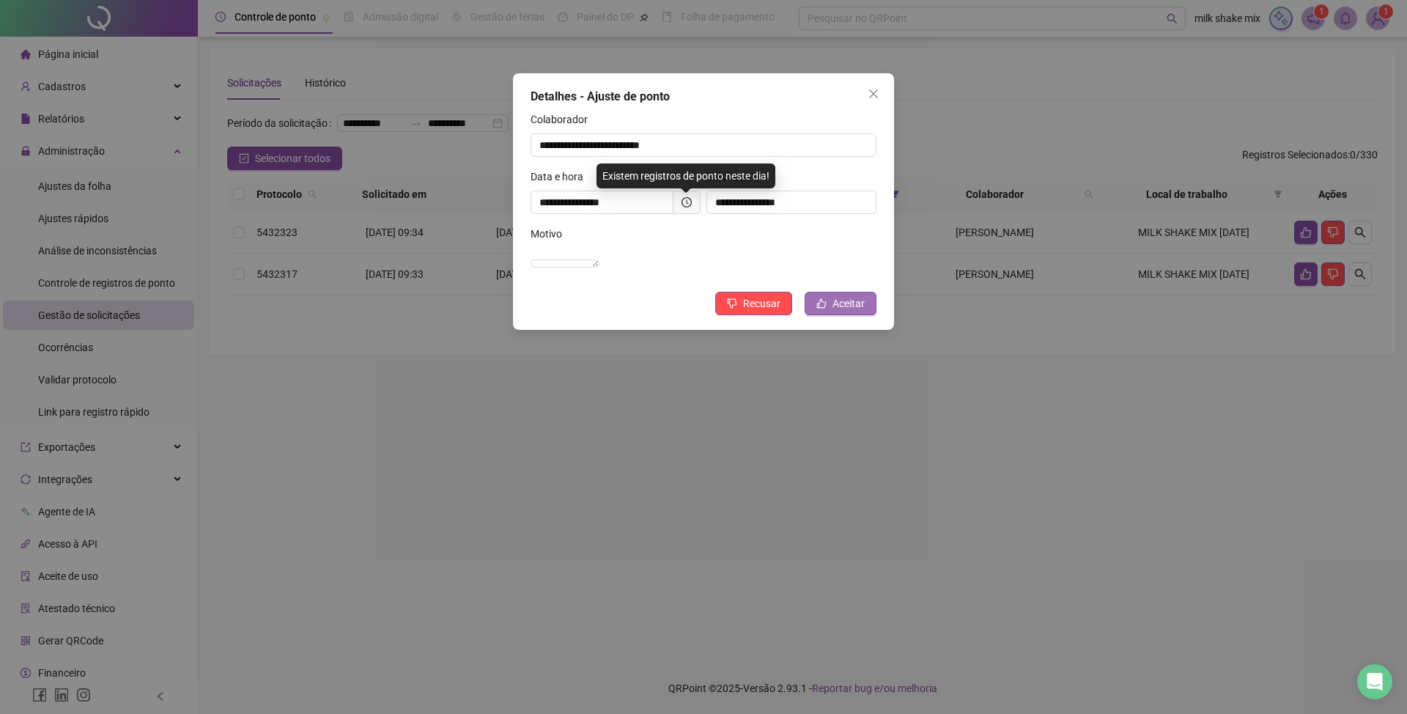
click at [837, 311] on button "Aceitar" at bounding box center [841, 303] width 72 height 23
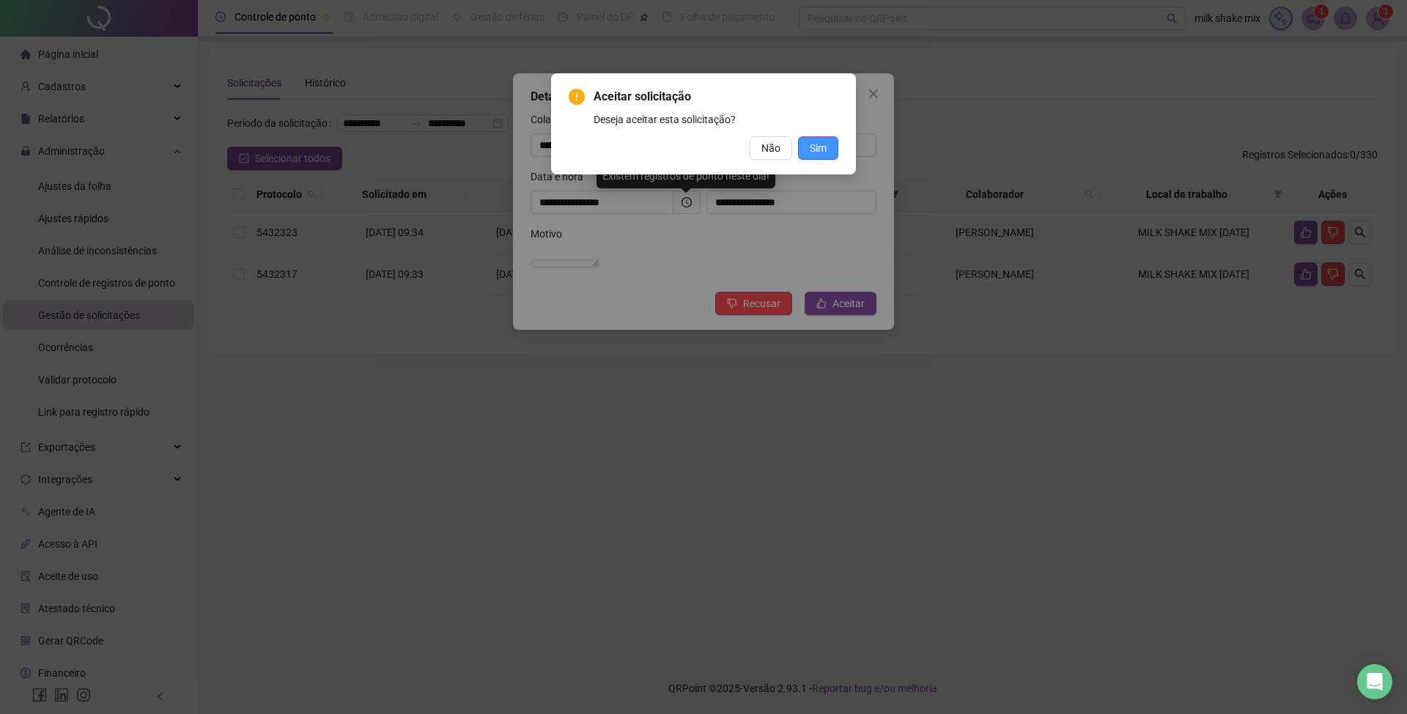
click at [830, 149] on button "Sim" at bounding box center [818, 147] width 40 height 23
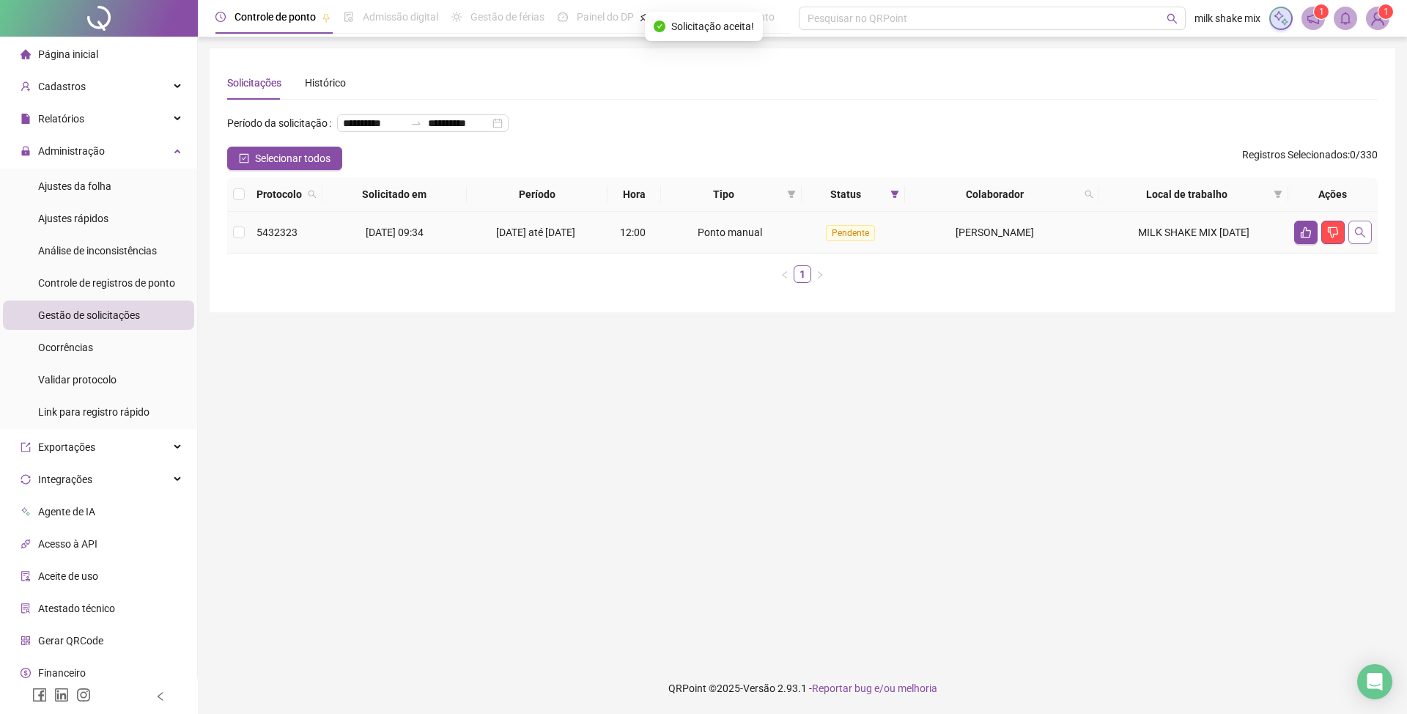
click at [1054, 244] on button "button" at bounding box center [1359, 232] width 23 height 23
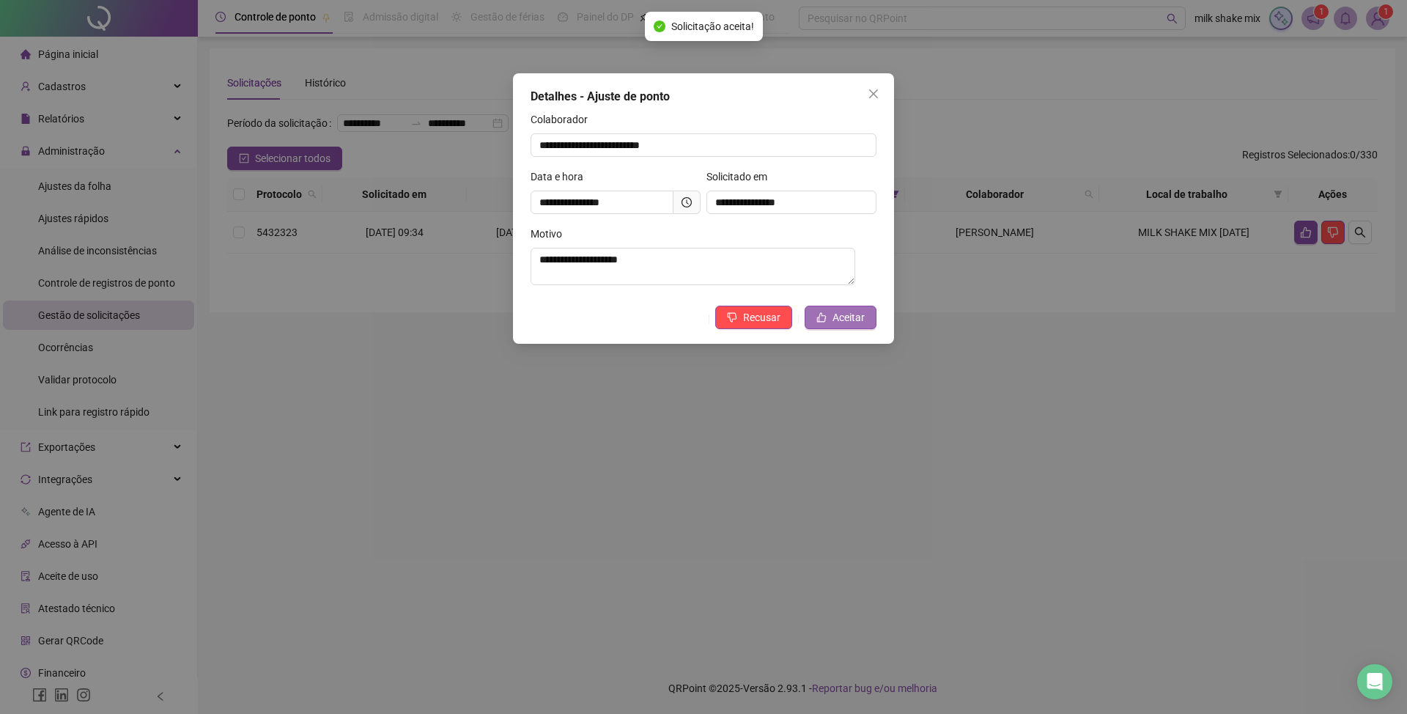
click at [860, 324] on span "Aceitar" at bounding box center [848, 317] width 32 height 16
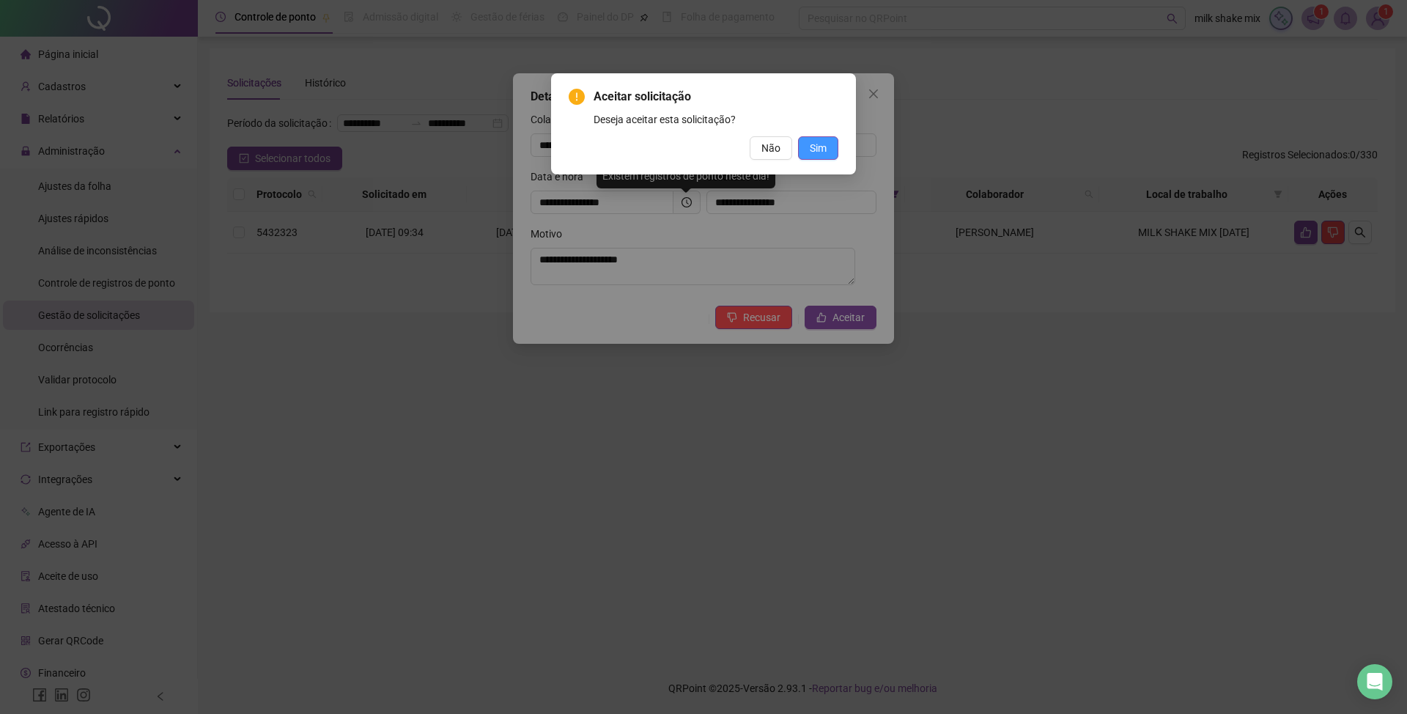
click at [824, 151] on span "Sim" at bounding box center [818, 148] width 17 height 16
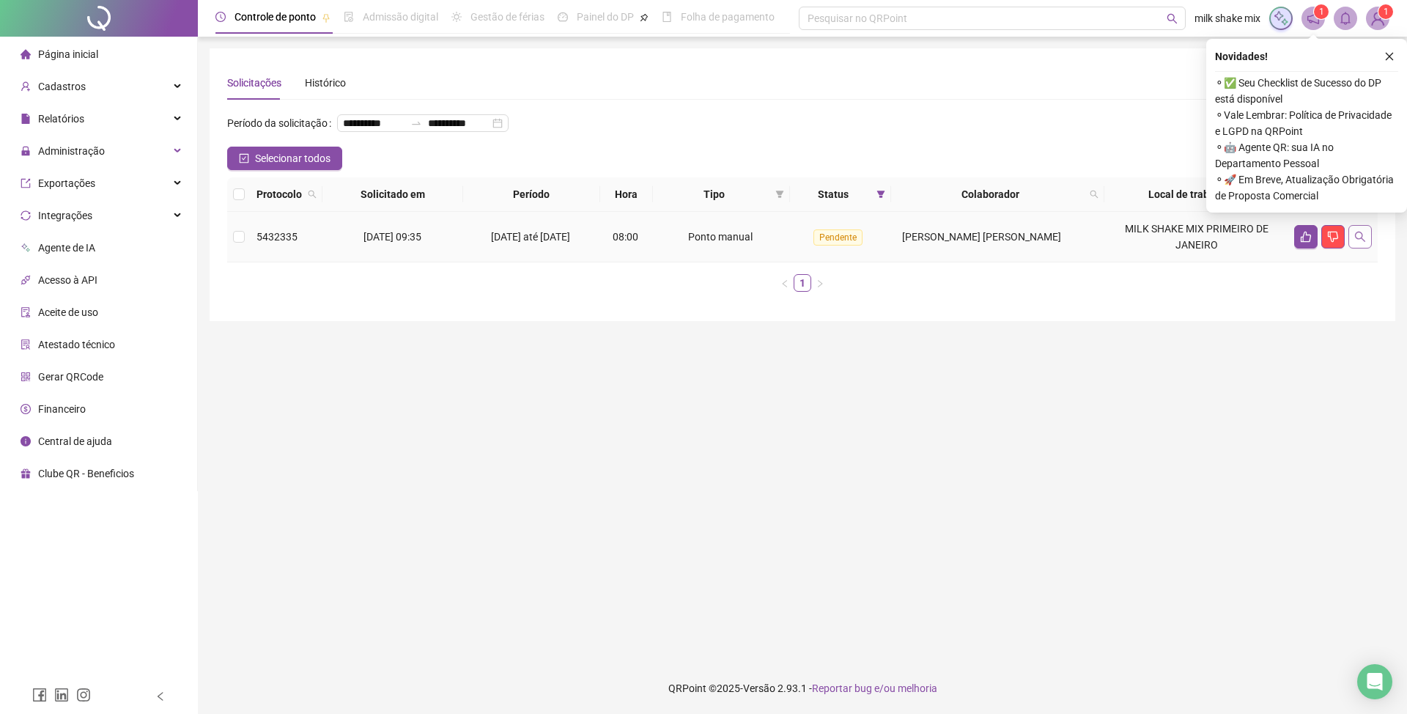
click at [1351, 248] on button "button" at bounding box center [1359, 236] width 23 height 23
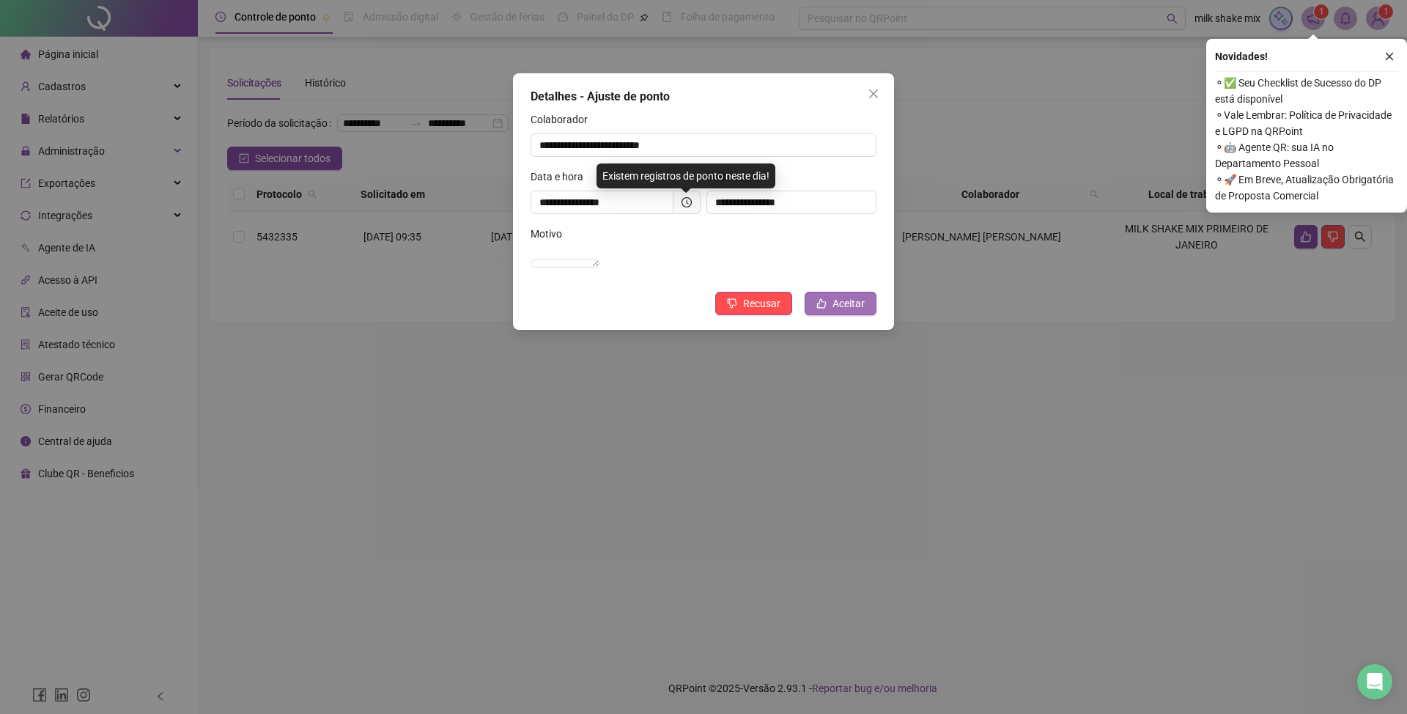
click at [844, 311] on span "Aceitar" at bounding box center [848, 303] width 32 height 16
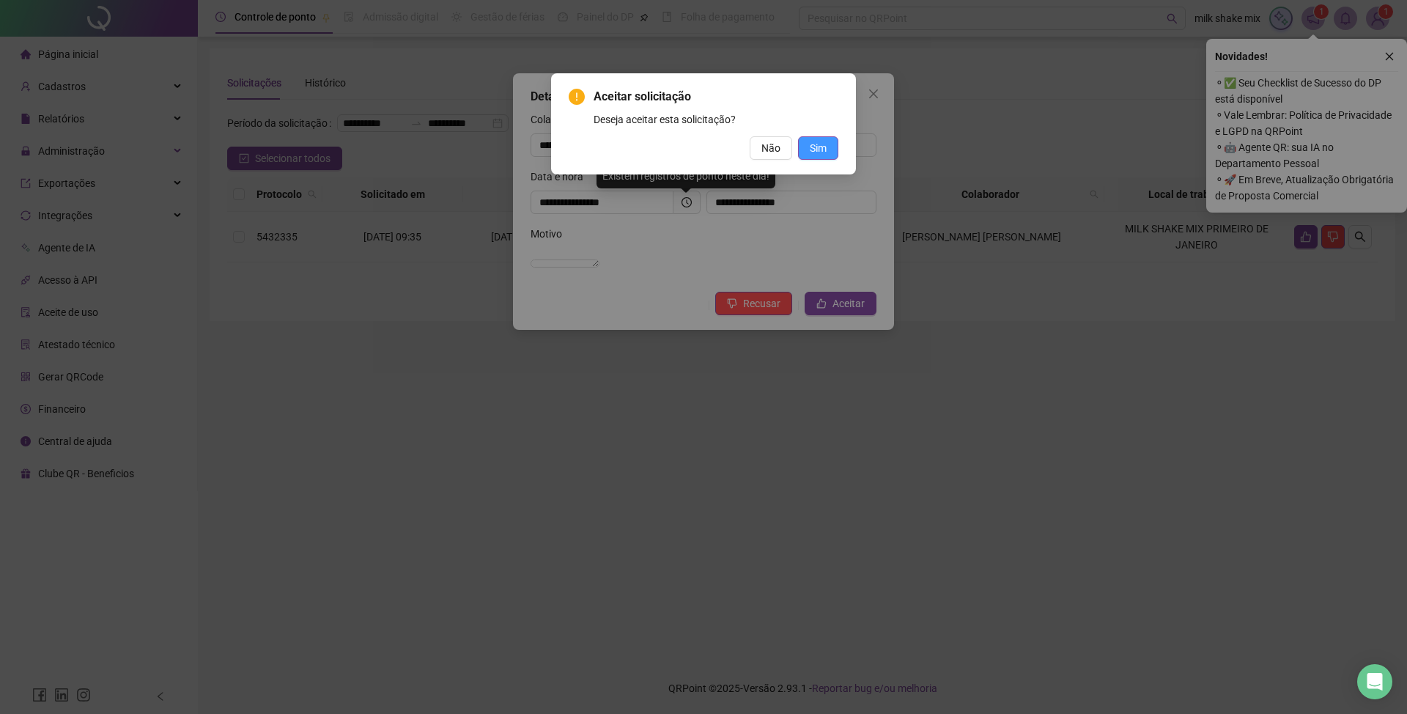
click at [804, 151] on button "Sim" at bounding box center [818, 147] width 40 height 23
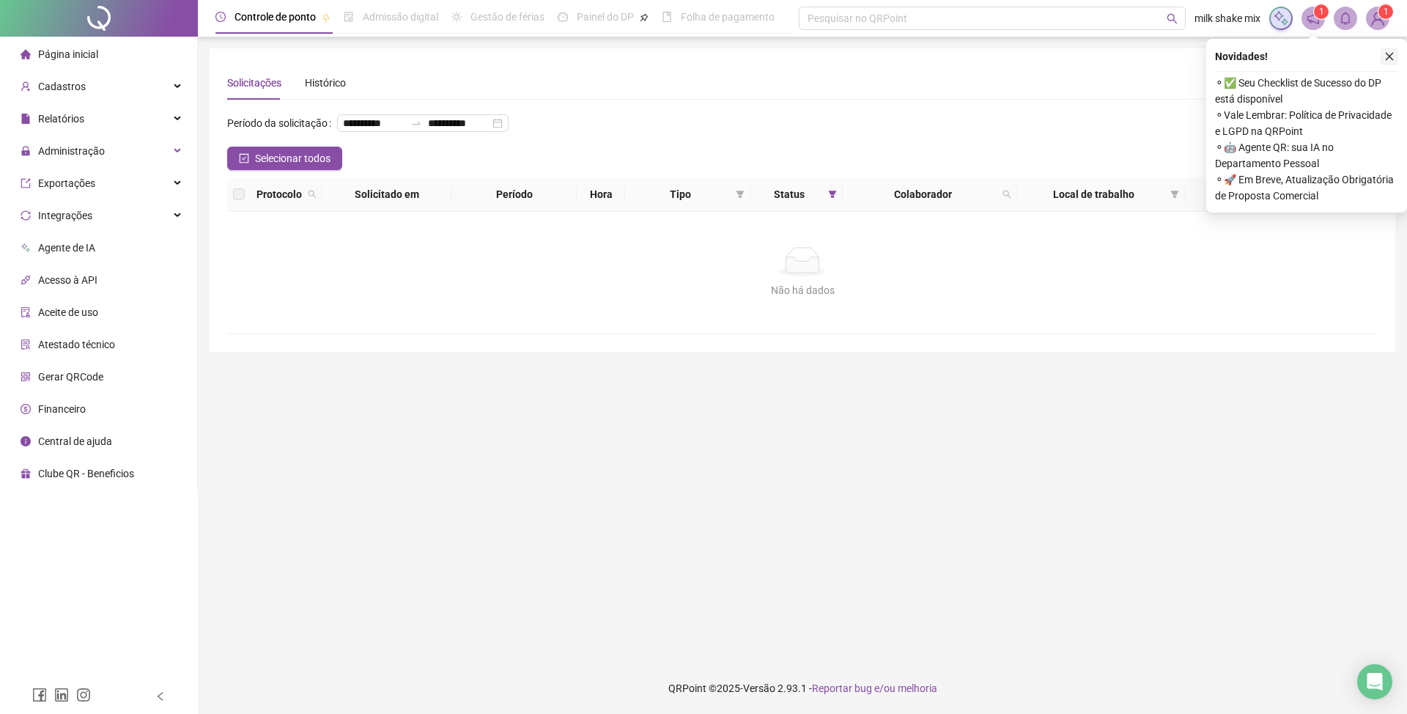
click at [1390, 54] on icon "close" at bounding box center [1389, 56] width 10 height 10
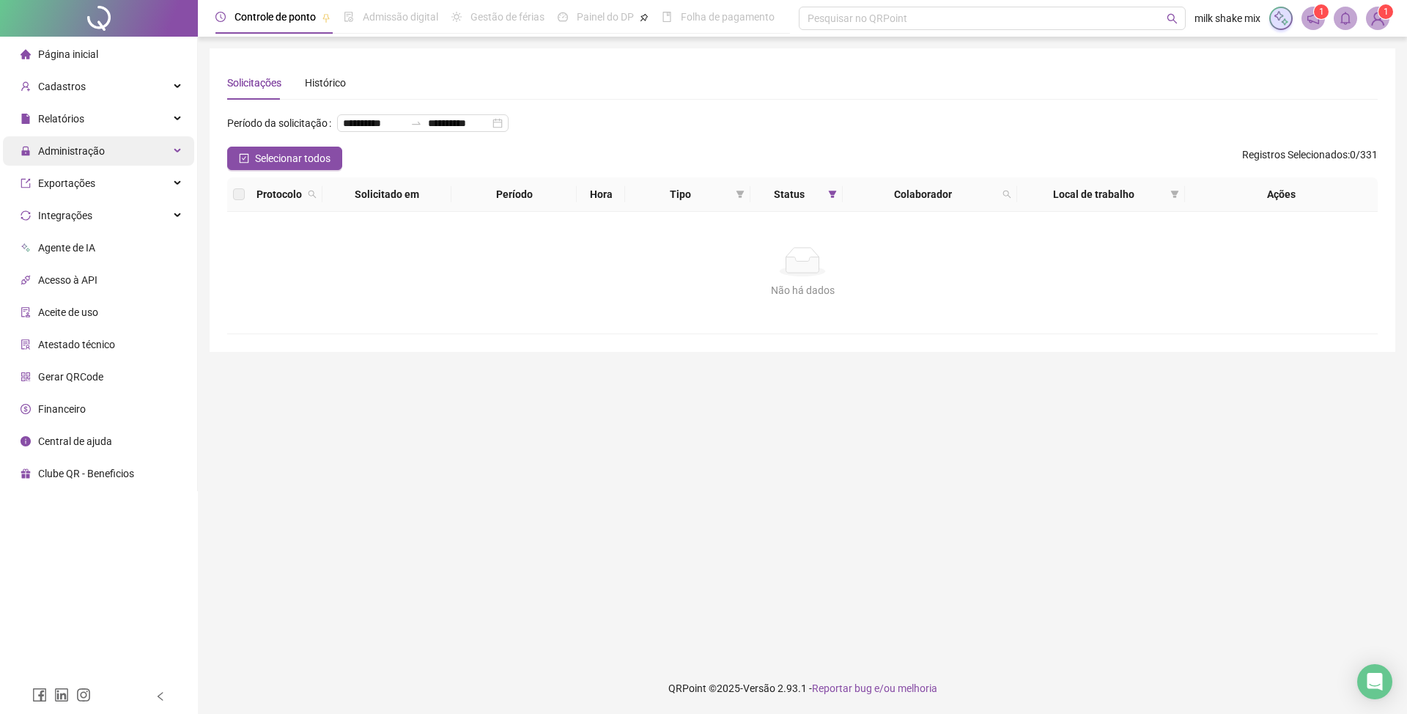
click at [113, 154] on div "Administração" at bounding box center [98, 150] width 191 height 29
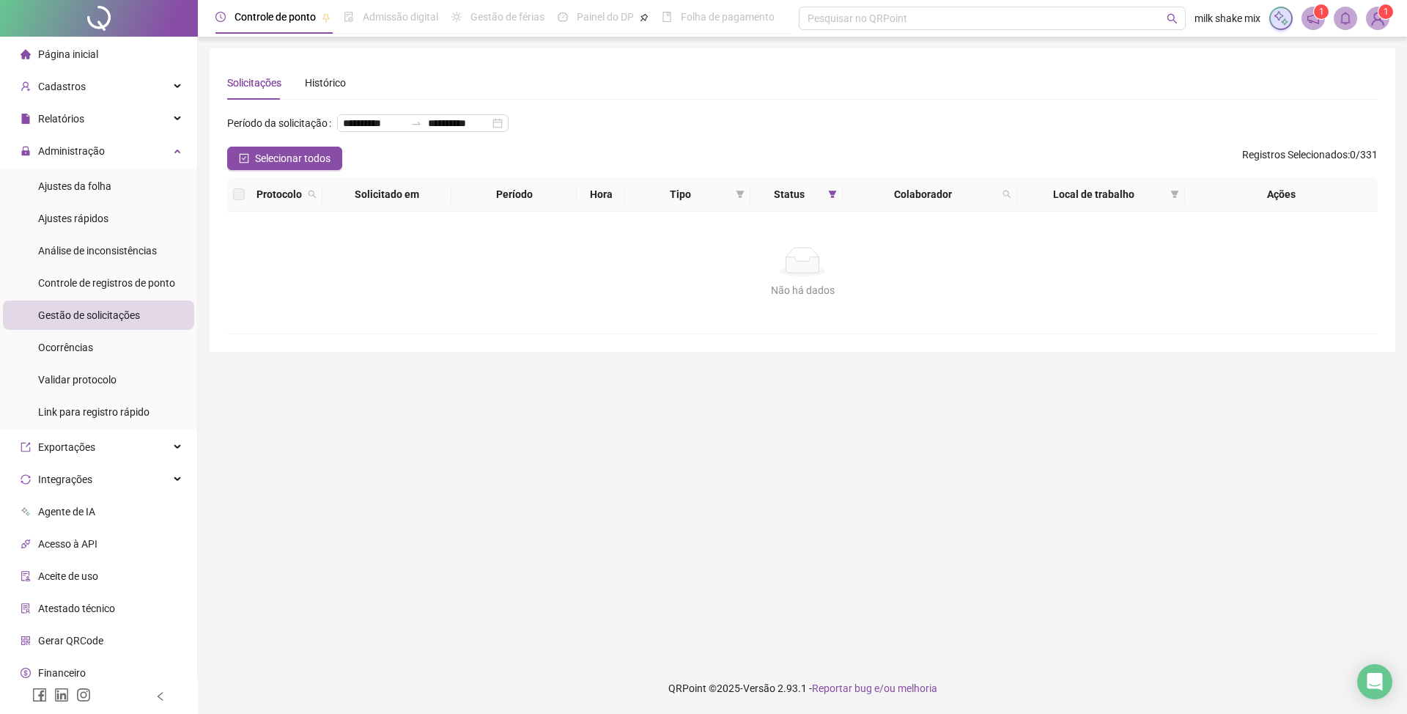
click at [113, 233] on ul "Ajustes da folha Ajustes rápidos Análise de inconsistências Controle de registr…" at bounding box center [98, 299] width 197 height 261
click at [116, 224] on li "Ajustes rápidos" at bounding box center [98, 218] width 191 height 29
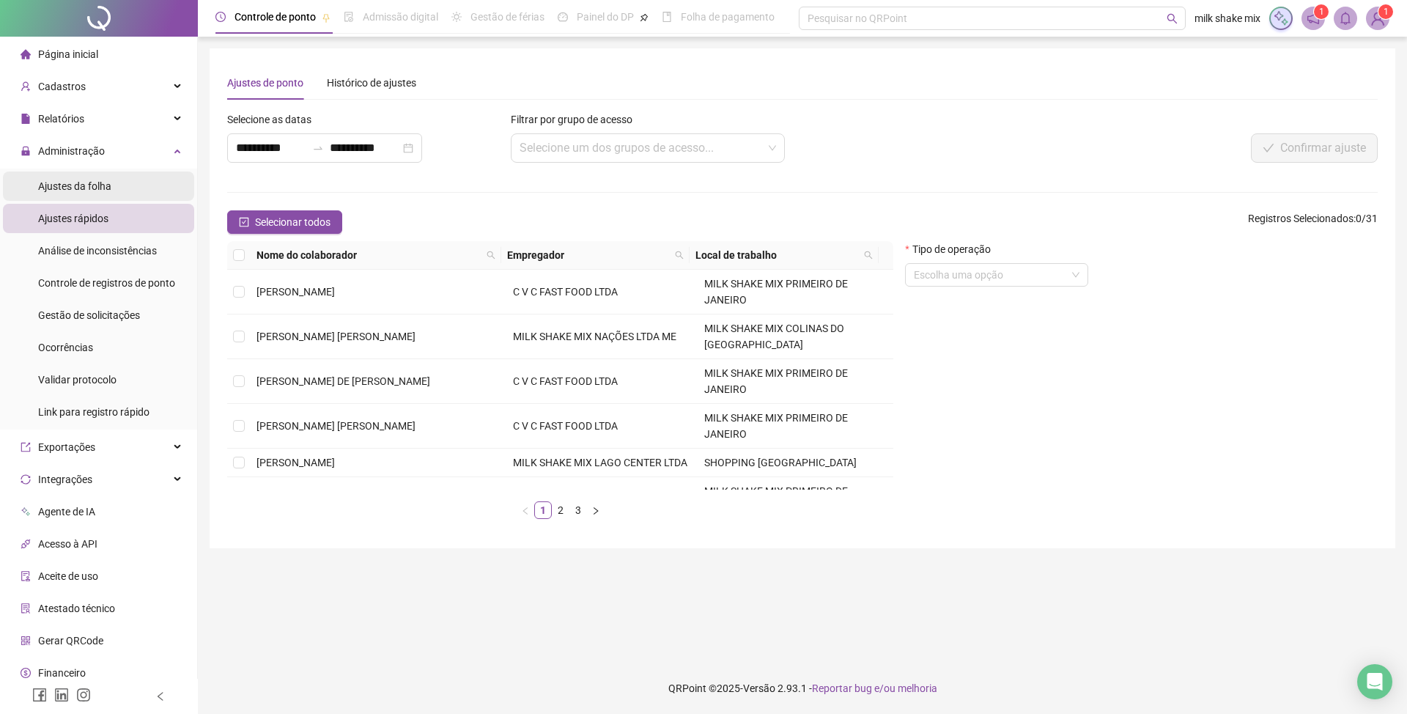
click at [59, 194] on div "Ajustes da folha" at bounding box center [74, 185] width 73 height 29
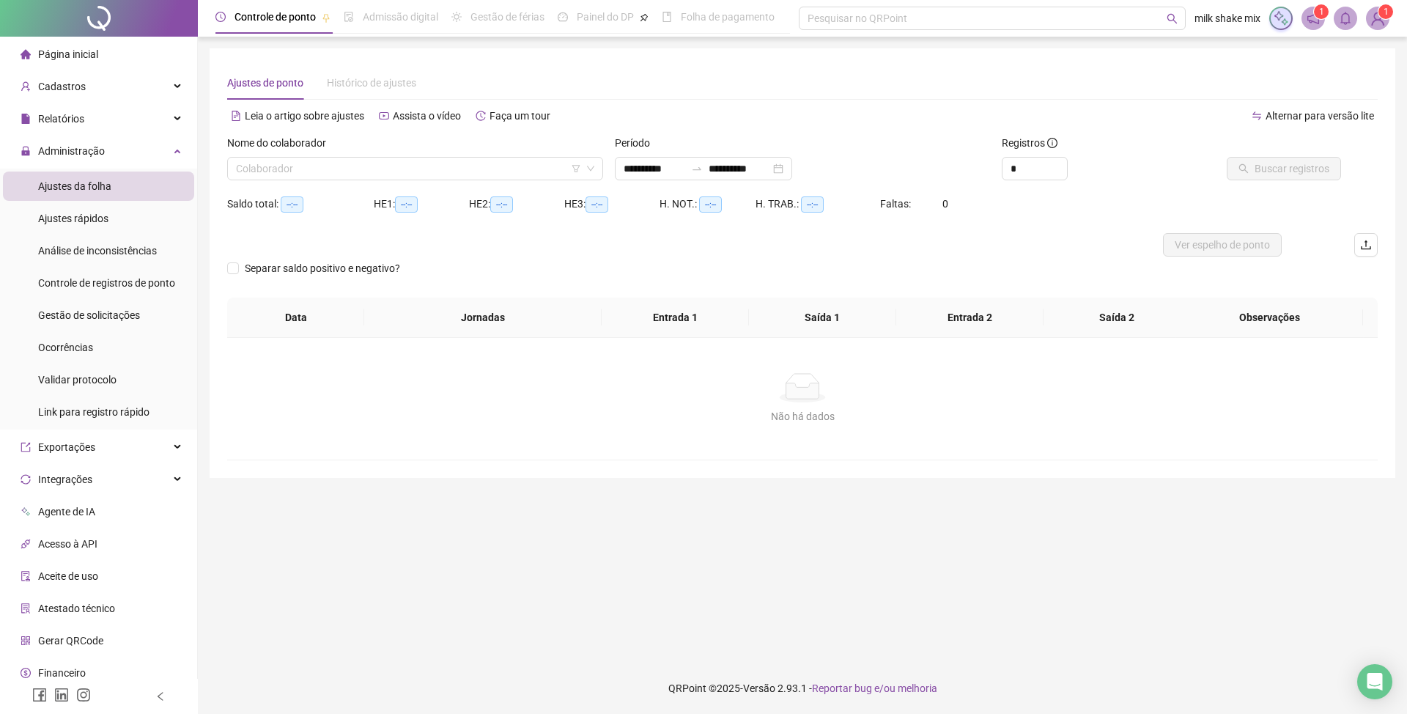
type input "**********"
click at [377, 166] on input "search" at bounding box center [408, 169] width 345 height 22
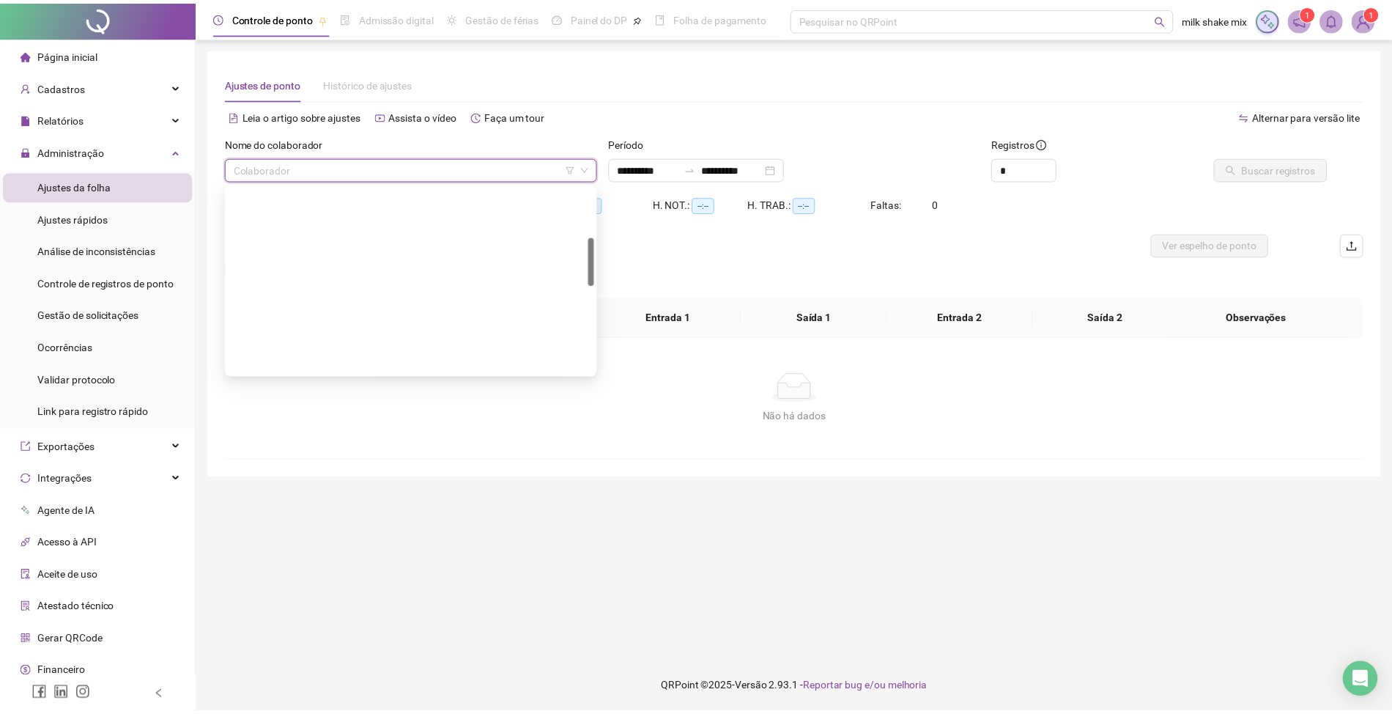
scroll to position [195, 0]
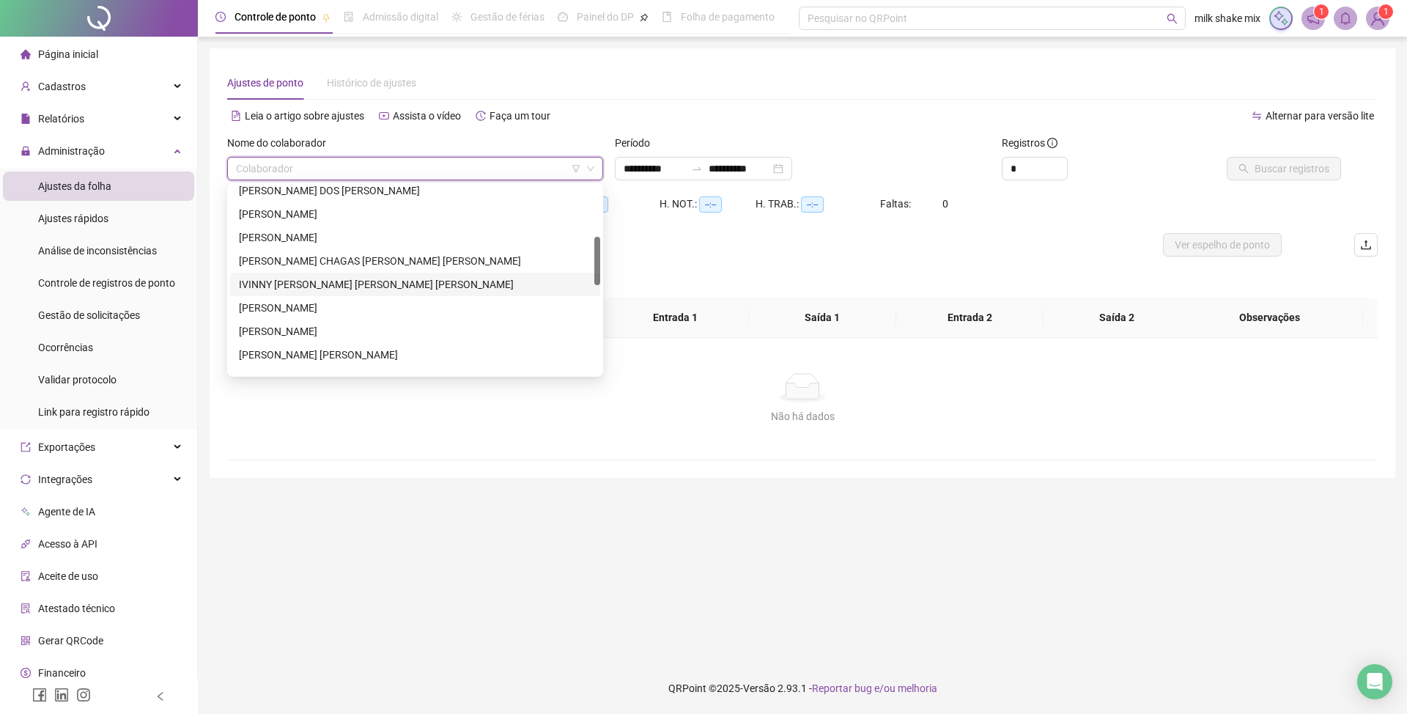
click at [372, 273] on div "[PERSON_NAME]" at bounding box center [415, 284] width 370 height 23
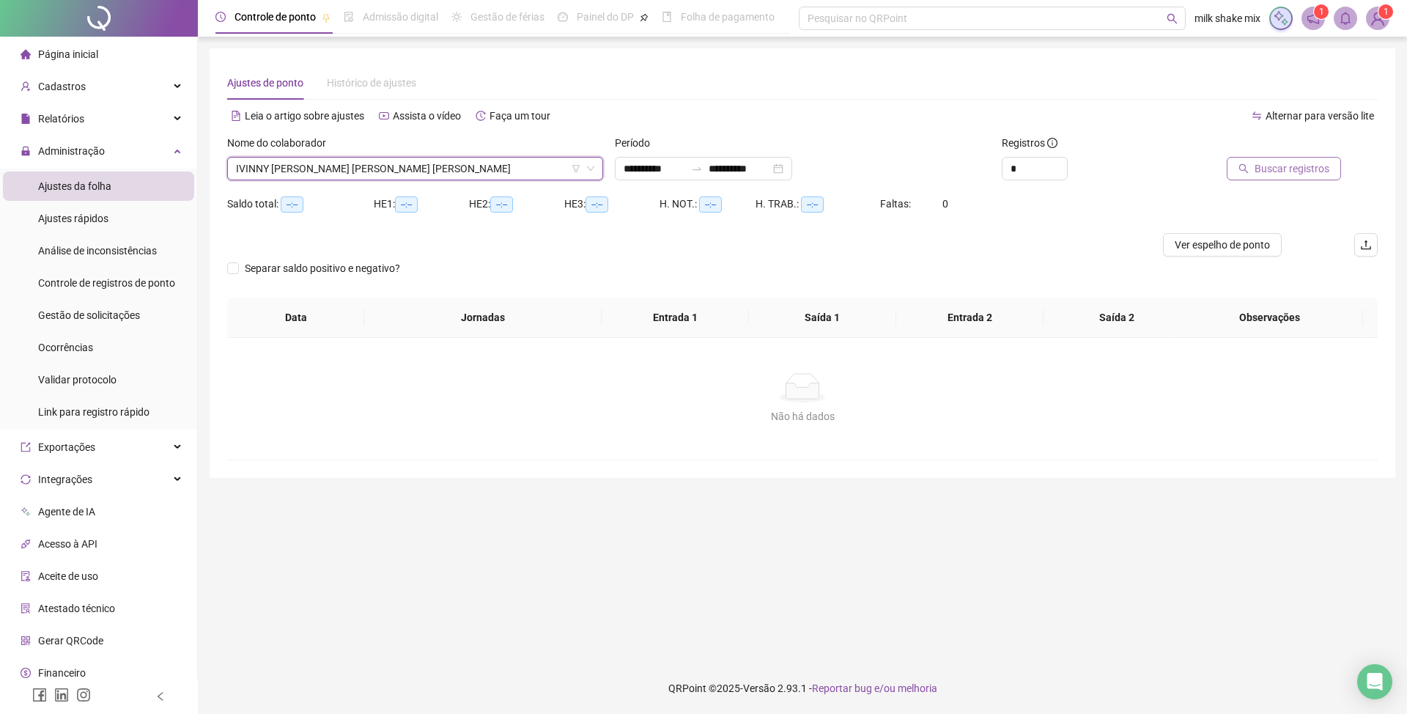
click at [1267, 171] on span "Buscar registros" at bounding box center [1291, 168] width 75 height 16
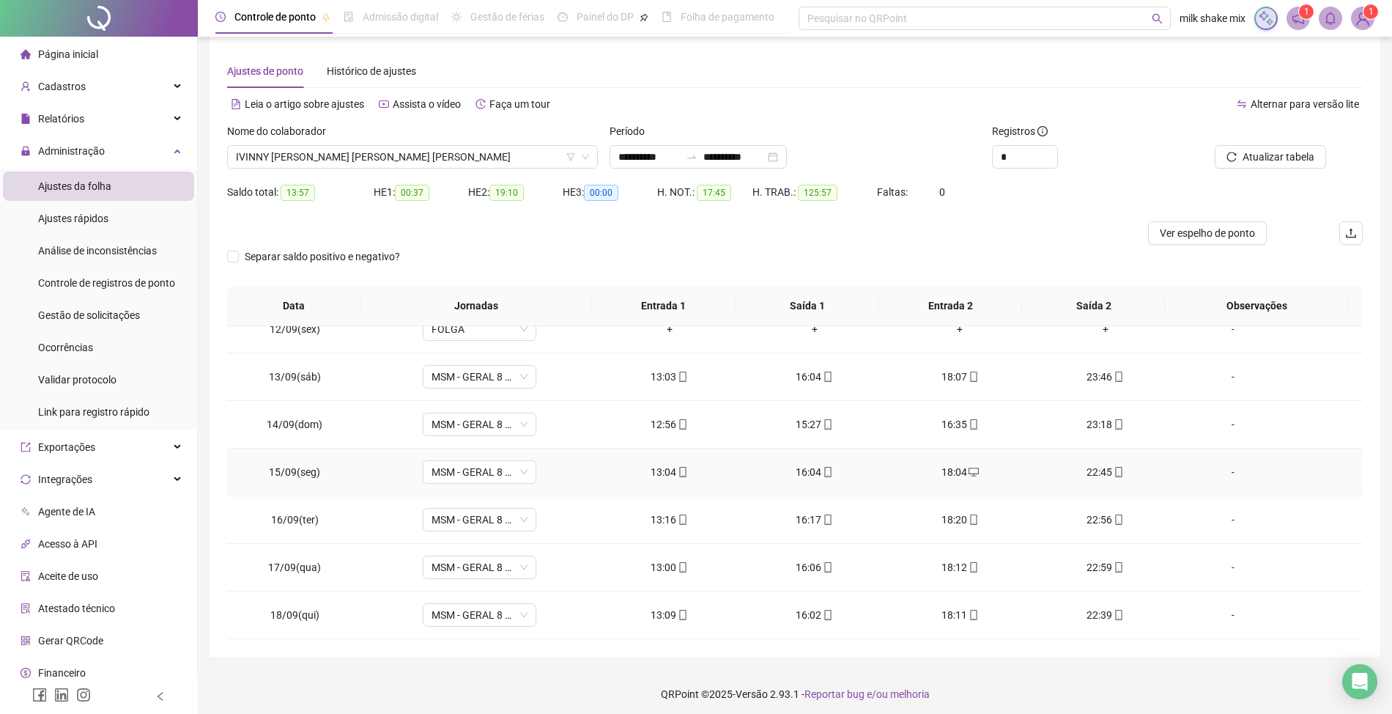
scroll to position [18, 0]
